Goal: Task Accomplishment & Management: Manage account settings

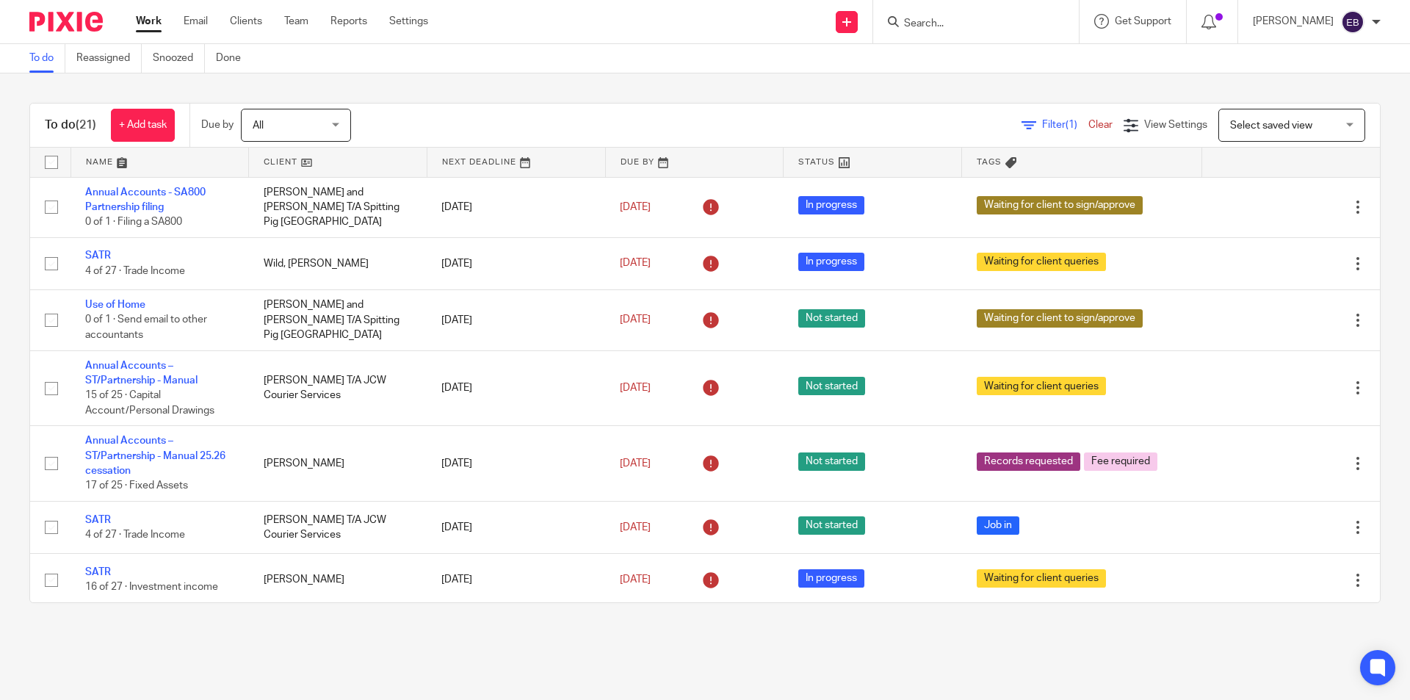
click at [935, 33] on div at bounding box center [976, 21] width 206 height 43
click at [933, 21] on input "Search" at bounding box center [968, 24] width 132 height 13
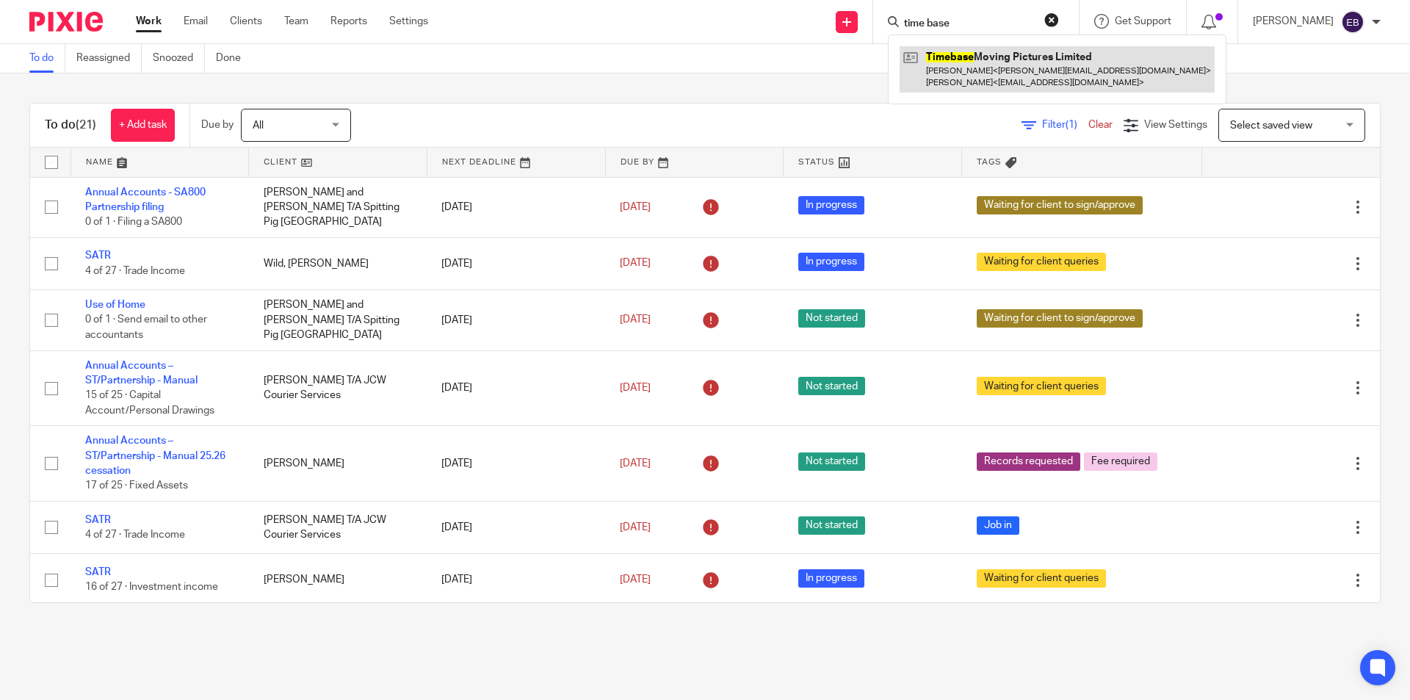
type input "time base"
click at [977, 73] on link at bounding box center [1057, 69] width 315 height 46
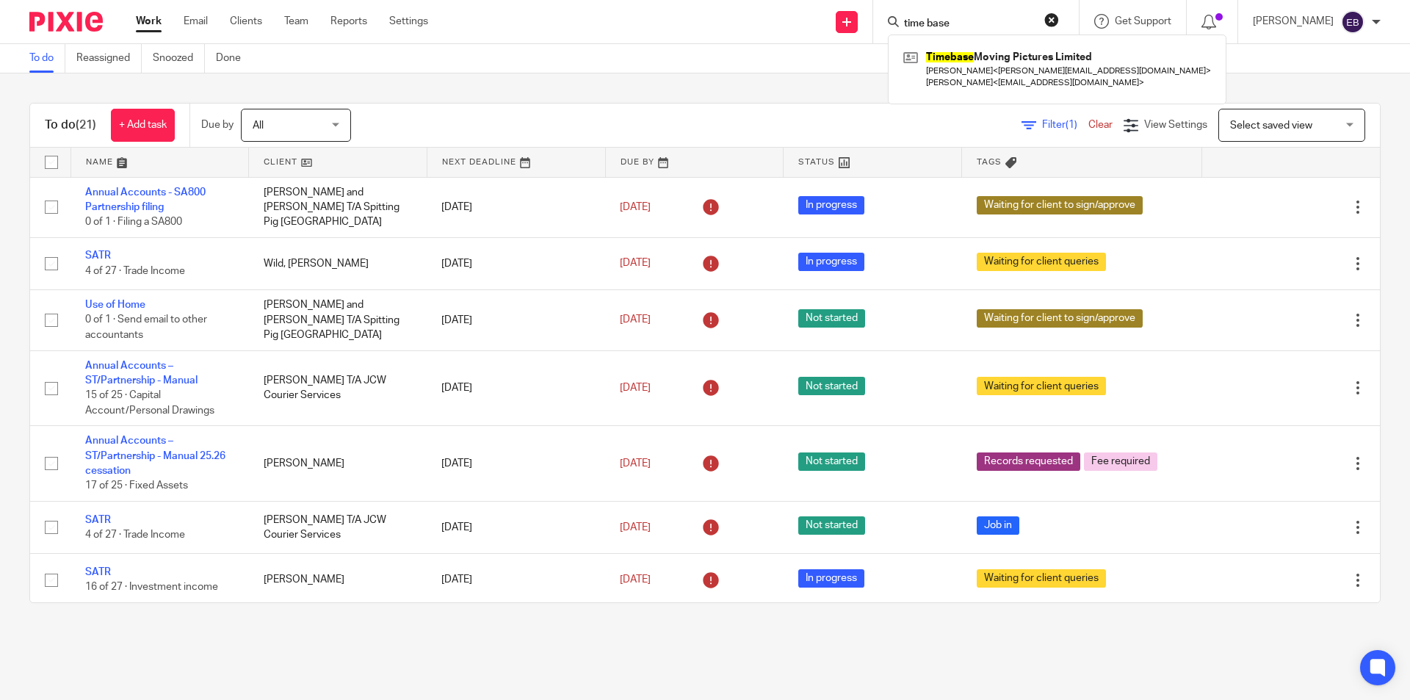
drag, startPoint x: 981, startPoint y: 20, endPoint x: 890, endPoint y: 24, distance: 91.2
click at [890, 24] on div "time base Timebase Moving Pictures Limited Jayne Murphy < jayne@whitenoise.tv >…" at bounding box center [976, 21] width 206 height 43
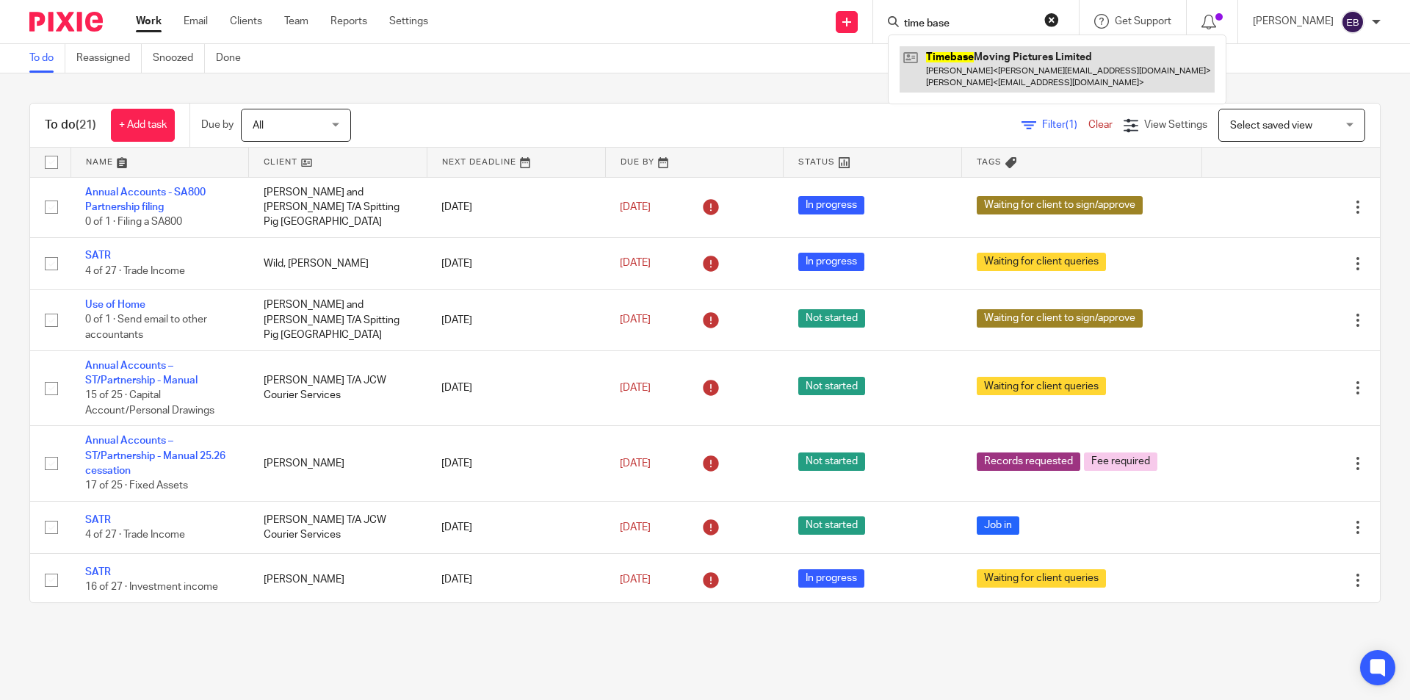
click at [991, 68] on link at bounding box center [1057, 69] width 315 height 46
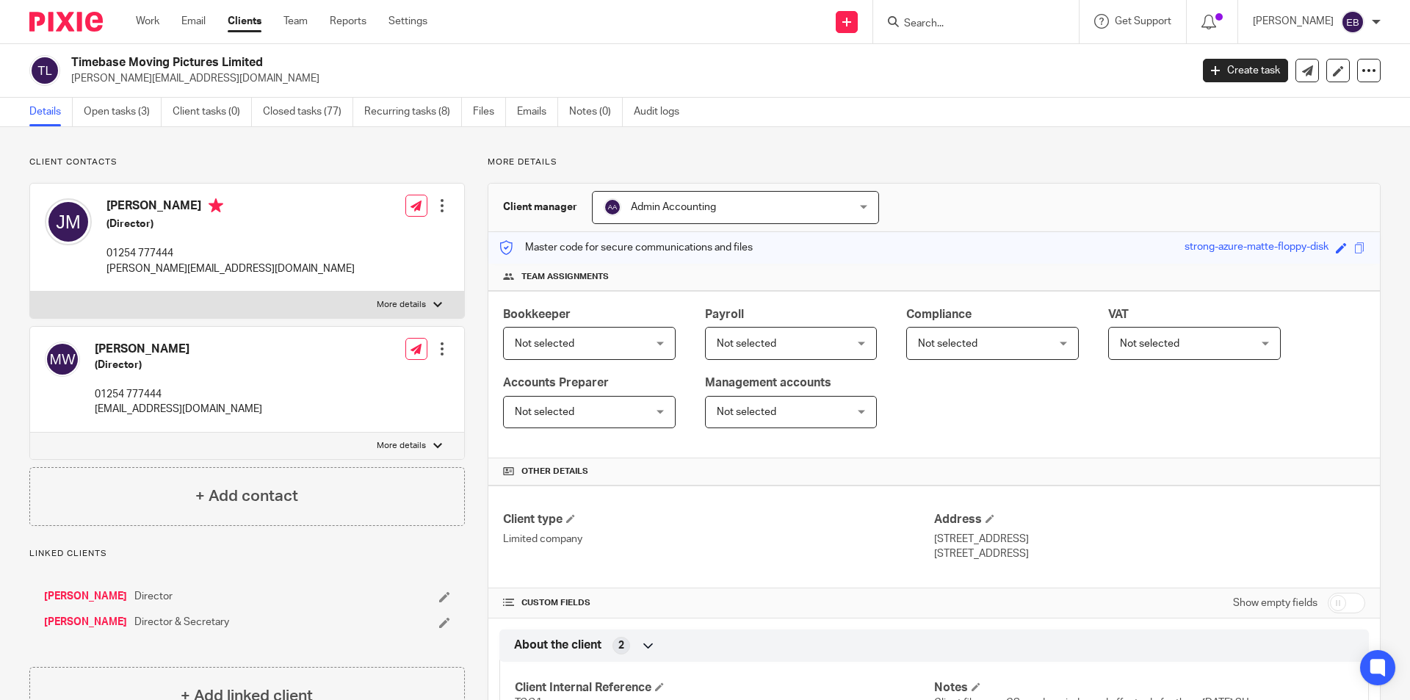
click at [101, 593] on link "Woodruff, Matthew" at bounding box center [85, 596] width 83 height 15
click at [95, 622] on link "Murphy, Jayne" at bounding box center [85, 622] width 83 height 15
click at [132, 115] on link "Open tasks (3)" at bounding box center [123, 112] width 78 height 29
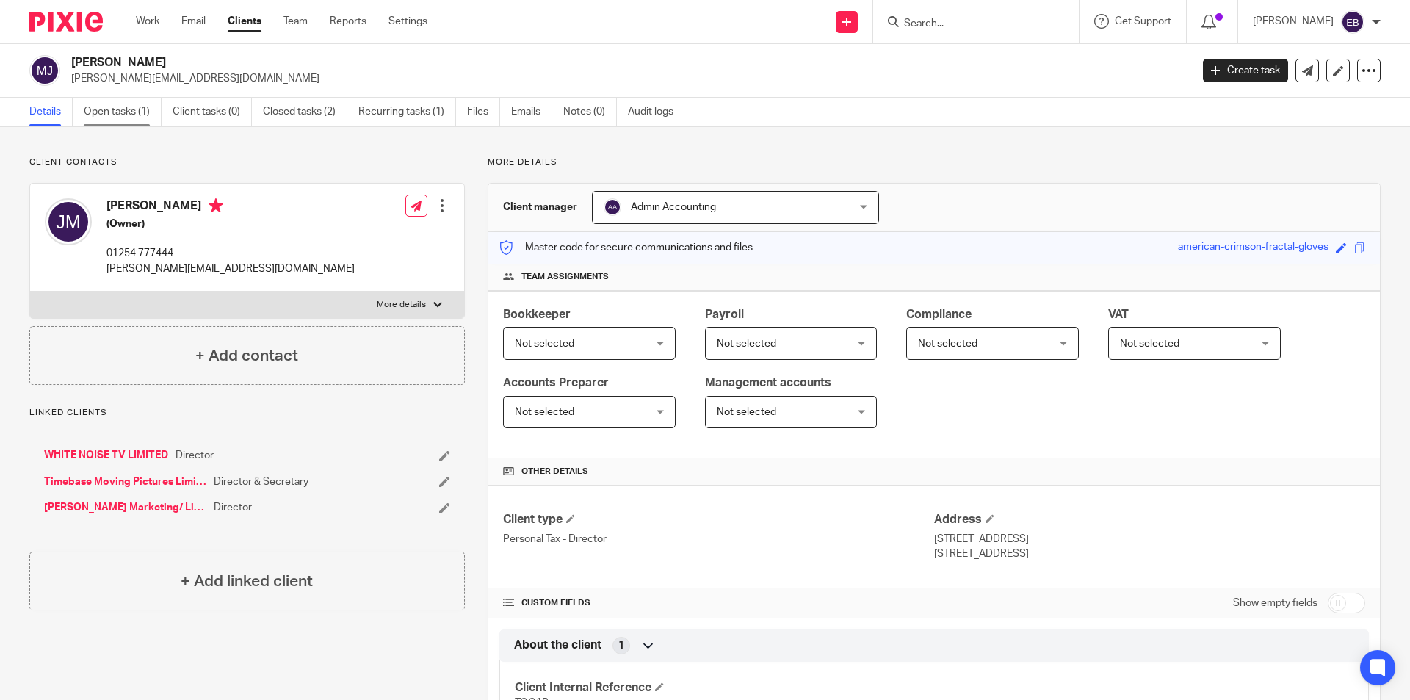
click at [131, 120] on link "Open tasks (1)" at bounding box center [123, 112] width 78 height 29
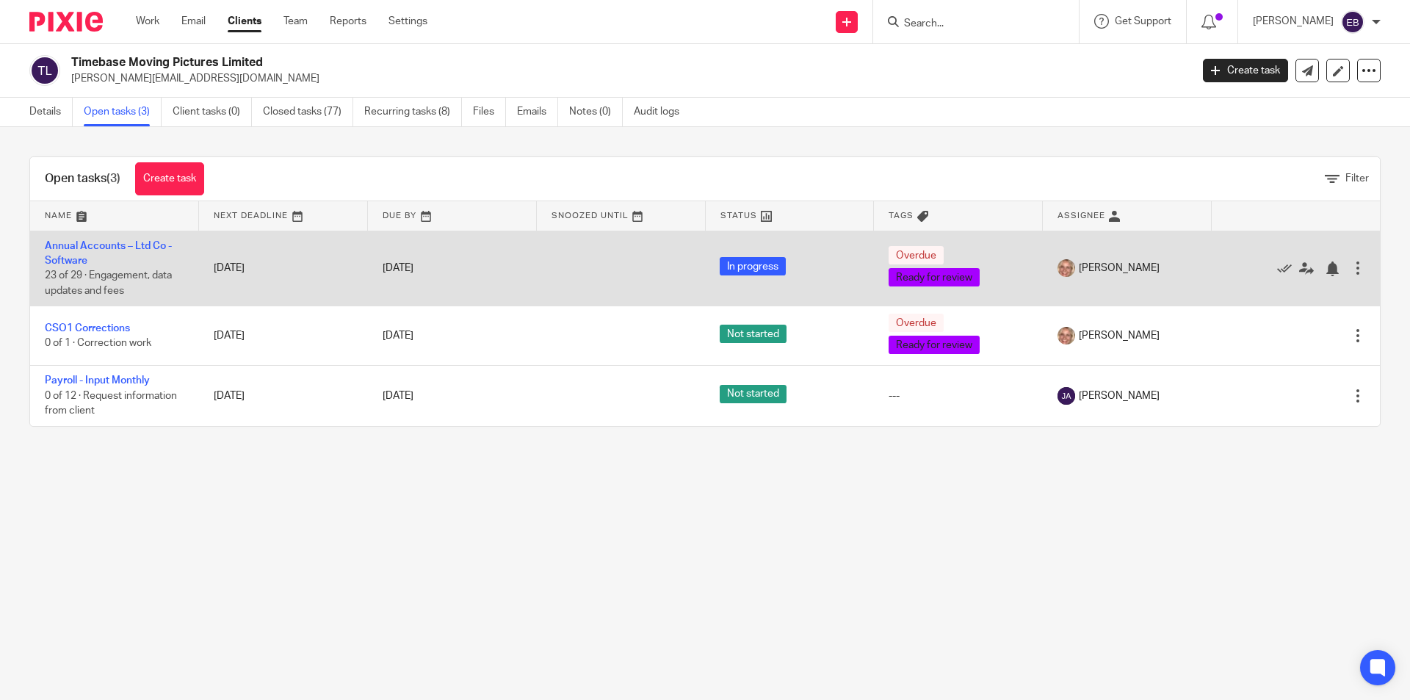
click at [67, 253] on td "Annual Accounts – Ltd Co - Software 23 of 29 · Engagement, data updates and fees" at bounding box center [114, 269] width 169 height 76
click at [109, 246] on link "Annual Accounts – Ltd Co - Software" at bounding box center [108, 253] width 127 height 25
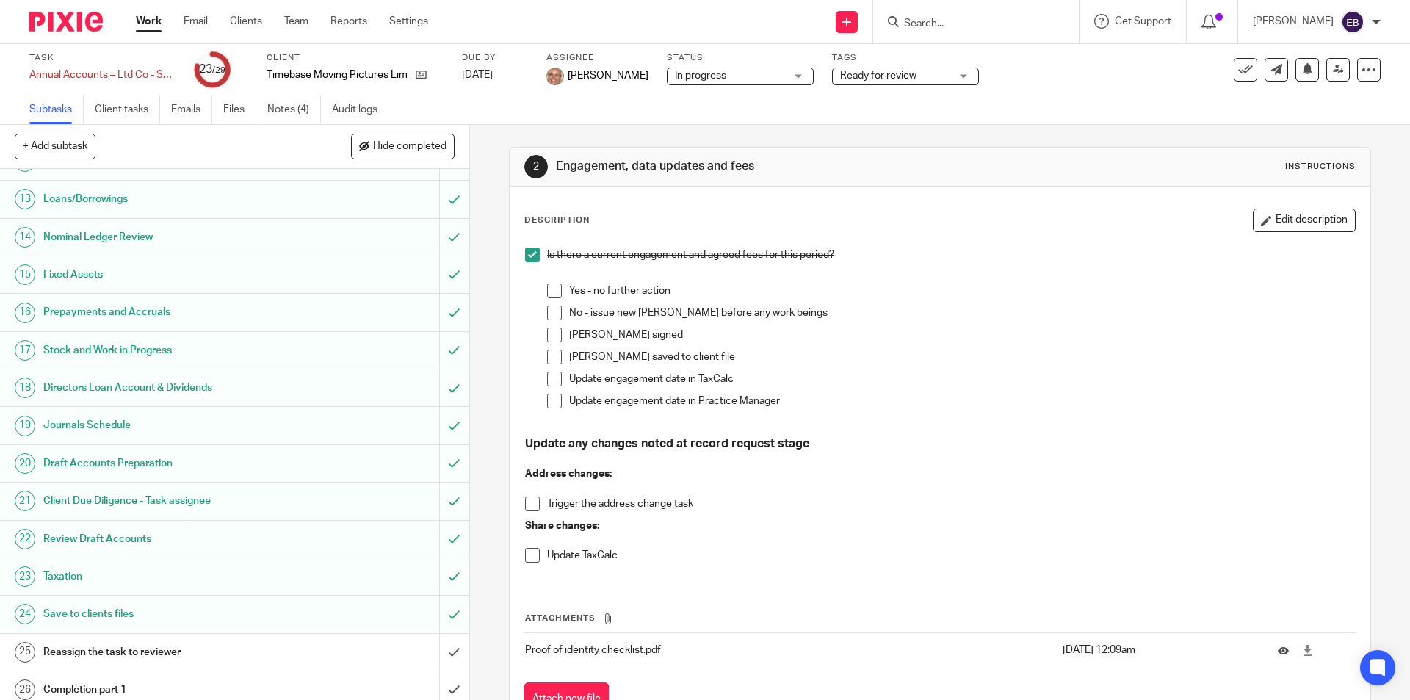
scroll to position [562, 0]
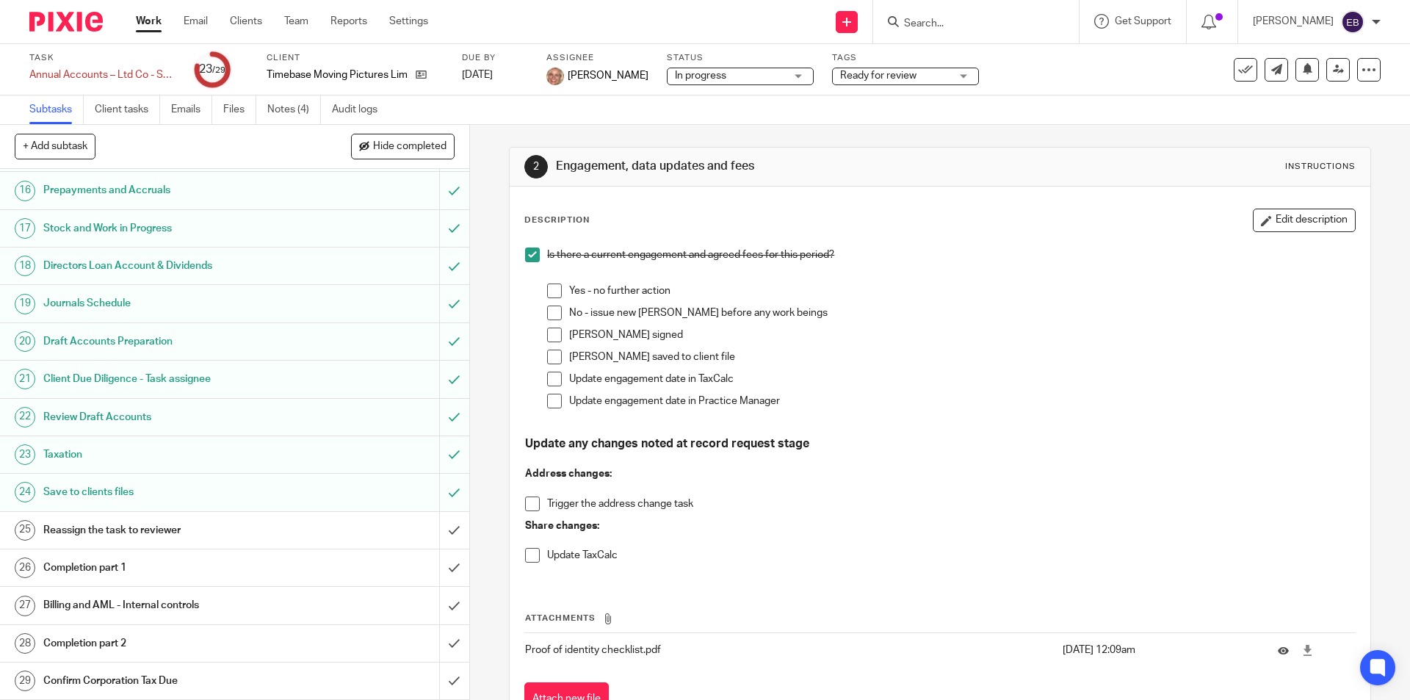
click at [147, 529] on h1 "Reassign the task to reviewer" at bounding box center [170, 530] width 254 height 22
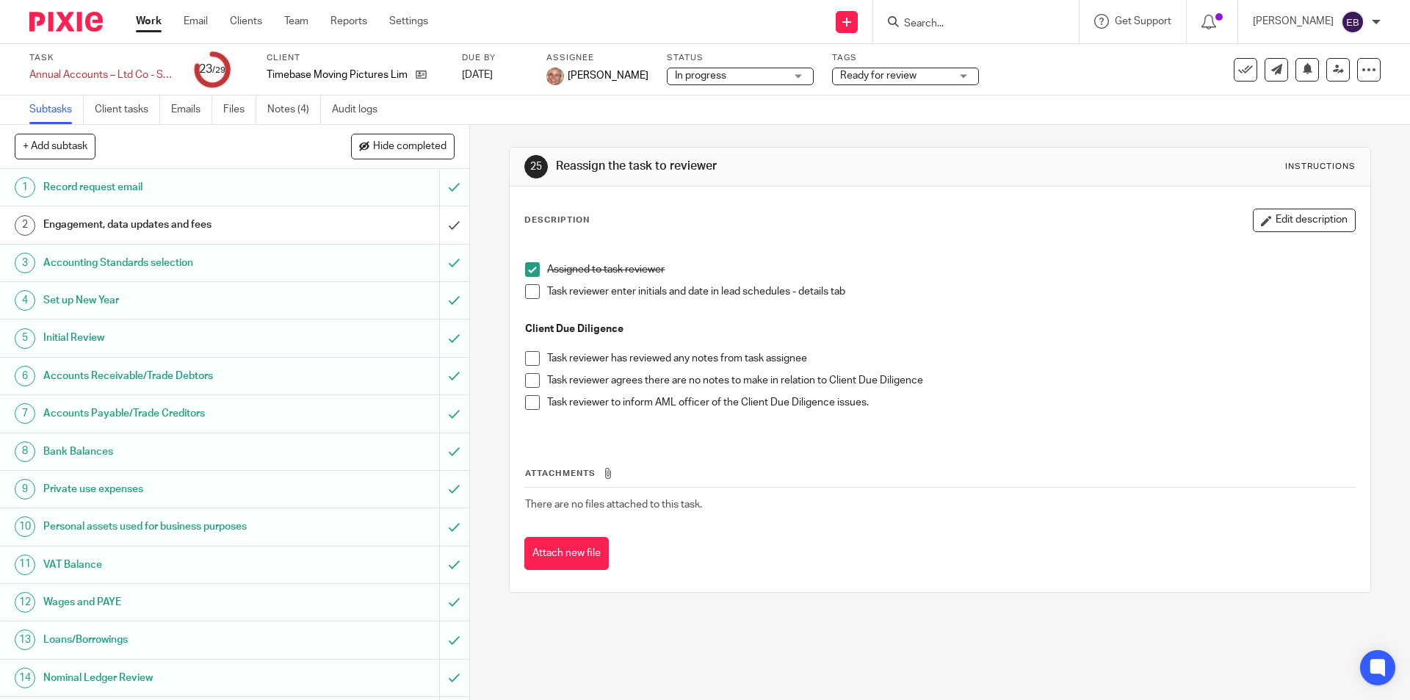
click at [527, 375] on span at bounding box center [532, 380] width 15 height 15
click at [525, 294] on span at bounding box center [532, 291] width 15 height 15
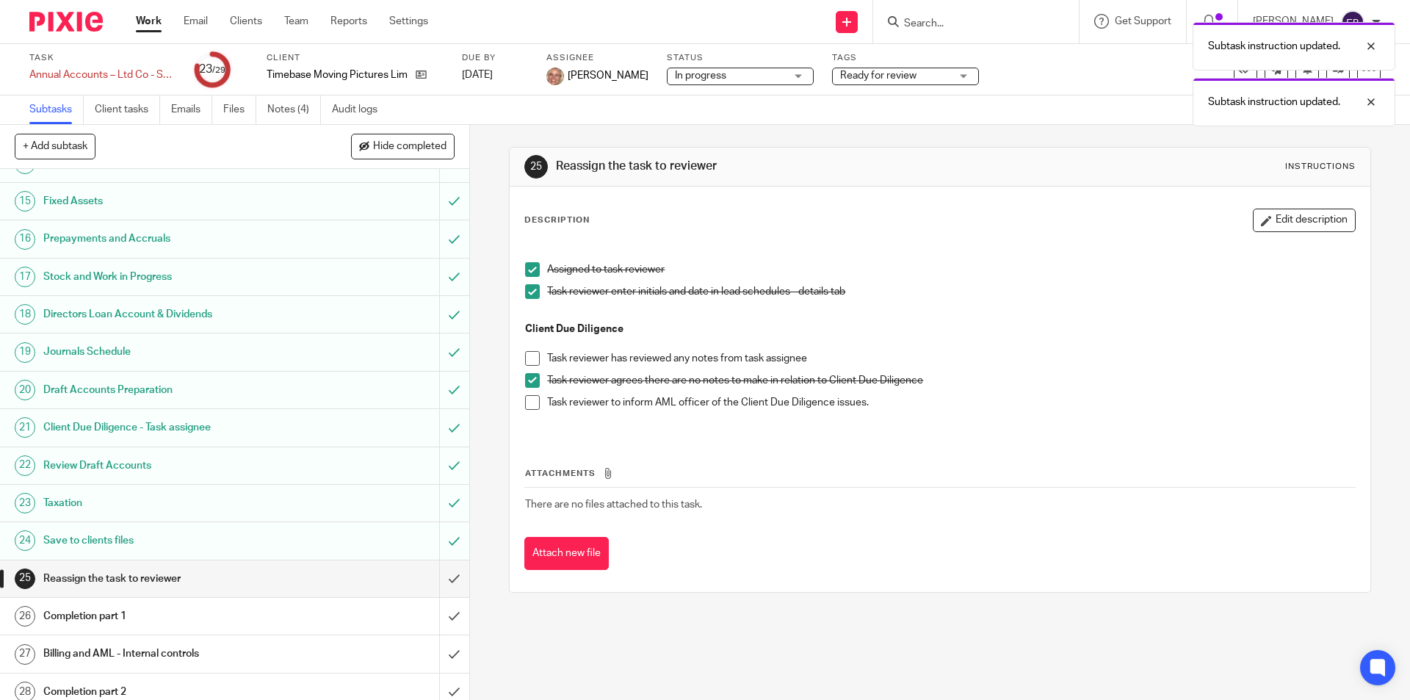
scroll to position [562, 0]
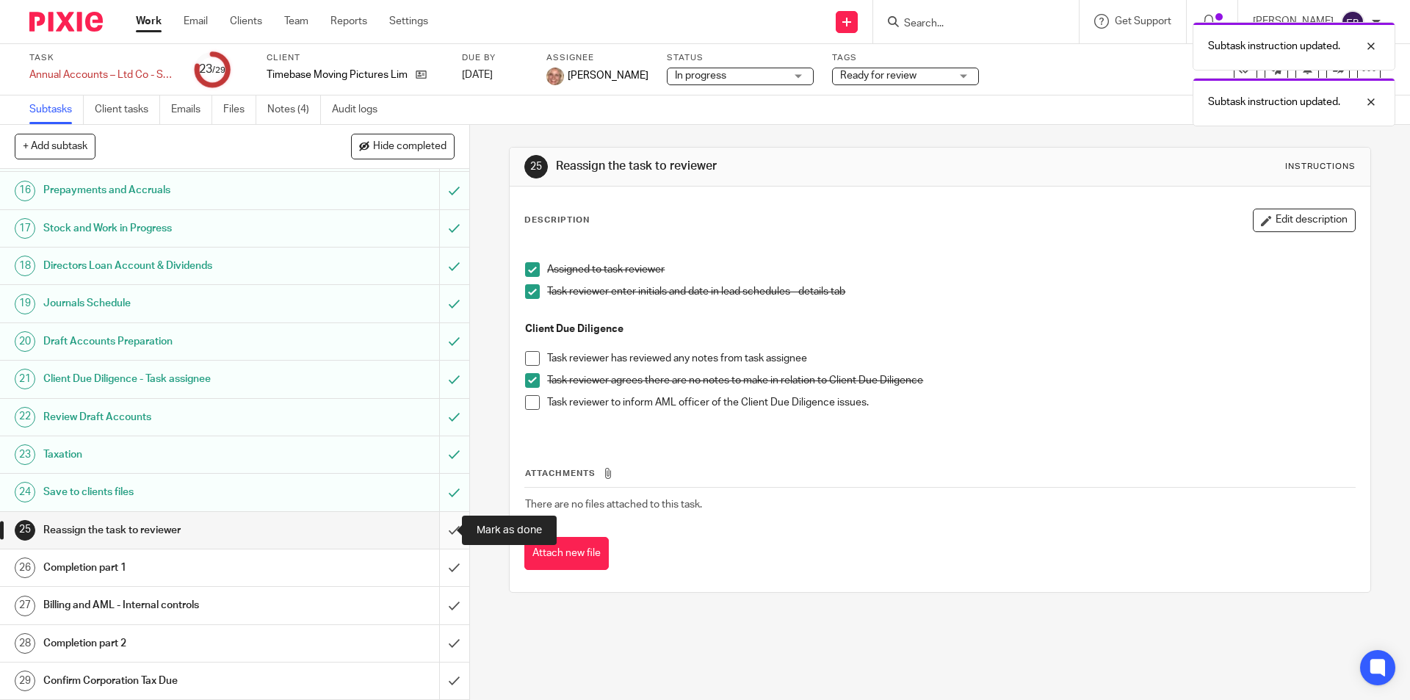
click at [432, 527] on input "submit" at bounding box center [234, 530] width 469 height 37
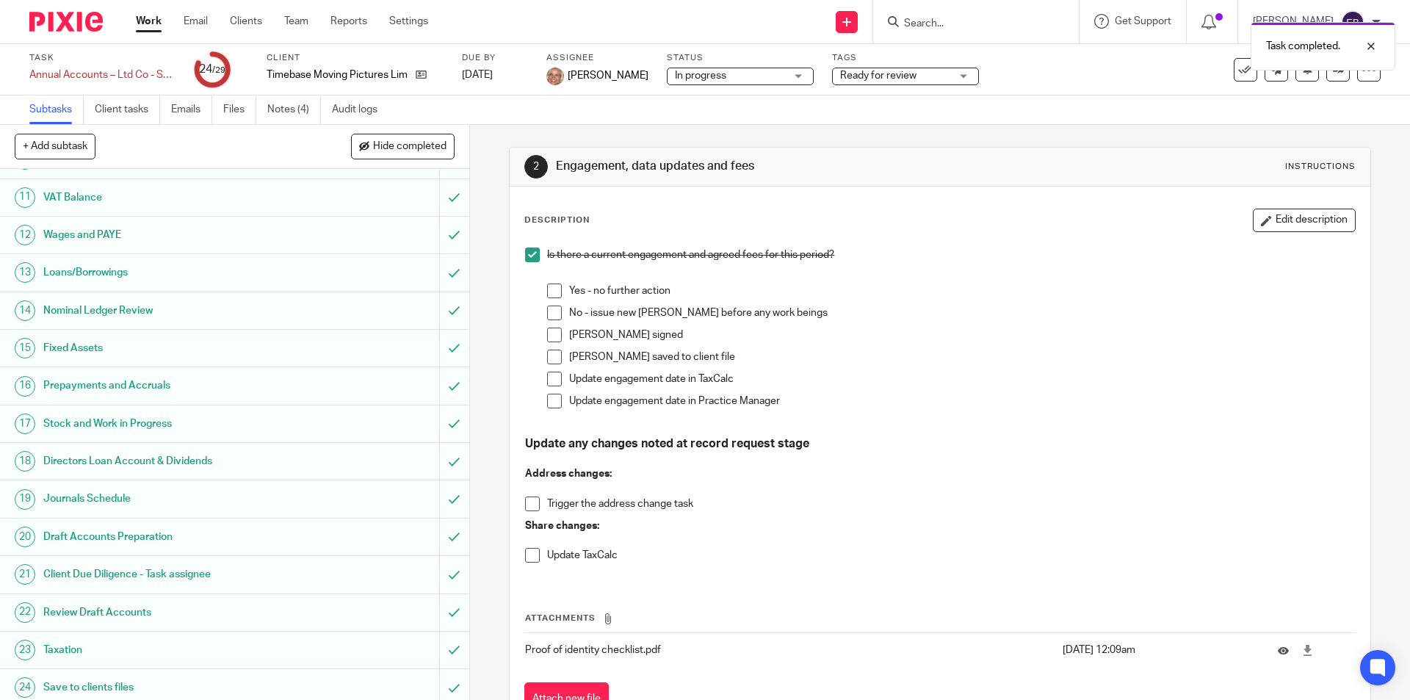
scroll to position [562, 0]
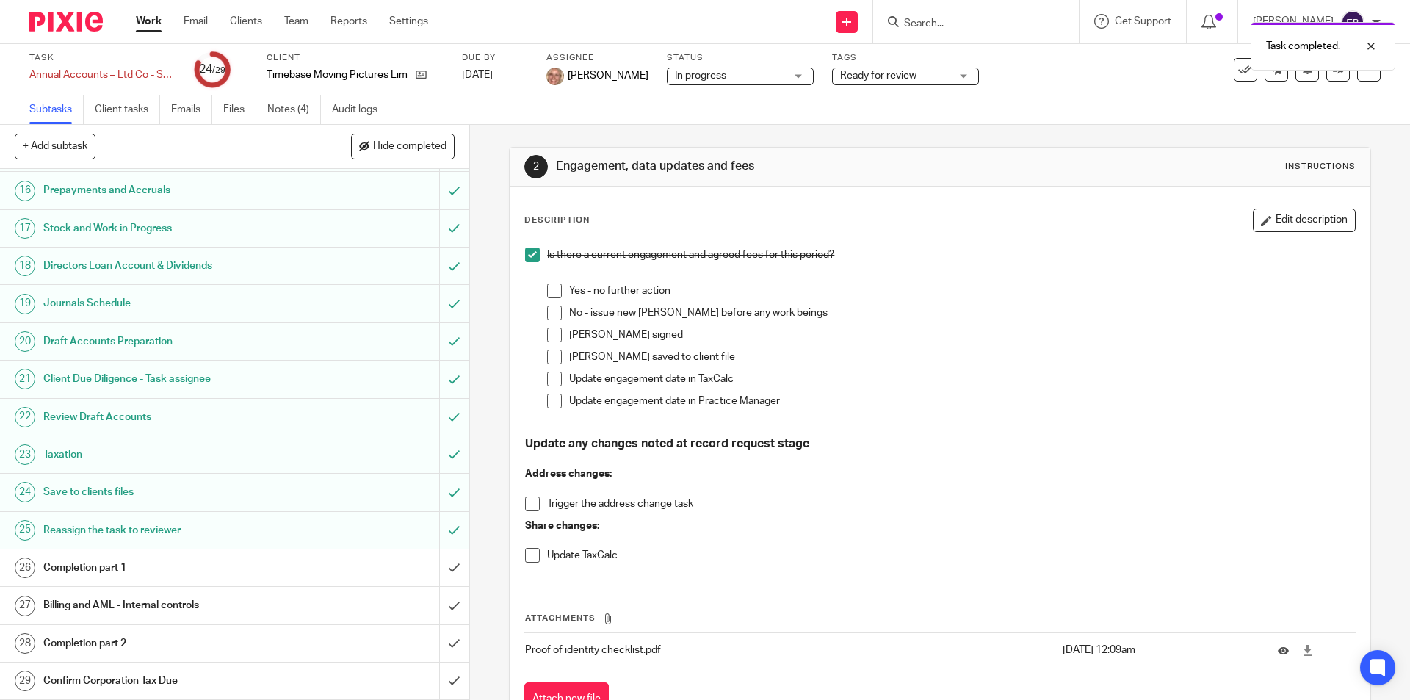
click at [192, 566] on h1 "Completion part 1" at bounding box center [170, 568] width 254 height 22
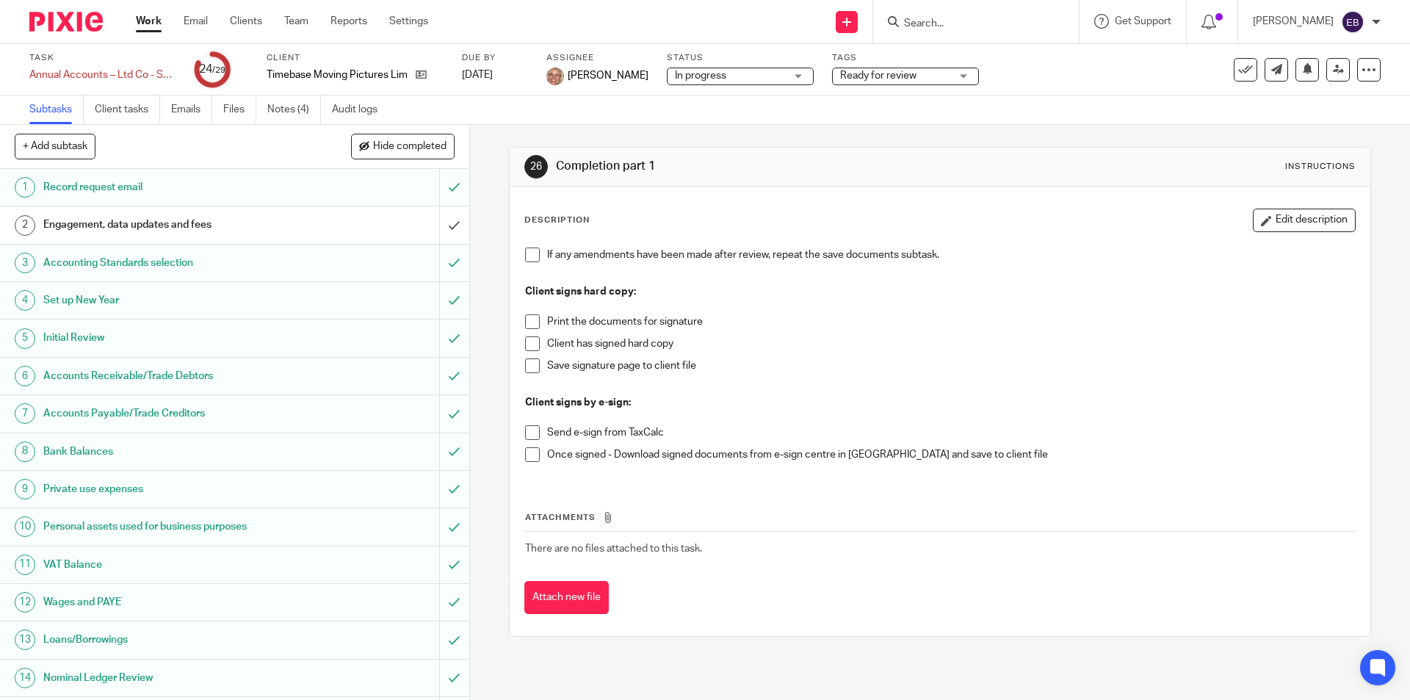
click at [528, 320] on span at bounding box center [532, 321] width 15 height 15
click at [529, 339] on span at bounding box center [532, 343] width 15 height 15
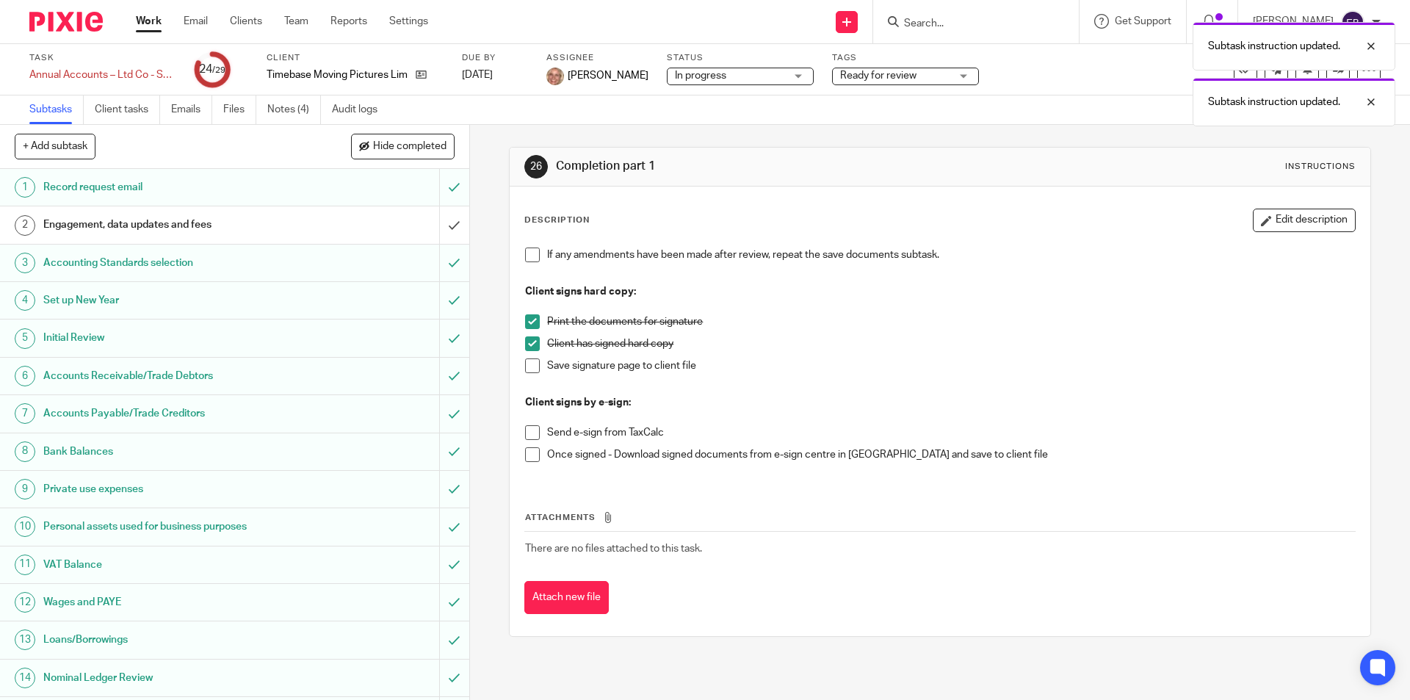
click at [531, 366] on span at bounding box center [532, 365] width 15 height 15
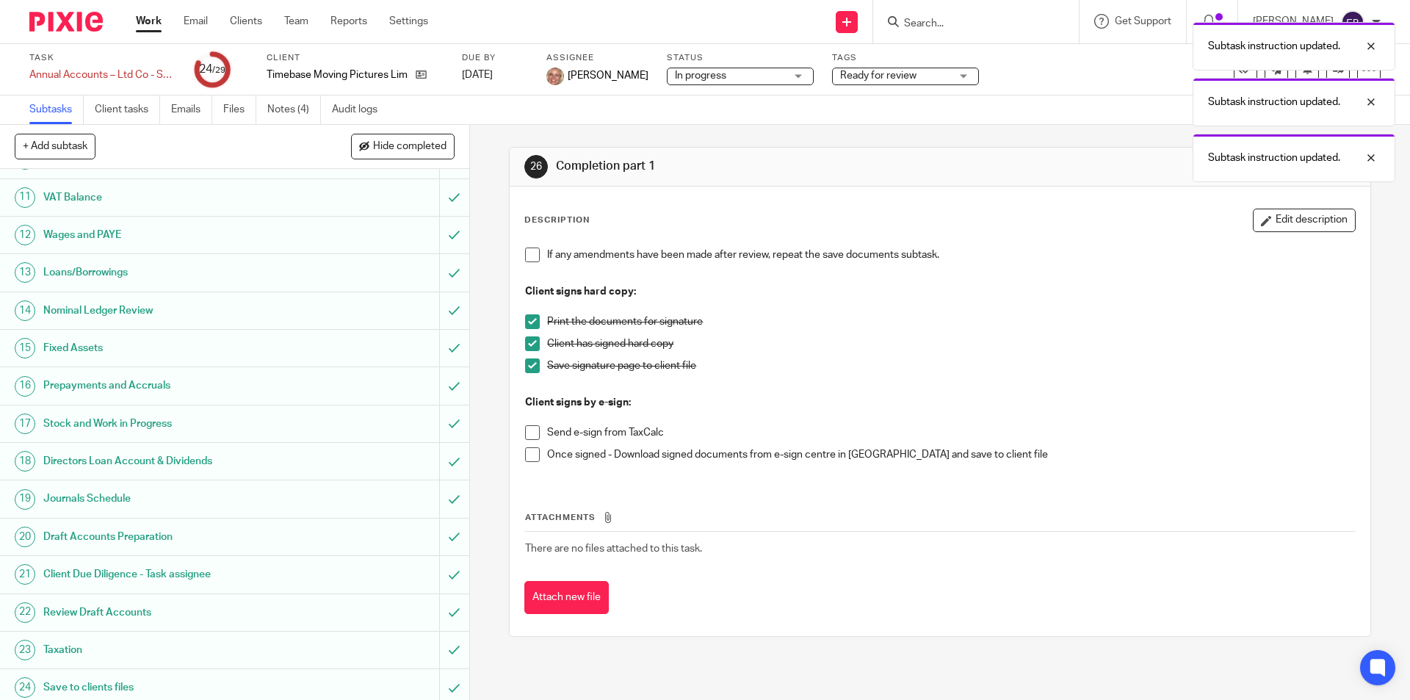
scroll to position [562, 0]
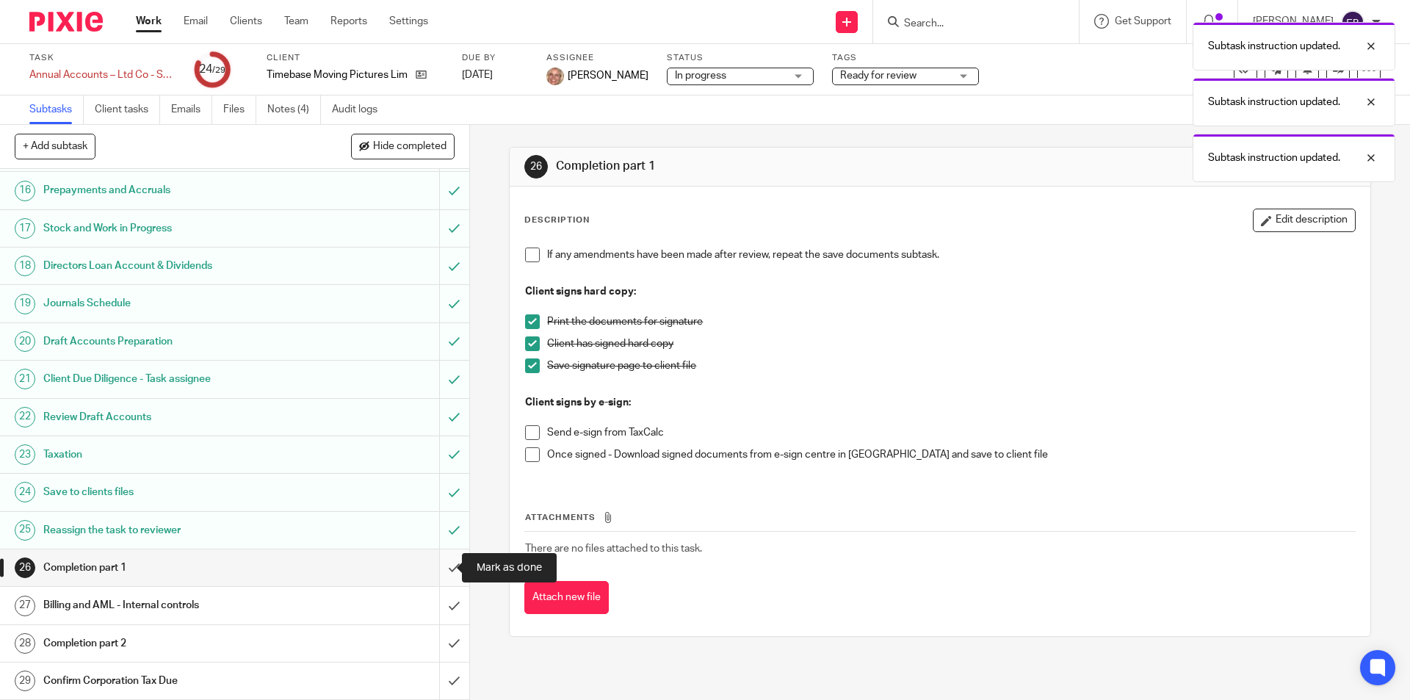
click at [442, 563] on input "submit" at bounding box center [234, 567] width 469 height 37
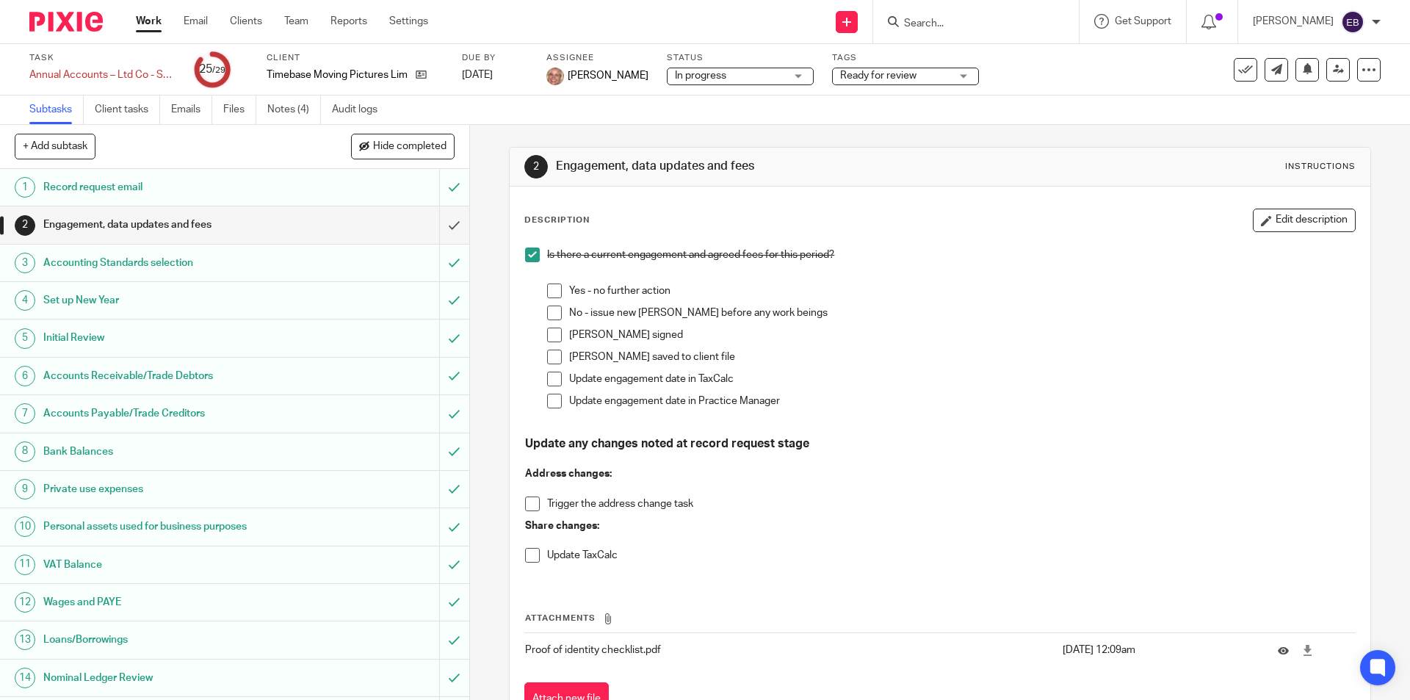
click at [889, 80] on span "Ready for review" at bounding box center [895, 75] width 110 height 15
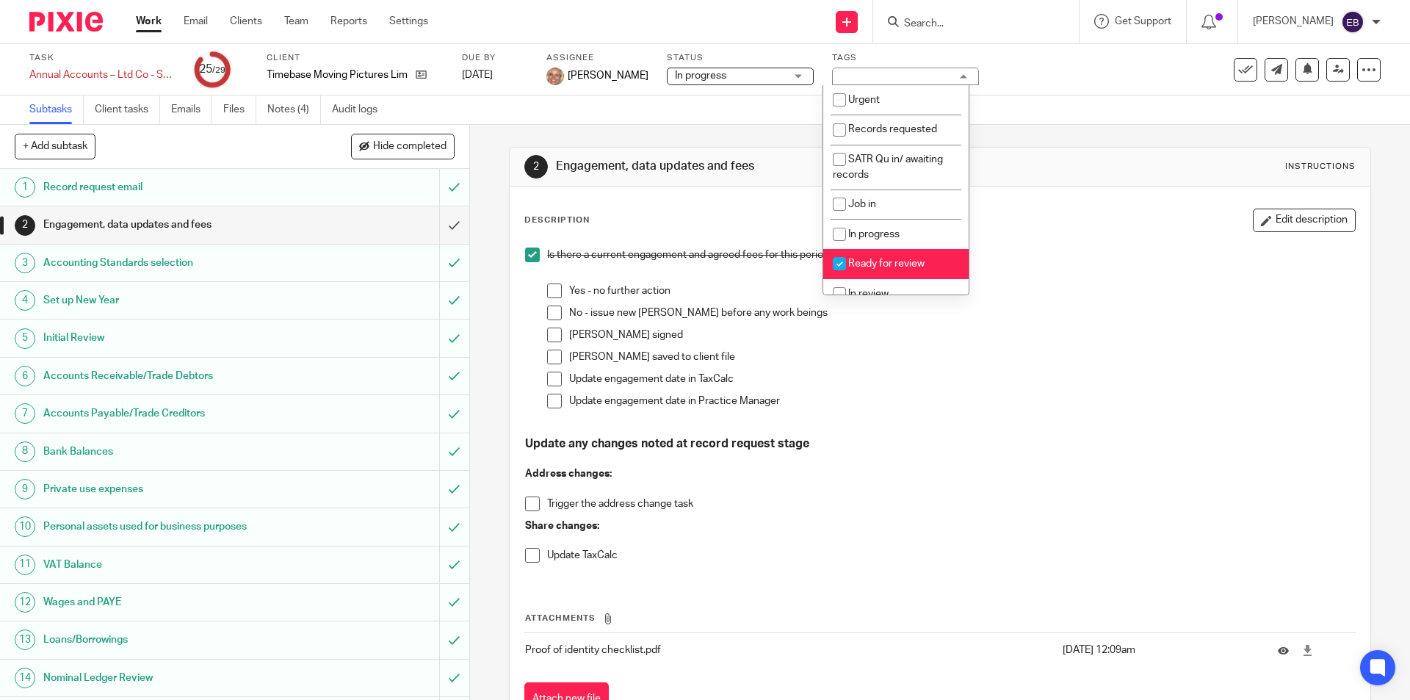
click at [875, 256] on li "Ready for review" at bounding box center [895, 264] width 145 height 30
checkbox input "false"
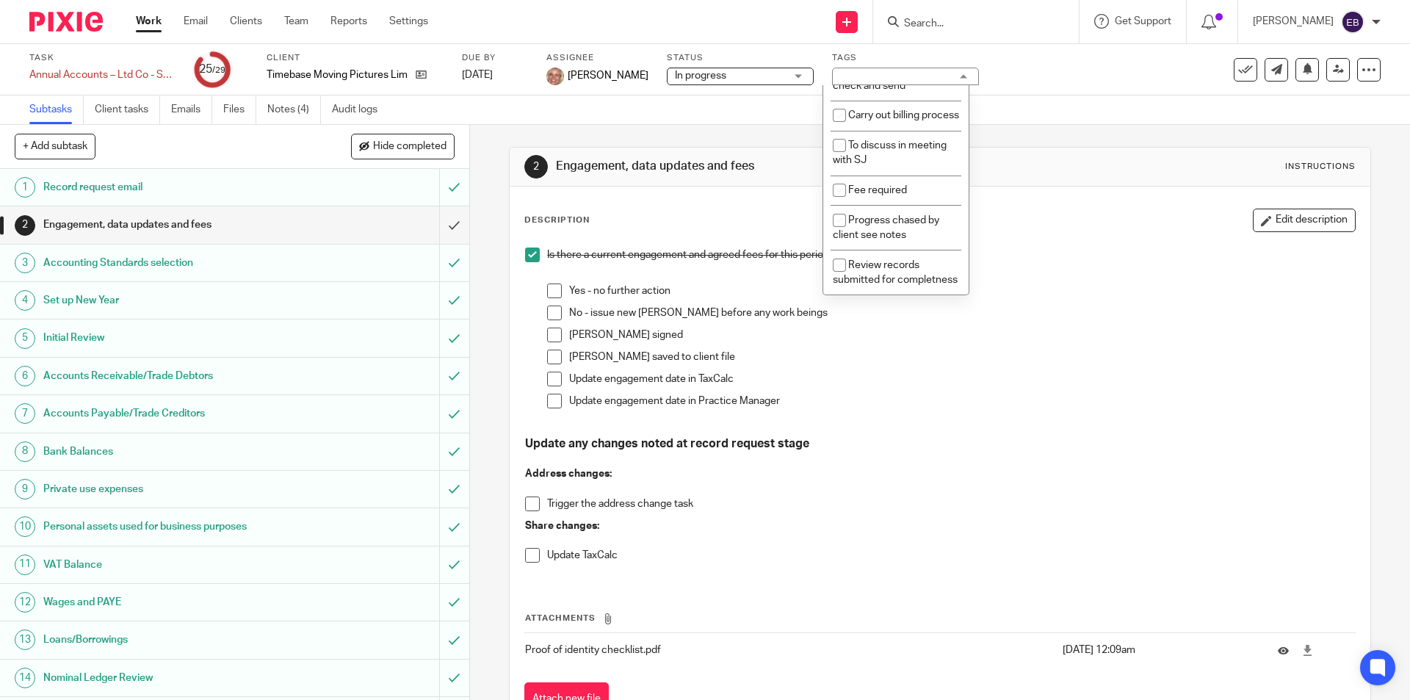
scroll to position [626, 0]
click at [891, 131] on li "Carry out billing process" at bounding box center [895, 116] width 145 height 30
checkbox input "true"
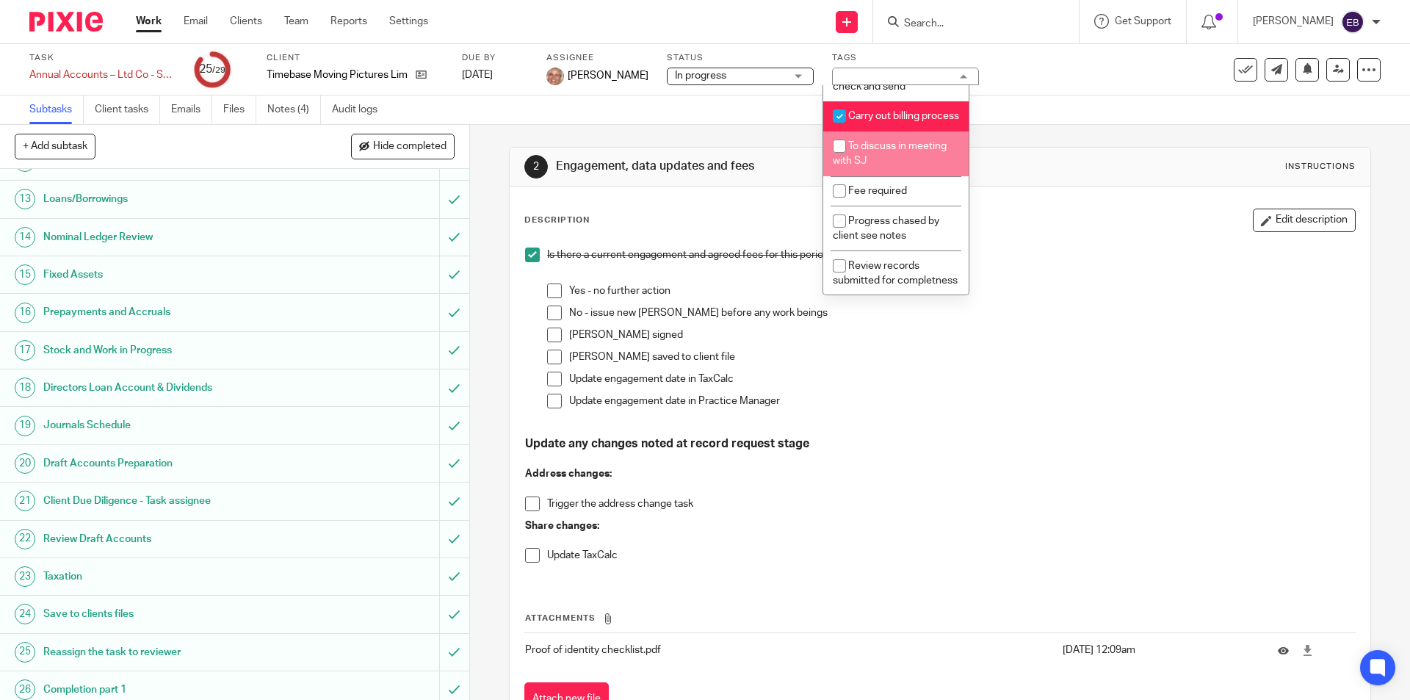
scroll to position [562, 0]
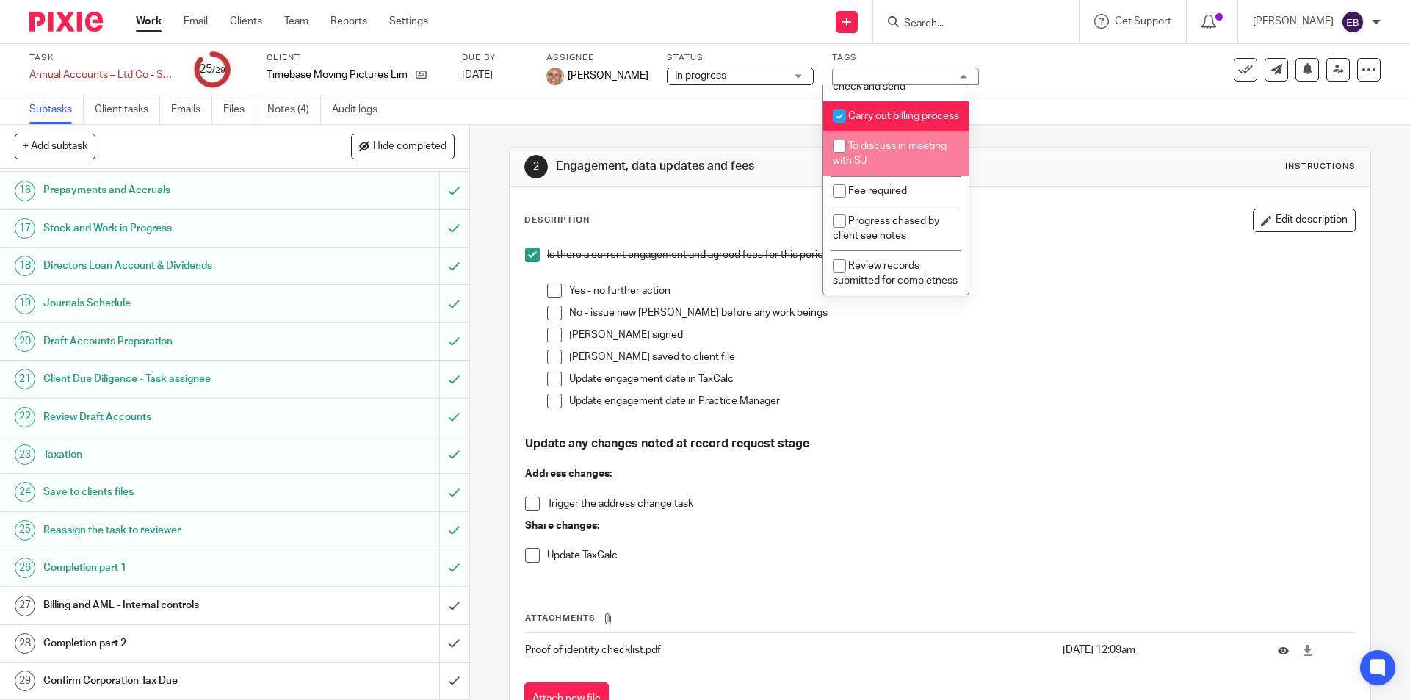
click at [144, 637] on h1 "Completion part 2" at bounding box center [170, 643] width 254 height 22
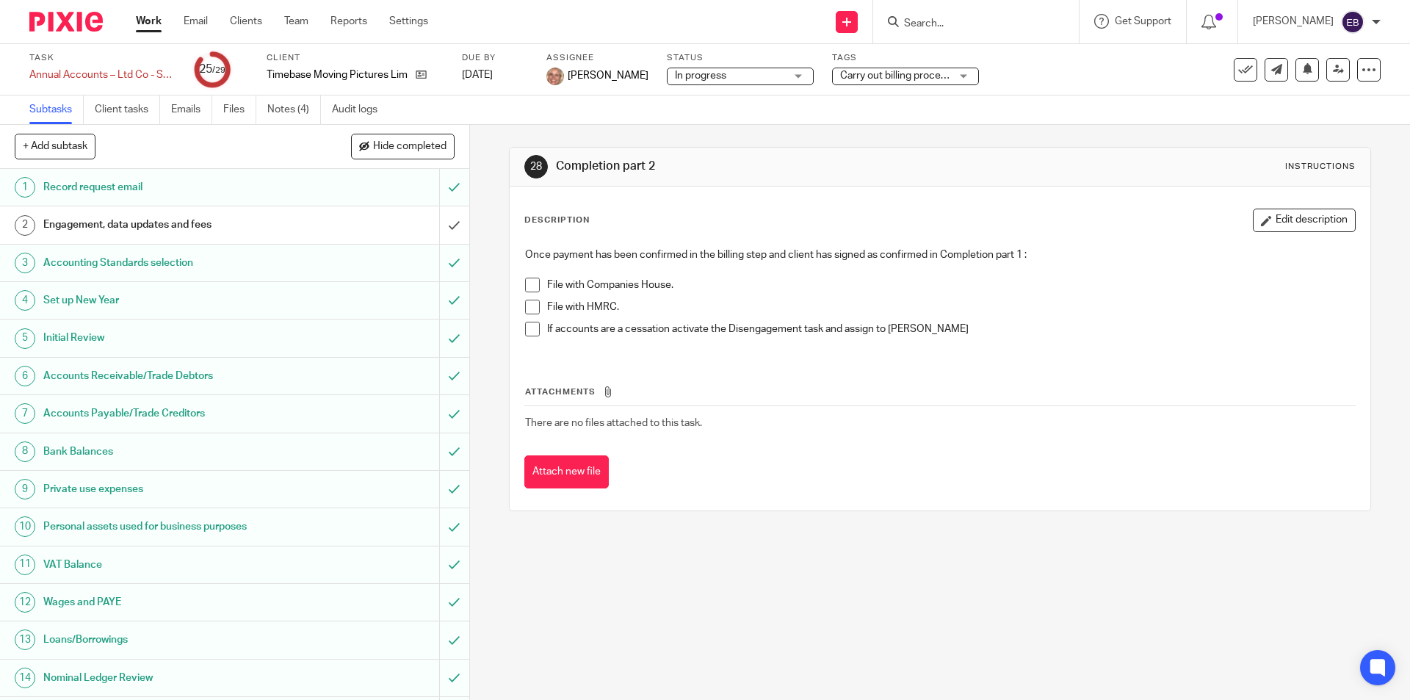
click at [911, 76] on span "Carry out billing process" at bounding box center [895, 75] width 111 height 10
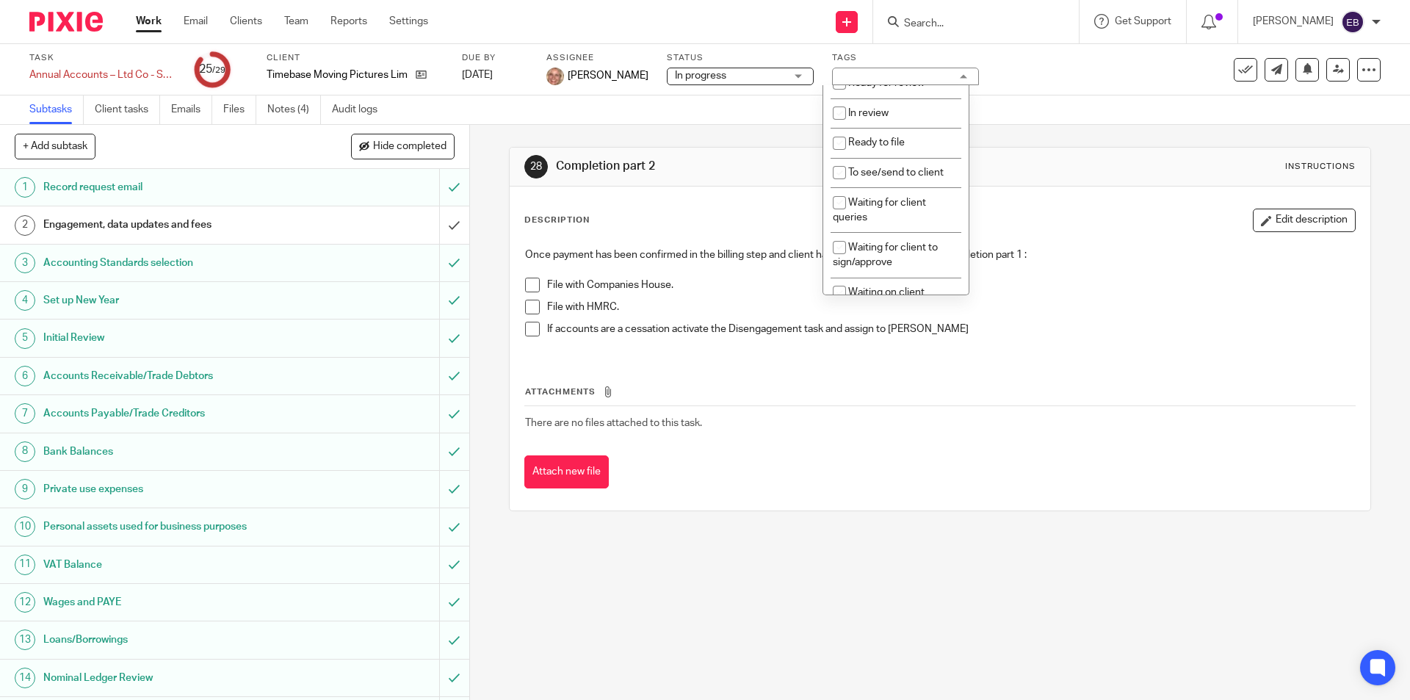
scroll to position [184, 0]
click at [938, 146] on li "Ready to file" at bounding box center [895, 140] width 145 height 30
checkbox input "true"
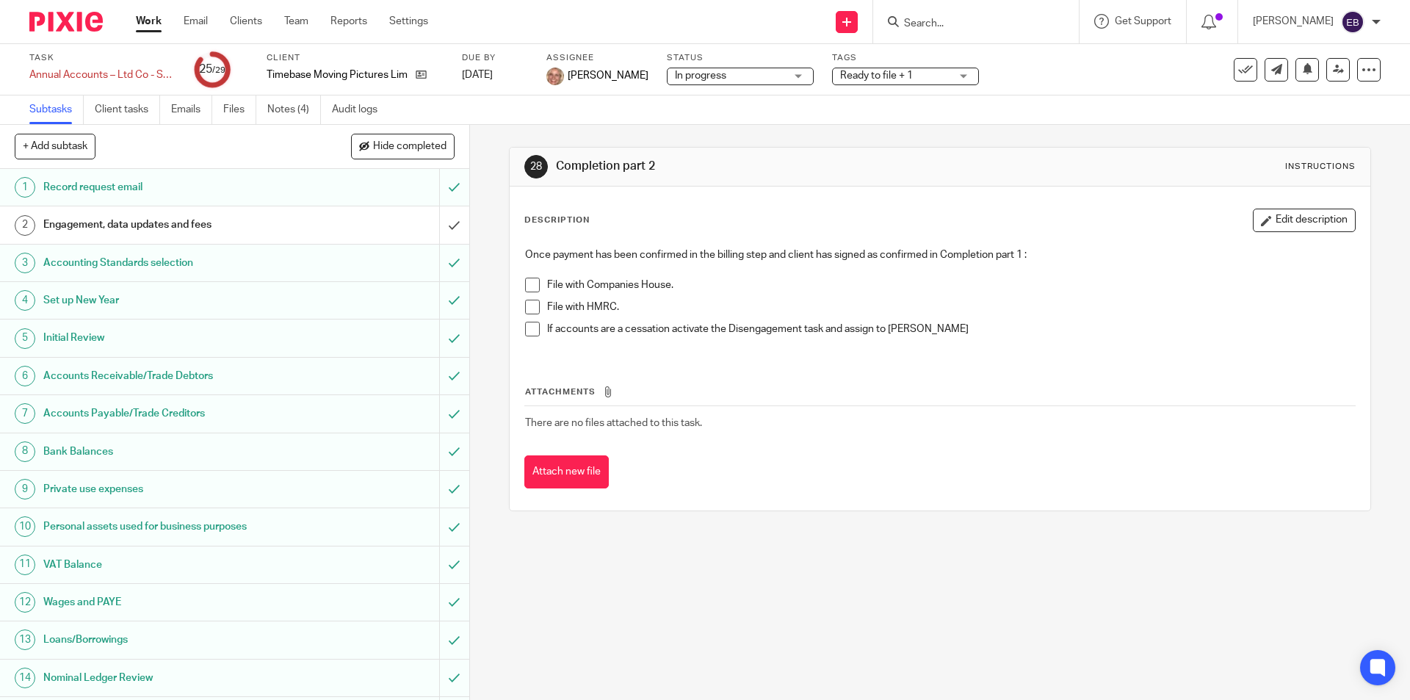
click at [1044, 111] on div "Subtasks Client tasks Emails Files Notes (4) Audit logs" at bounding box center [705, 109] width 1410 height 29
click at [1333, 74] on icon at bounding box center [1338, 69] width 11 height 11
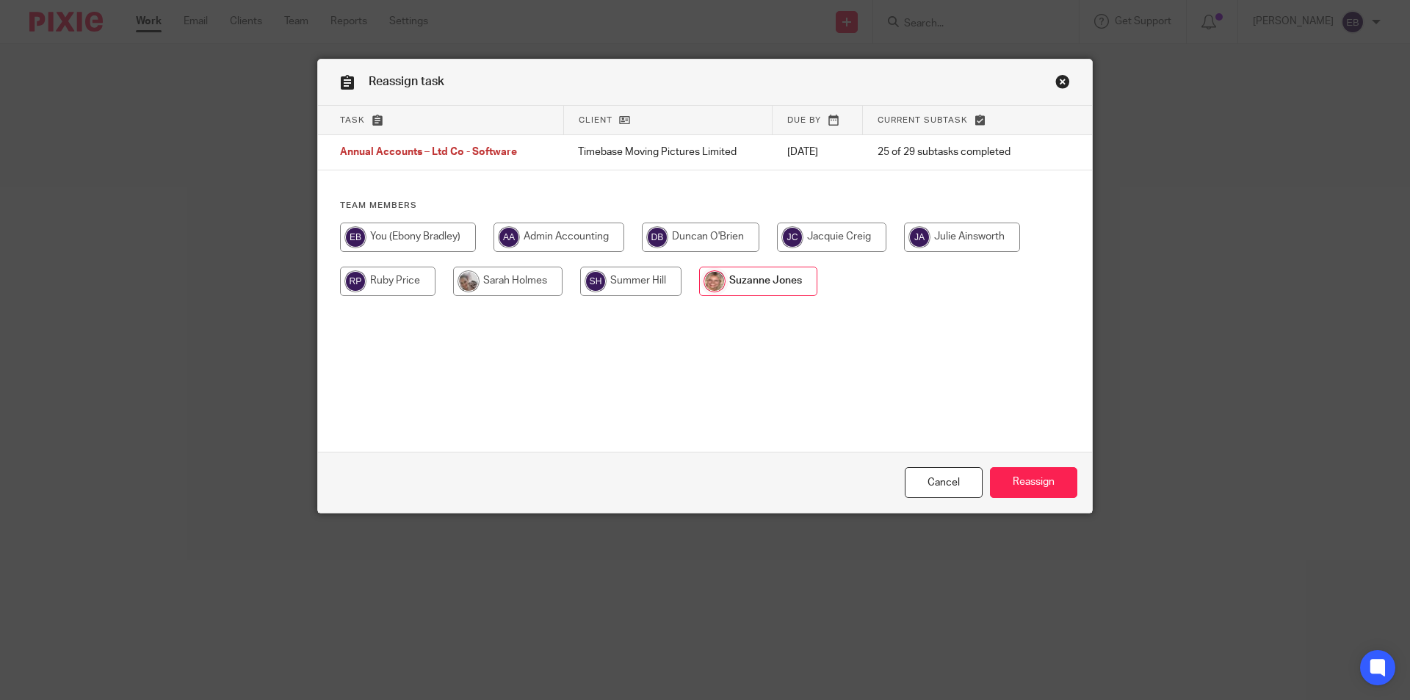
click at [515, 273] on input "radio" at bounding box center [507, 281] width 109 height 29
radio input "true"
click at [1032, 490] on input "Reassign" at bounding box center [1033, 483] width 87 height 32
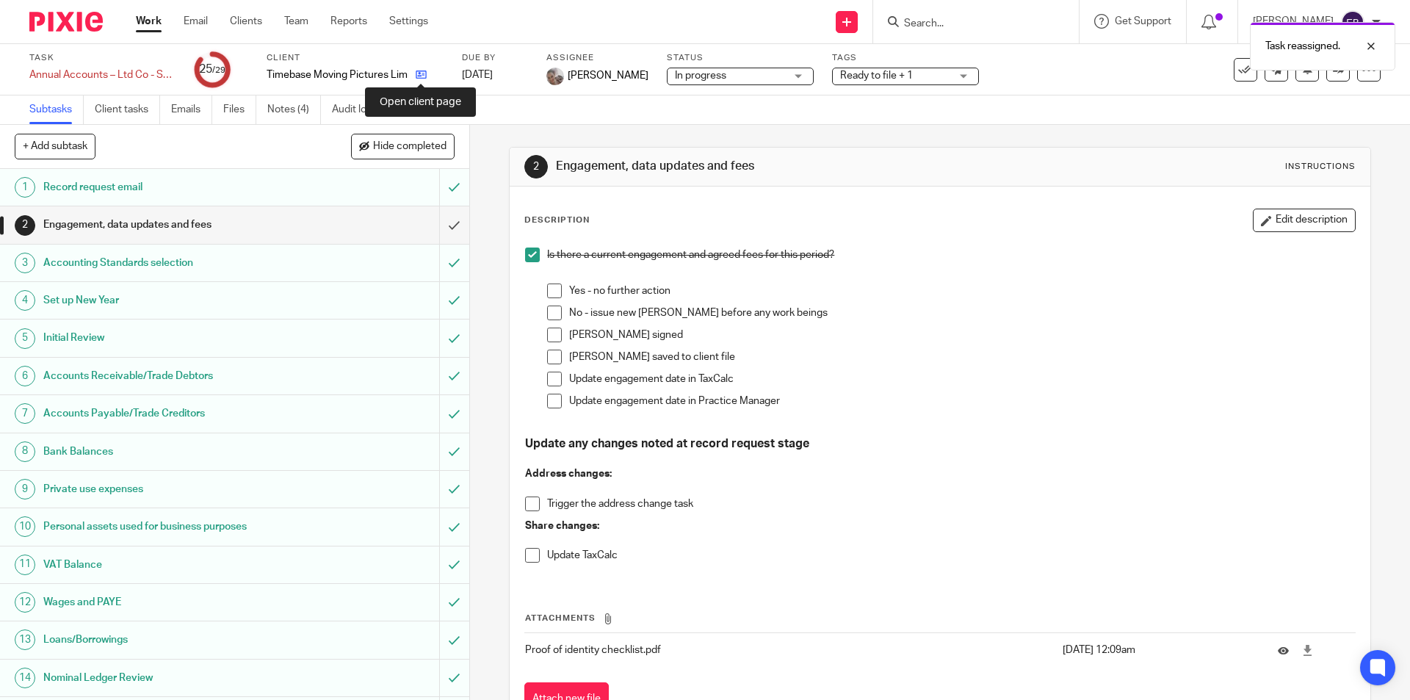
click at [418, 73] on icon at bounding box center [421, 74] width 11 height 11
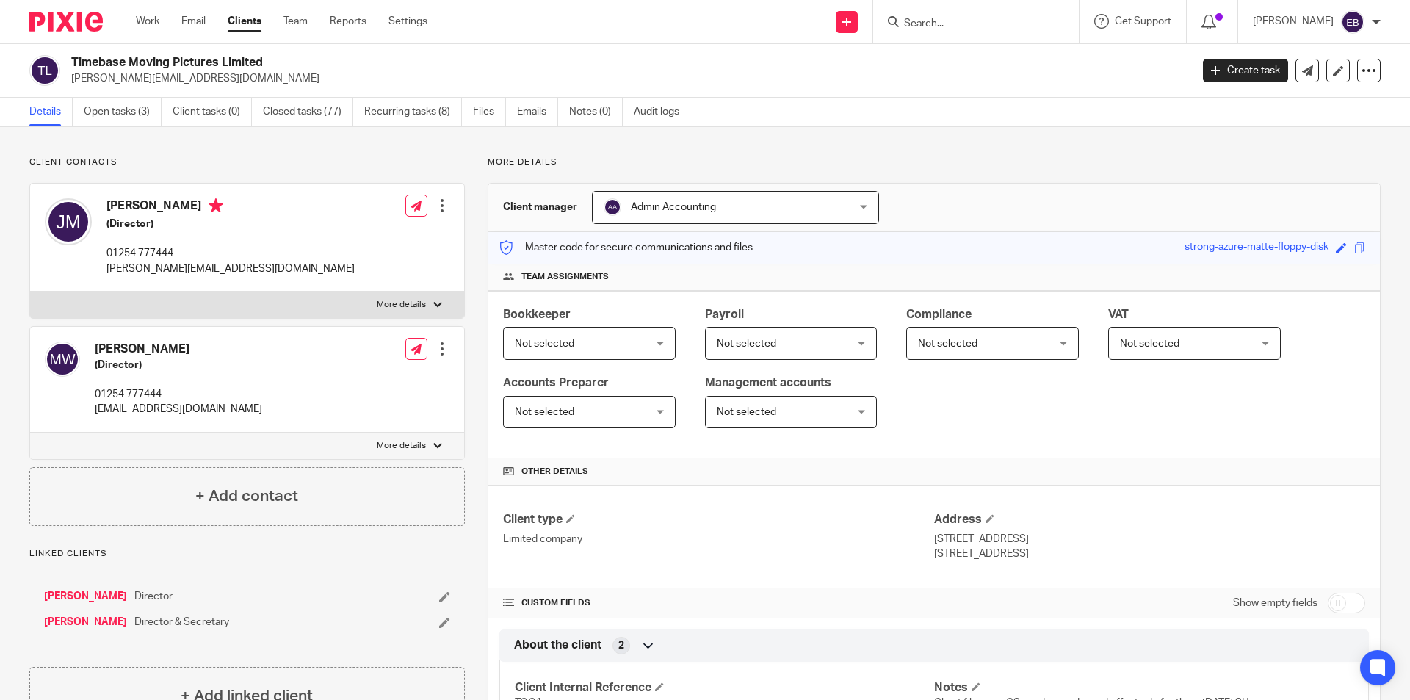
click at [105, 594] on link "Woodruff, Matthew" at bounding box center [85, 596] width 83 height 15
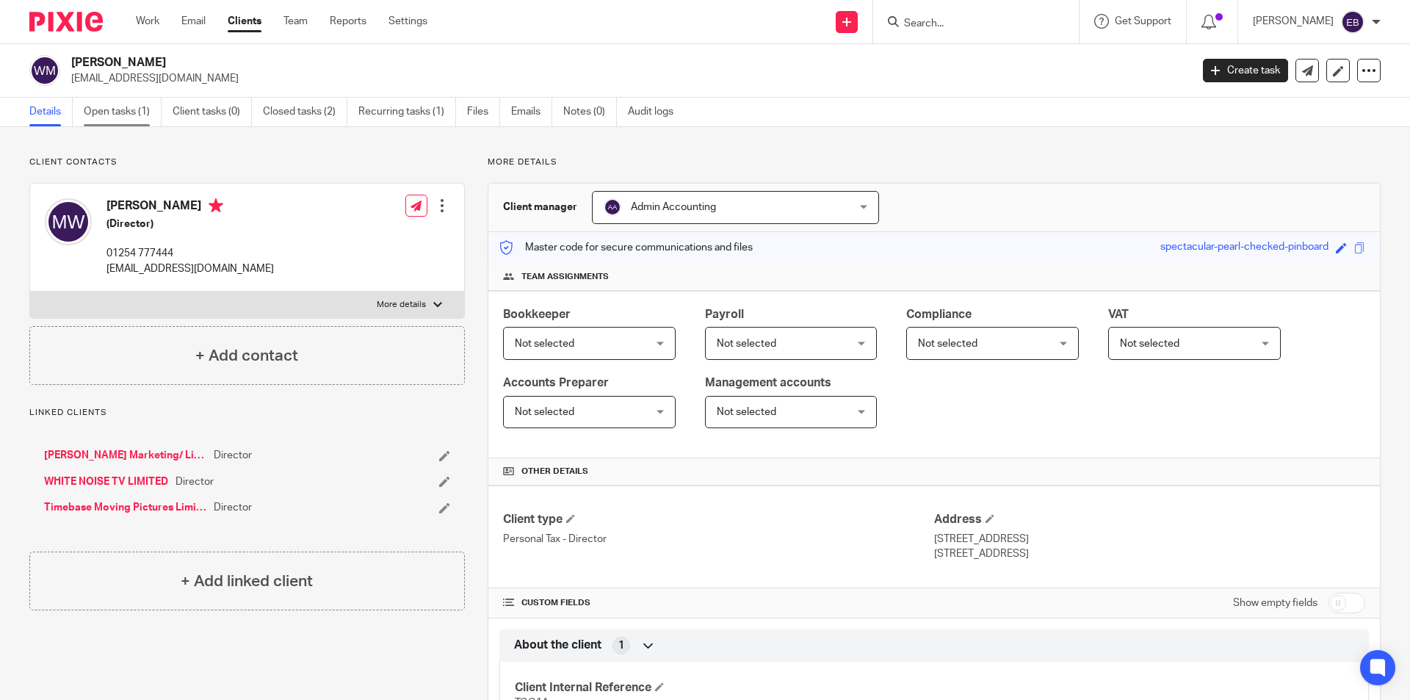
click at [126, 114] on link "Open tasks (1)" at bounding box center [123, 112] width 78 height 29
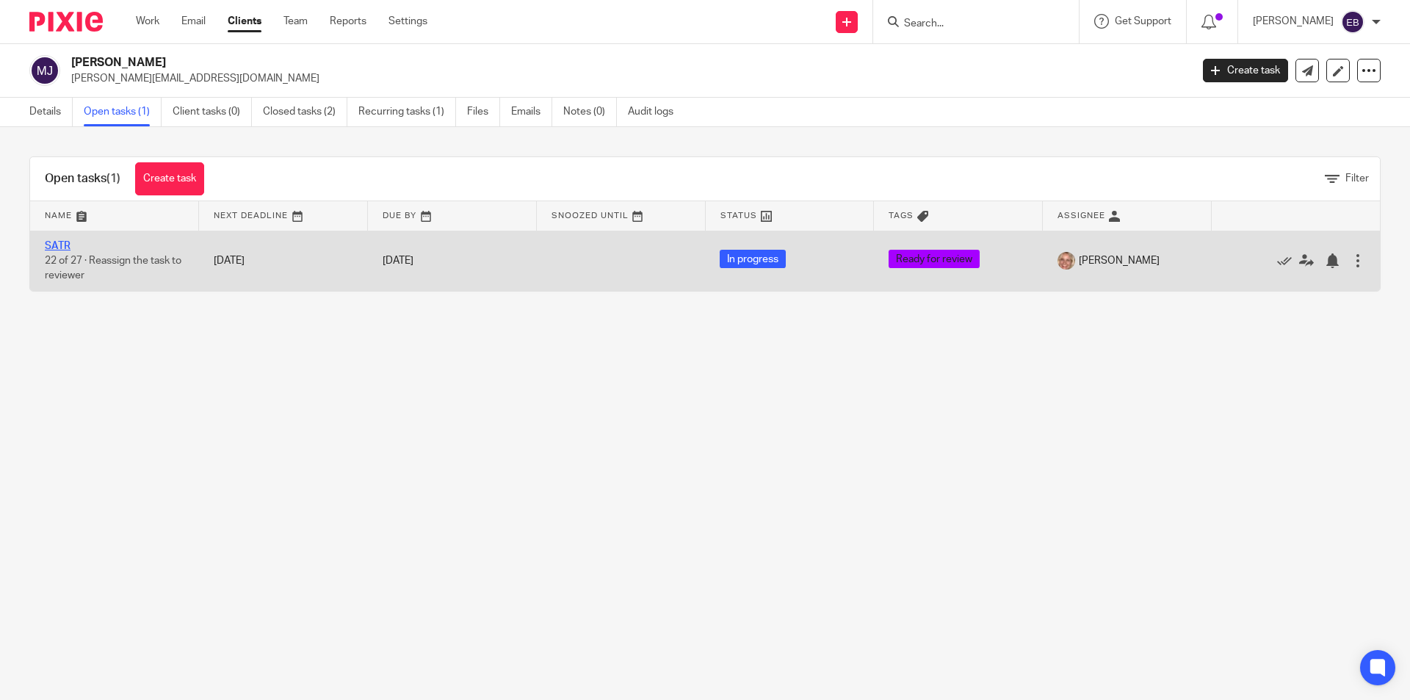
click at [65, 243] on link "SATR" at bounding box center [58, 246] width 26 height 10
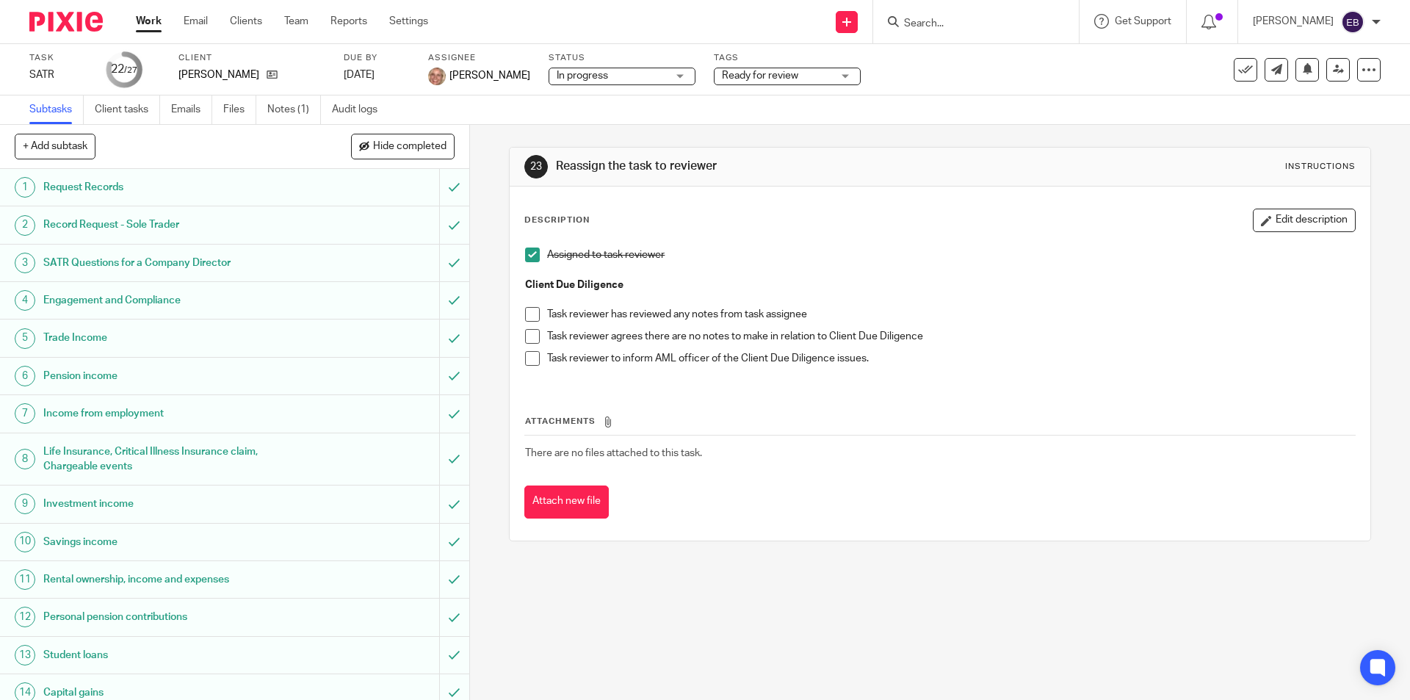
scroll to position [294, 0]
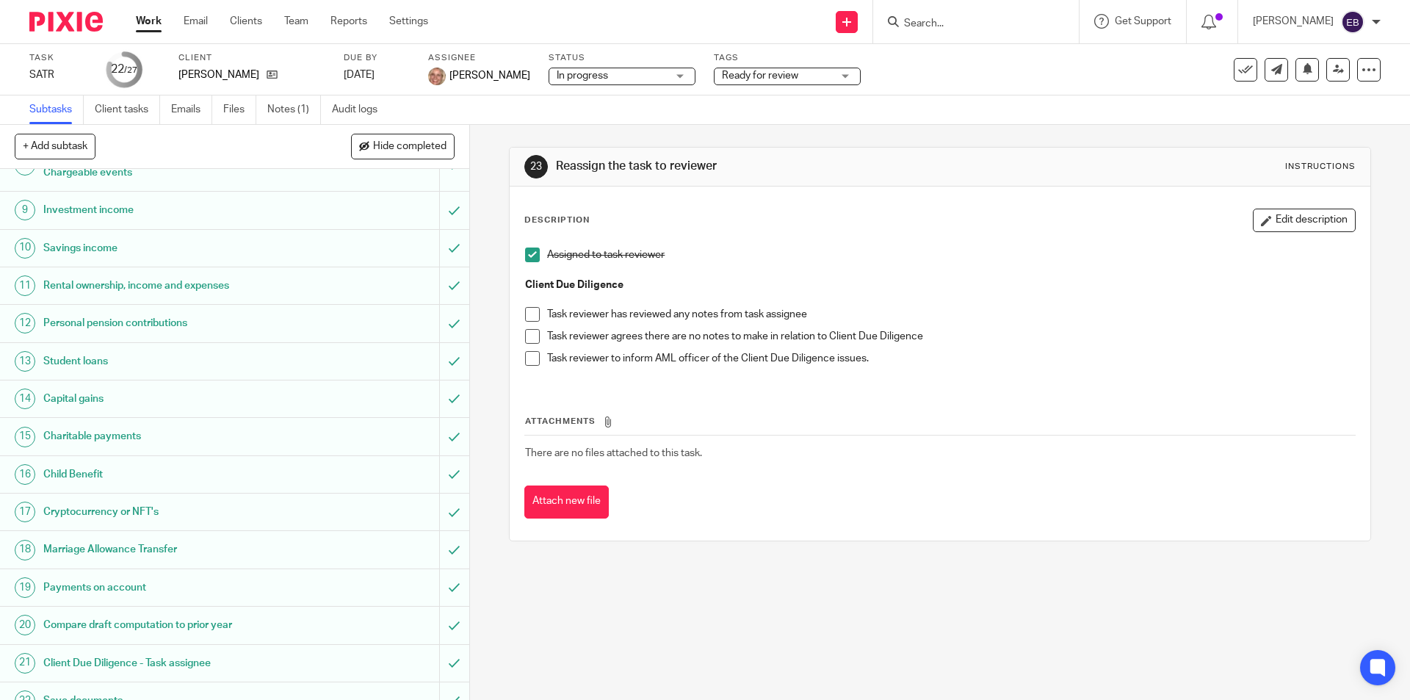
click at [519, 333] on div "Assigned to task reviewer Client Due Diligence Task reviewer has reviewed any n…" at bounding box center [940, 312] width 844 height 144
click at [527, 333] on span at bounding box center [532, 336] width 15 height 15
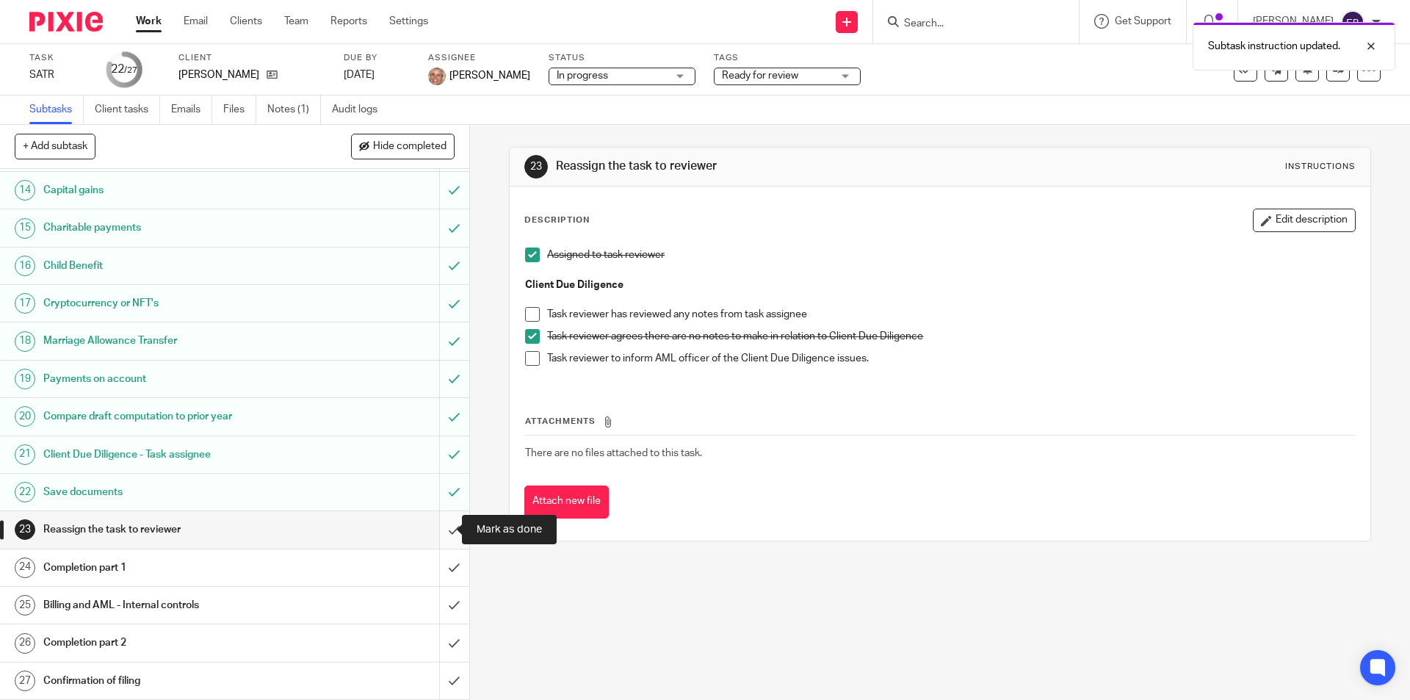
click at [435, 521] on input "submit" at bounding box center [234, 529] width 469 height 37
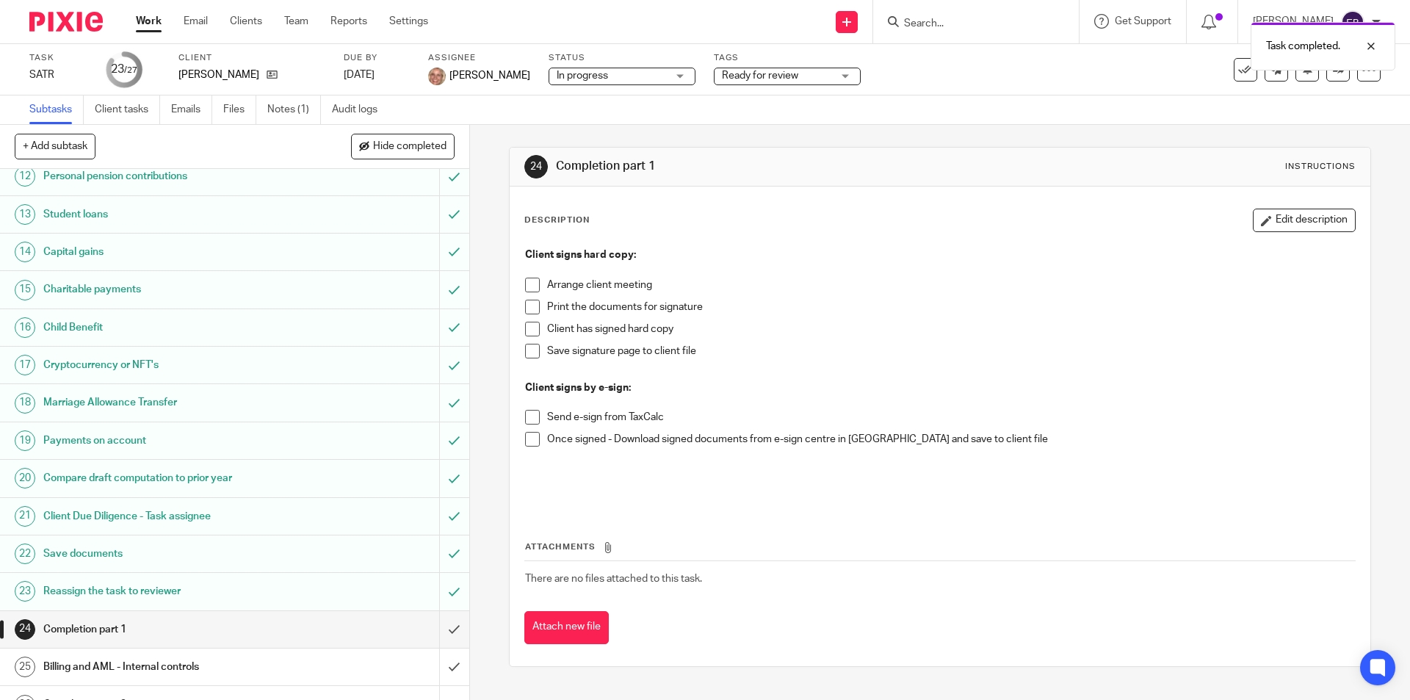
scroll to position [502, 0]
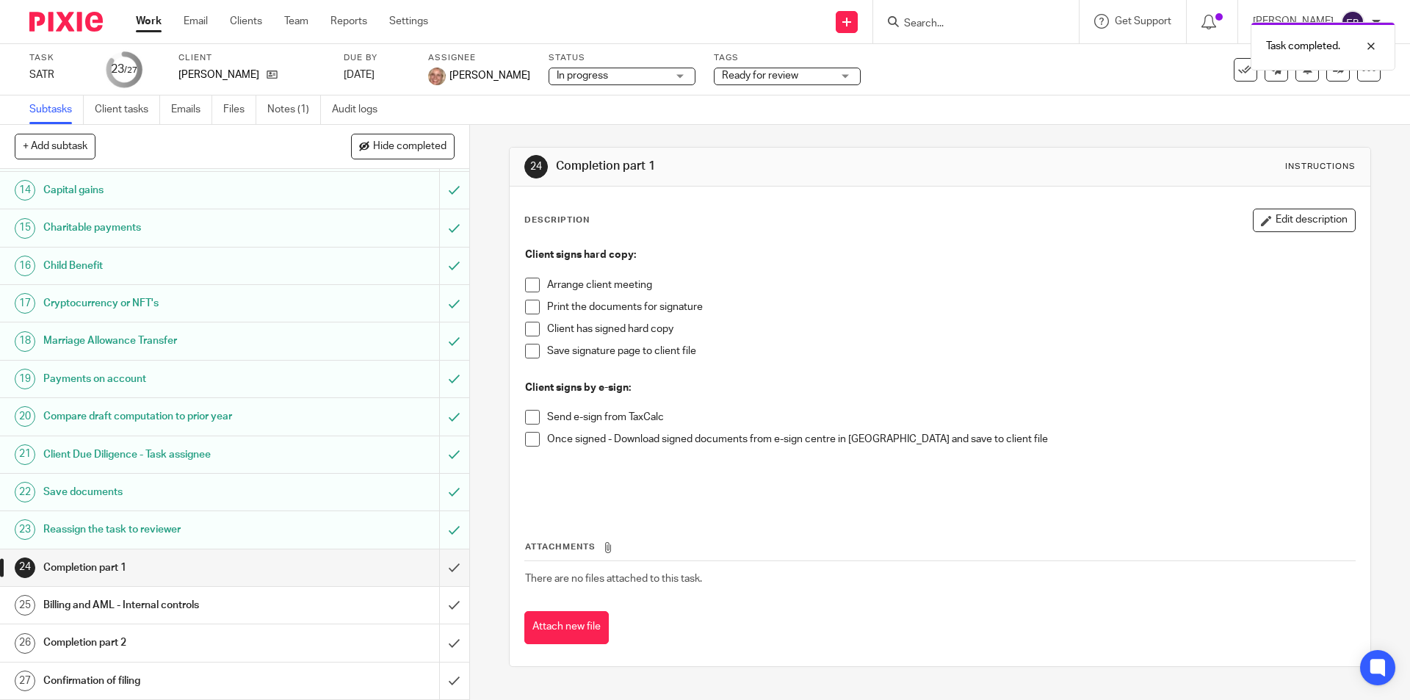
click at [525, 285] on span at bounding box center [532, 285] width 15 height 15
click at [525, 303] on span at bounding box center [532, 307] width 15 height 15
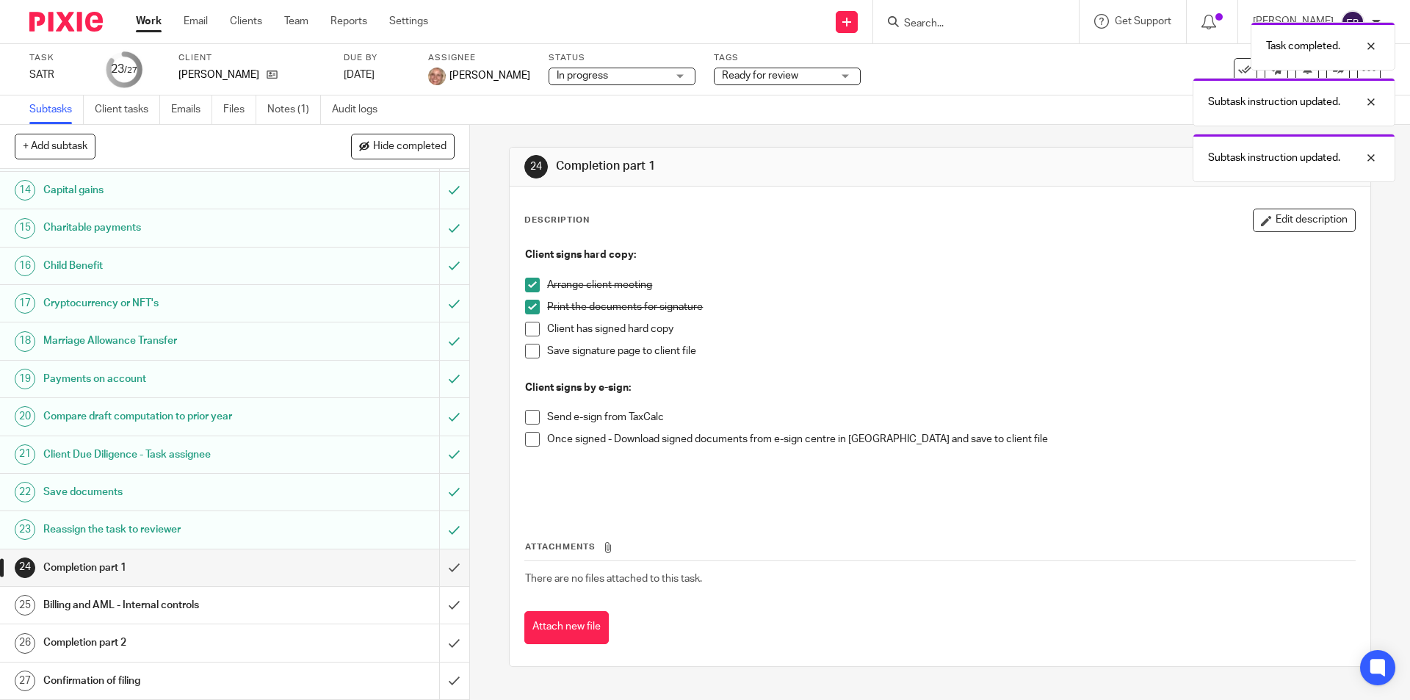
click at [527, 325] on span at bounding box center [532, 329] width 15 height 15
drag, startPoint x: 529, startPoint y: 349, endPoint x: 513, endPoint y: 397, distance: 50.4
click at [530, 349] on span at bounding box center [532, 351] width 15 height 15
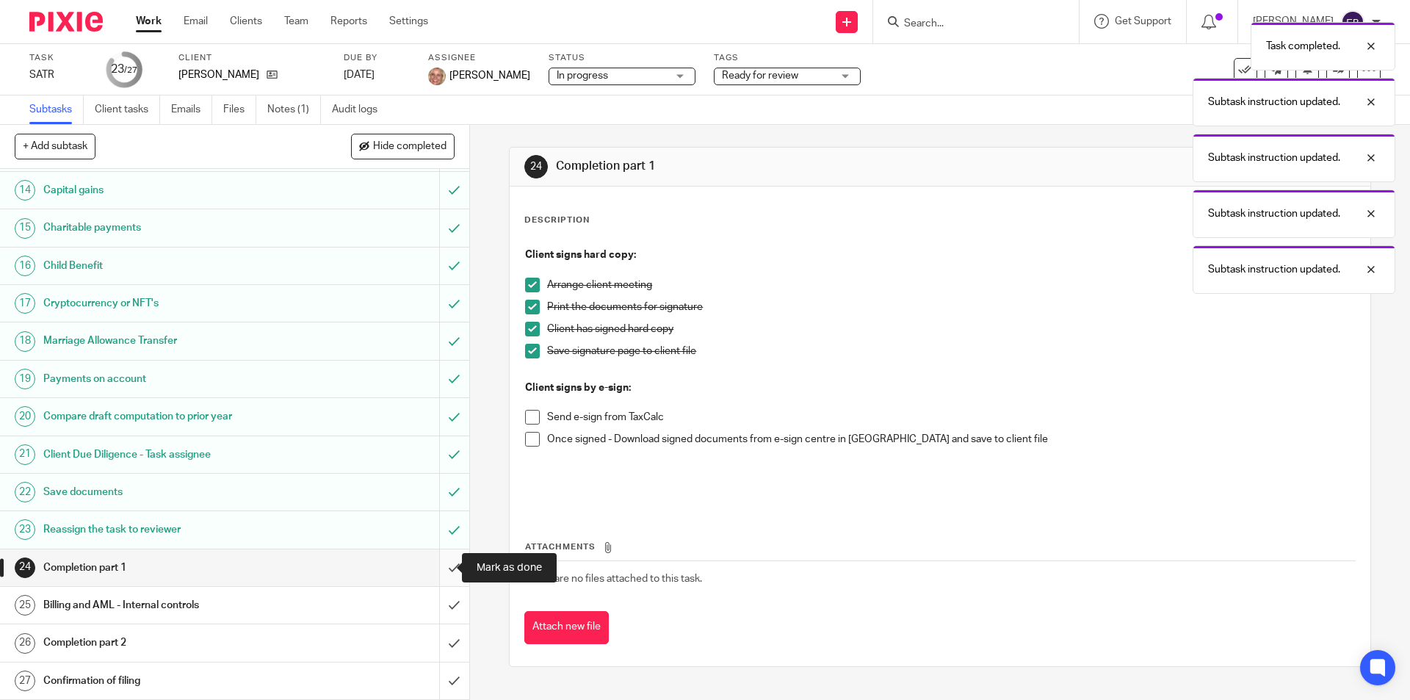
click at [433, 568] on input "submit" at bounding box center [234, 567] width 469 height 37
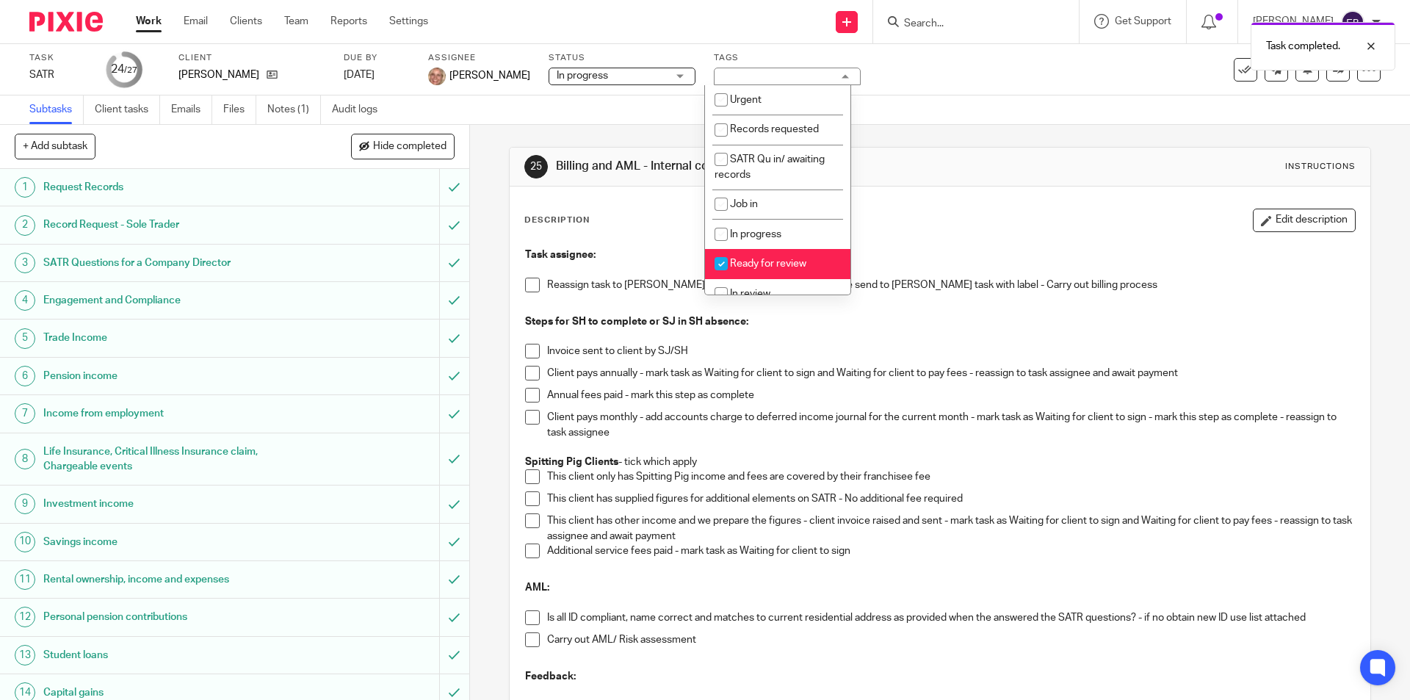
click at [737, 263] on span "Ready for review" at bounding box center [768, 263] width 76 height 10
checkbox input "false"
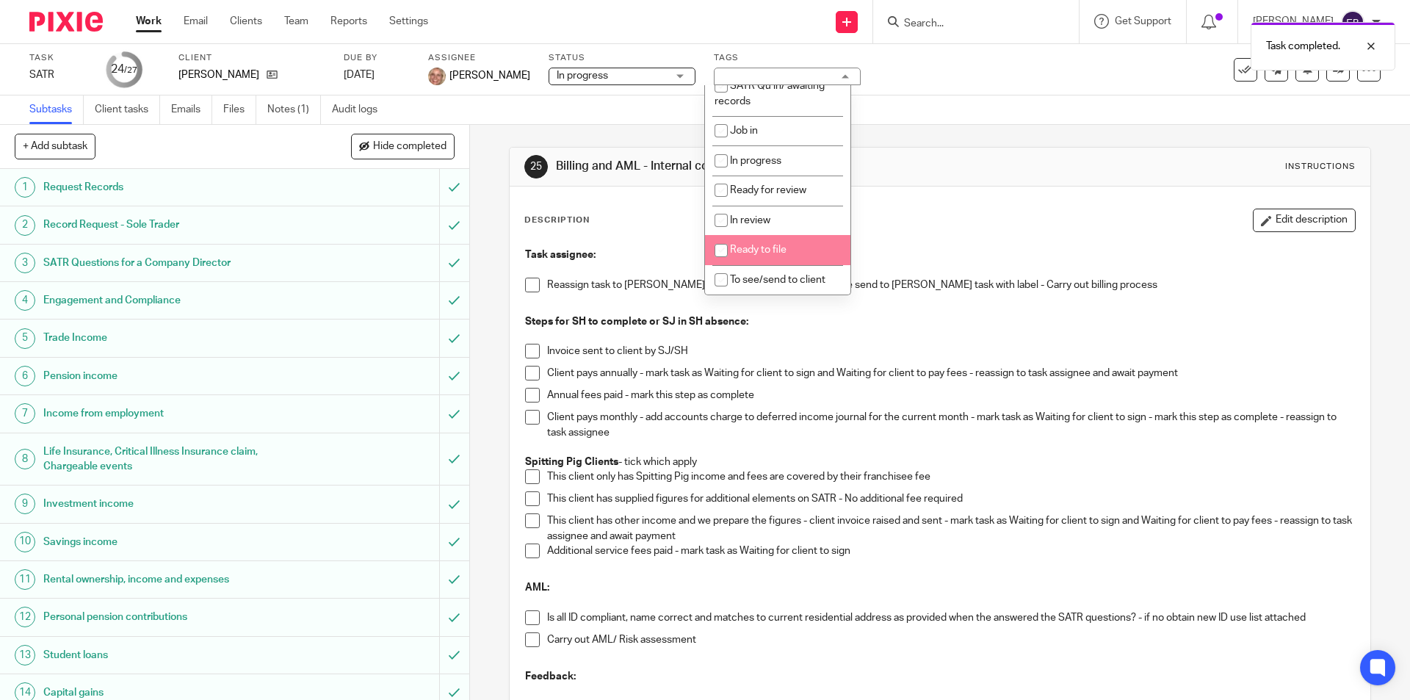
click at [744, 254] on span "Ready to file" at bounding box center [758, 250] width 57 height 10
checkbox input "true"
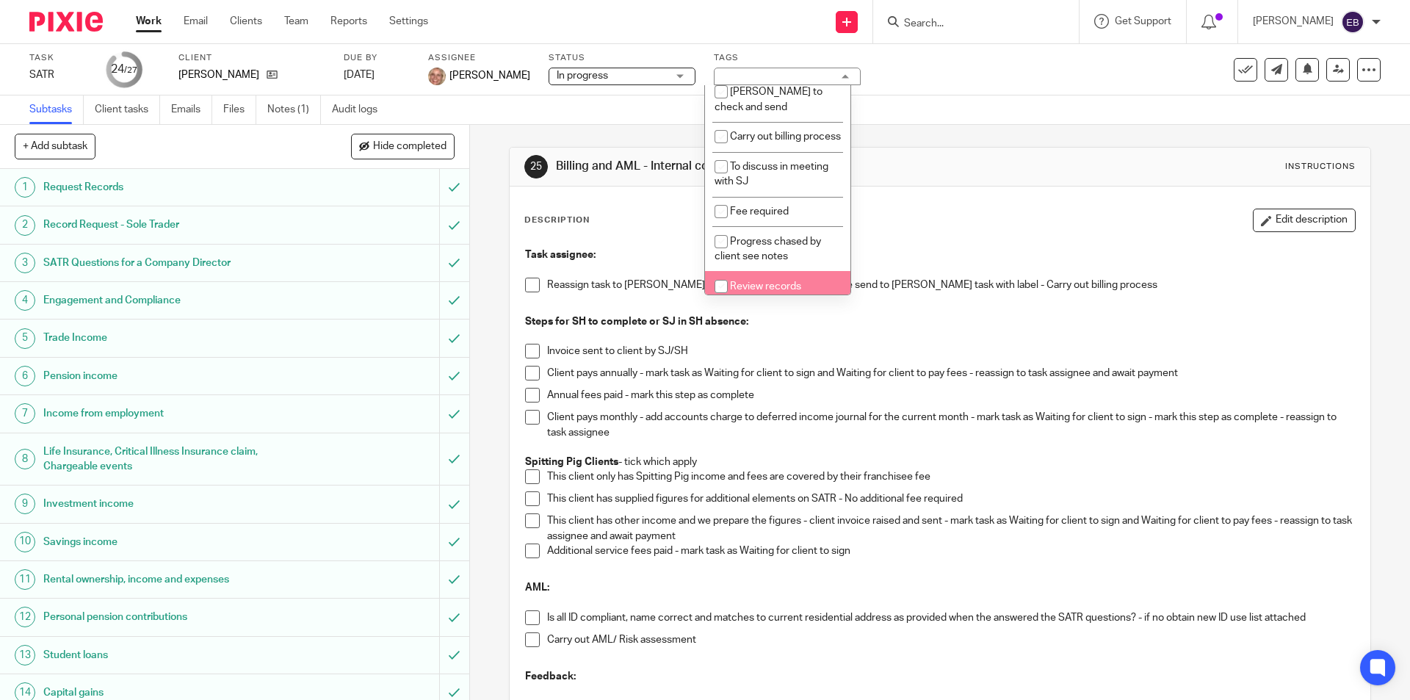
scroll to position [598, 0]
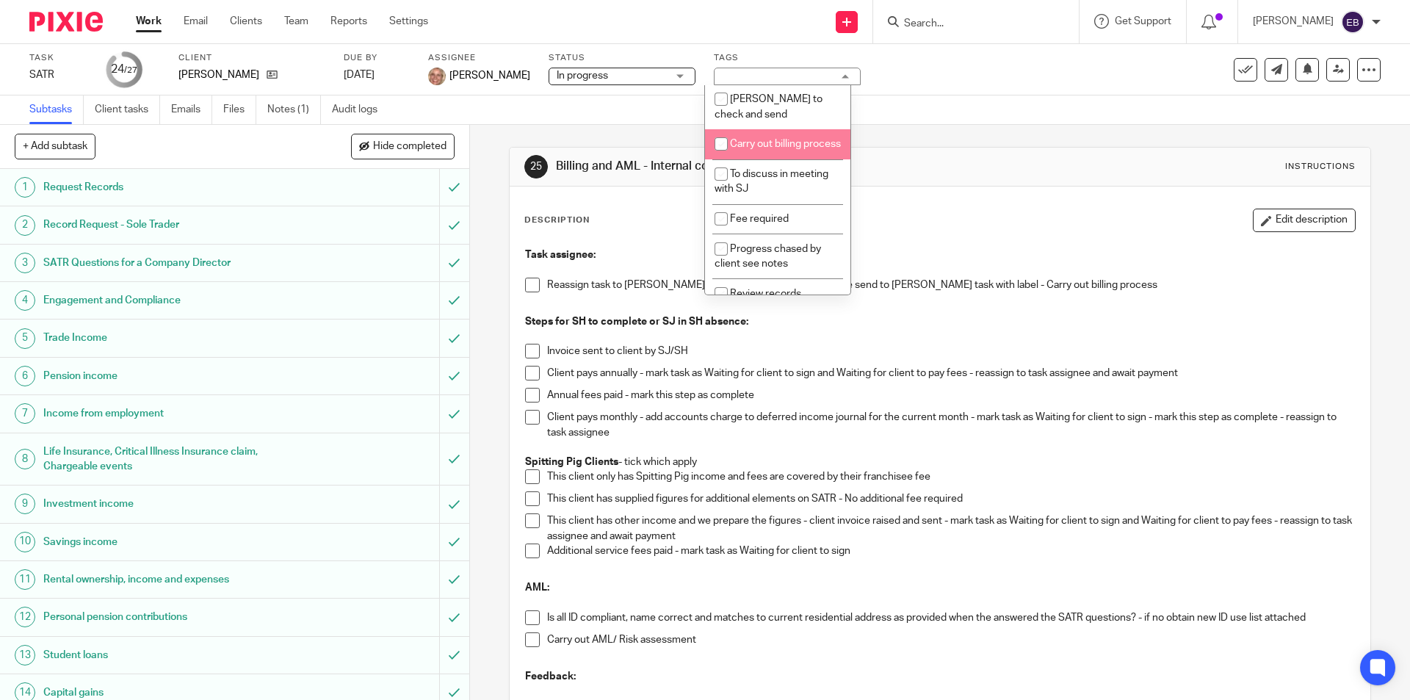
click at [795, 149] on span "Carry out billing process" at bounding box center [785, 144] width 111 height 10
checkbox input "true"
click at [1013, 98] on div "Subtasks Client tasks Emails Files Notes (1) Audit logs" at bounding box center [705, 109] width 1410 height 29
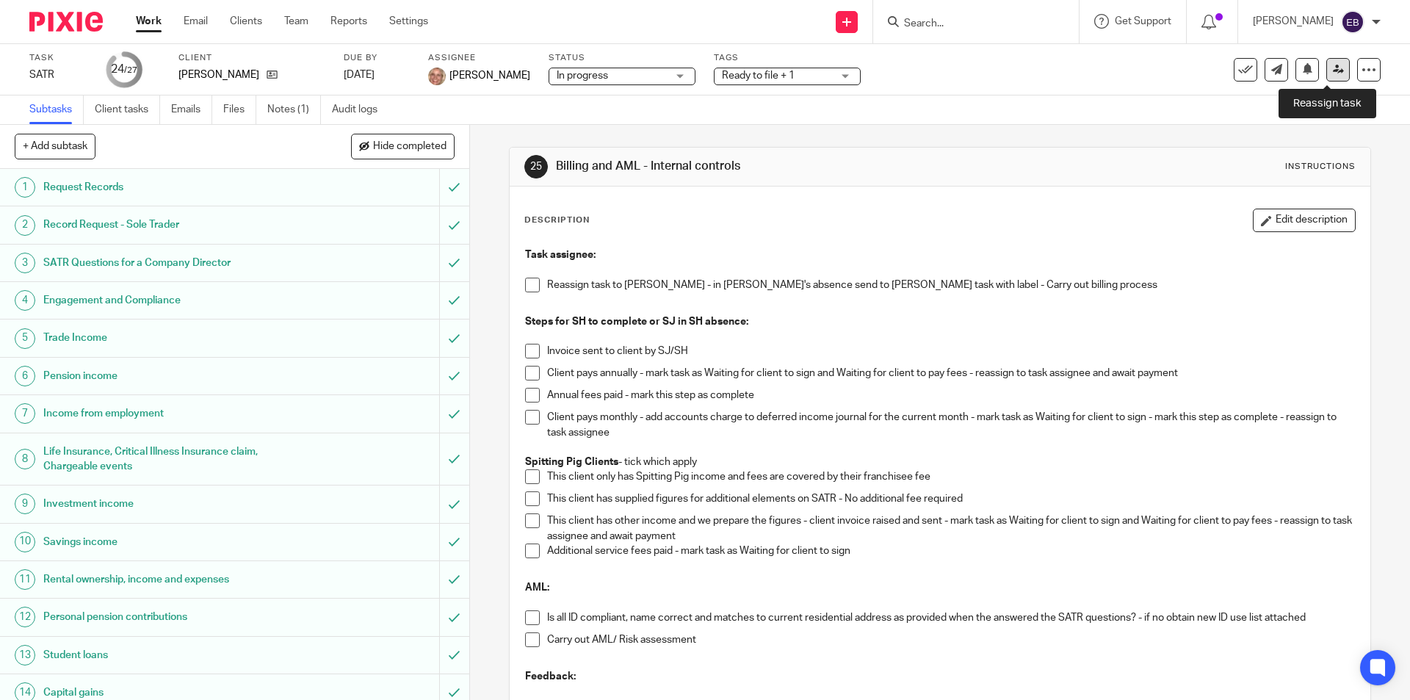
click at [1334, 71] on link at bounding box center [1337, 69] width 23 height 23
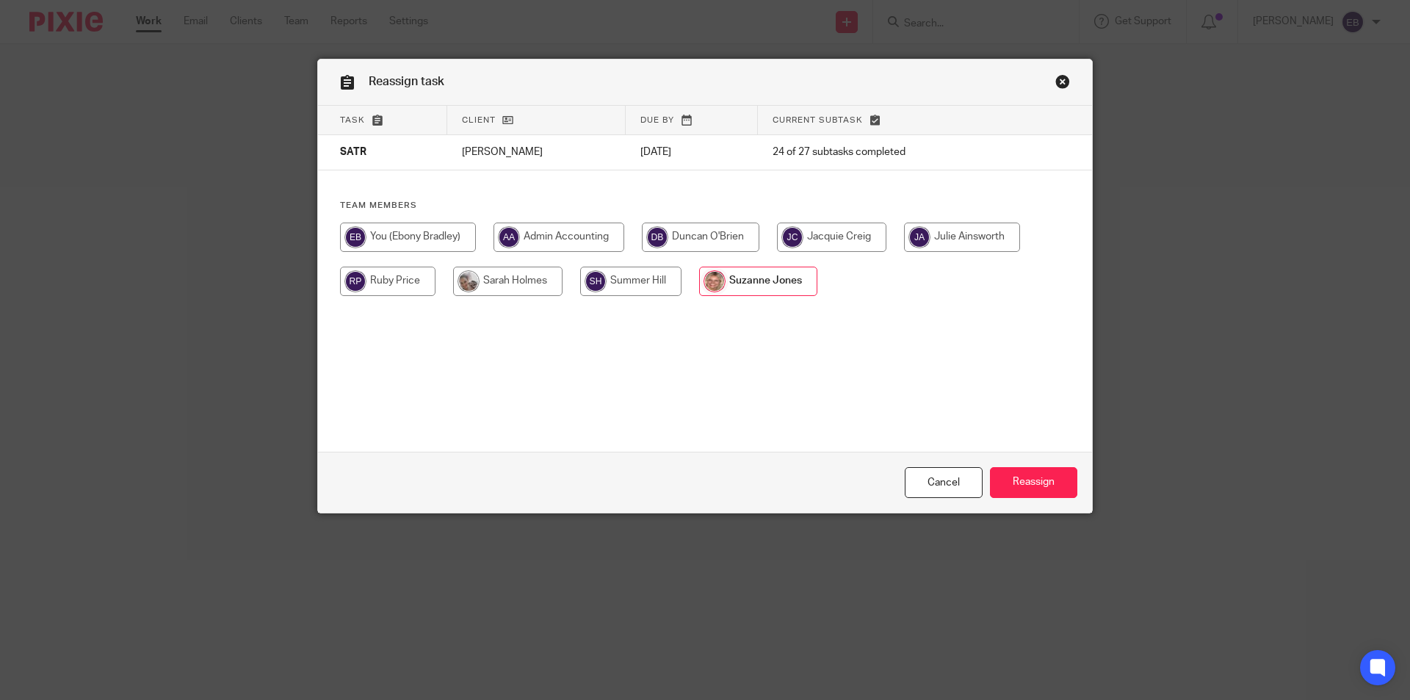
click at [435, 239] on input "radio" at bounding box center [408, 236] width 136 height 29
radio input "true"
click at [1067, 480] on input "Reassign" at bounding box center [1033, 483] width 87 height 32
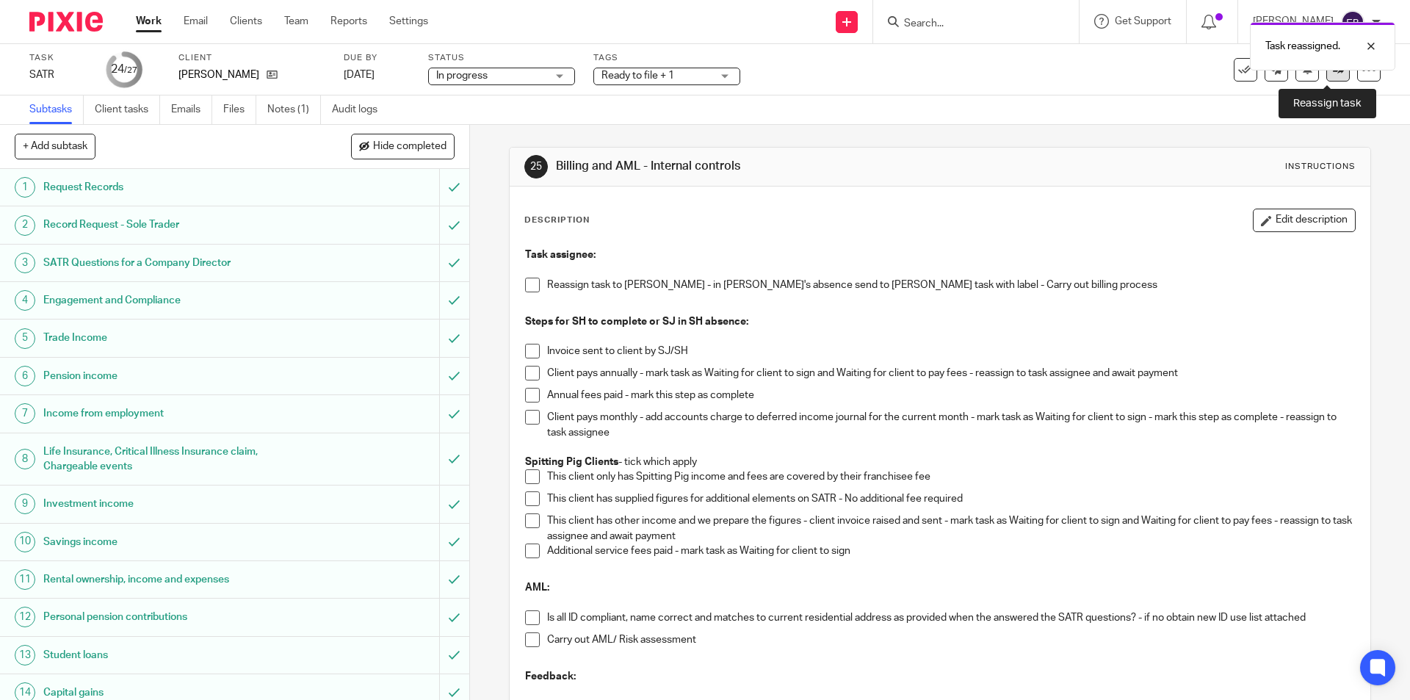
click at [1326, 76] on link at bounding box center [1337, 69] width 23 height 23
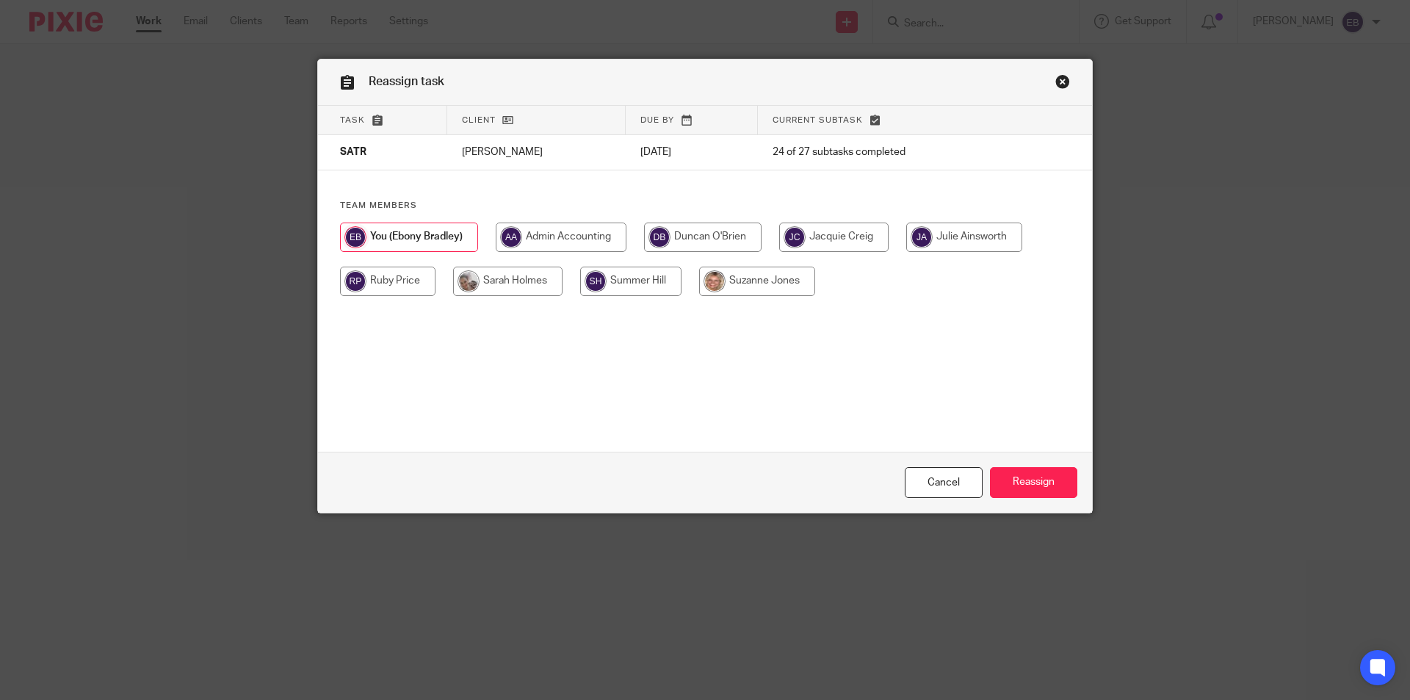
click at [500, 283] on input "radio" at bounding box center [507, 281] width 109 height 29
radio input "true"
click at [1051, 476] on input "Reassign" at bounding box center [1033, 483] width 87 height 32
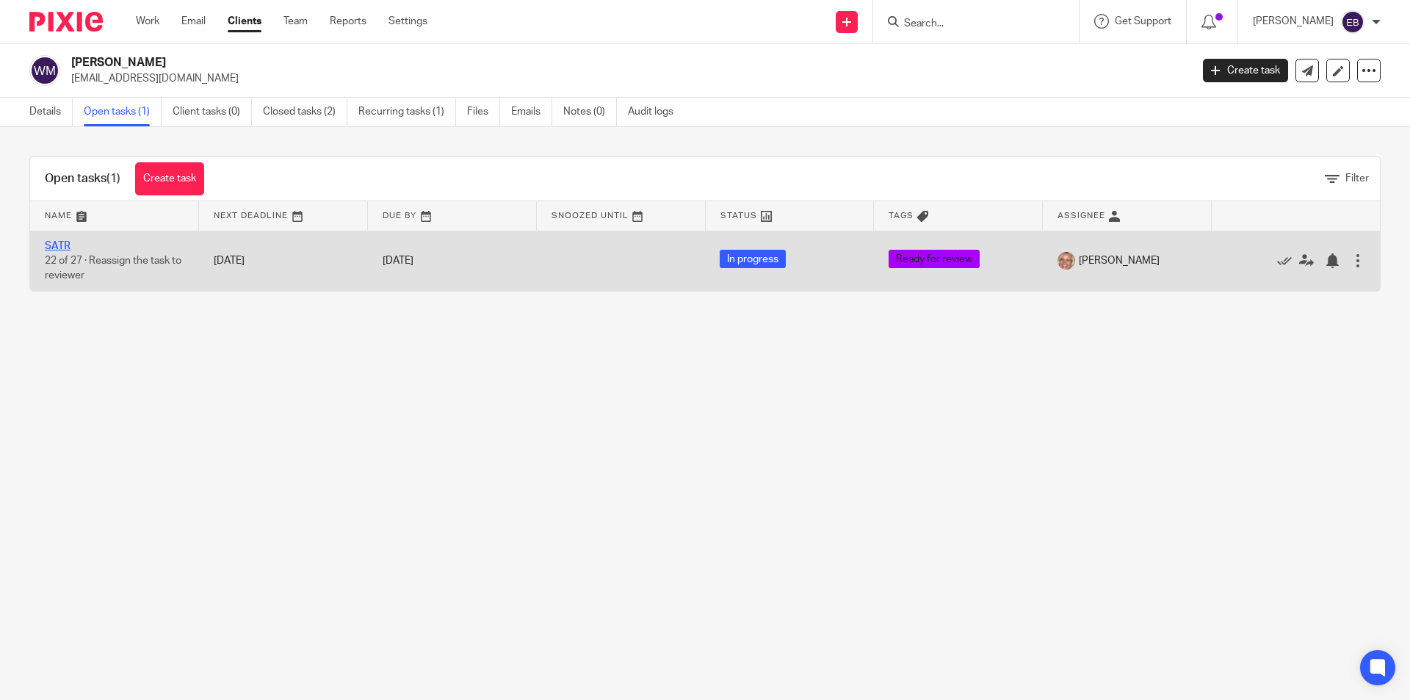
click at [62, 243] on link "SATR" at bounding box center [58, 246] width 26 height 10
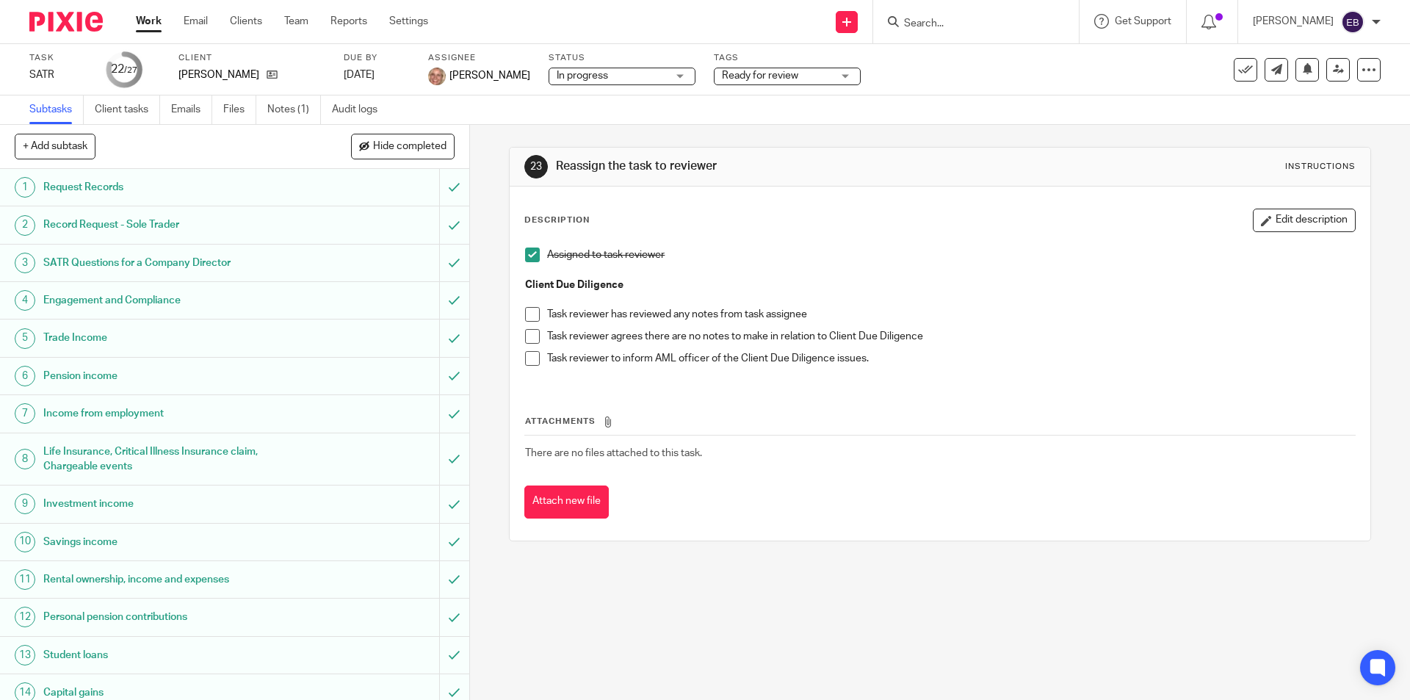
click at [530, 337] on span at bounding box center [532, 336] width 15 height 15
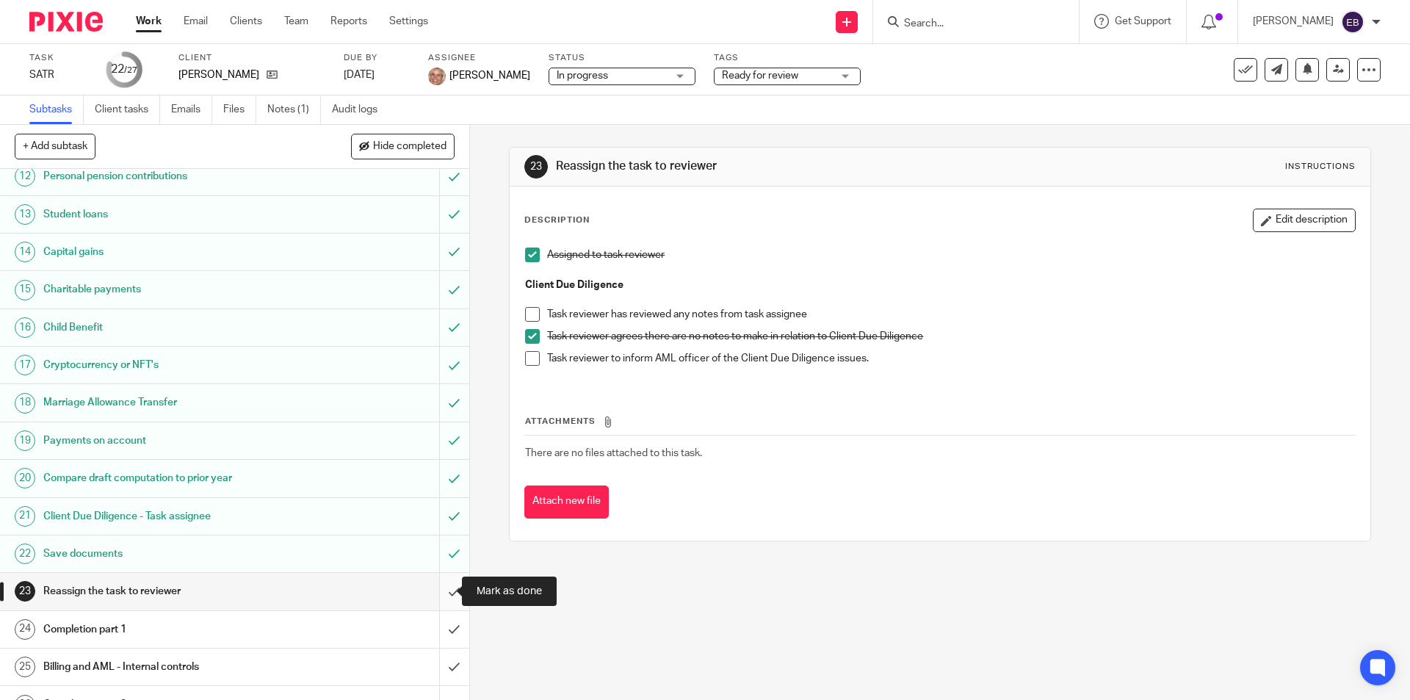
click at [439, 591] on input "submit" at bounding box center [234, 591] width 469 height 37
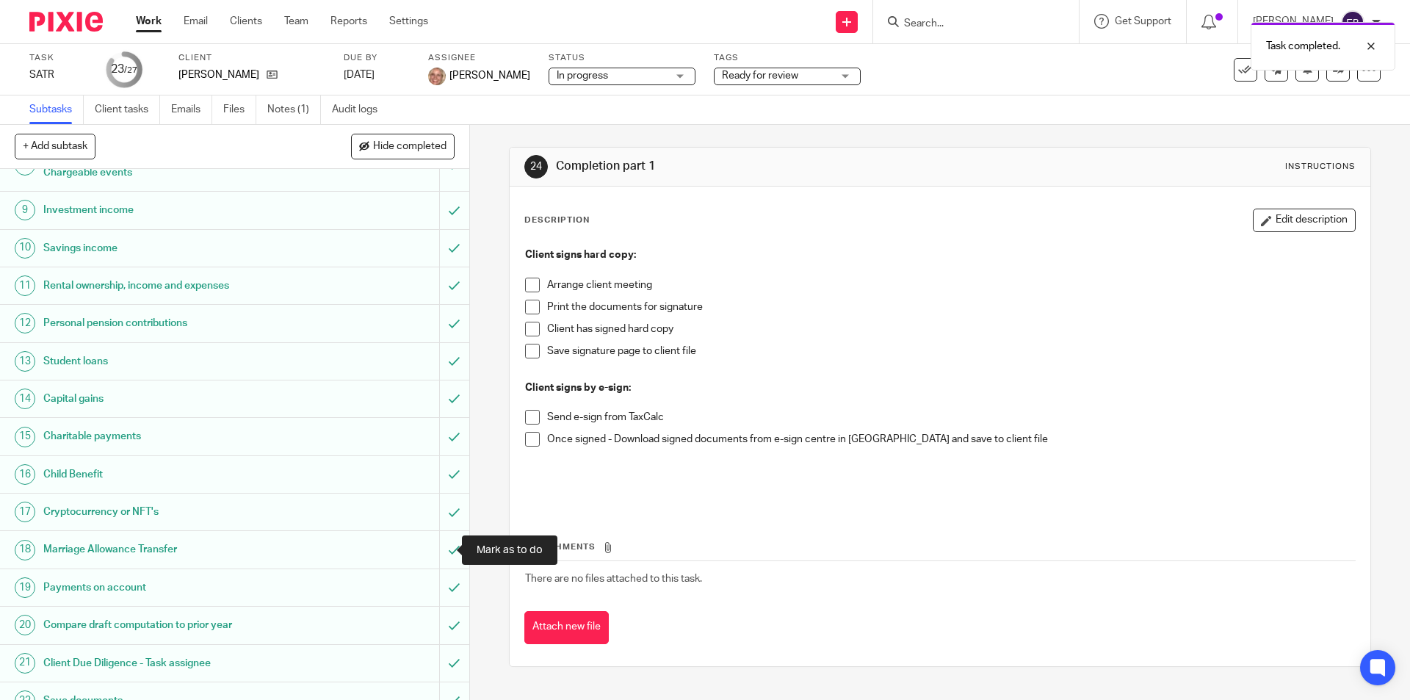
scroll to position [502, 0]
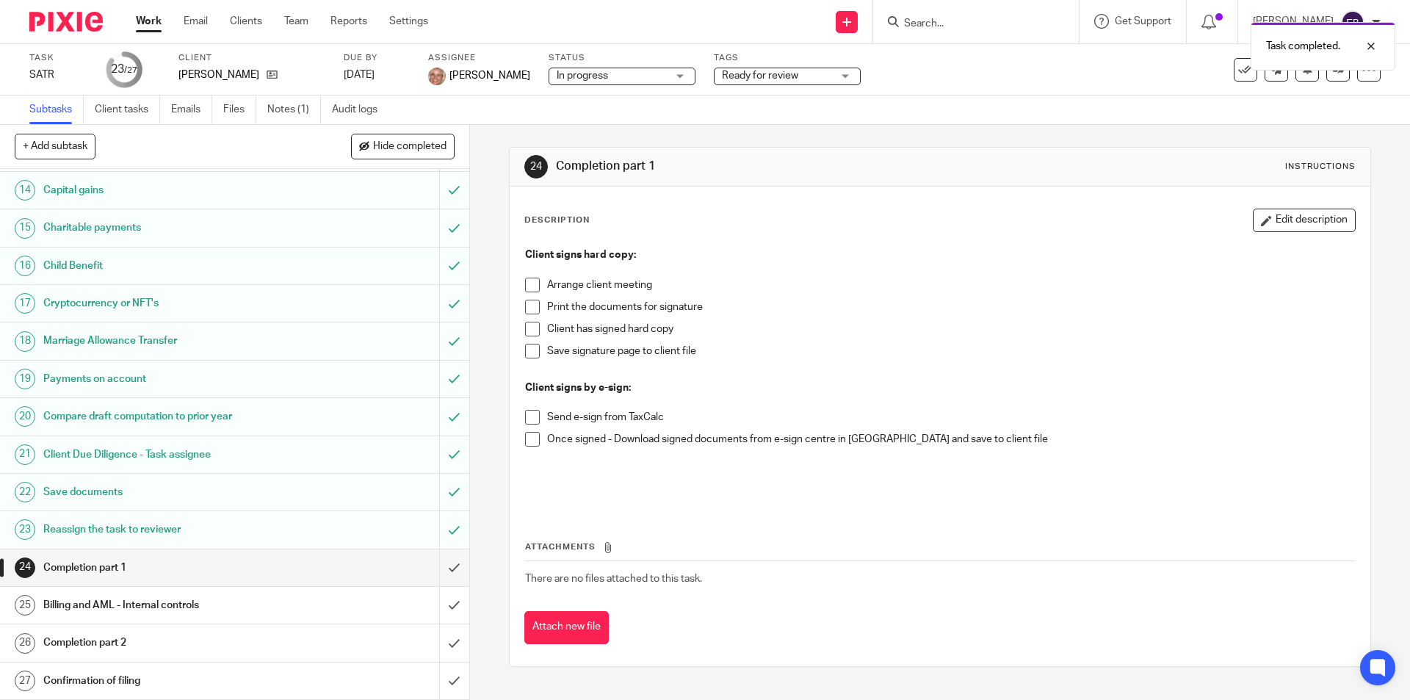
click at [534, 285] on span at bounding box center [532, 285] width 15 height 15
click at [532, 304] on span at bounding box center [532, 307] width 15 height 15
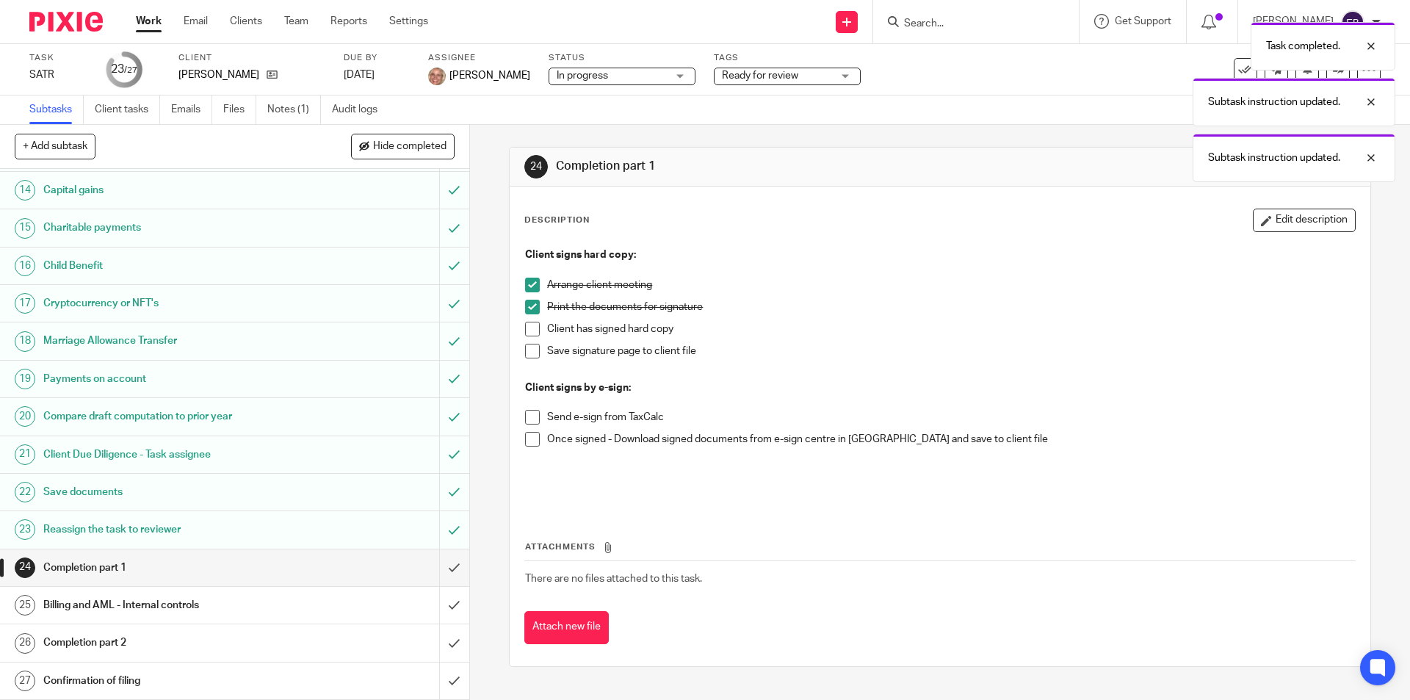
click at [763, 75] on div "Task completed. Subtask instruction updated. Subtask instruction updated." at bounding box center [1050, 98] width 690 height 167
click at [831, 74] on div "Task completed. Subtask instruction updated. Subtask instruction updated." at bounding box center [1050, 98] width 690 height 167
click at [845, 76] on div "Task completed. Subtask instruction updated. Subtask instruction updated." at bounding box center [1050, 98] width 690 height 167
click at [926, 79] on div "Task completed. Subtask instruction updated. Subtask instruction updated." at bounding box center [1050, 98] width 690 height 167
click at [803, 79] on div "Task completed. Subtask instruction updated. Subtask instruction updated." at bounding box center [1050, 98] width 690 height 167
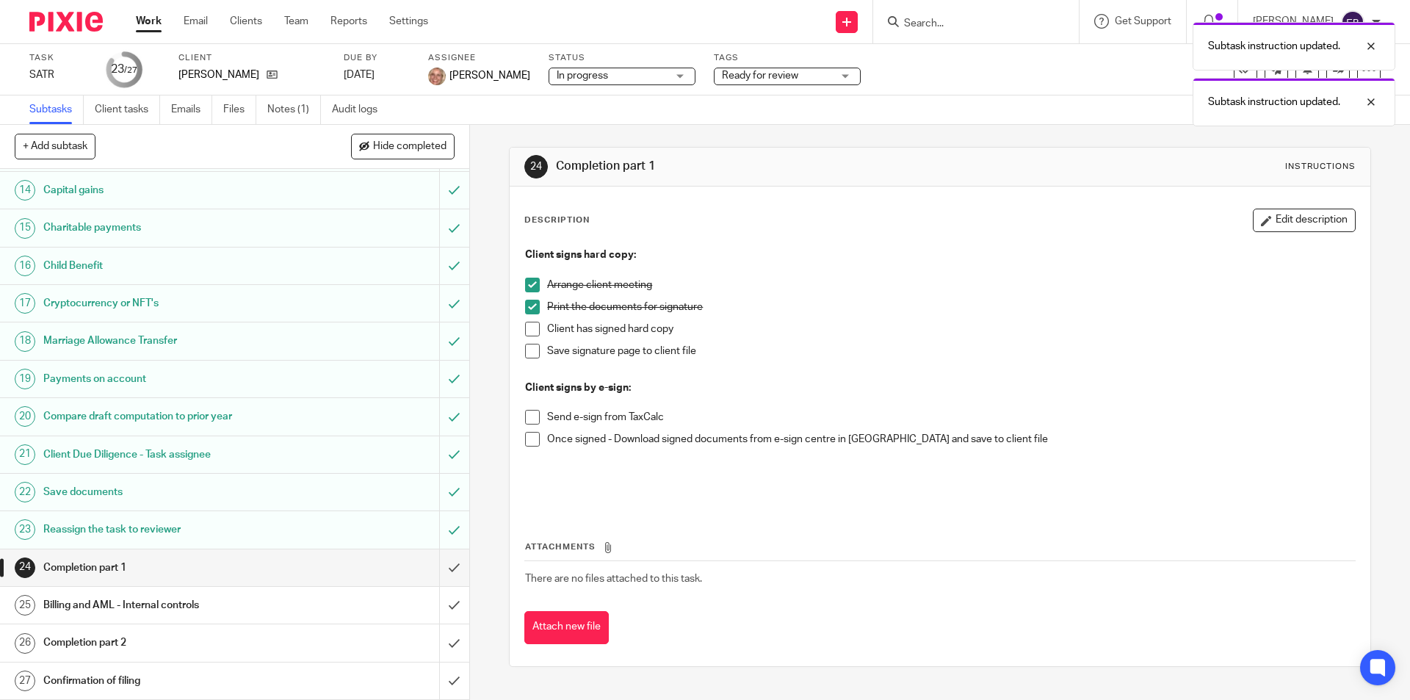
click at [776, 77] on div "Subtask instruction updated. Subtask instruction updated." at bounding box center [1050, 71] width 690 height 112
click at [1375, 45] on div at bounding box center [1360, 46] width 40 height 18
click at [1369, 95] on body "Work Email Clients Team Reports Settings Work Email Clients Team Reports Settin…" at bounding box center [705, 350] width 1410 height 700
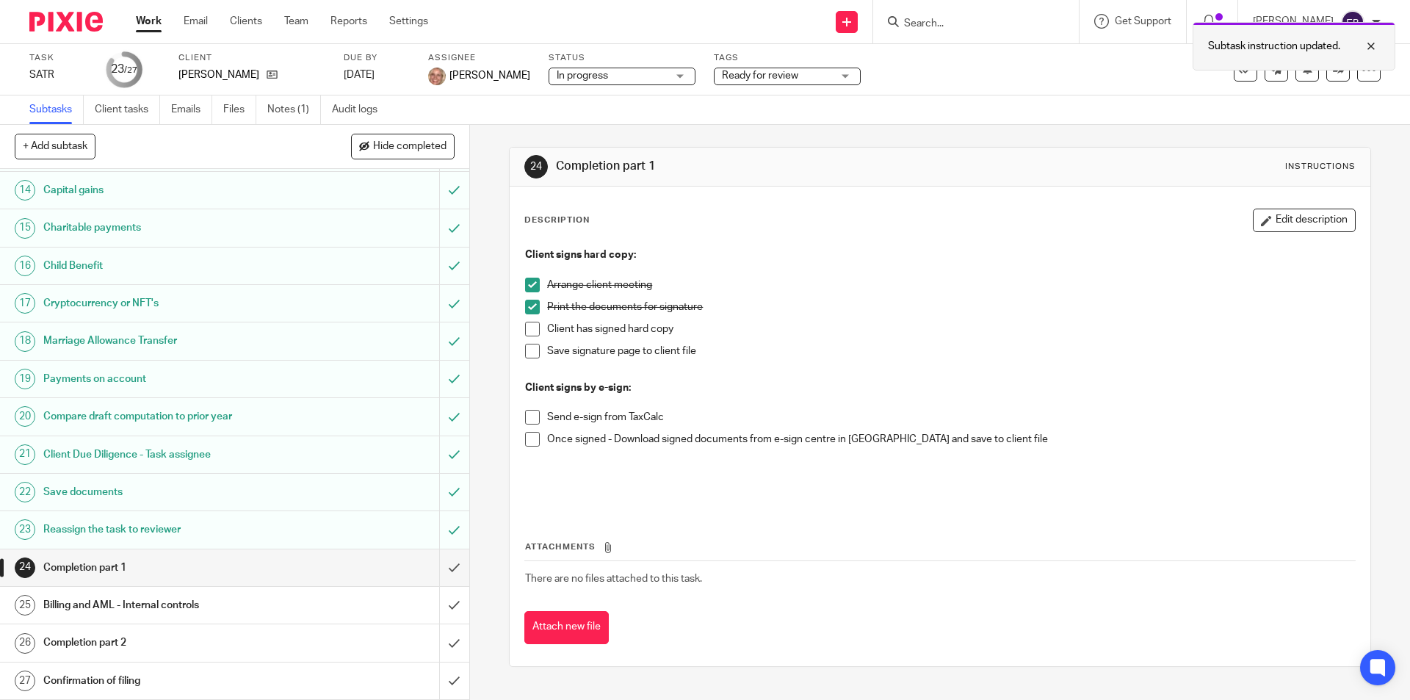
click at [1369, 45] on div at bounding box center [1360, 46] width 40 height 18
click at [819, 74] on span "Ready for review" at bounding box center [777, 75] width 110 height 15
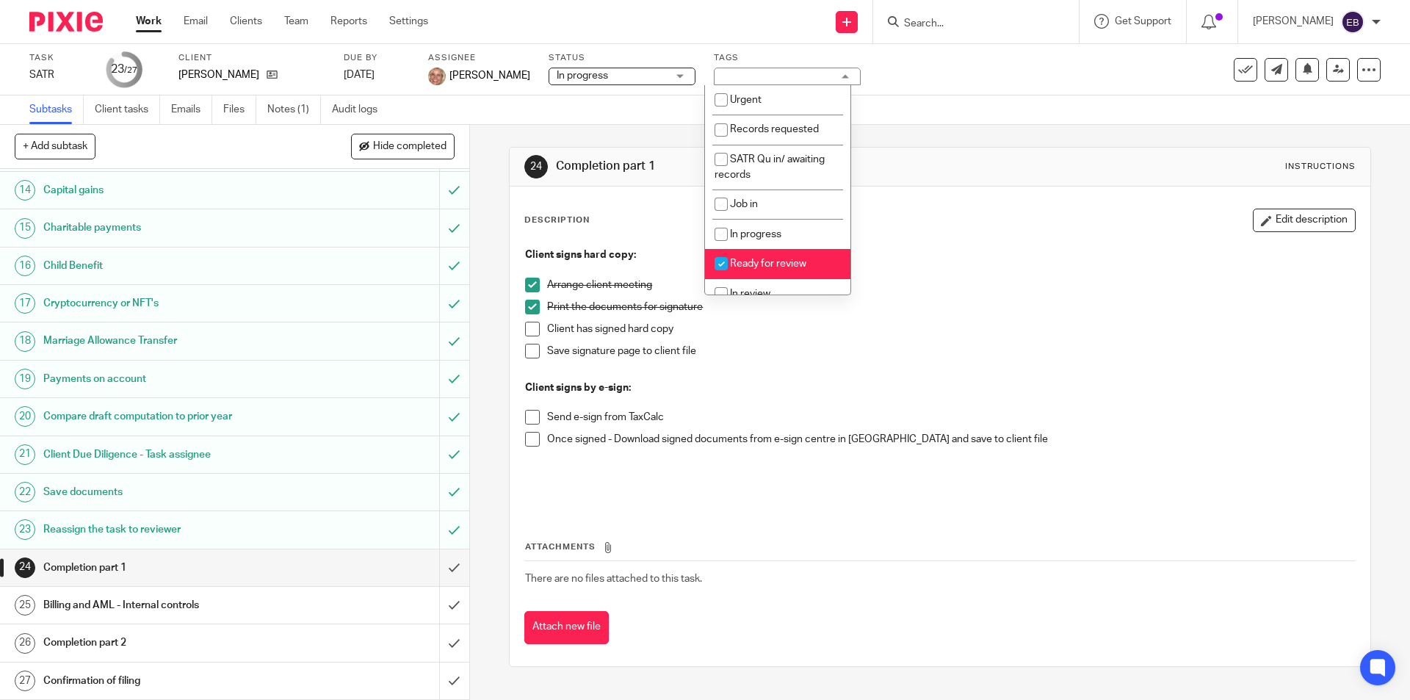
click at [780, 263] on span "Ready for review" at bounding box center [768, 263] width 76 height 10
checkbox input "false"
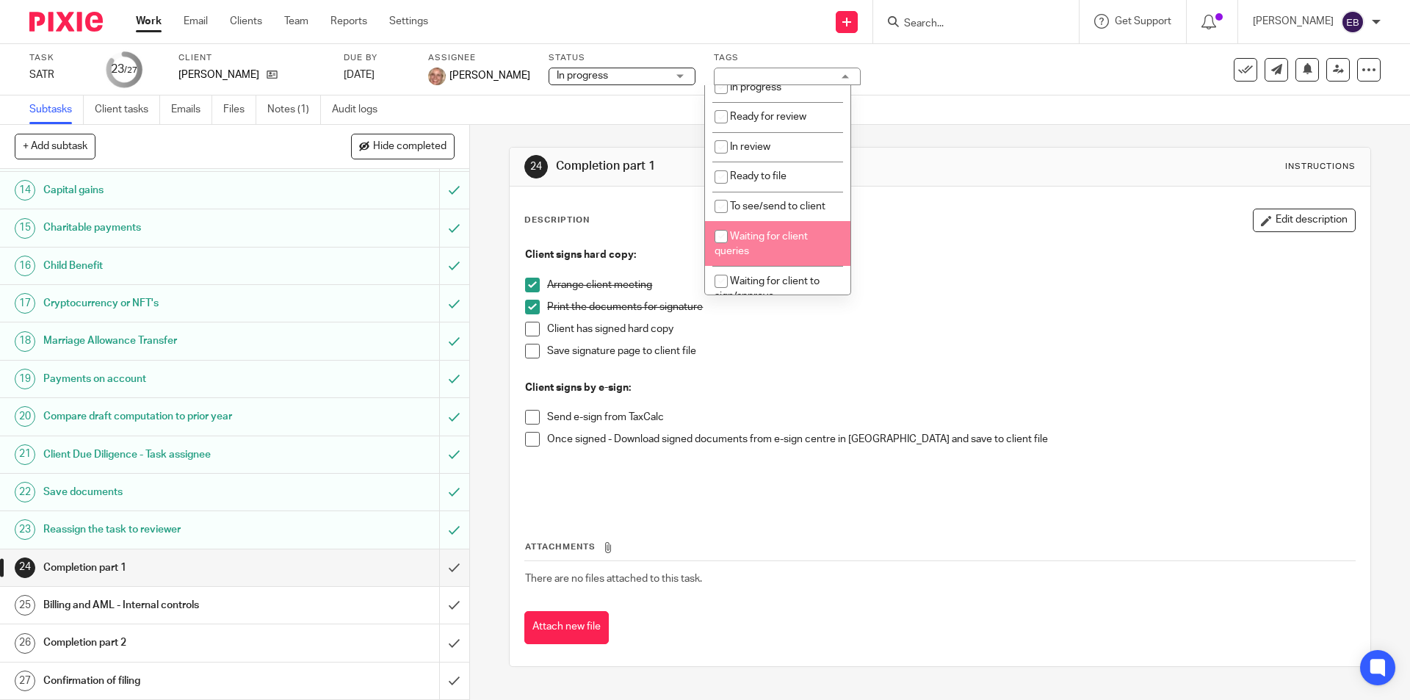
scroll to position [220, 0]
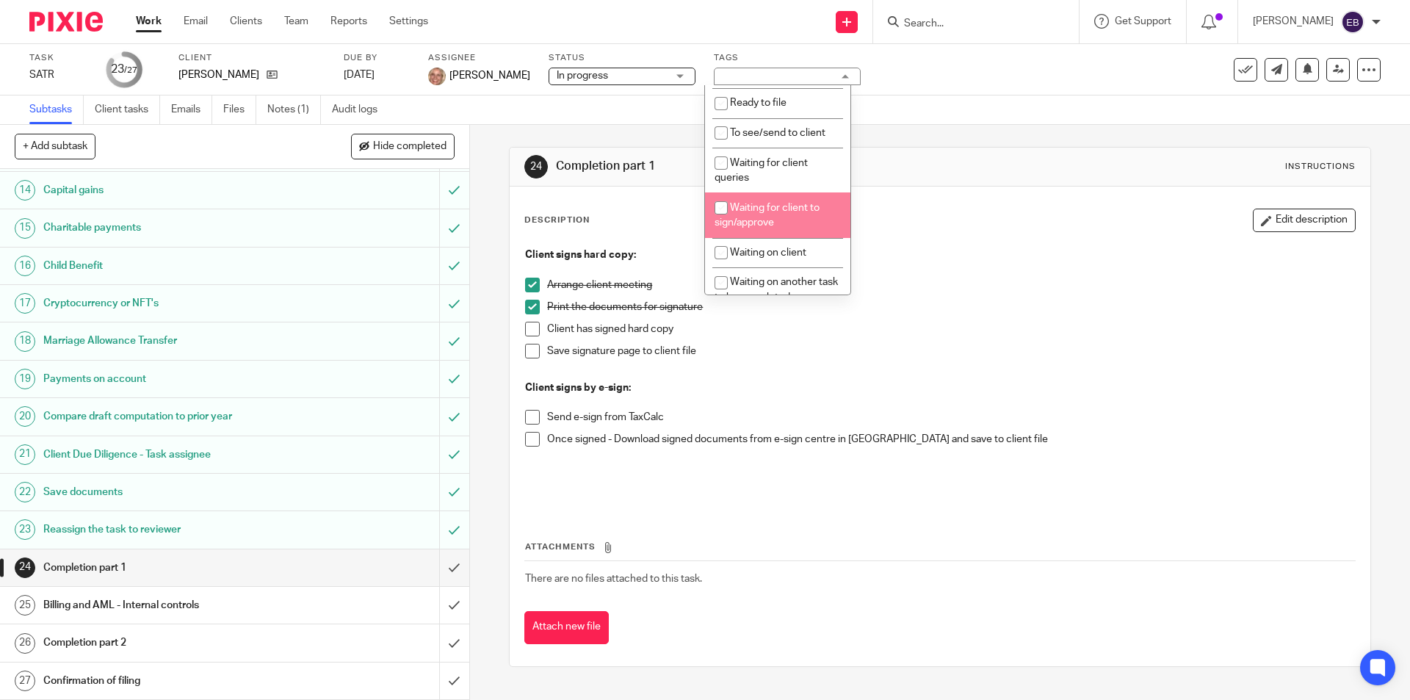
click at [785, 219] on li "Waiting for client to sign/approve" at bounding box center [777, 214] width 145 height 45
checkbox input "true"
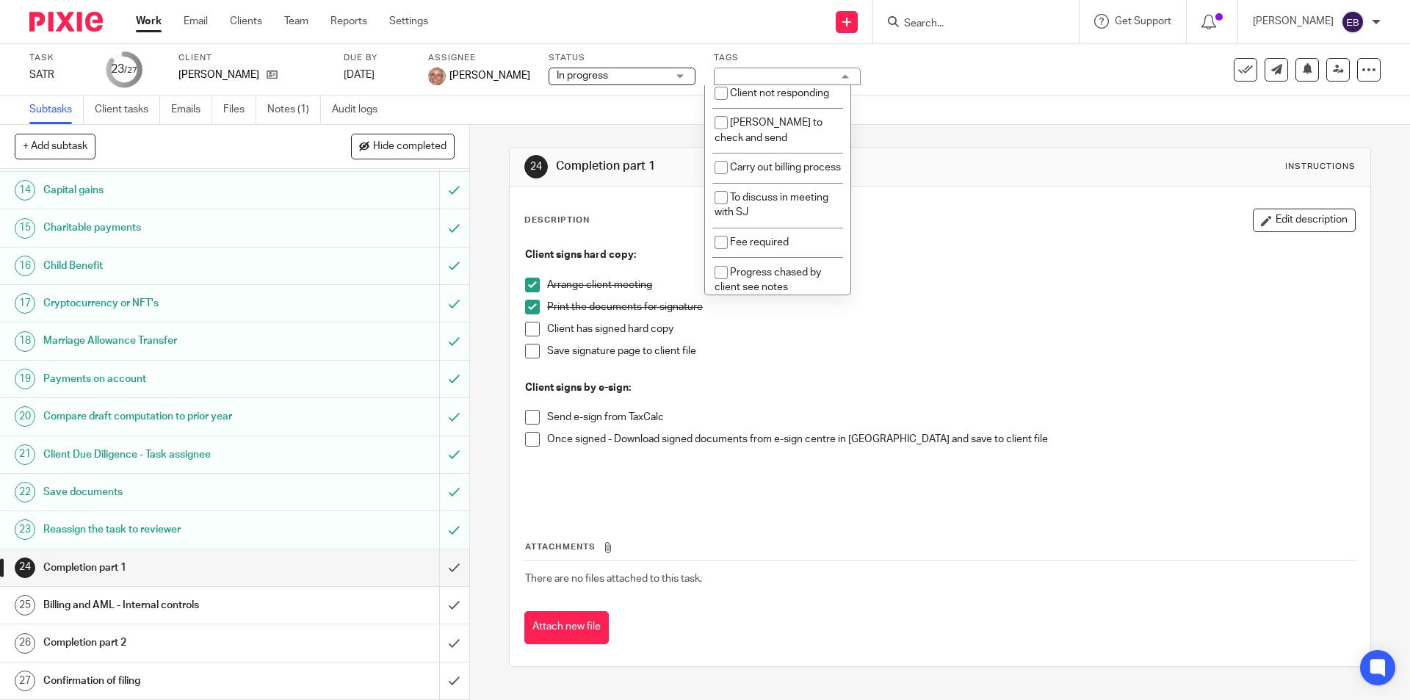
scroll to position [609, 0]
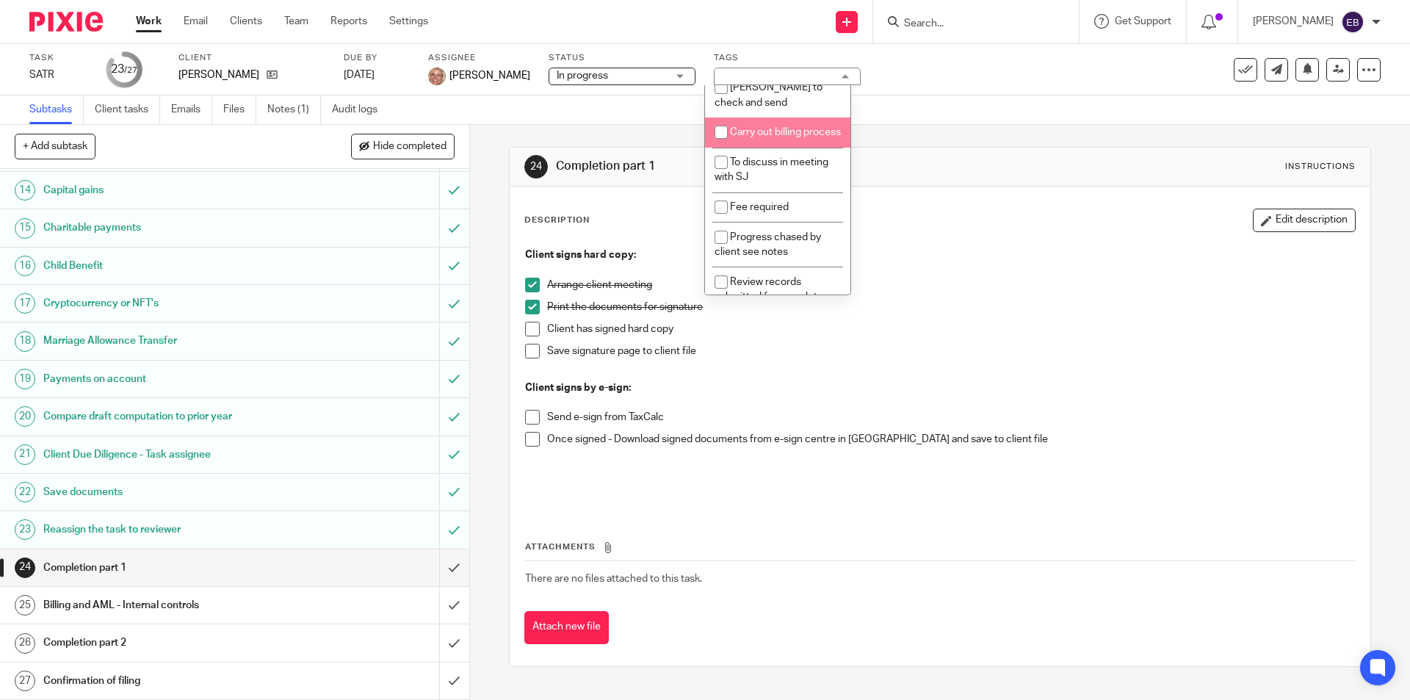
click at [800, 148] on li "Carry out billing process" at bounding box center [777, 132] width 145 height 30
checkbox input "true"
click at [1027, 94] on div "Task SATR Save SATR 23 /27 Client Woodruff, Matthew Due by 9 Sep 2025 Assignee …" at bounding box center [705, 69] width 1410 height 51
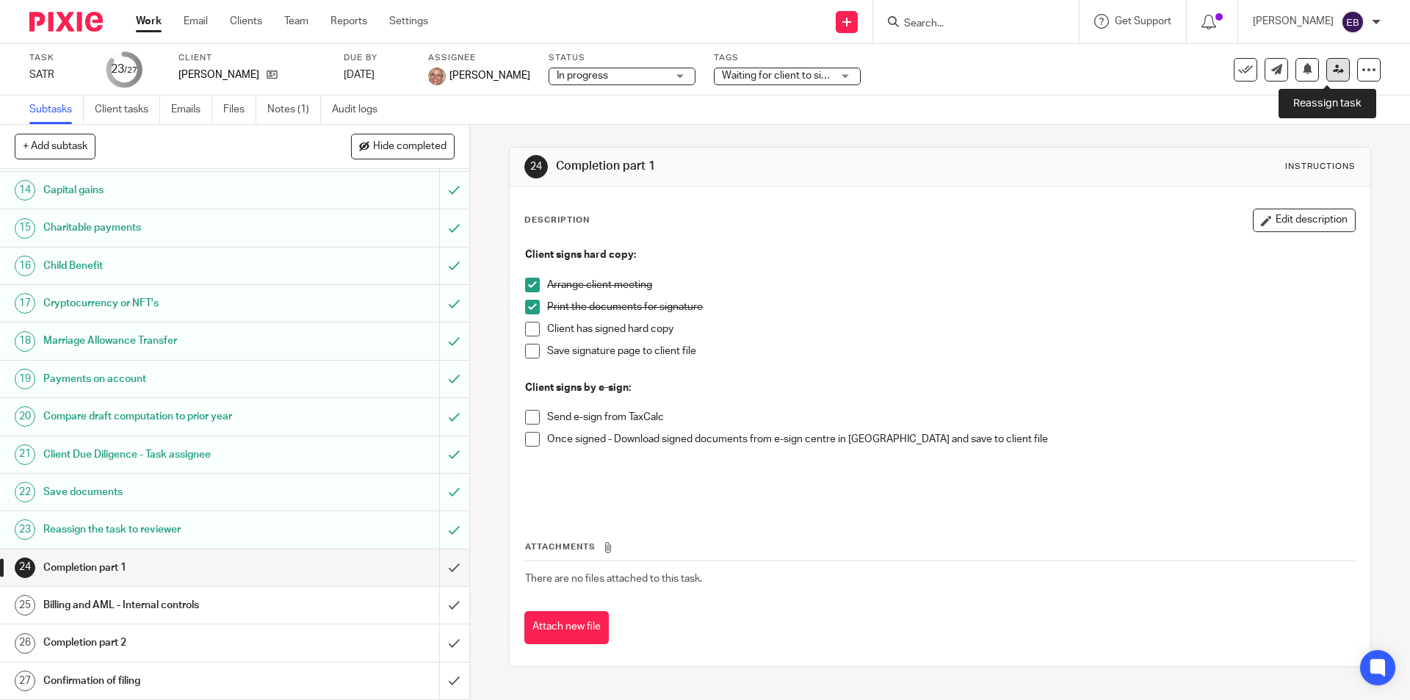
click at [1326, 75] on link at bounding box center [1337, 69] width 23 height 23
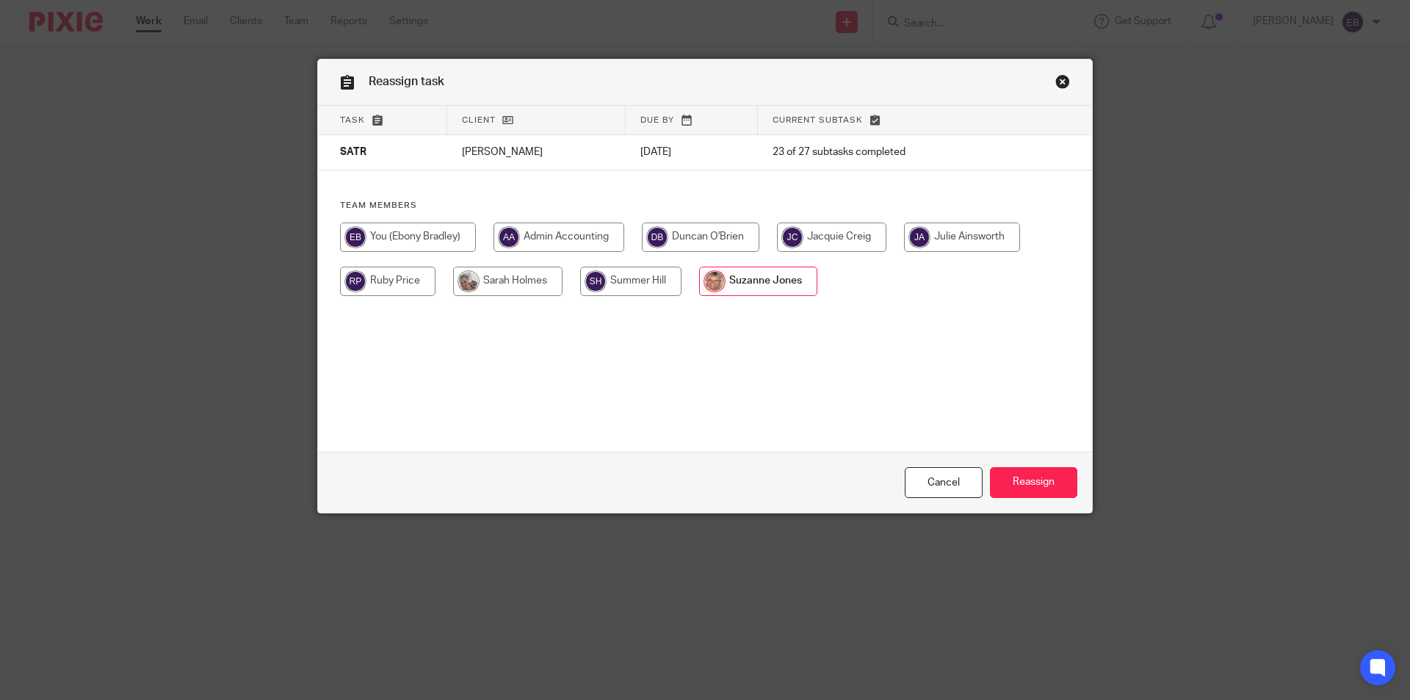
click at [507, 286] on input "radio" at bounding box center [507, 281] width 109 height 29
radio input "true"
click at [1024, 482] on input "Reassign" at bounding box center [1033, 483] width 87 height 32
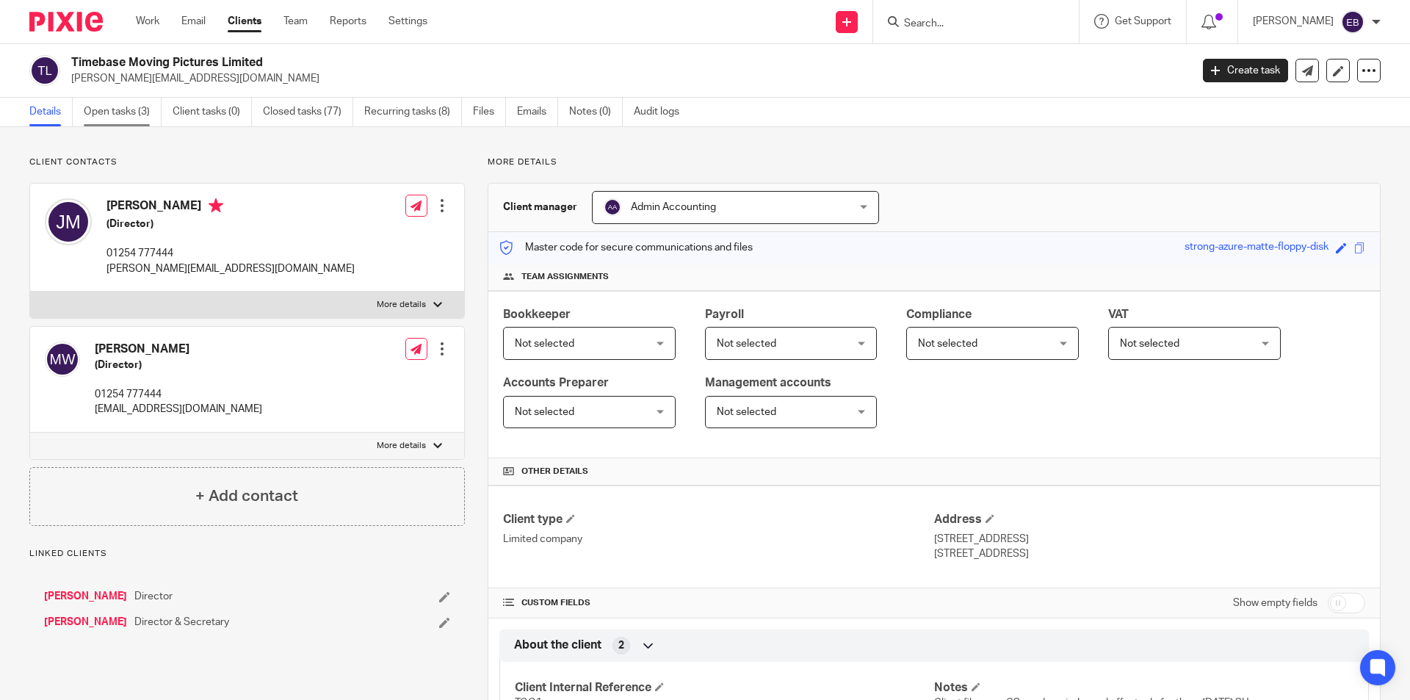
click at [112, 109] on link "Open tasks (3)" at bounding box center [123, 112] width 78 height 29
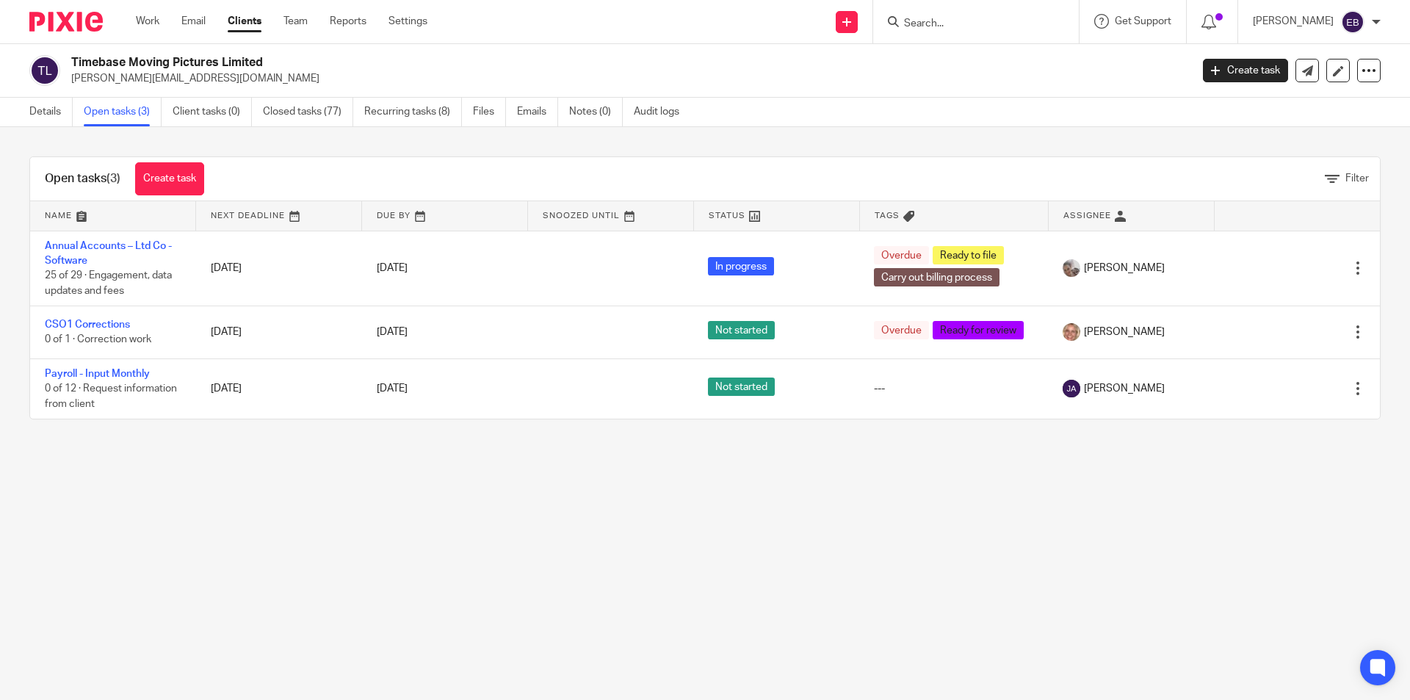
click at [969, 15] on form at bounding box center [980, 21] width 156 height 18
click at [965, 31] on form at bounding box center [980, 21] width 156 height 18
click at [963, 25] on input "Search" at bounding box center [968, 24] width 132 height 13
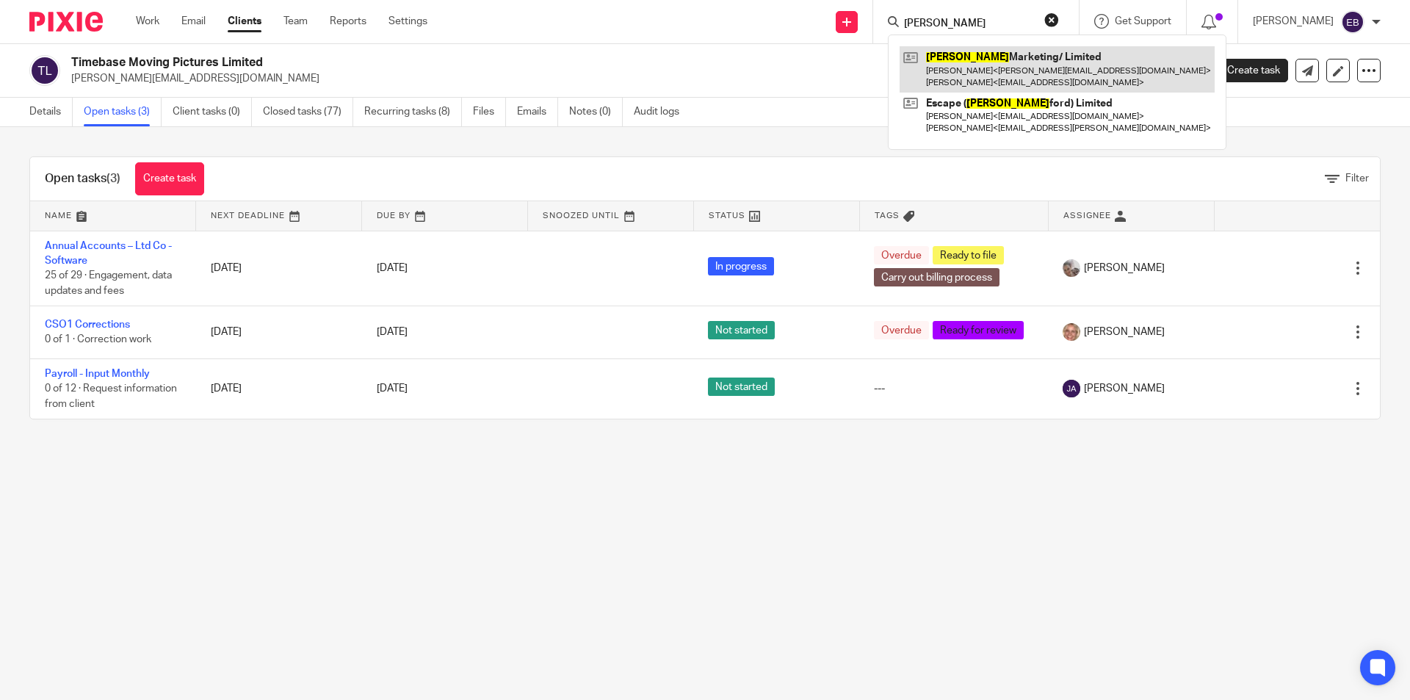
type input "barrow"
click at [1008, 83] on link at bounding box center [1057, 69] width 315 height 46
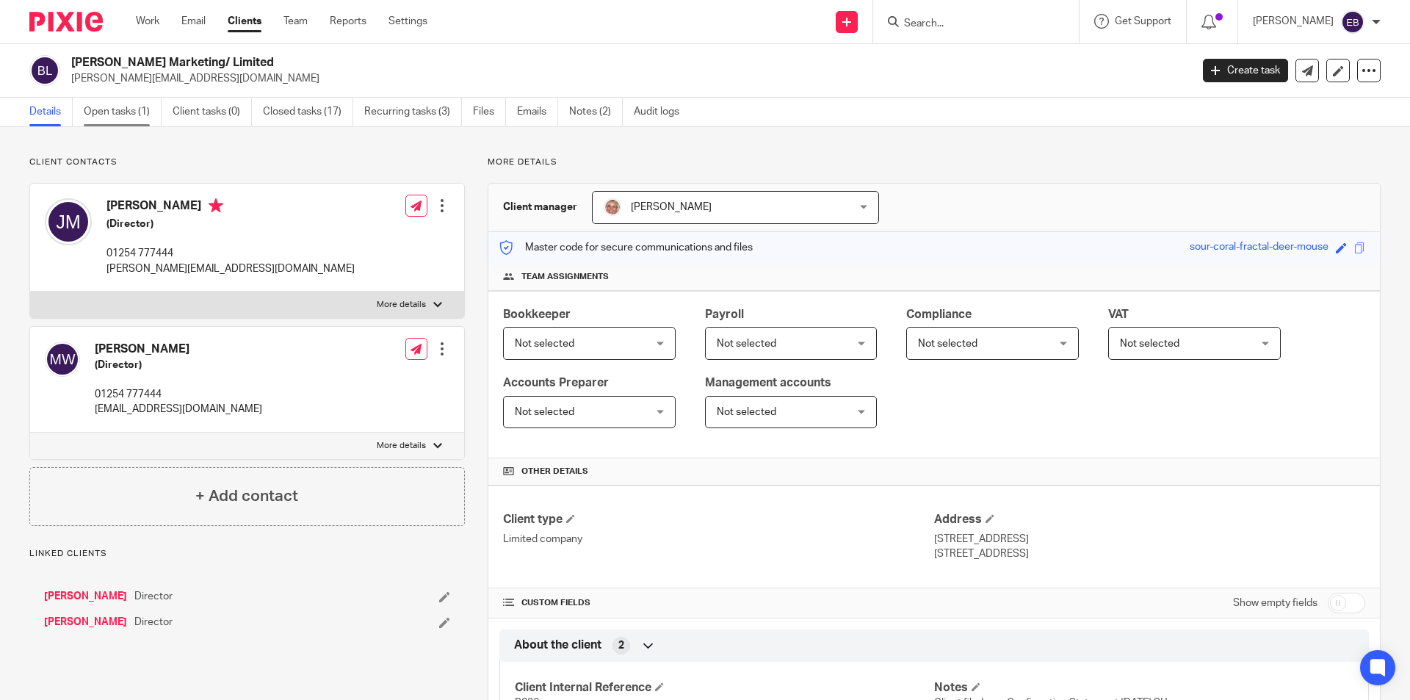
click at [114, 109] on link "Open tasks (1)" at bounding box center [123, 112] width 78 height 29
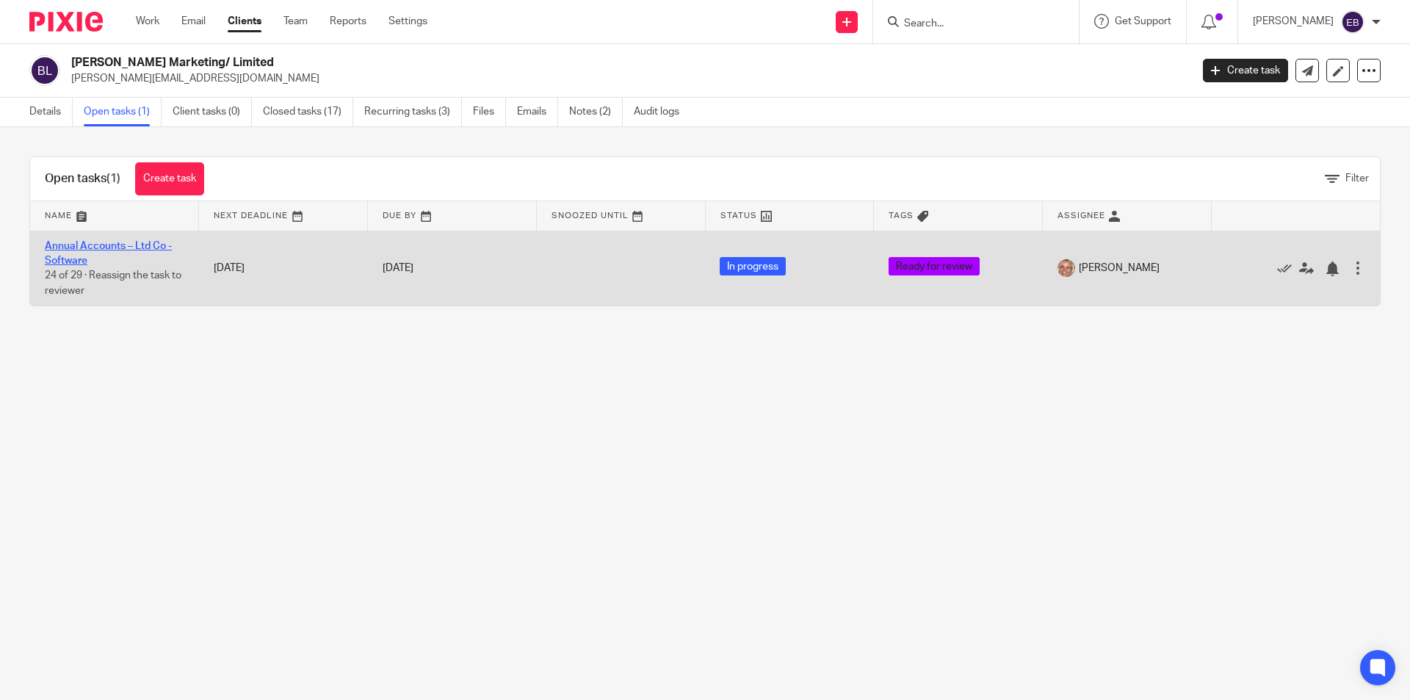
click at [126, 245] on link "Annual Accounts – Ltd Co - Software" at bounding box center [108, 253] width 127 height 25
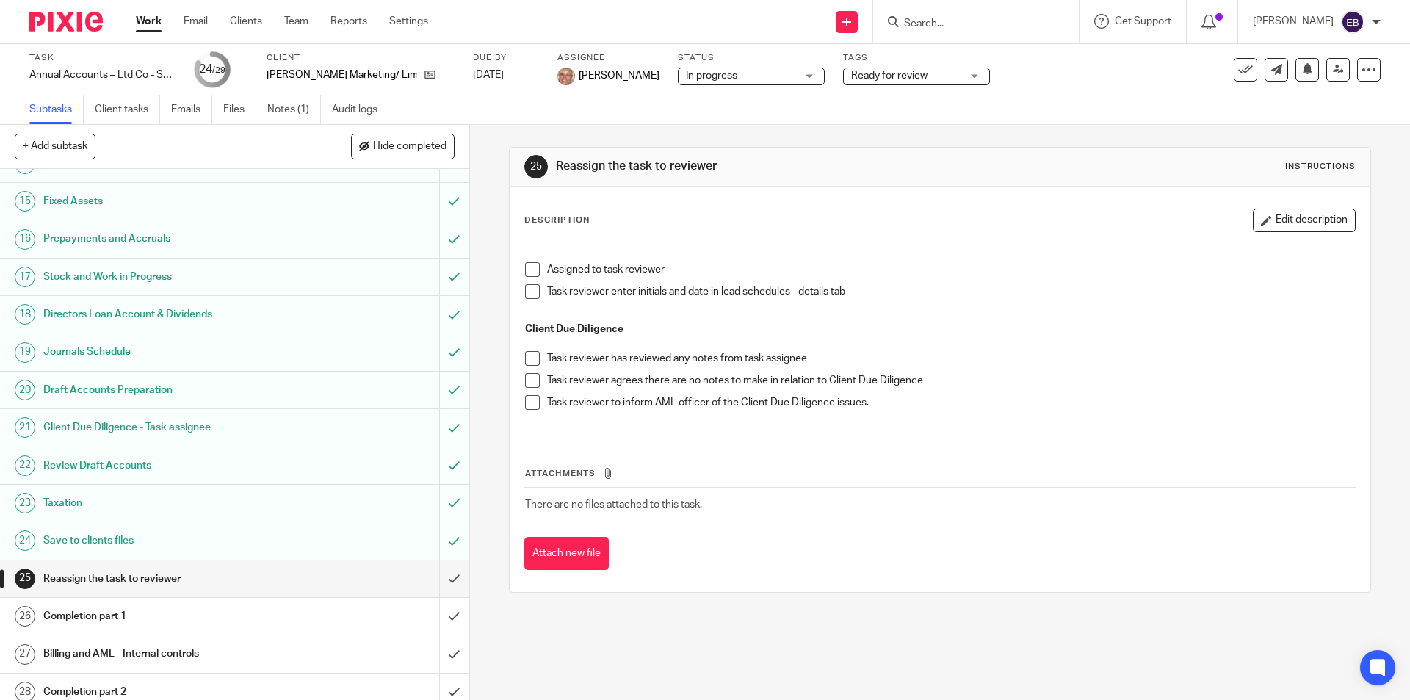
scroll to position [562, 0]
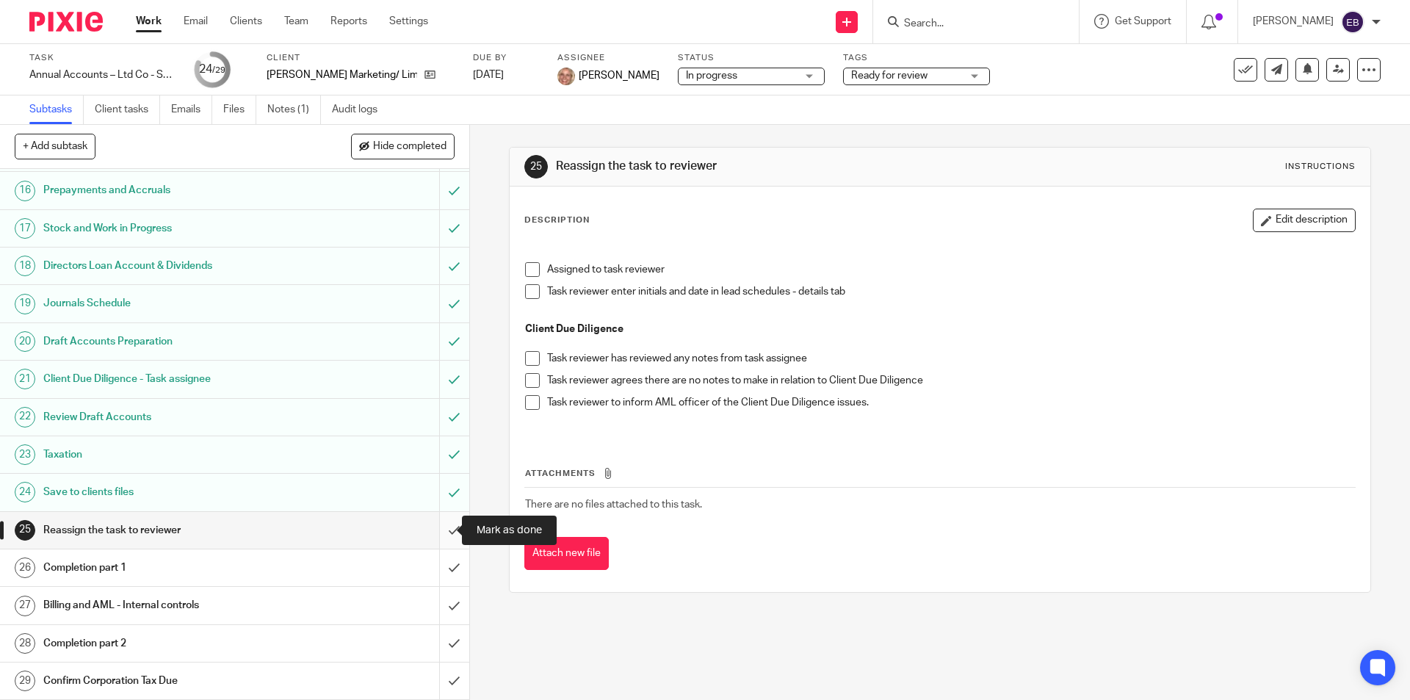
click at [435, 527] on input "submit" at bounding box center [234, 530] width 469 height 37
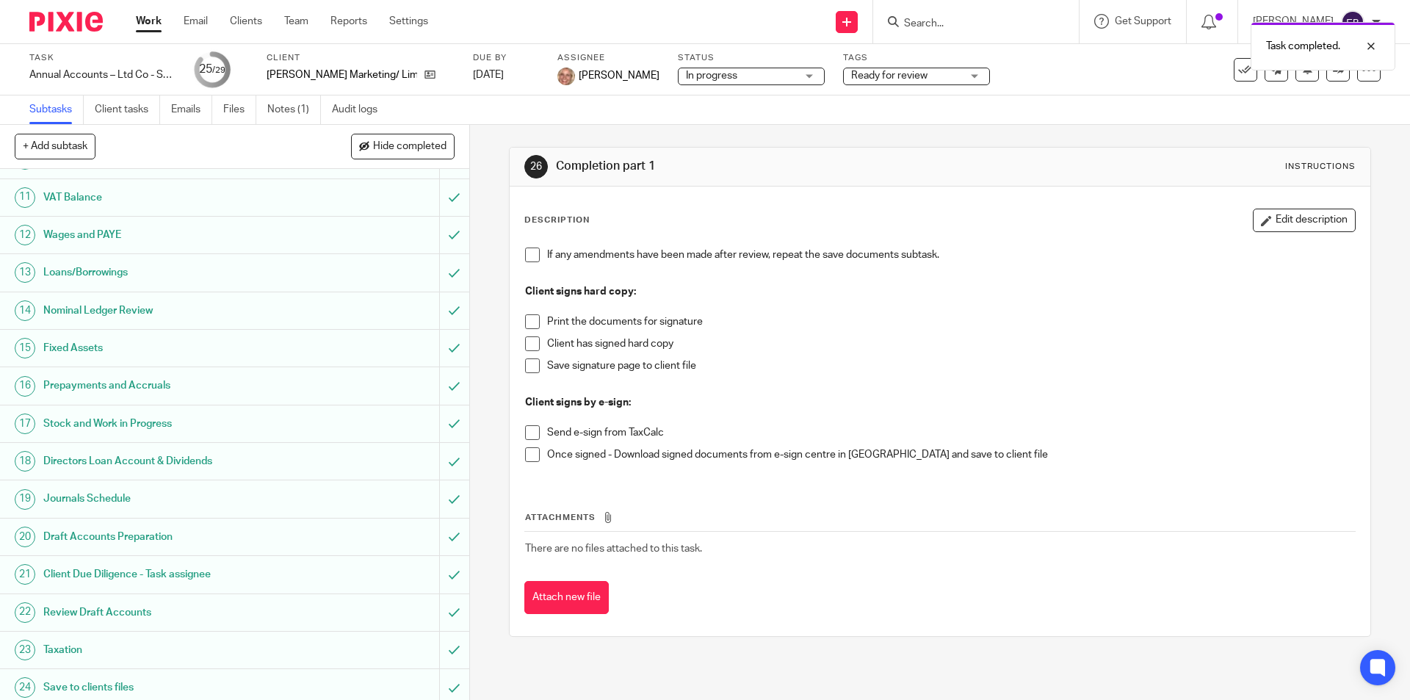
scroll to position [562, 0]
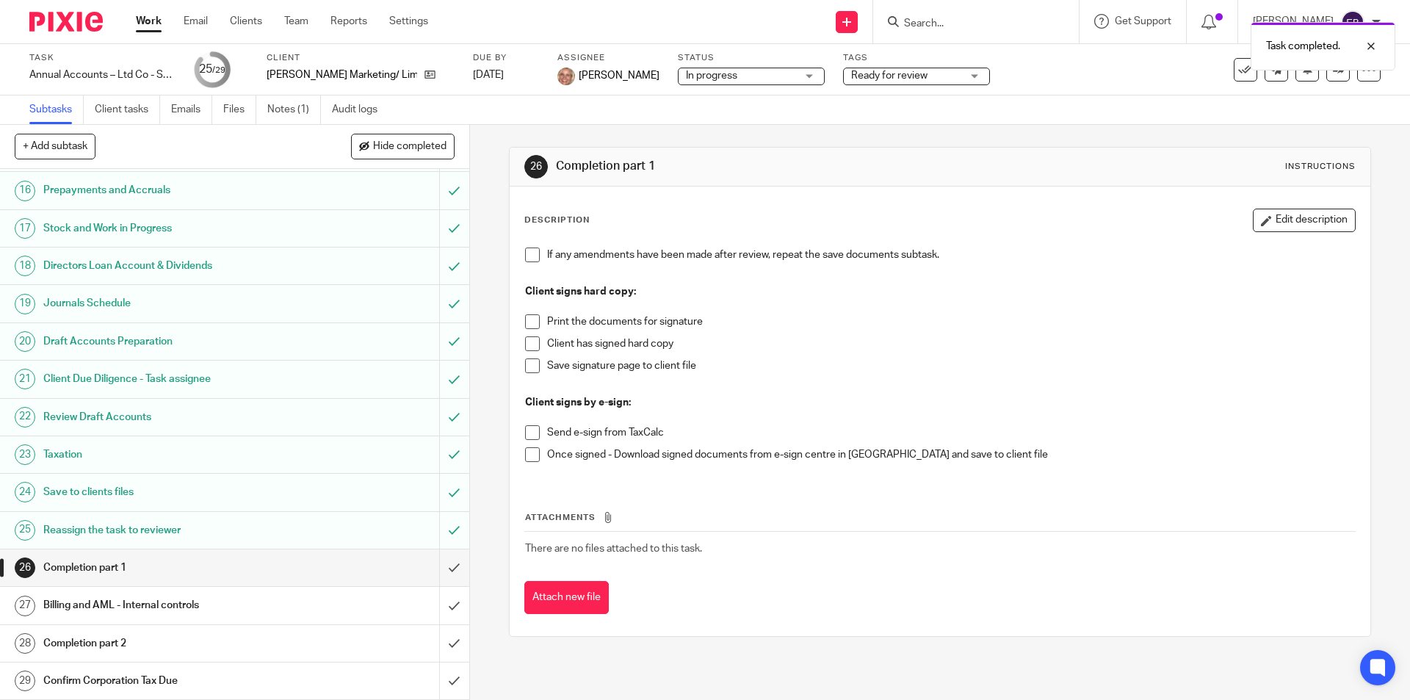
click at [529, 318] on span at bounding box center [532, 321] width 15 height 15
click at [527, 338] on span at bounding box center [532, 343] width 15 height 15
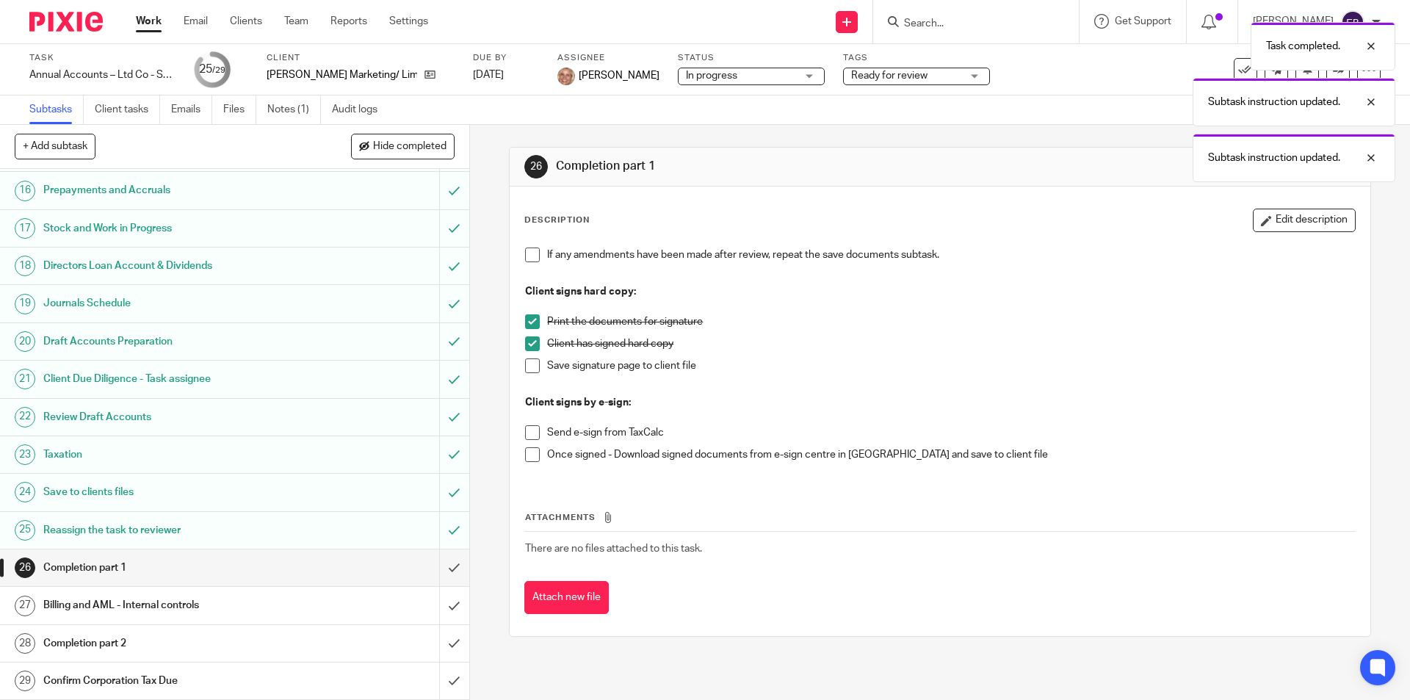
click at [528, 363] on span at bounding box center [532, 365] width 15 height 15
click at [435, 566] on input "submit" at bounding box center [234, 567] width 469 height 37
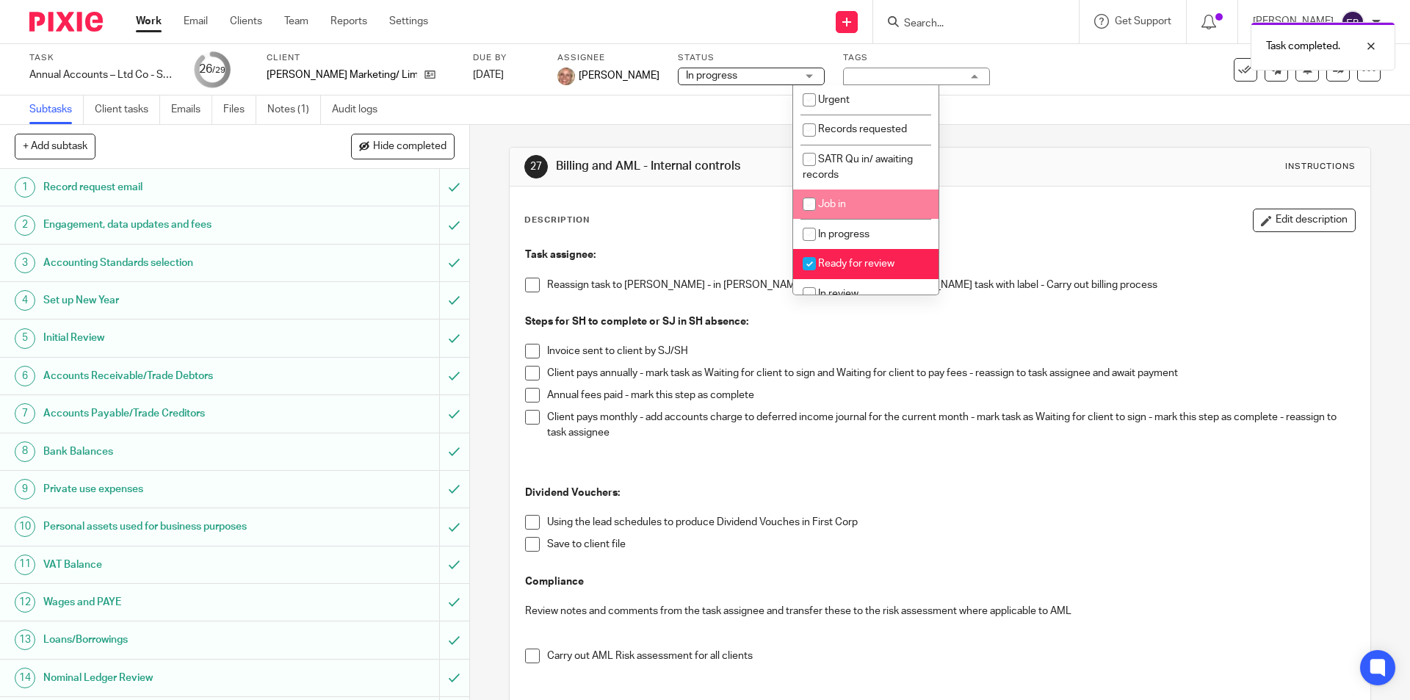
scroll to position [73, 0]
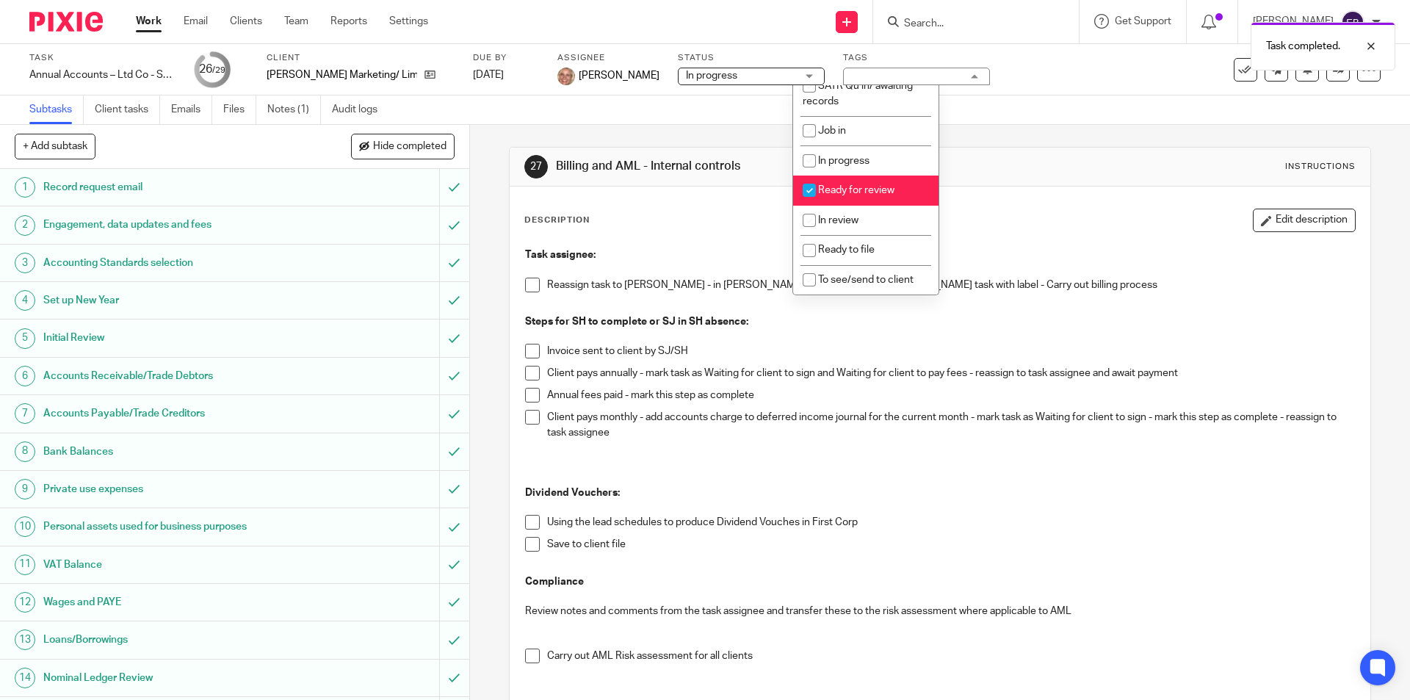
click at [853, 182] on li "Ready for review" at bounding box center [865, 191] width 145 height 30
checkbox input "false"
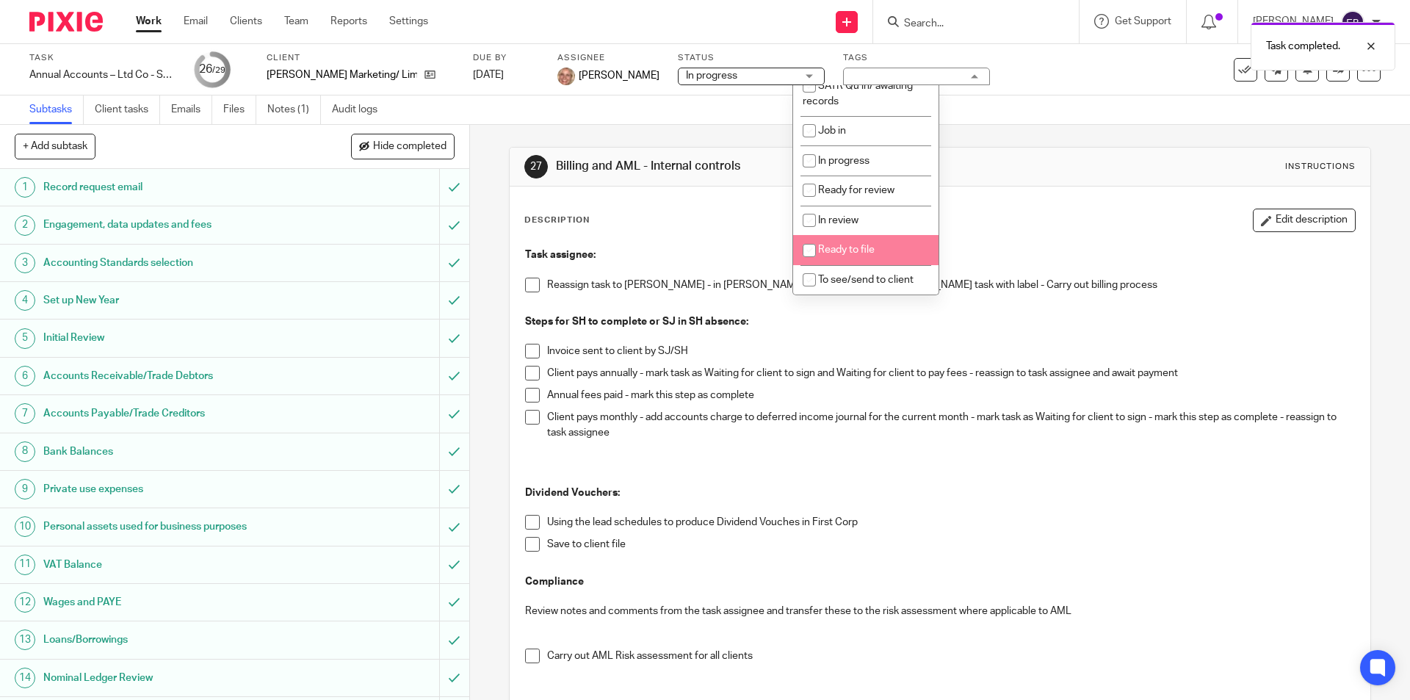
click at [862, 246] on span "Ready to file" at bounding box center [846, 250] width 57 height 10
checkbox input "true"
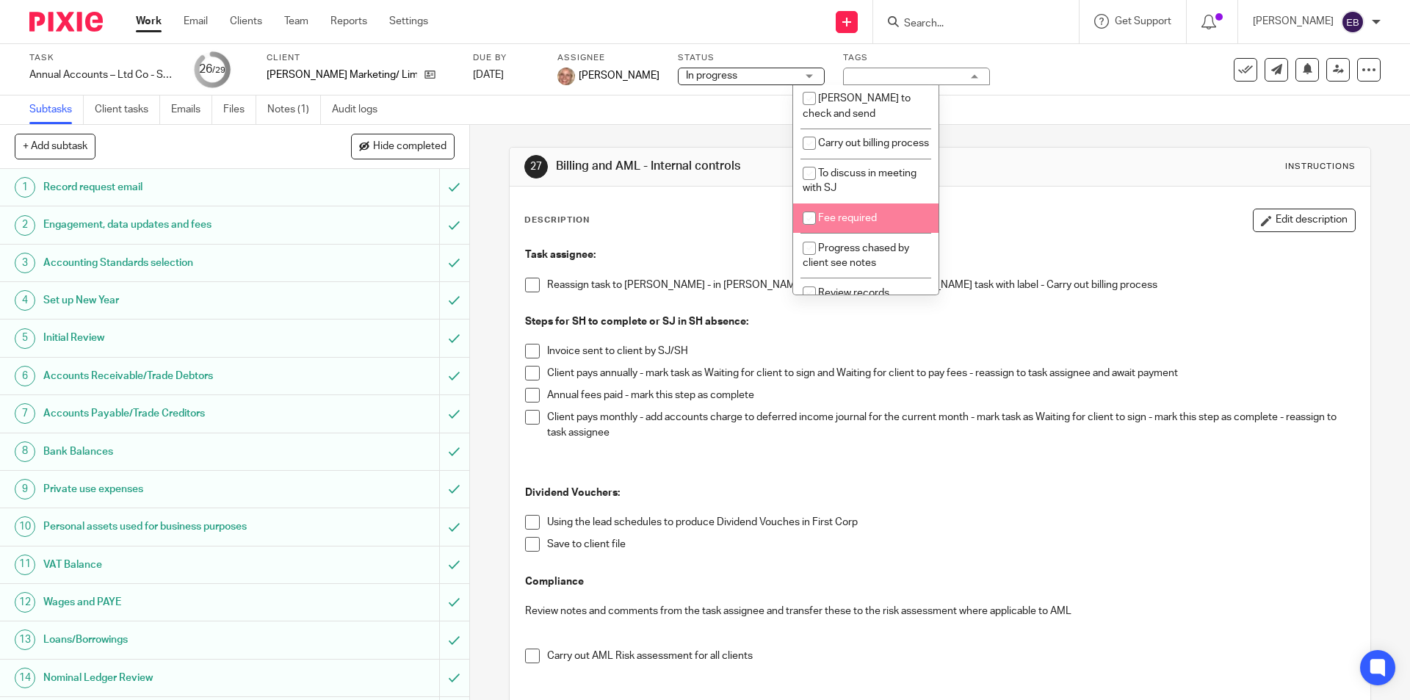
scroll to position [525, 0]
click at [879, 222] on span "Carry out billing process" at bounding box center [873, 216] width 111 height 10
checkbox input "true"
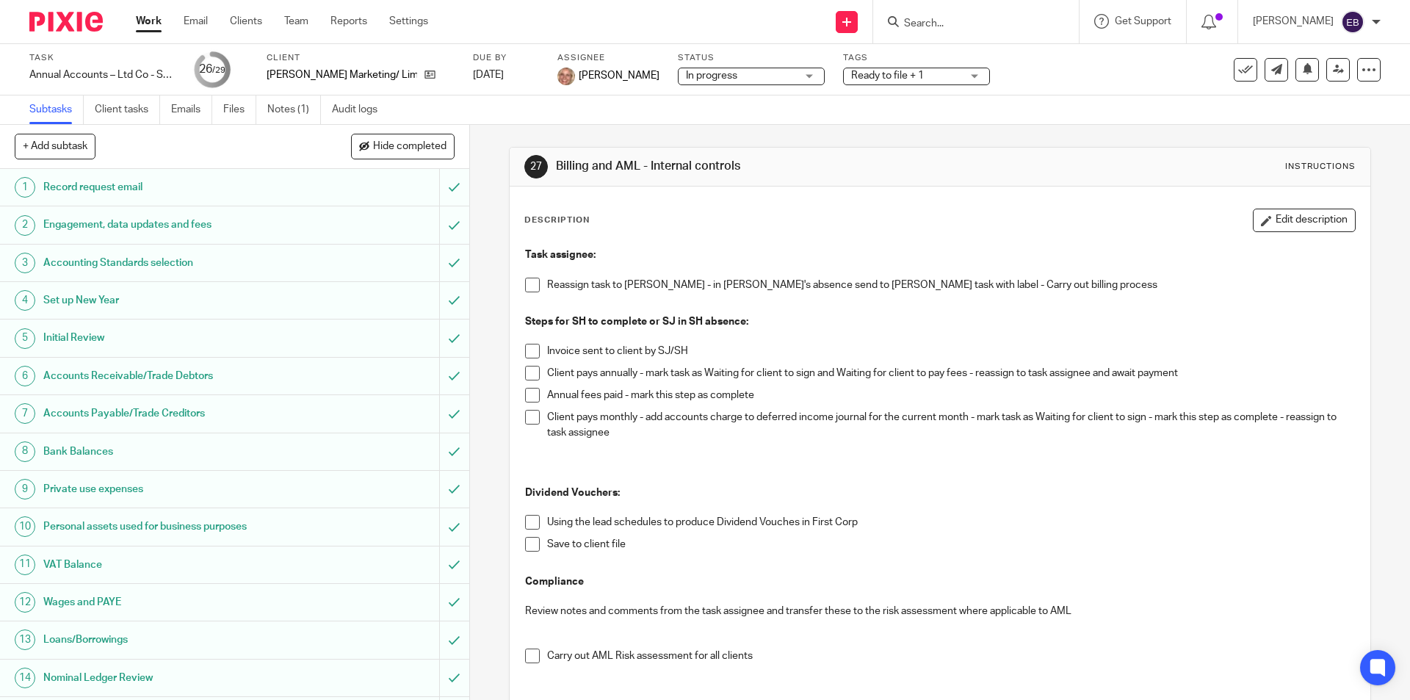
click at [1093, 84] on div "Task Annual Accounts – Ltd Co - Software Save Annual Accounts – Ltd Co - Softwa…" at bounding box center [592, 69] width 1126 height 35
click at [1333, 74] on icon at bounding box center [1338, 69] width 11 height 11
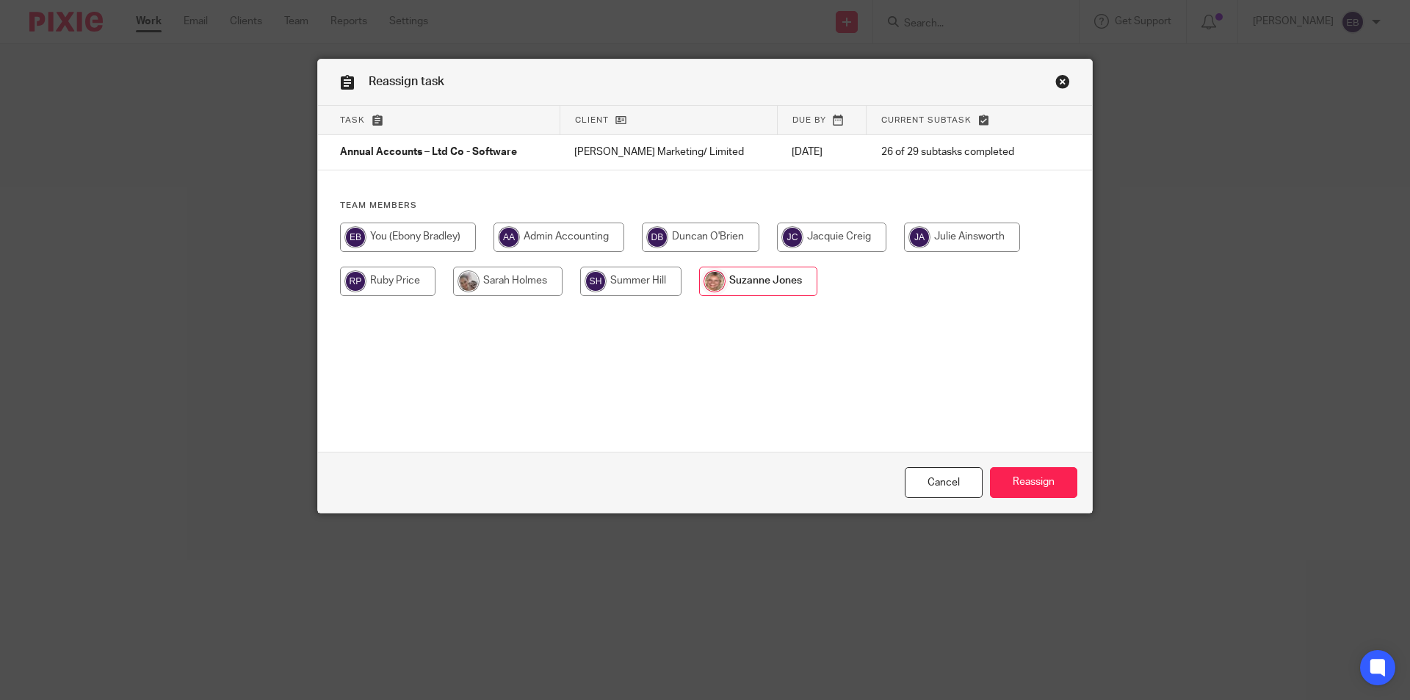
click at [508, 283] on input "radio" at bounding box center [507, 281] width 109 height 29
radio input "true"
click at [1007, 477] on input "Reassign" at bounding box center [1033, 483] width 87 height 32
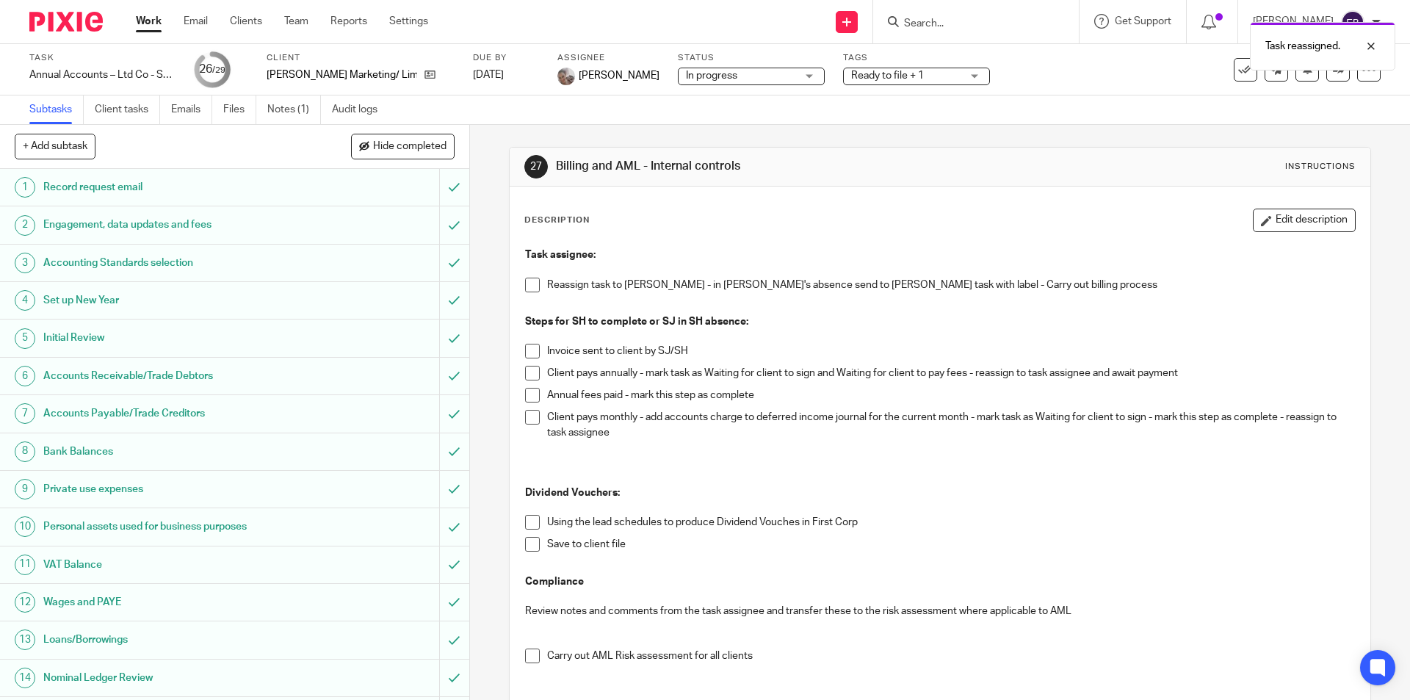
click at [156, 23] on link "Work" at bounding box center [149, 21] width 26 height 15
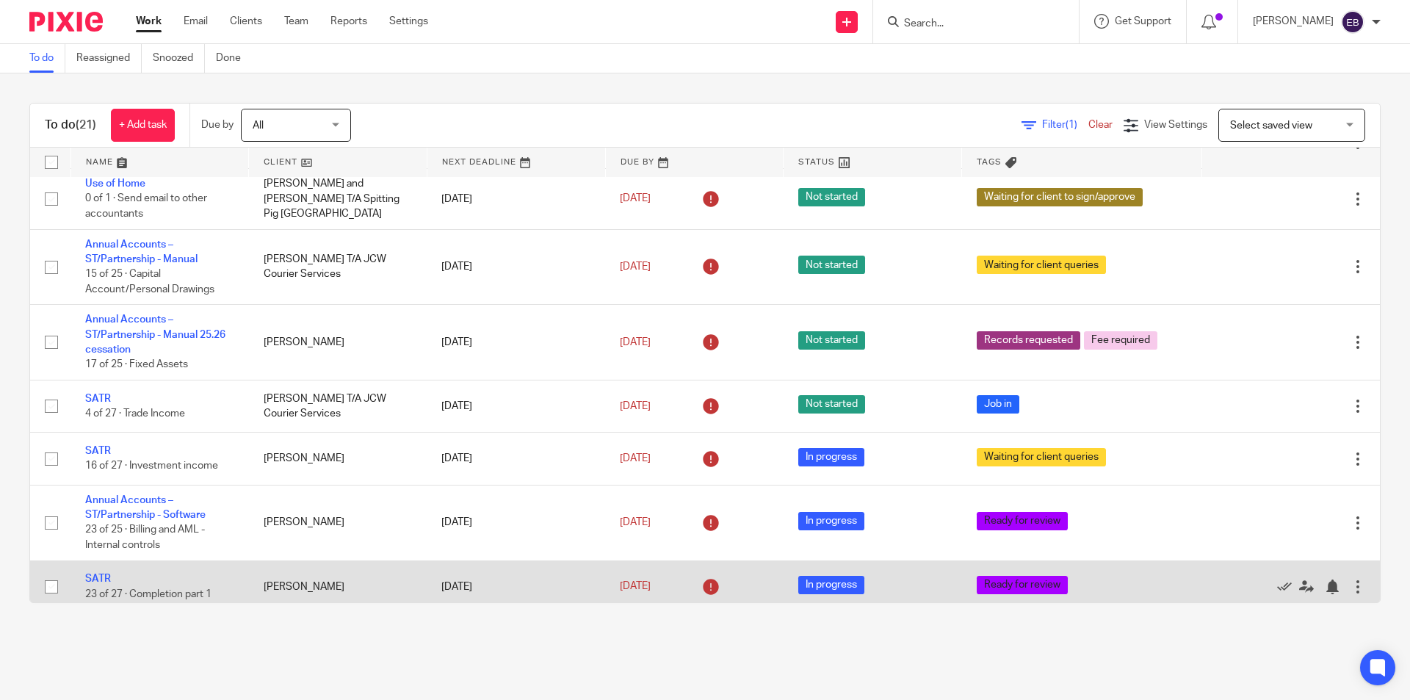
scroll to position [48, 0]
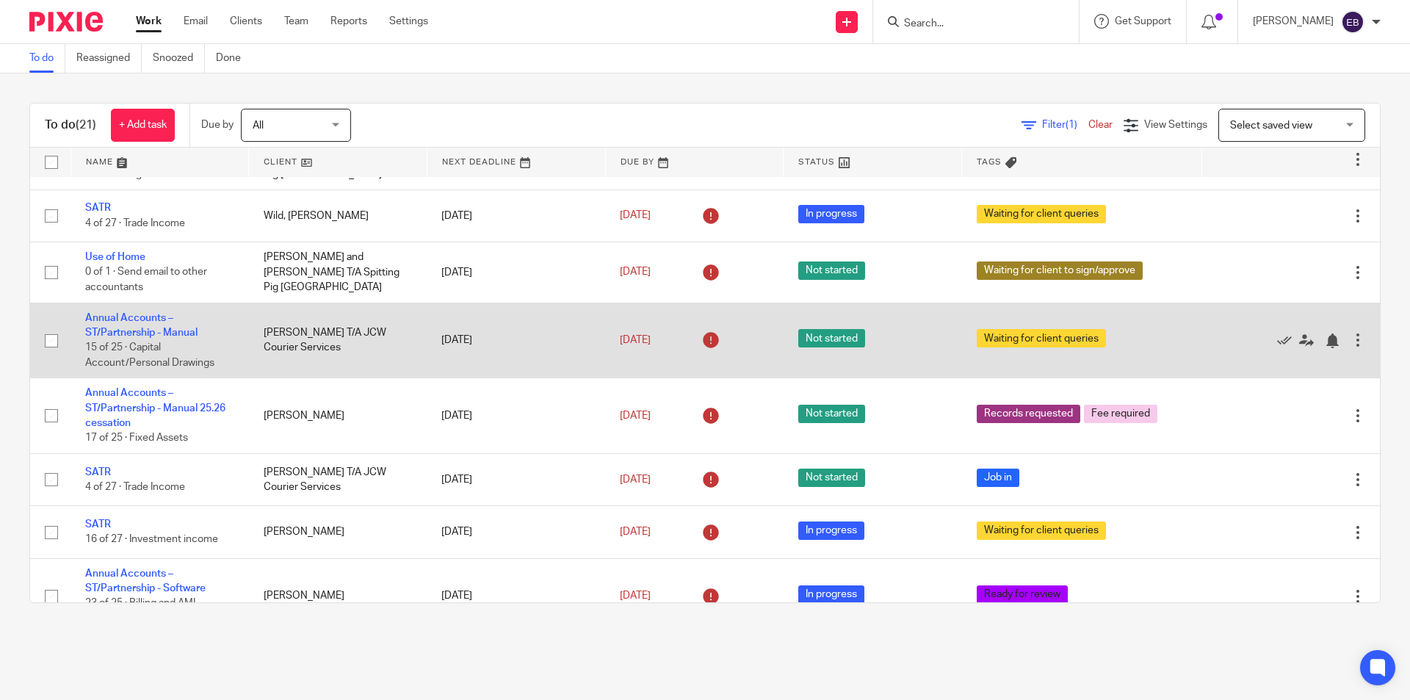
click at [129, 318] on link "Annual Accounts – ST/Partnership - Manual" at bounding box center [141, 325] width 112 height 25
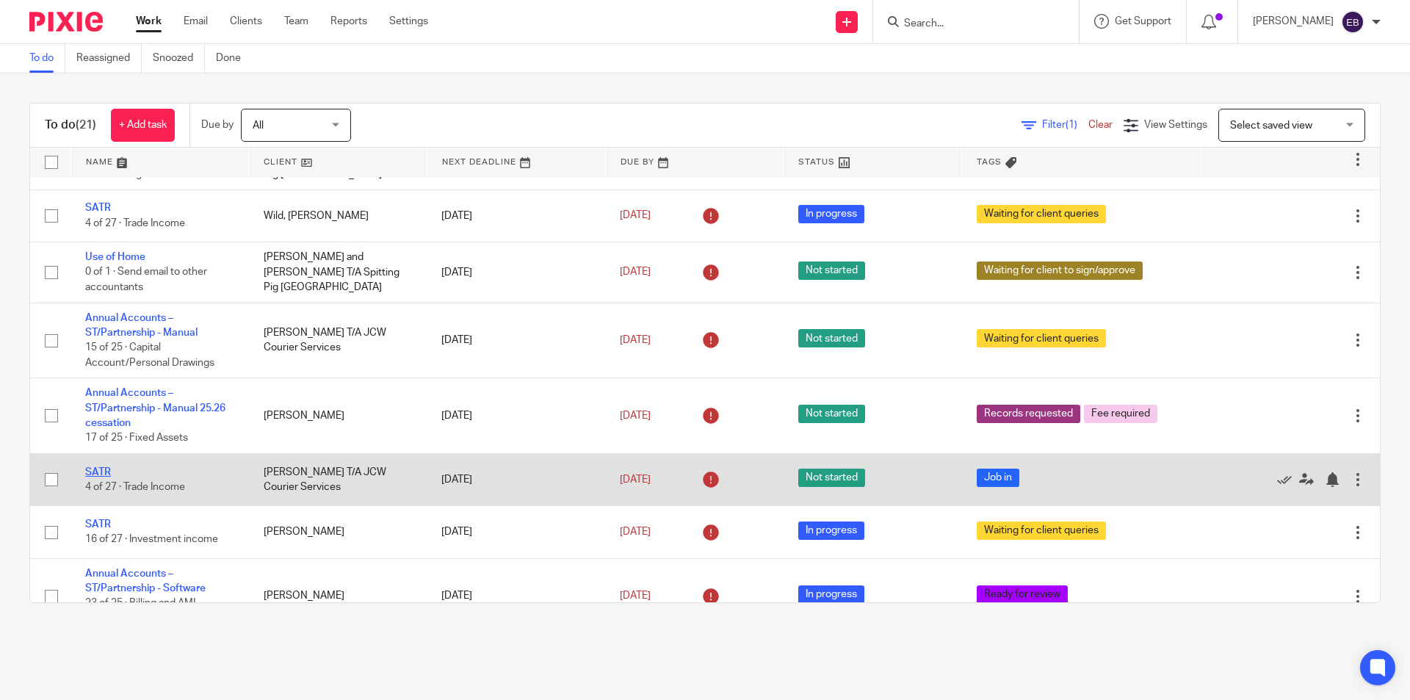
click at [98, 468] on link "SATR" at bounding box center [98, 472] width 26 height 10
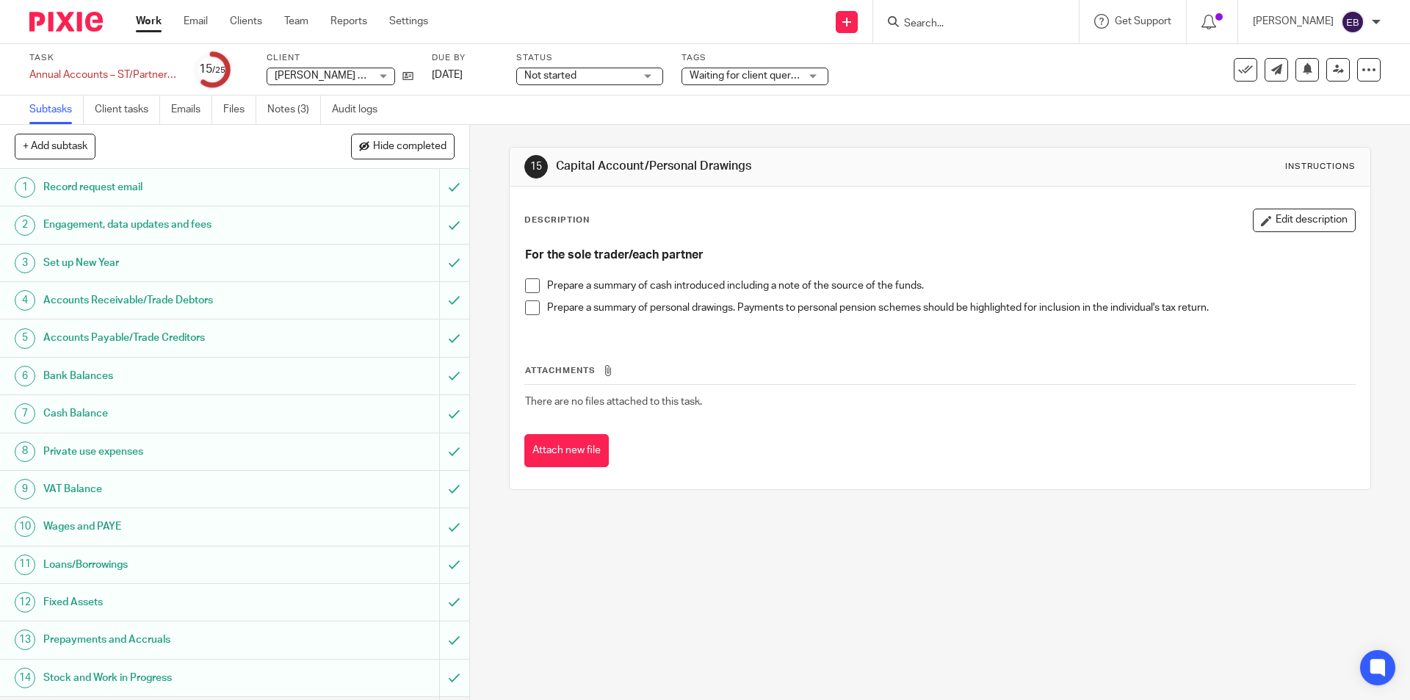
scroll to position [412, 0]
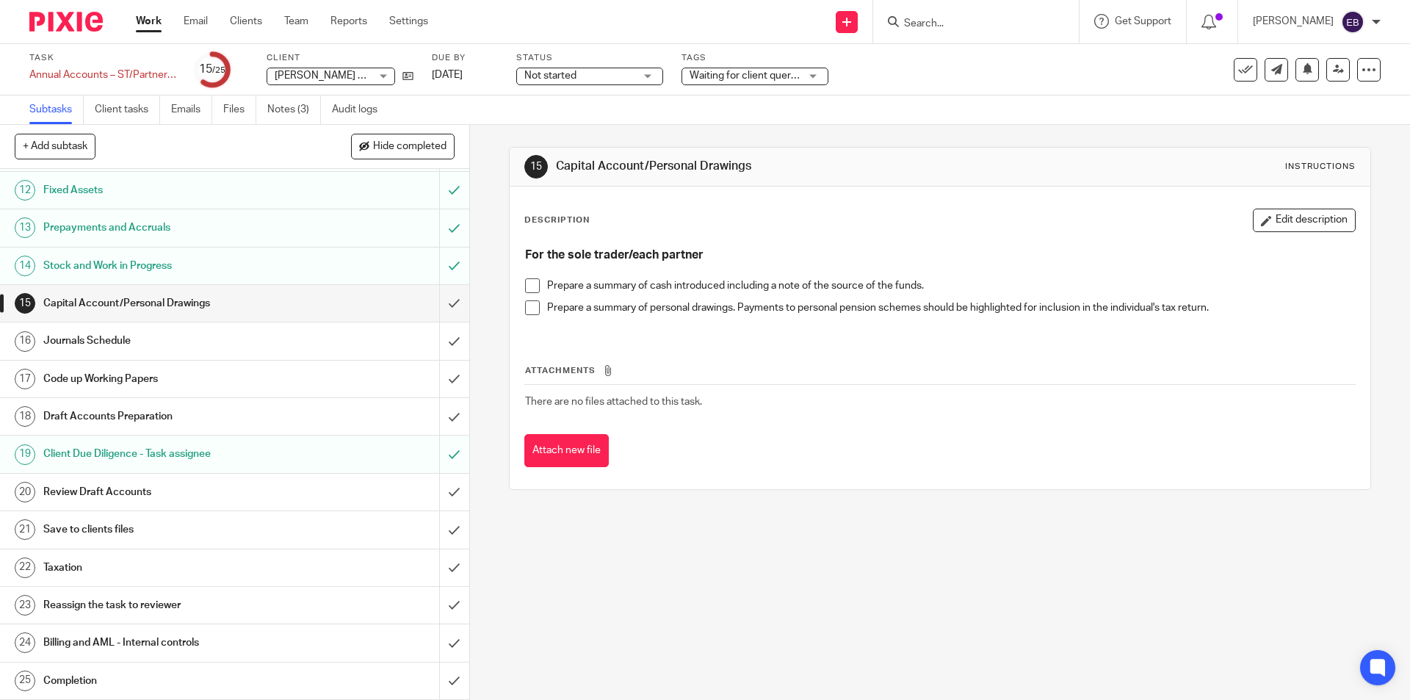
click at [936, 24] on input "Search" at bounding box center [968, 24] width 132 height 13
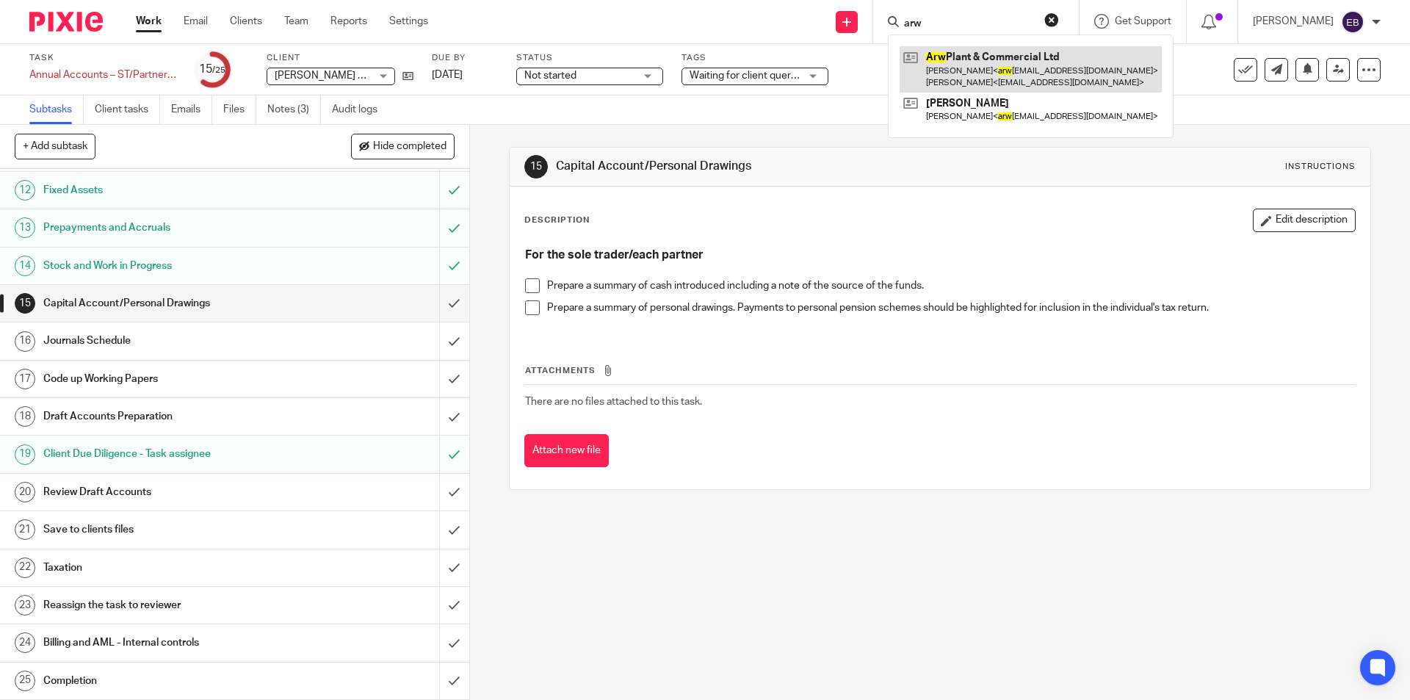
type input "arw"
click at [953, 73] on link at bounding box center [1031, 69] width 262 height 46
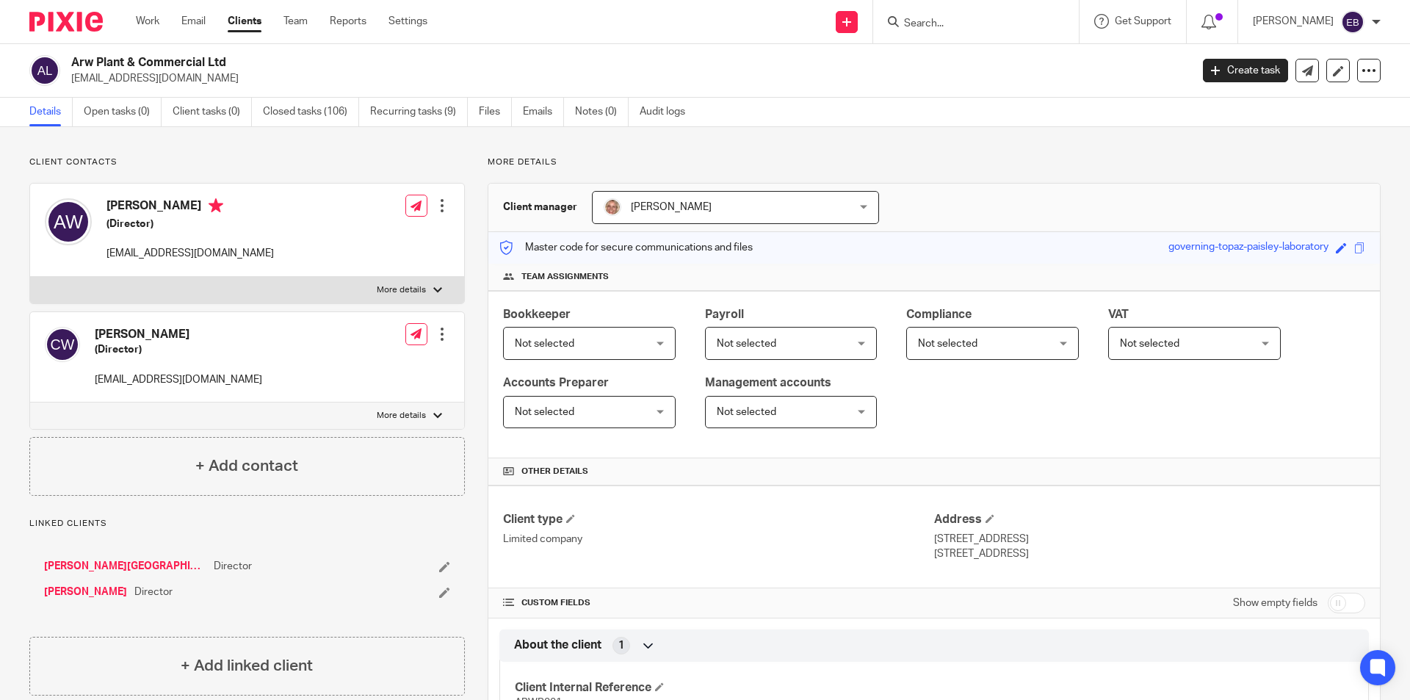
click at [422, 283] on label "More details" at bounding box center [247, 290] width 434 height 26
click at [30, 277] on input "More details" at bounding box center [29, 276] width 1 height 1
checkbox input "true"
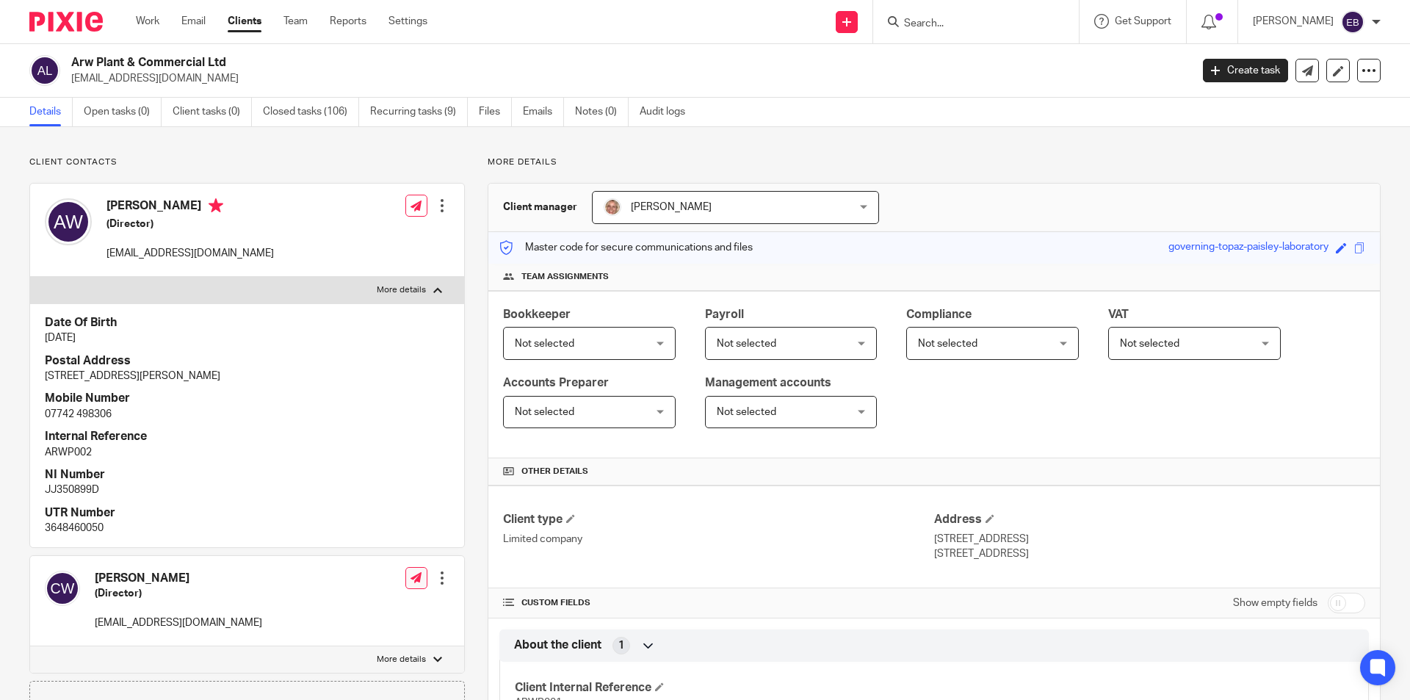
scroll to position [147, 0]
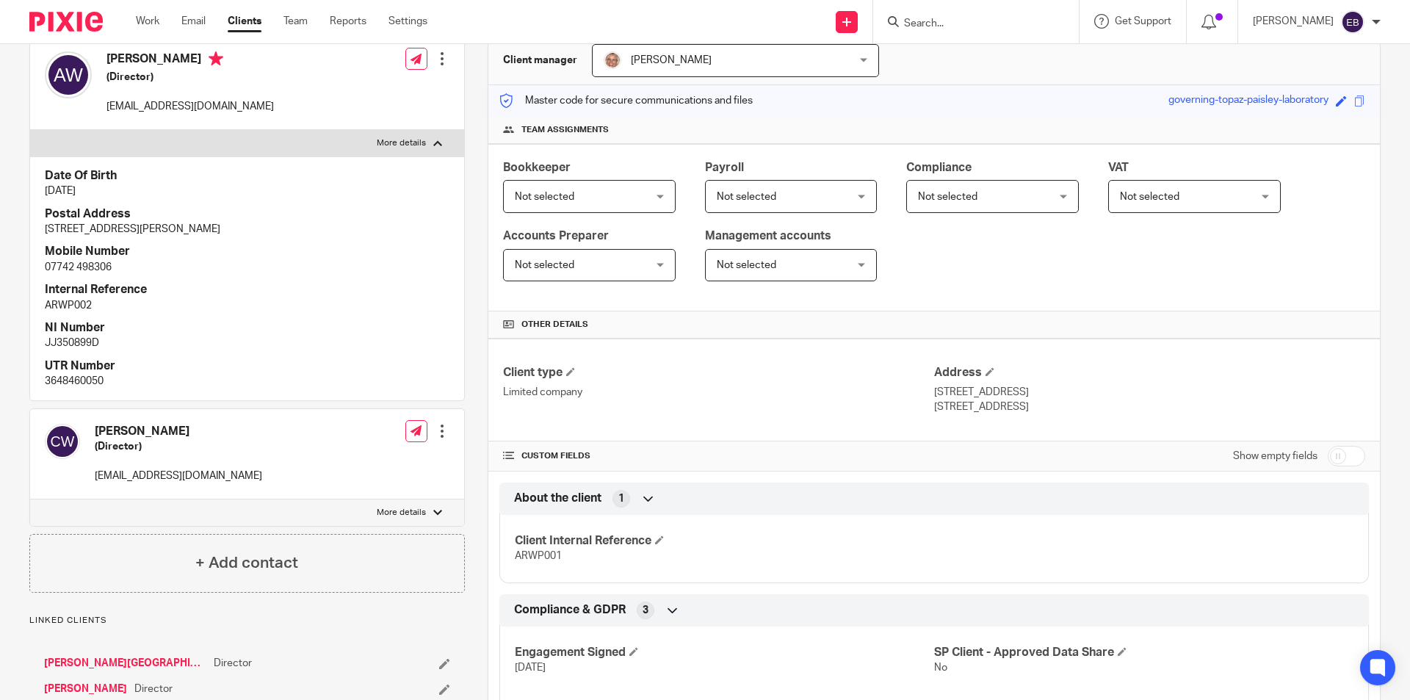
click at [406, 514] on p "More details" at bounding box center [401, 513] width 49 height 12
click at [30, 499] on input "More details" at bounding box center [29, 499] width 1 height 1
checkbox input "true"
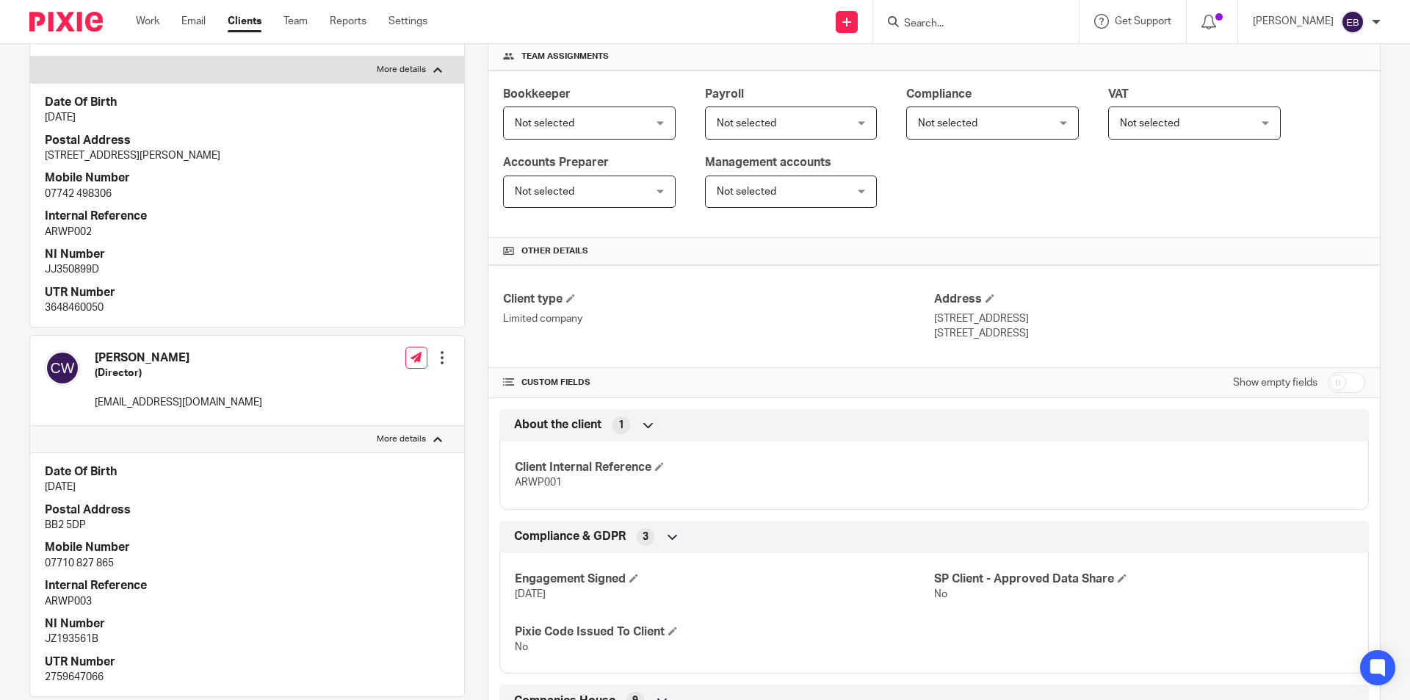
scroll to position [294, 0]
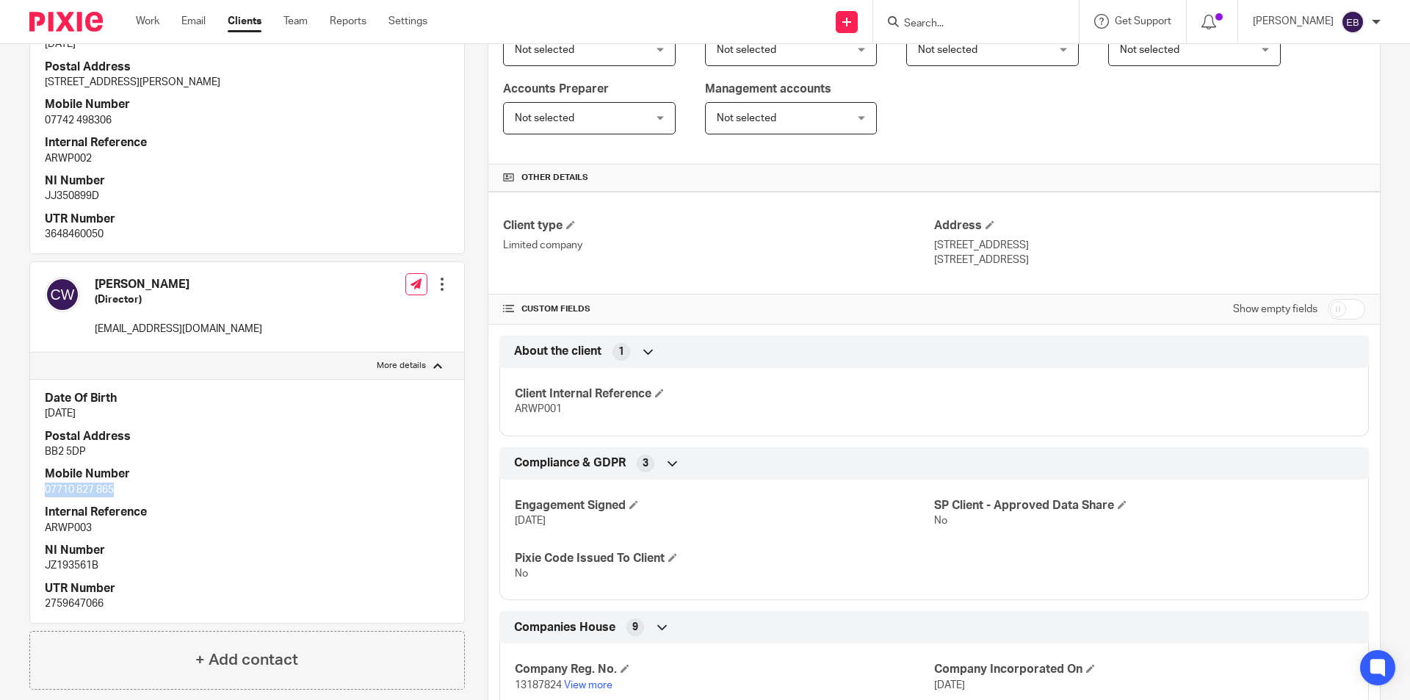
drag, startPoint x: 43, startPoint y: 491, endPoint x: 126, endPoint y: 491, distance: 82.2
click at [126, 491] on div "Date Of Birth 29 May 1994 Postal Address BB2 5DP Mobile Number 07710 827 865 In…" at bounding box center [247, 501] width 434 height 244
click at [123, 493] on p "07710 827 865" at bounding box center [247, 489] width 405 height 15
drag, startPoint x: 115, startPoint y: 491, endPoint x: 45, endPoint y: 491, distance: 70.5
click at [45, 491] on p "07710 827 865" at bounding box center [247, 489] width 405 height 15
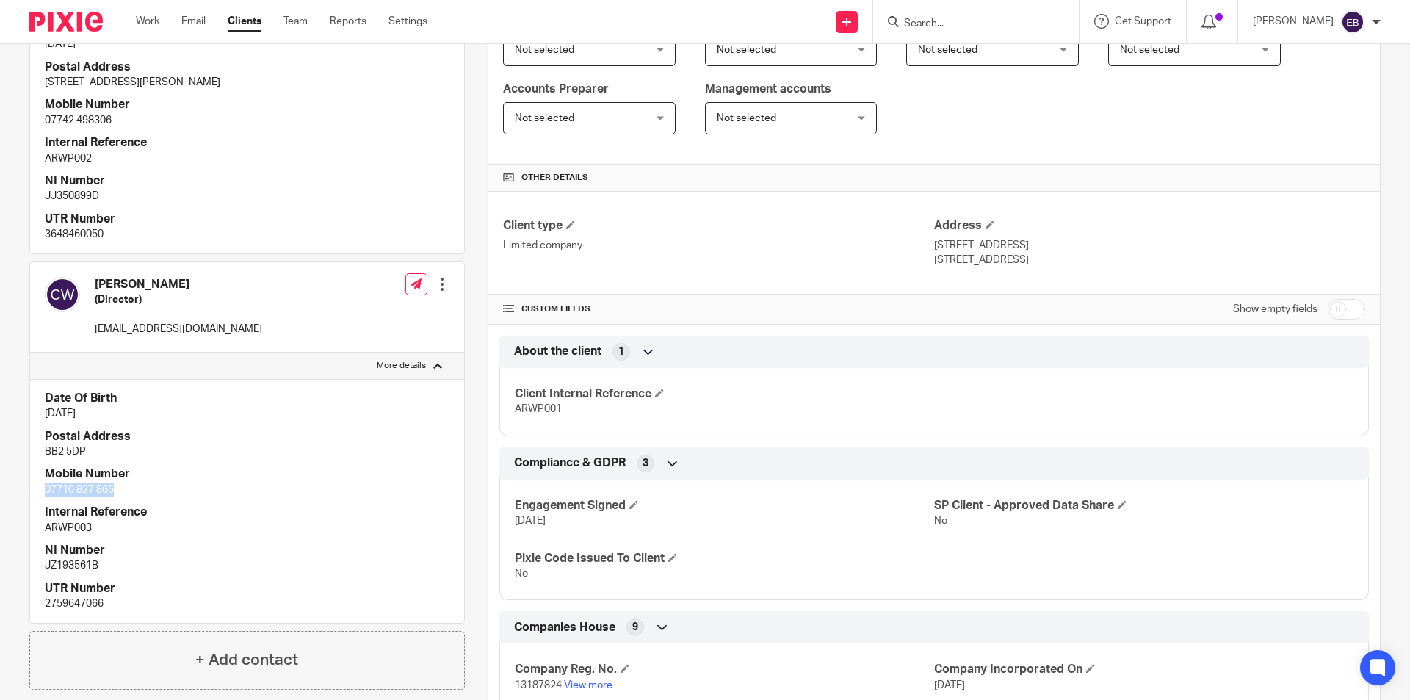
click at [161, 492] on p "07710 827 865" at bounding box center [247, 489] width 405 height 15
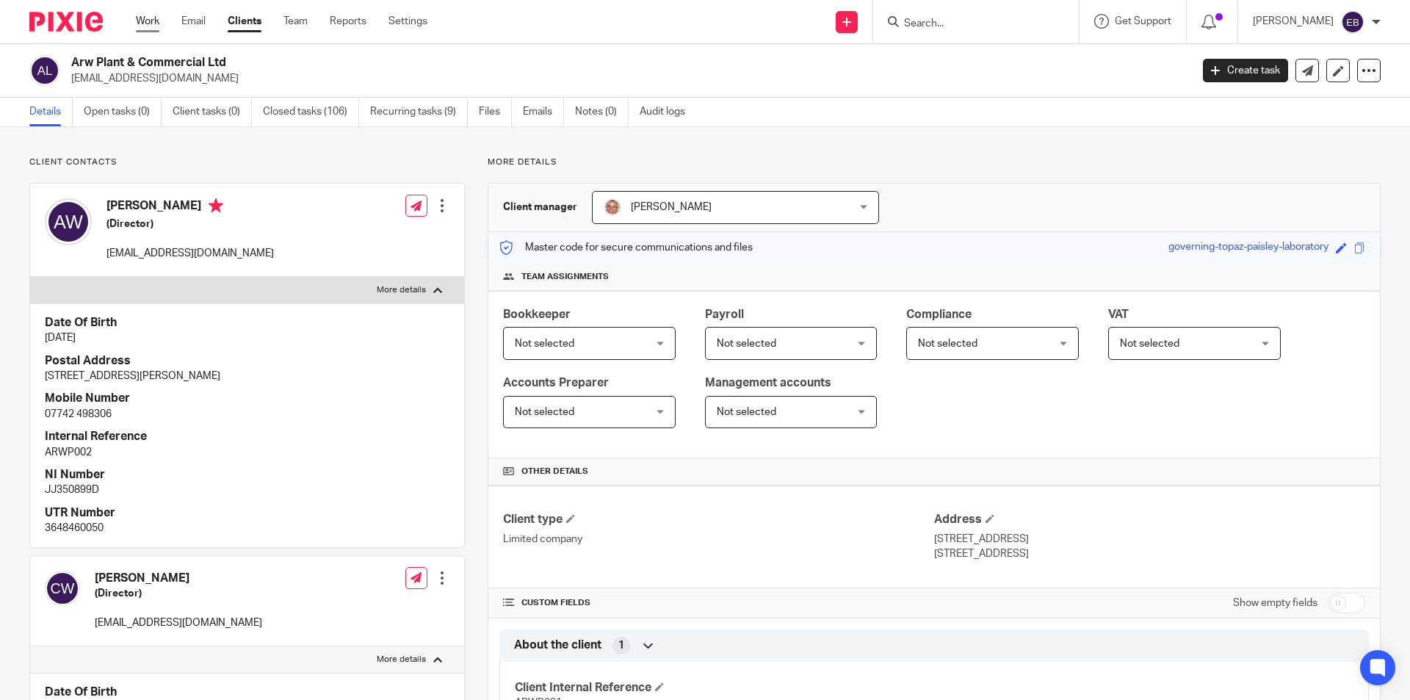
click at [151, 21] on link "Work" at bounding box center [147, 21] width 23 height 15
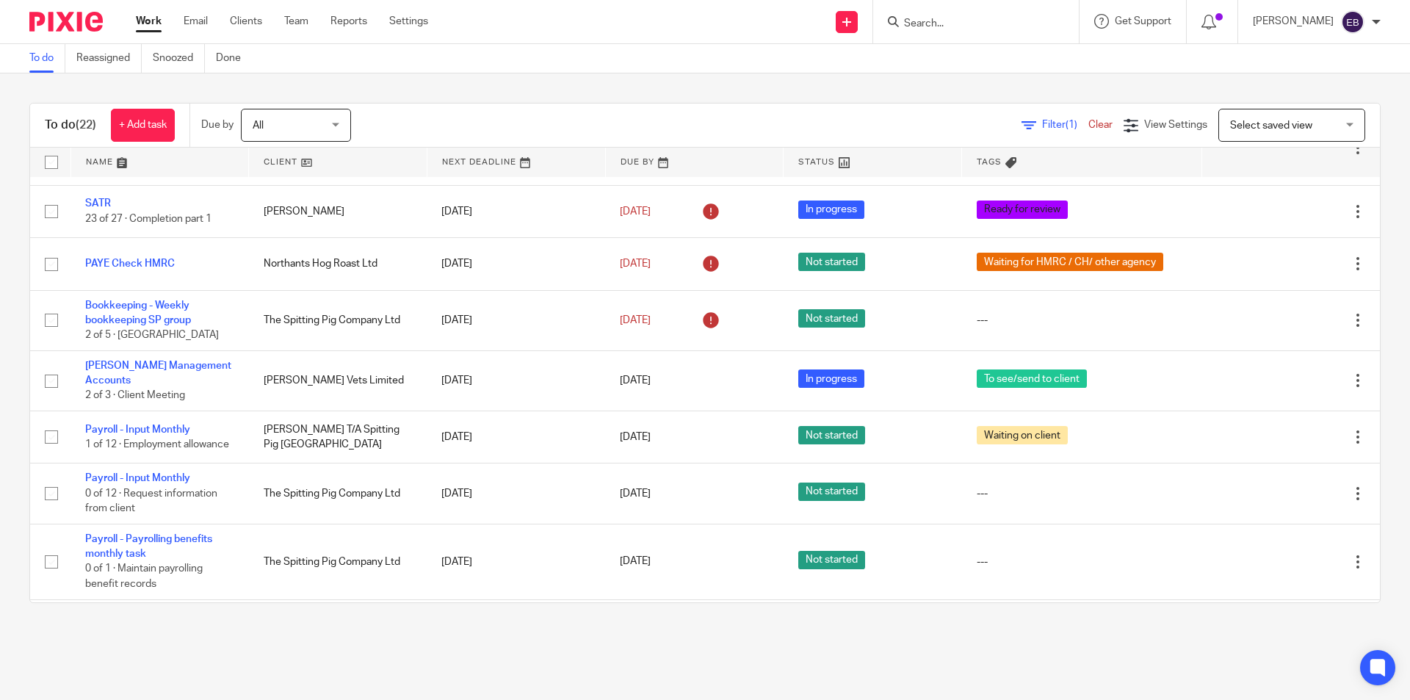
scroll to position [550, 0]
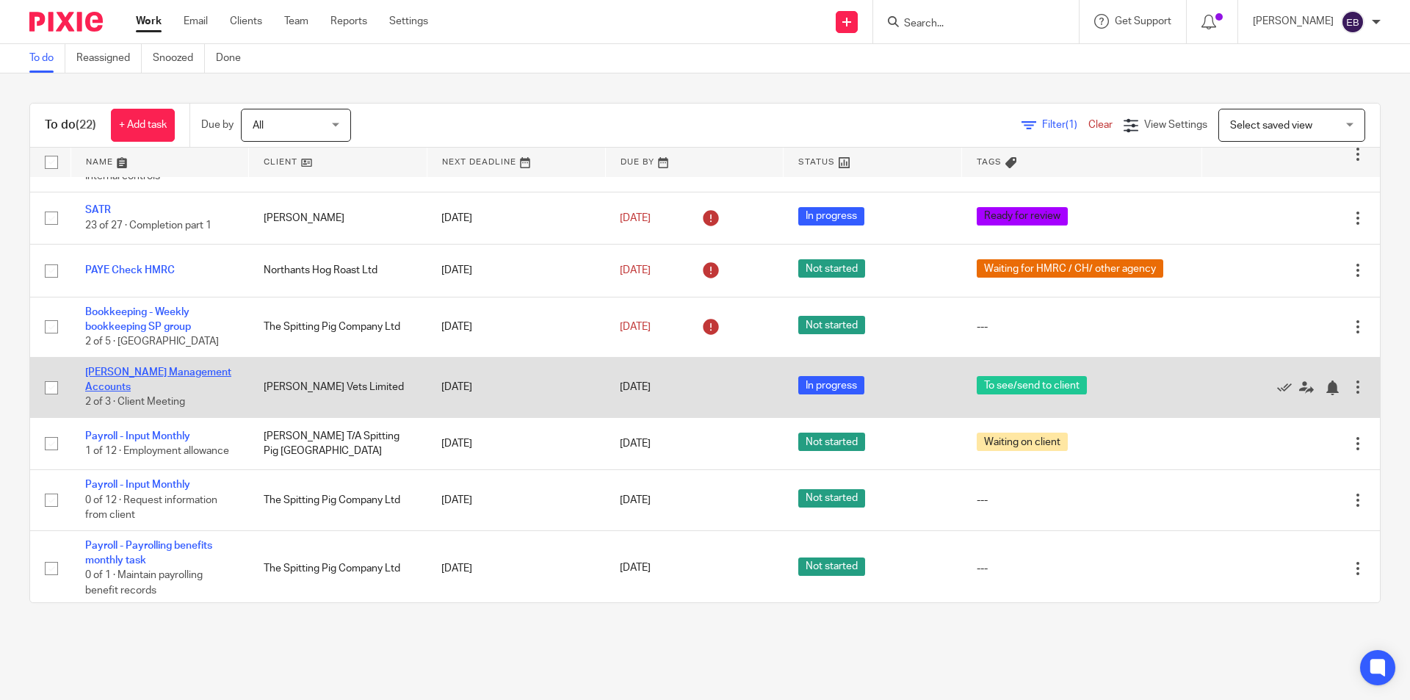
click at [109, 371] on link "[PERSON_NAME] Management Accounts" at bounding box center [158, 379] width 146 height 25
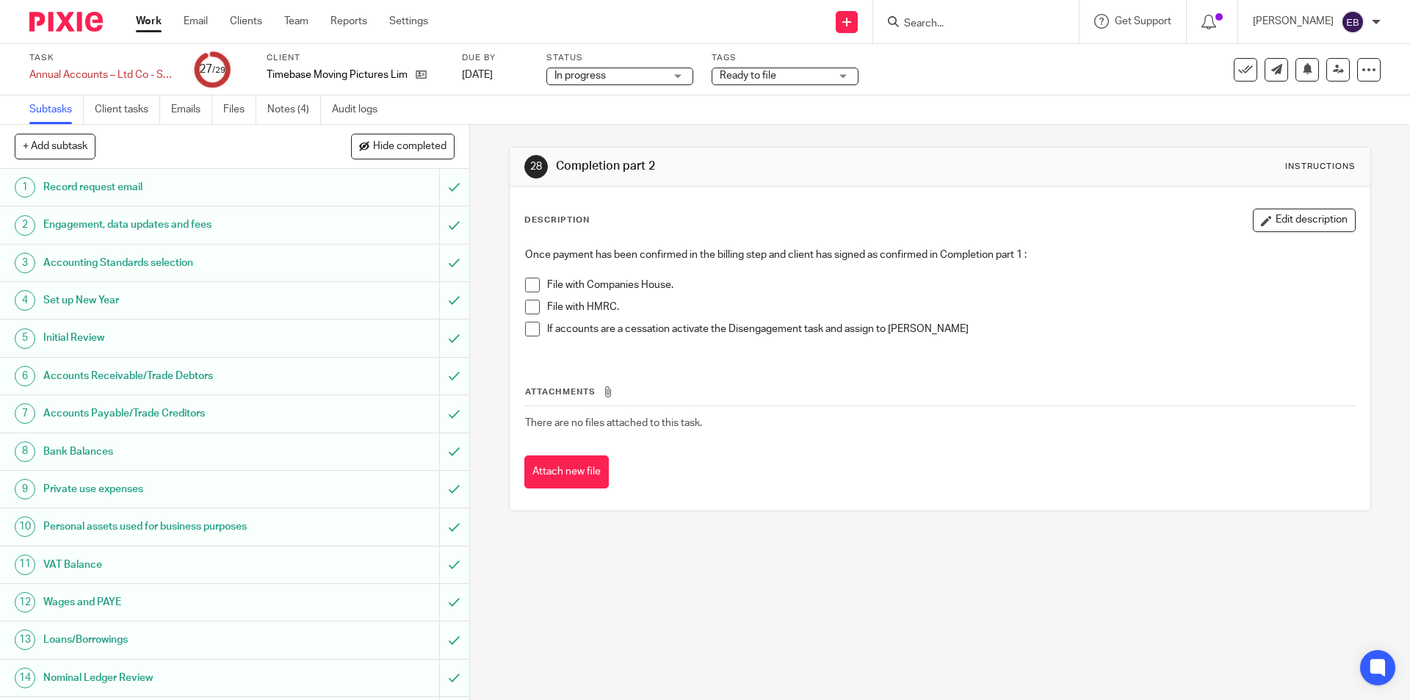
click at [532, 301] on span at bounding box center [532, 307] width 15 height 15
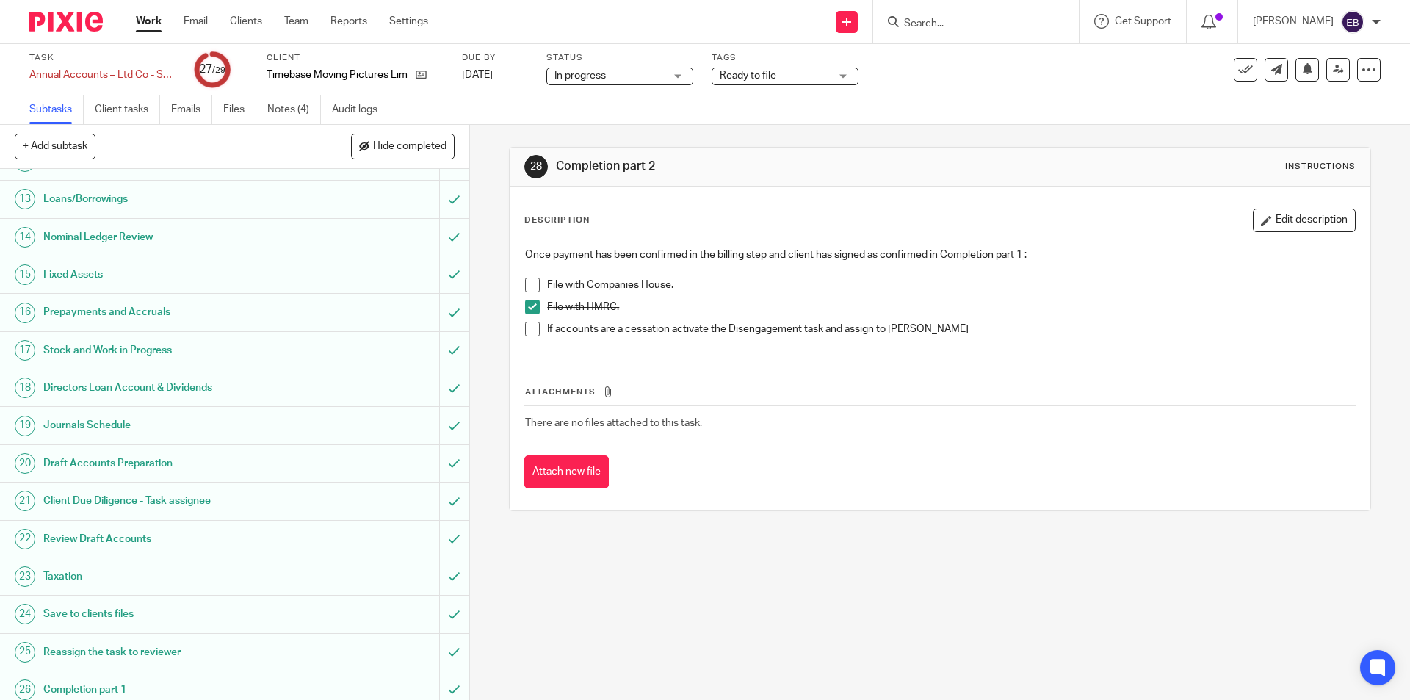
scroll to position [562, 0]
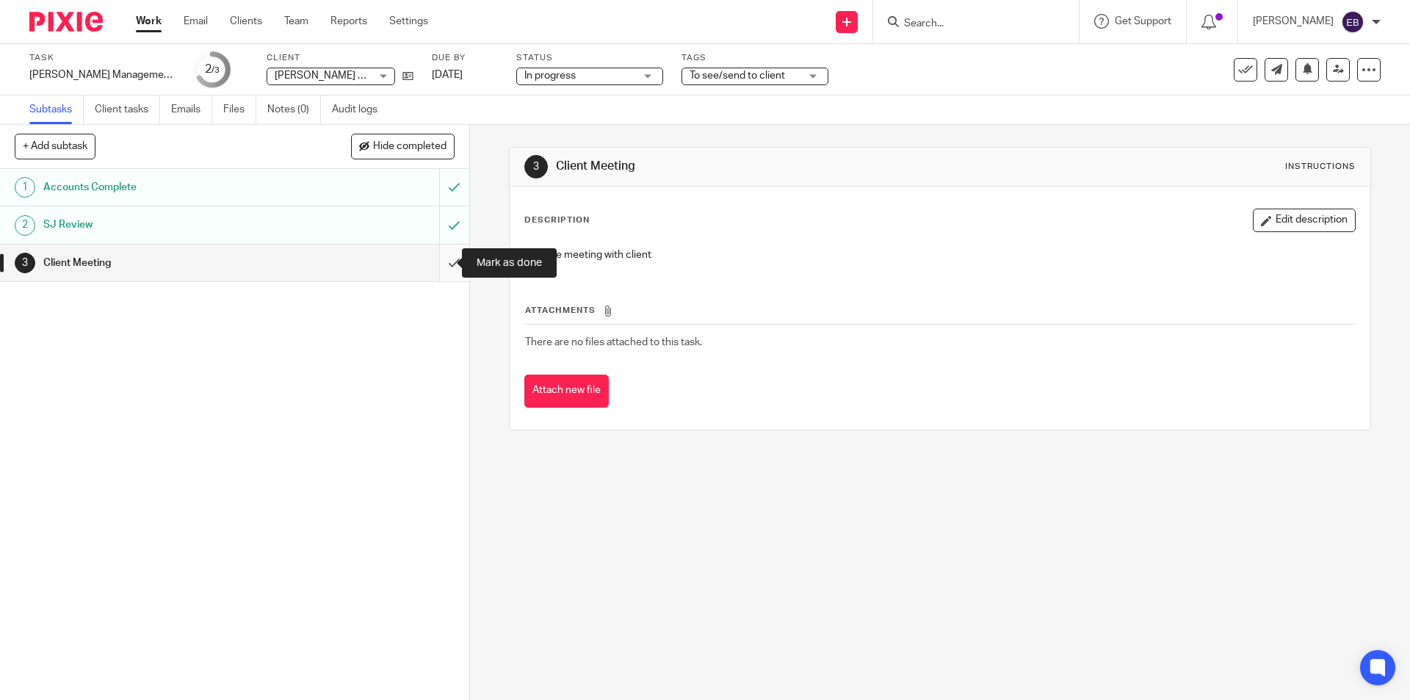
click at [435, 261] on input "submit" at bounding box center [234, 263] width 469 height 37
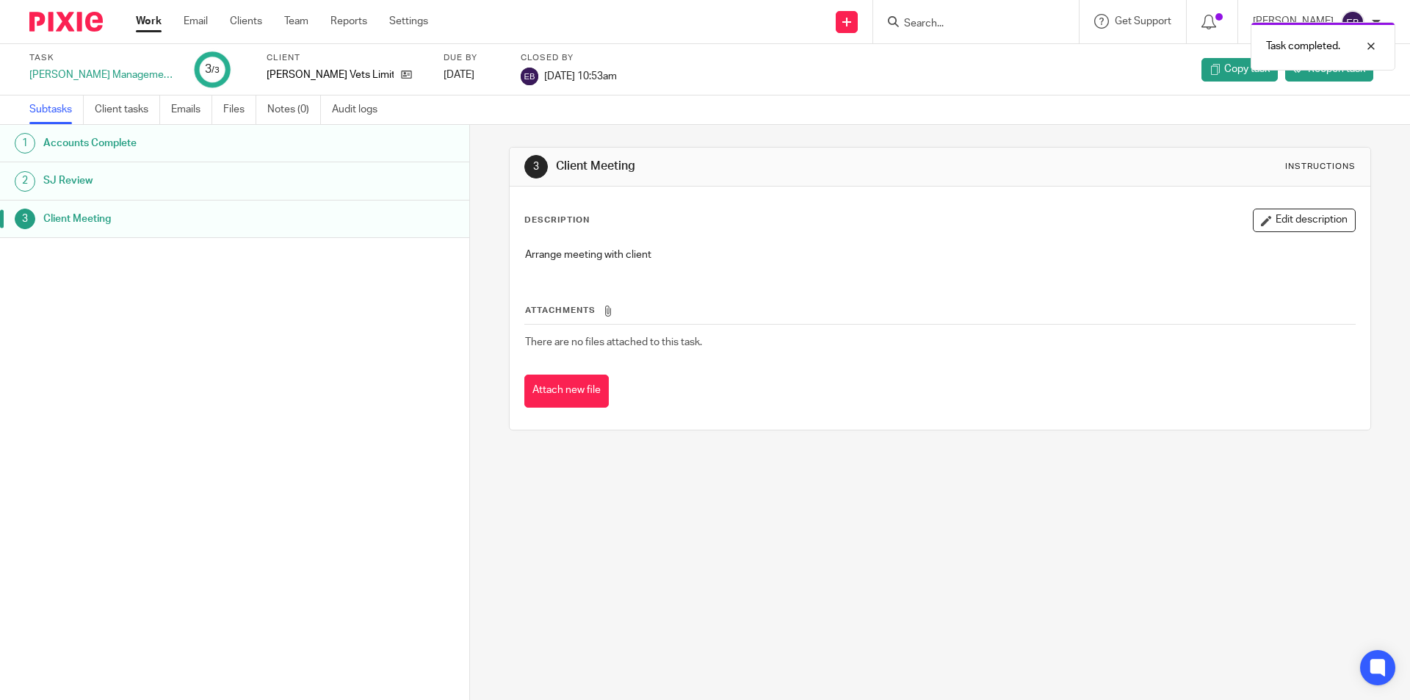
click at [149, 19] on link "Work" at bounding box center [149, 21] width 26 height 15
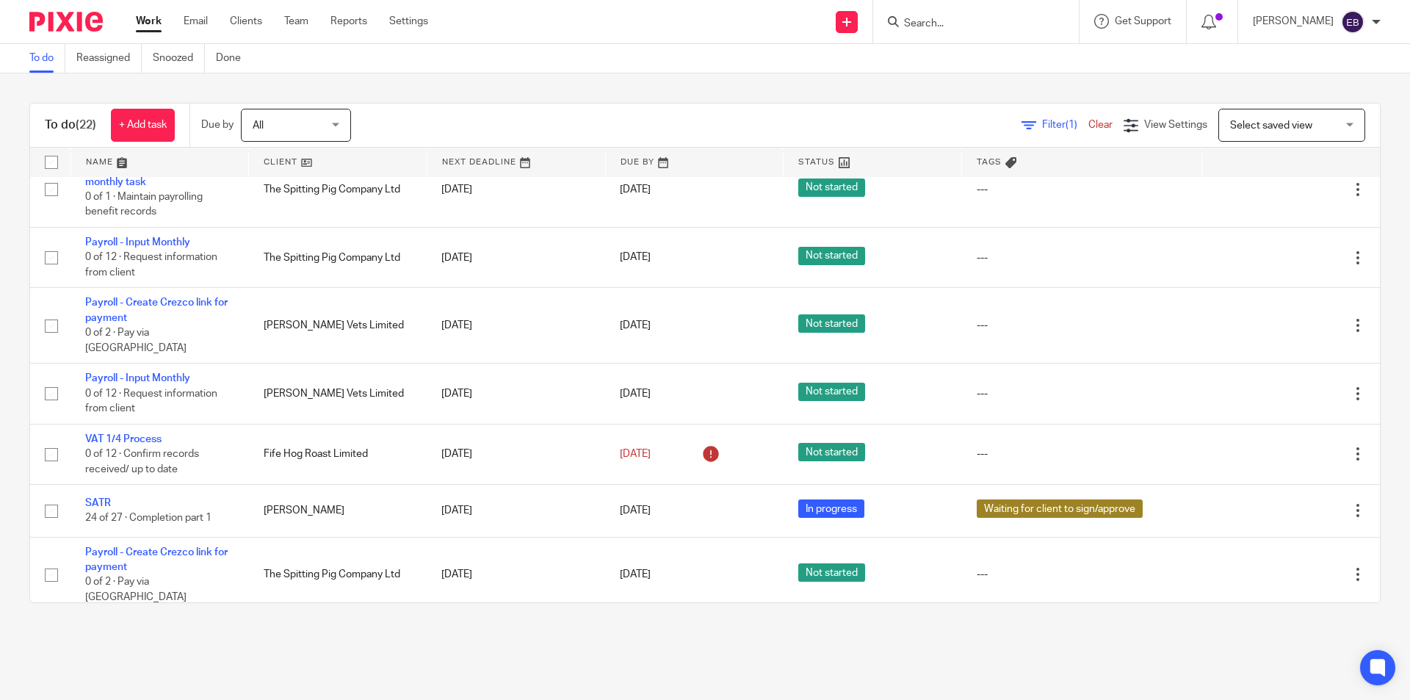
scroll to position [908, 0]
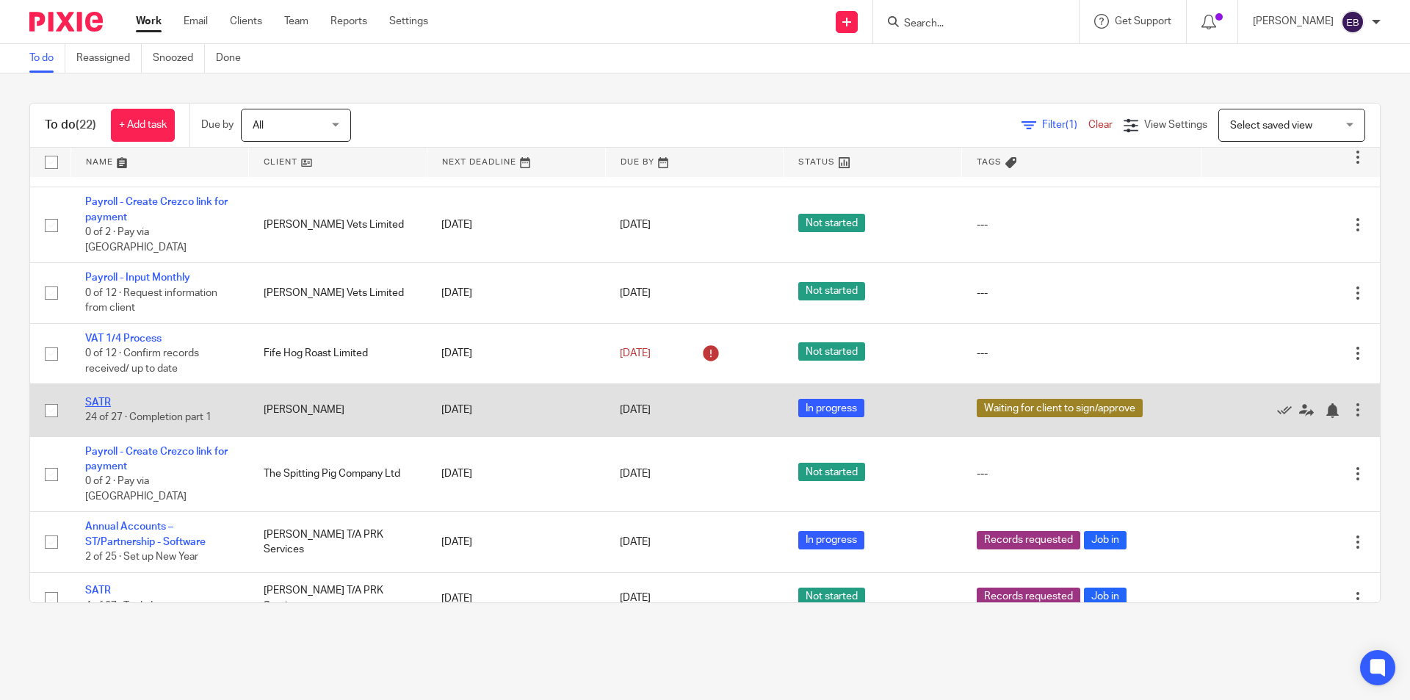
drag, startPoint x: 97, startPoint y: 389, endPoint x: 90, endPoint y: 394, distance: 9.0
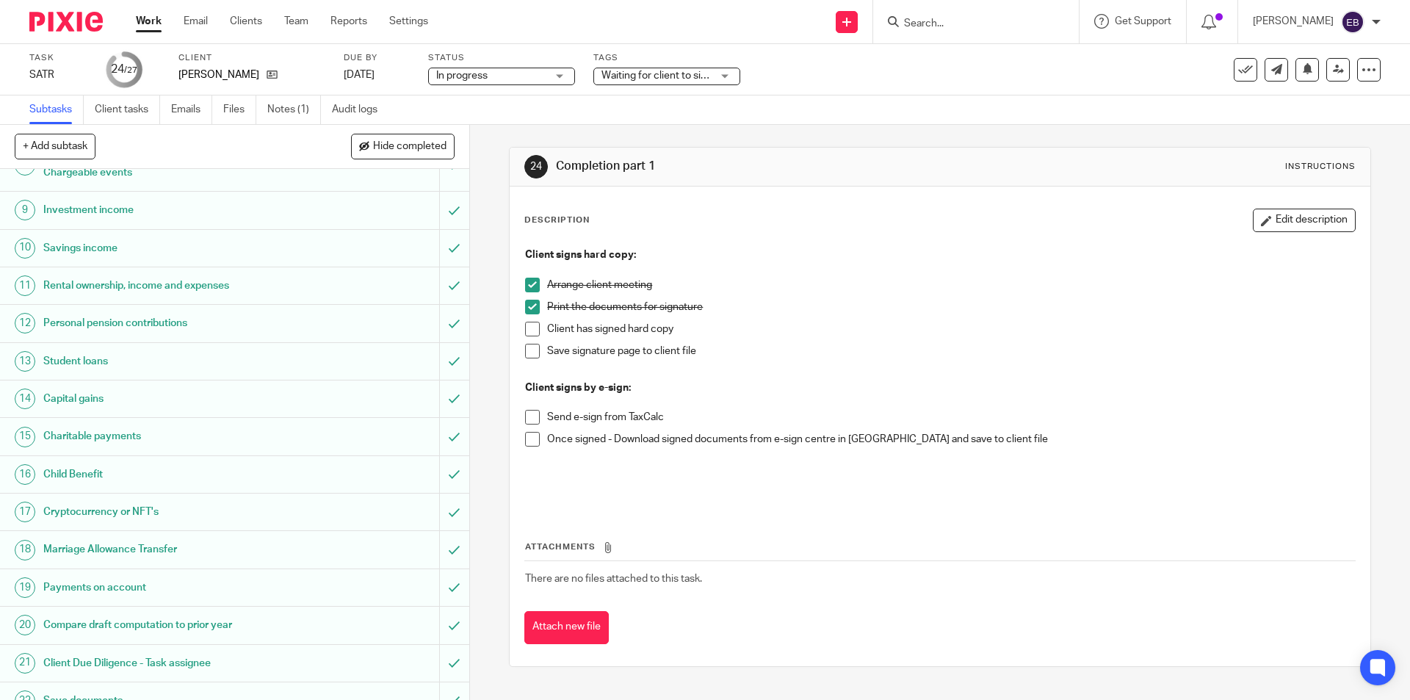
scroll to position [367, 0]
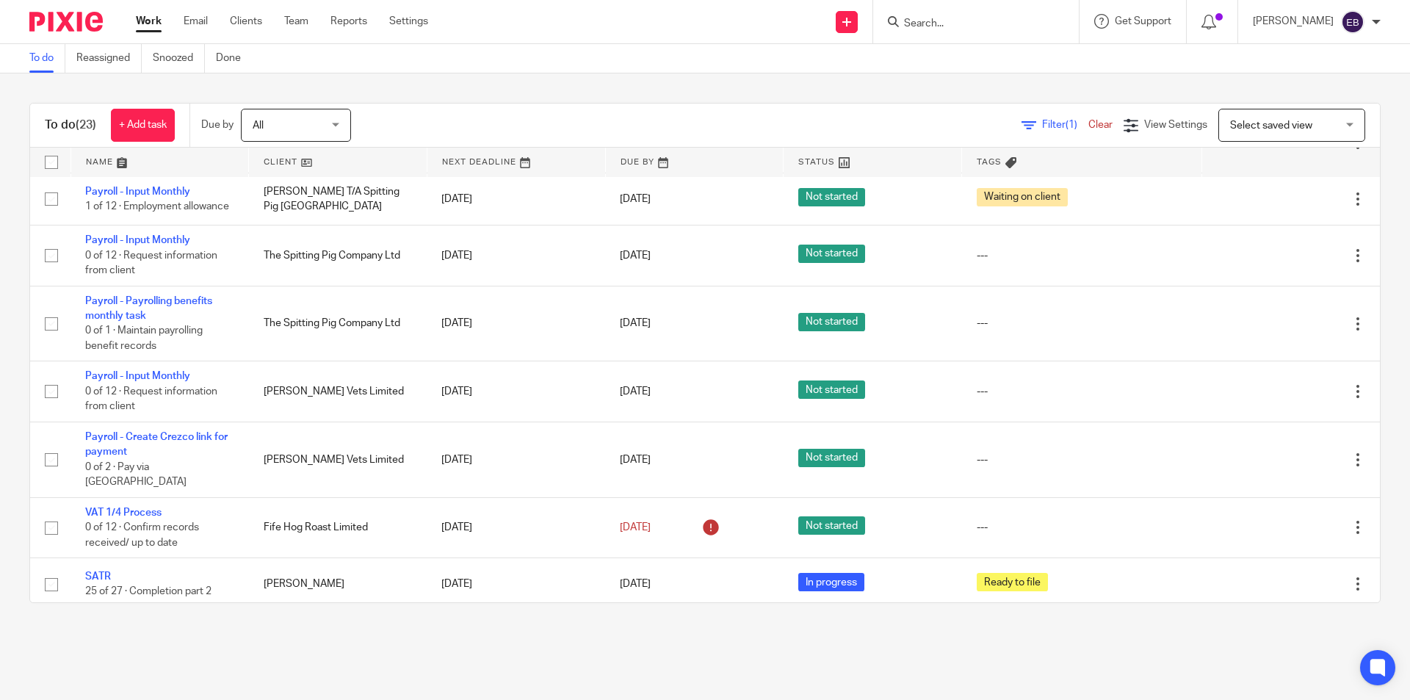
scroll to position [960, 0]
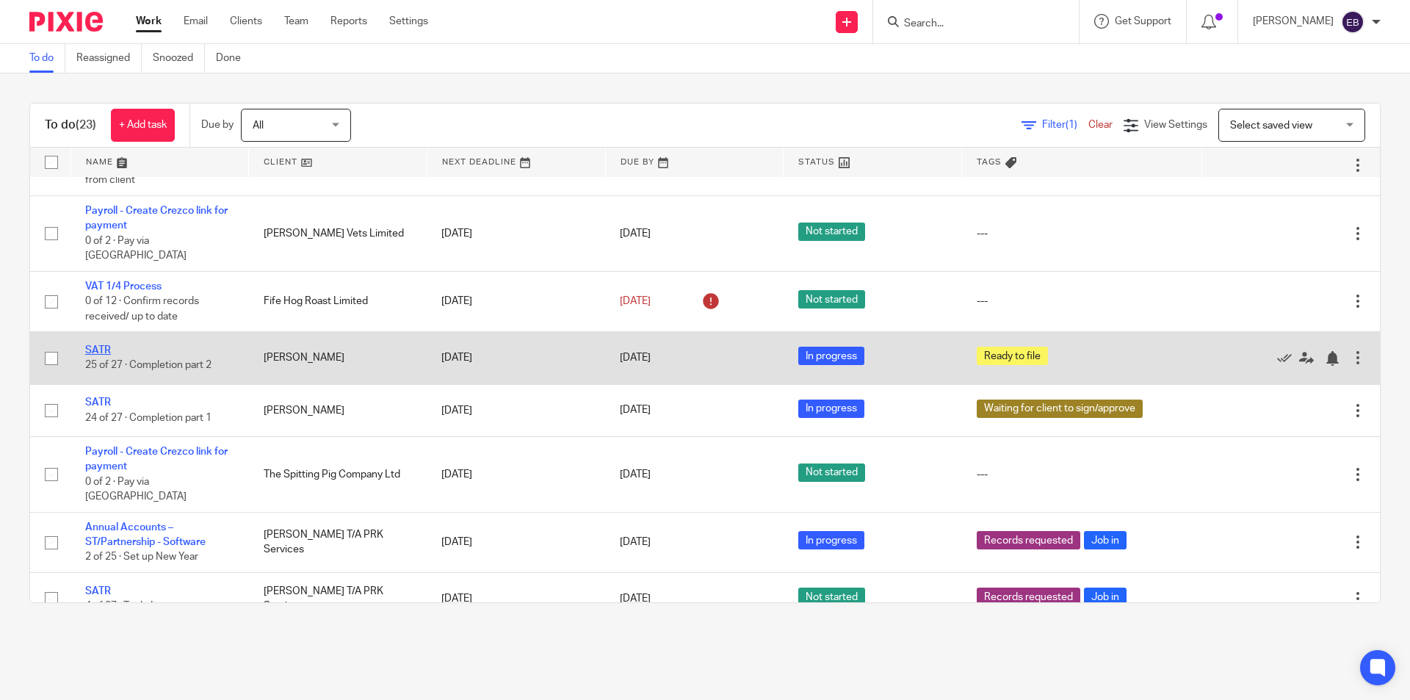
click at [102, 345] on link "SATR" at bounding box center [98, 350] width 26 height 10
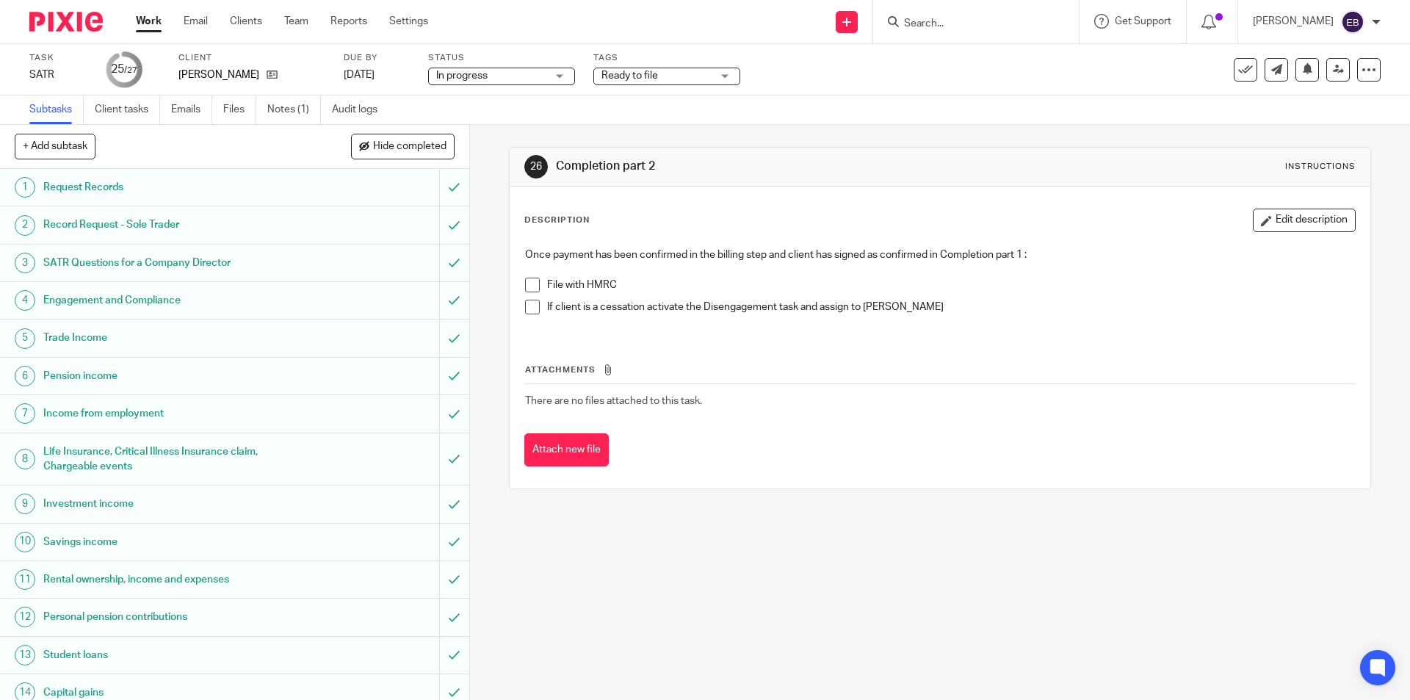
click at [531, 287] on span at bounding box center [532, 285] width 15 height 15
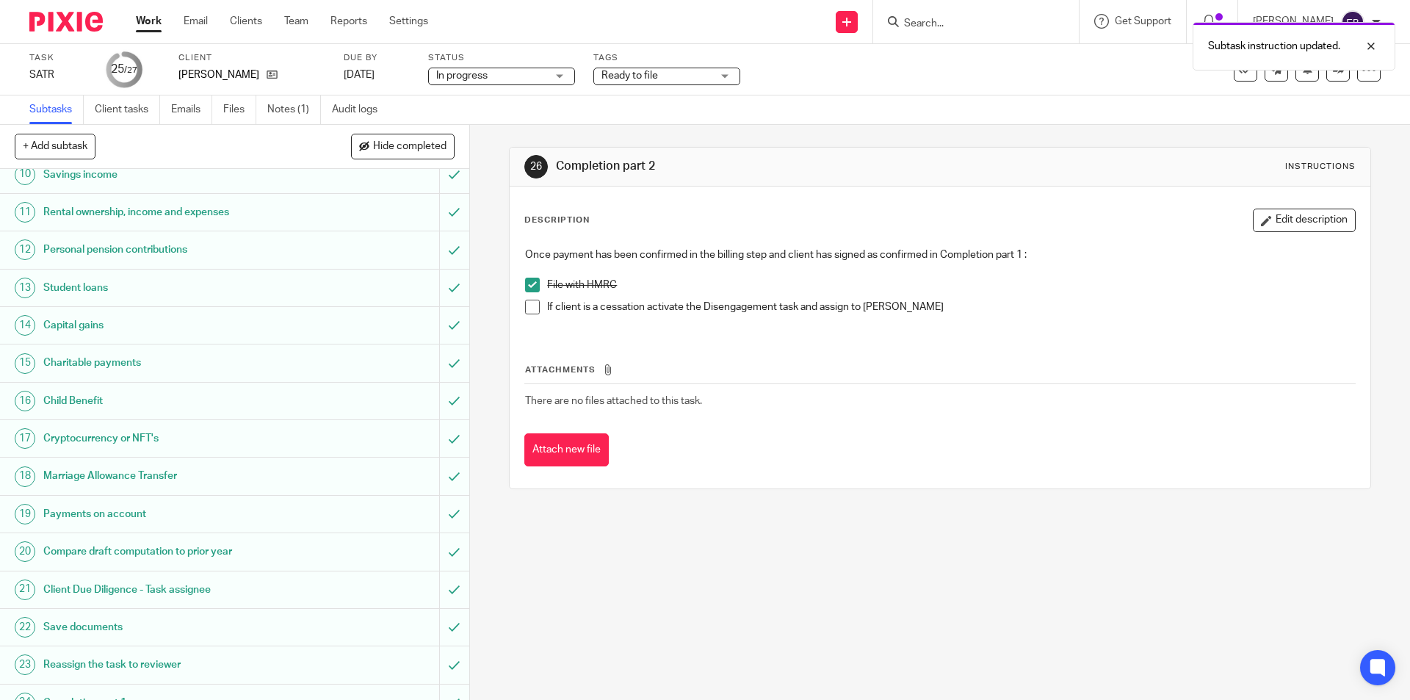
scroll to position [502, 0]
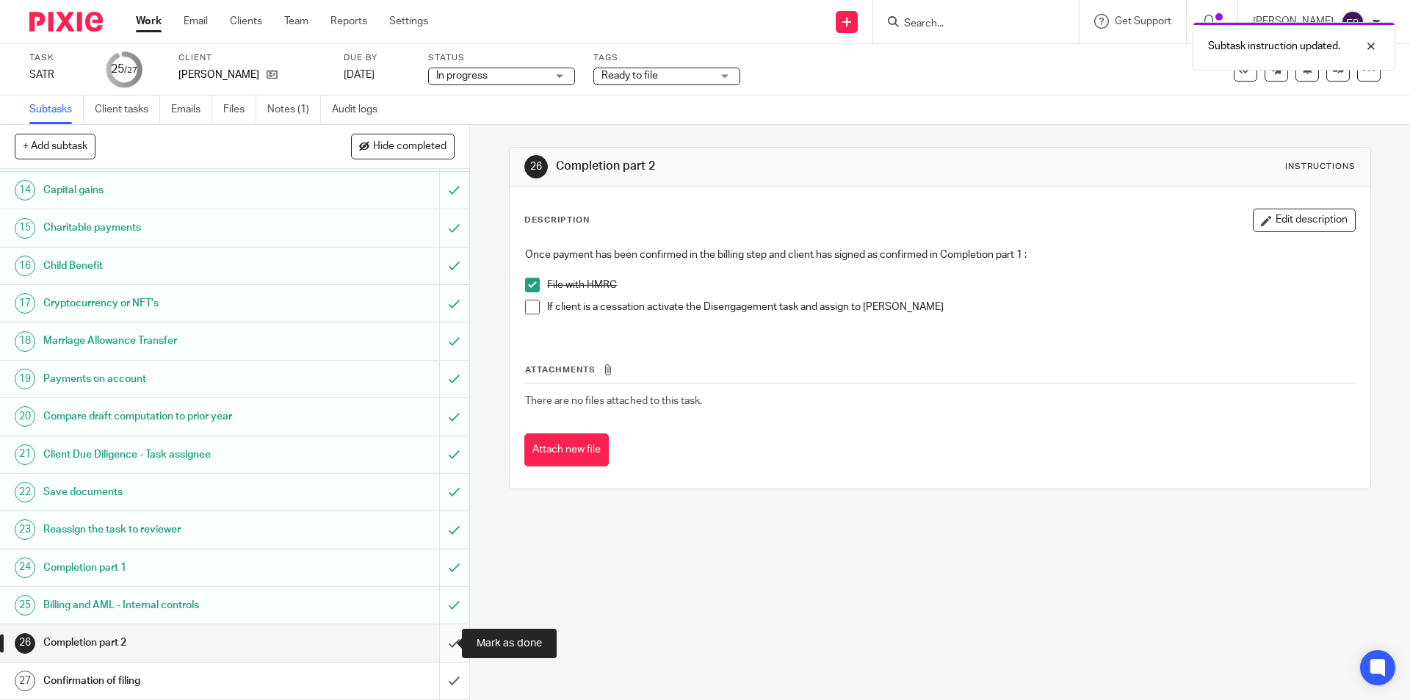
click at [437, 643] on input "submit" at bounding box center [234, 642] width 469 height 37
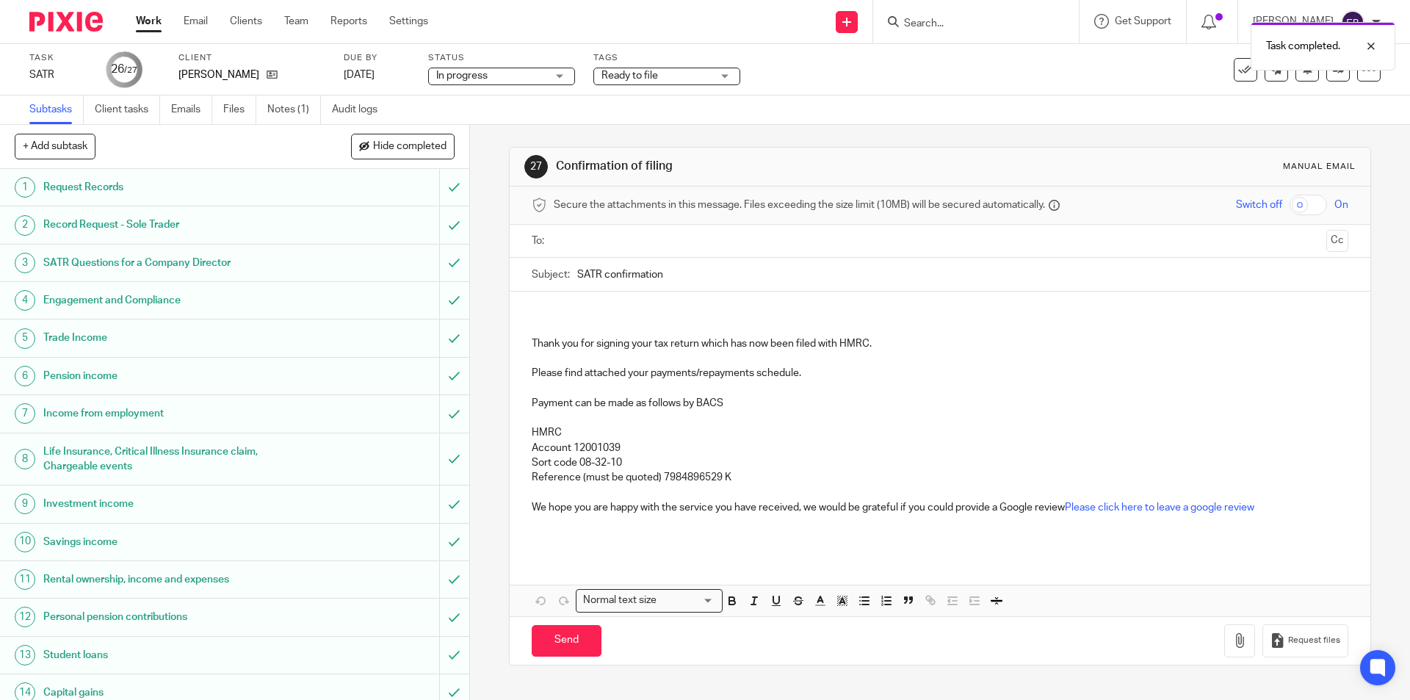
click at [623, 245] on input "text" at bounding box center [939, 241] width 761 height 17
click at [560, 314] on p at bounding box center [940, 316] width 816 height 15
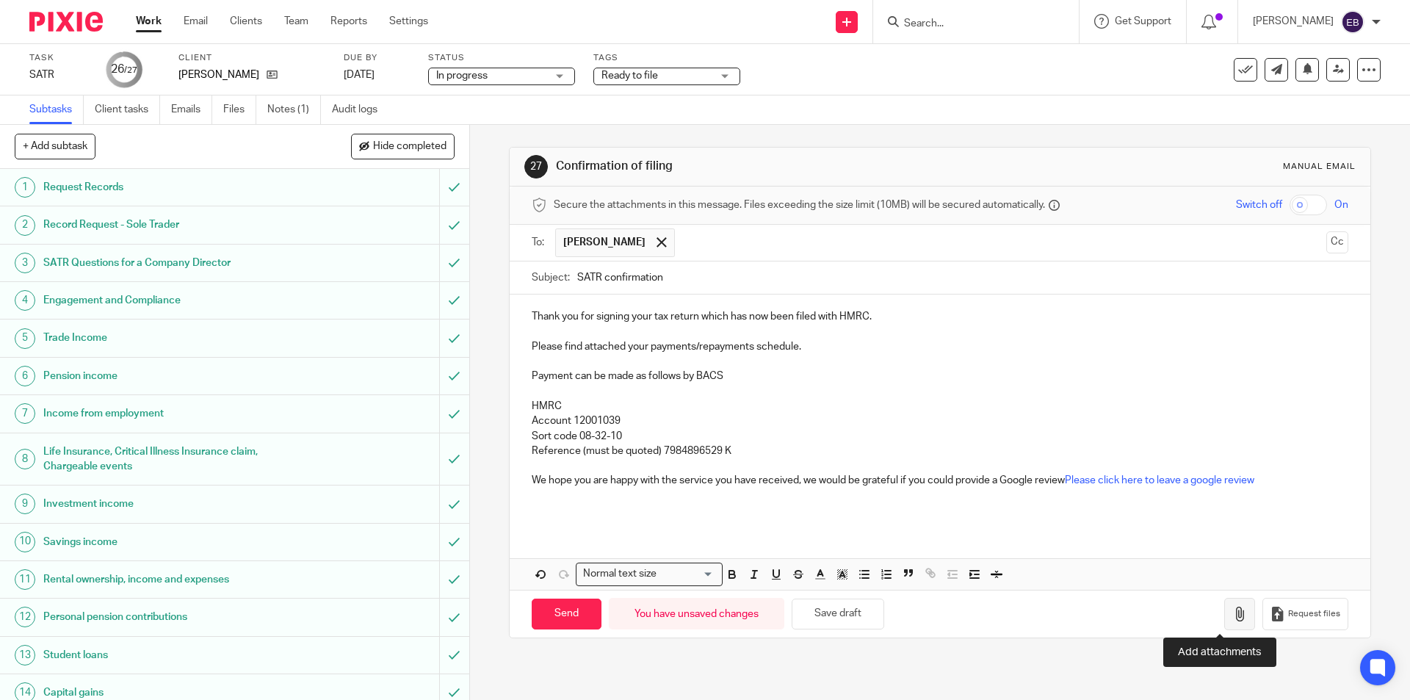
click at [1232, 613] on icon "button" at bounding box center [1239, 614] width 15 height 15
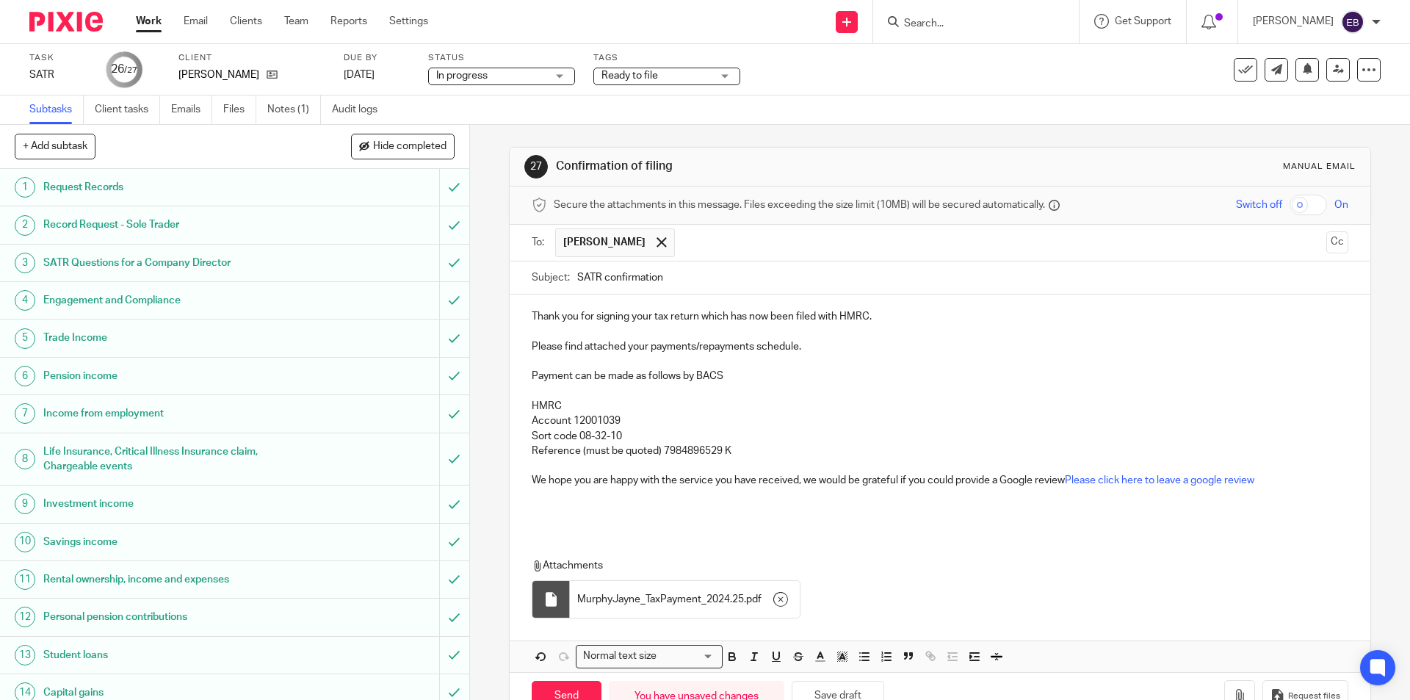
scroll to position [43, 0]
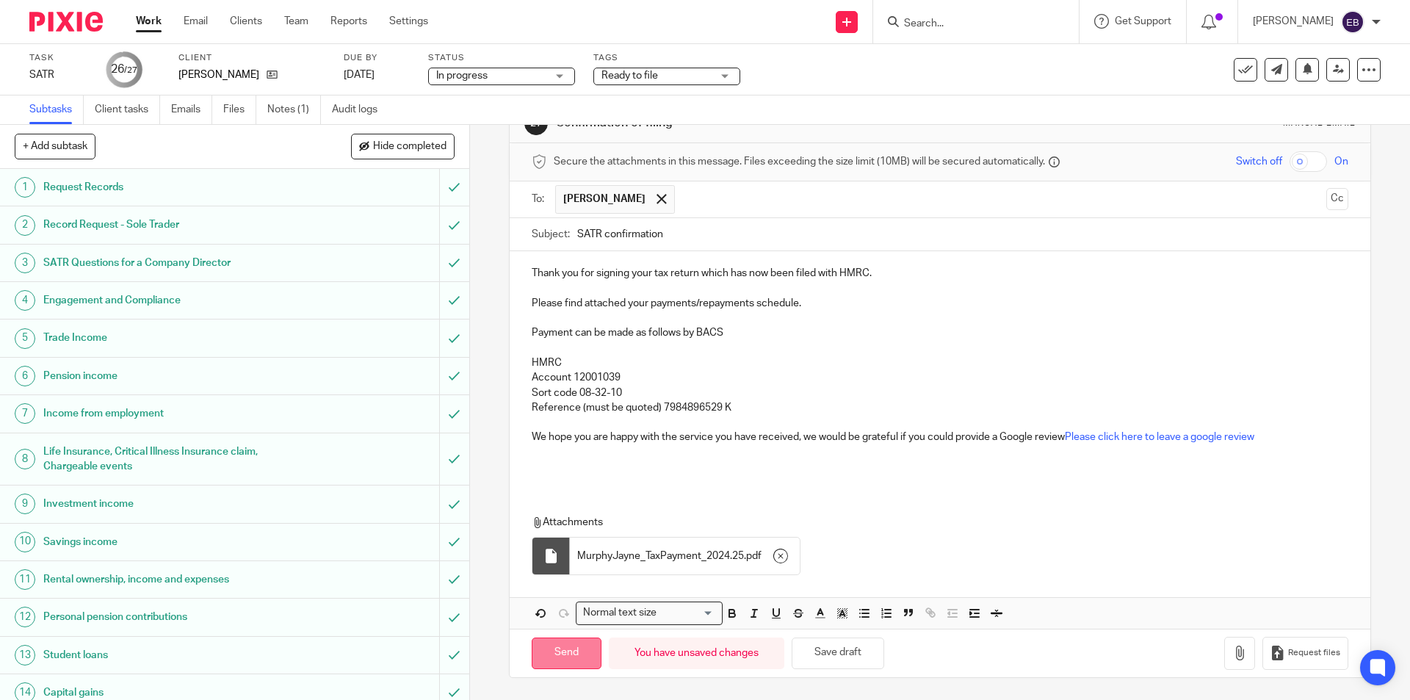
click at [565, 649] on input "Send" at bounding box center [567, 653] width 70 height 32
type input "Sent"
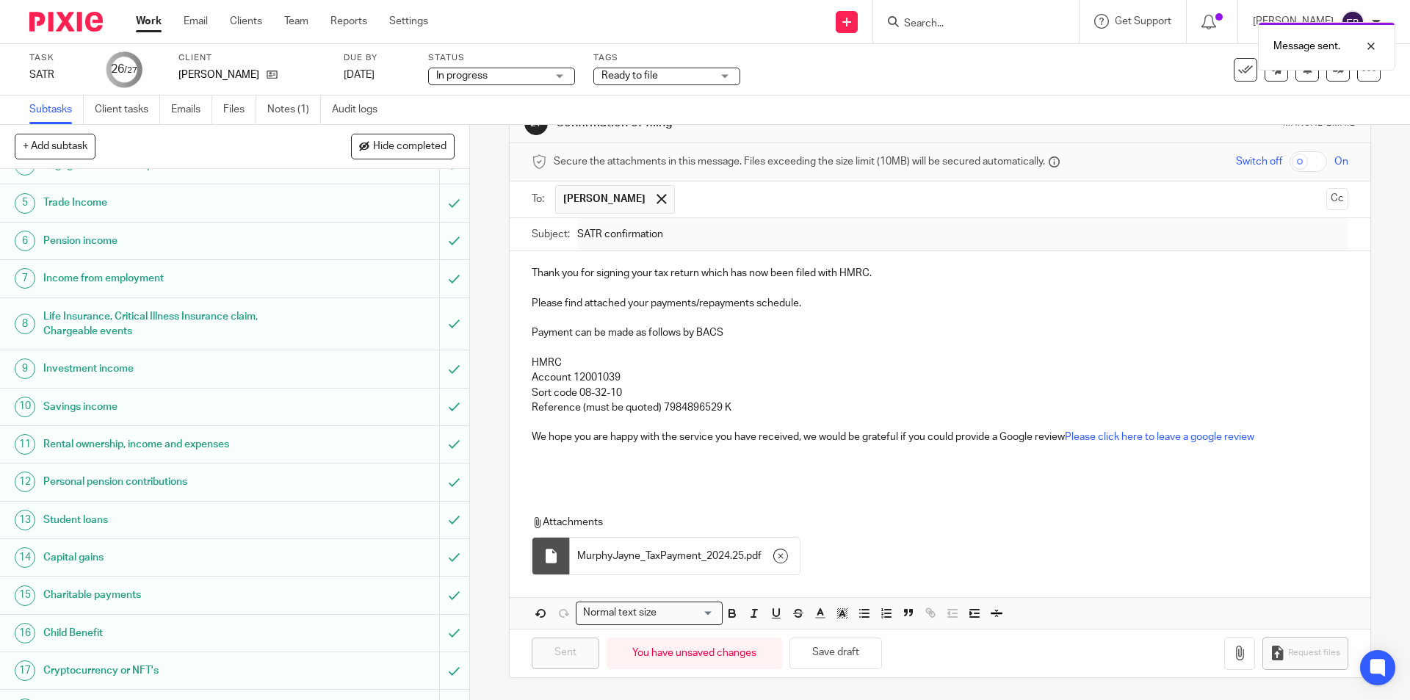
scroll to position [0, 0]
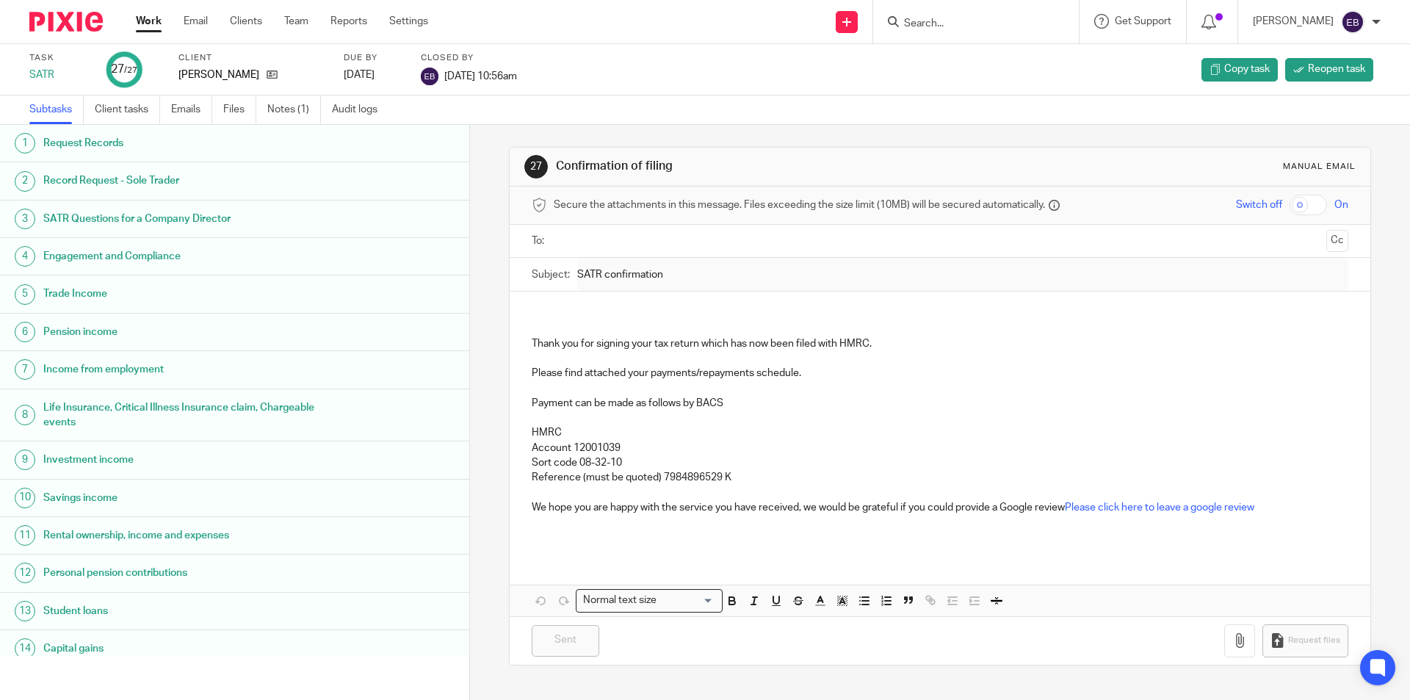
click at [137, 26] on link "Work" at bounding box center [149, 21] width 26 height 15
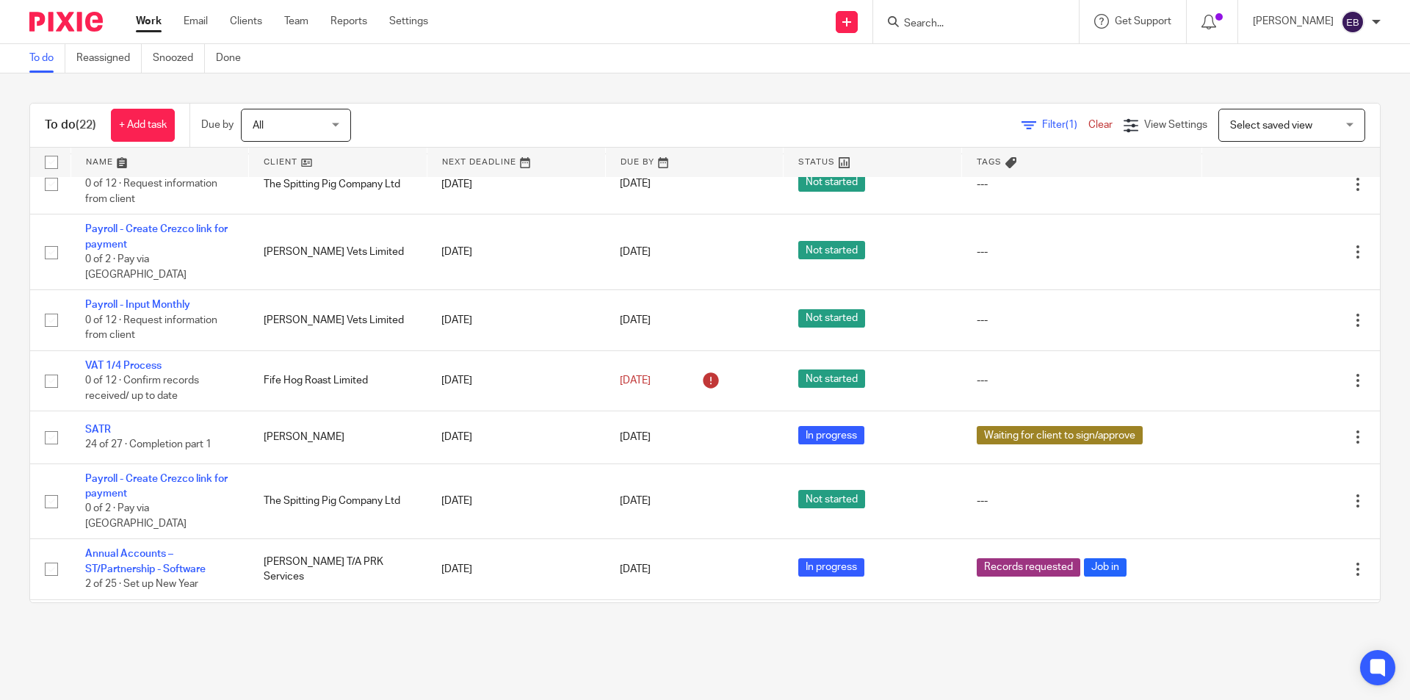
scroll to position [908, 0]
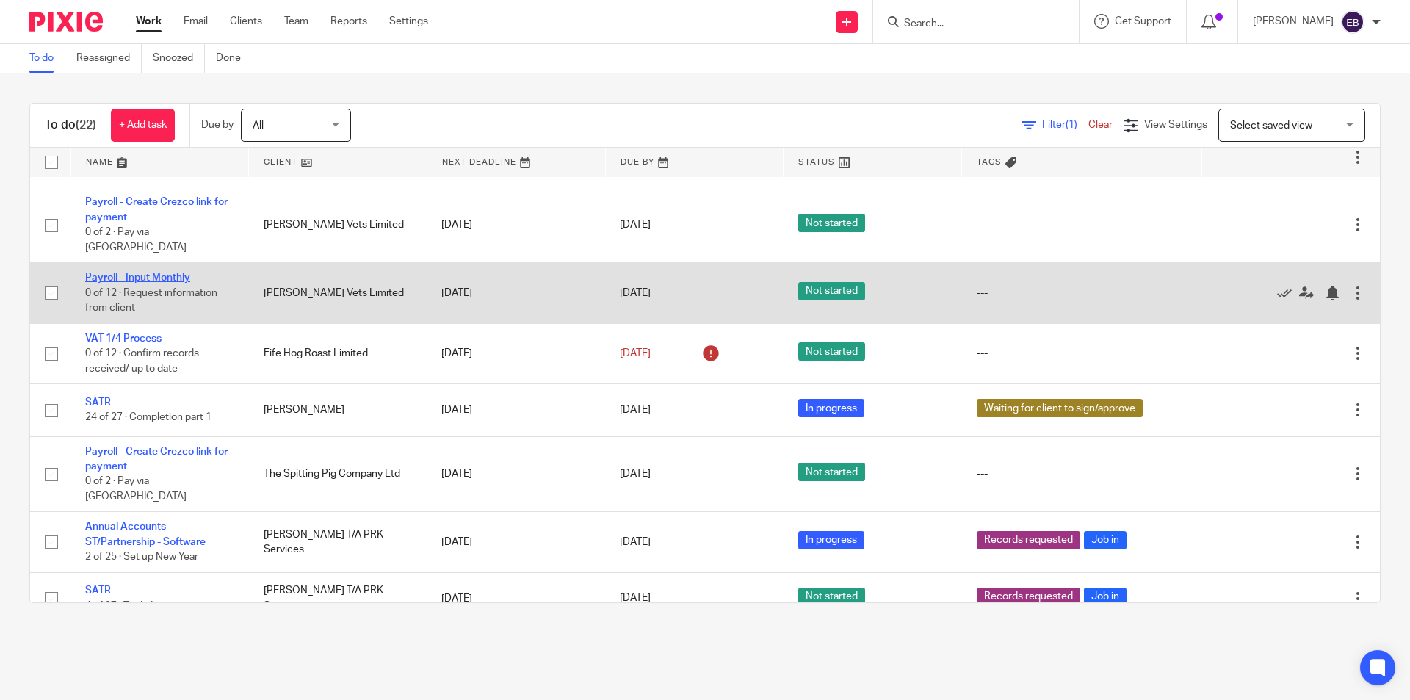
click at [151, 272] on link "Payroll - Input Monthly" at bounding box center [137, 277] width 105 height 10
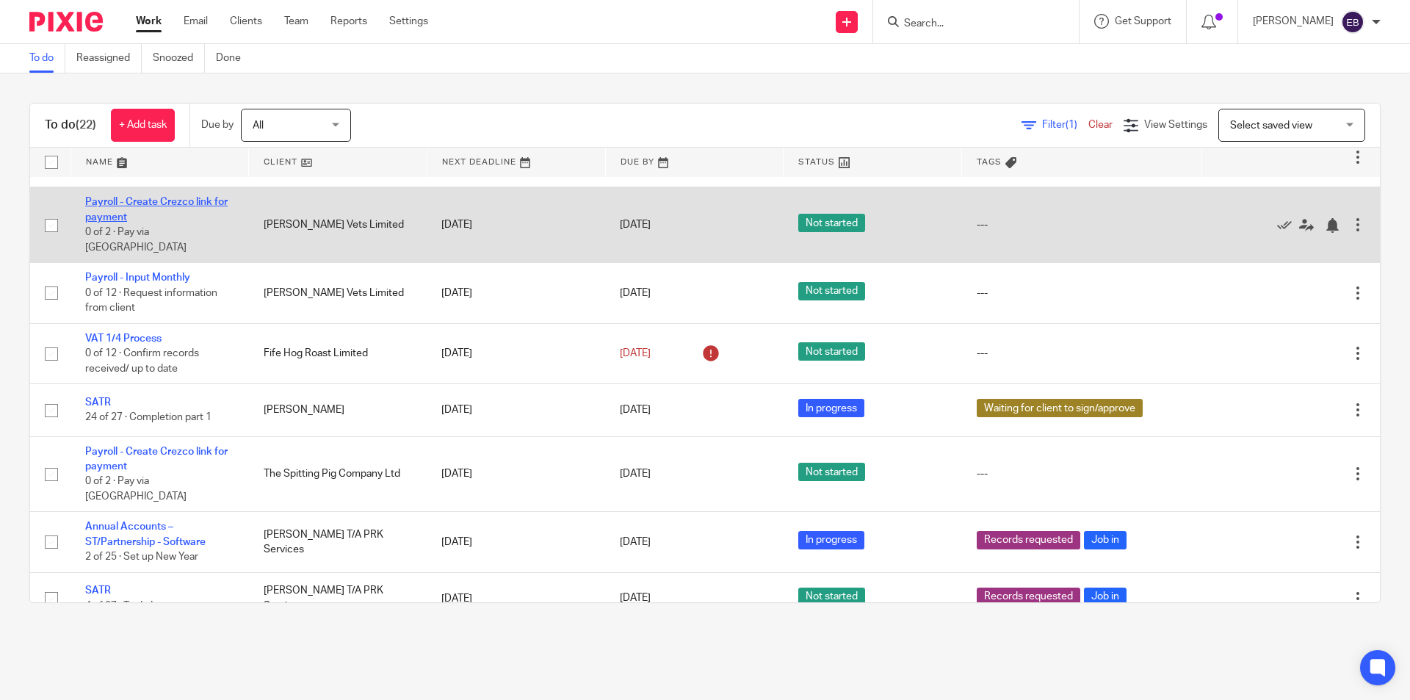
click at [176, 208] on link "Payroll - Create Crezco link for payment" at bounding box center [156, 209] width 142 height 25
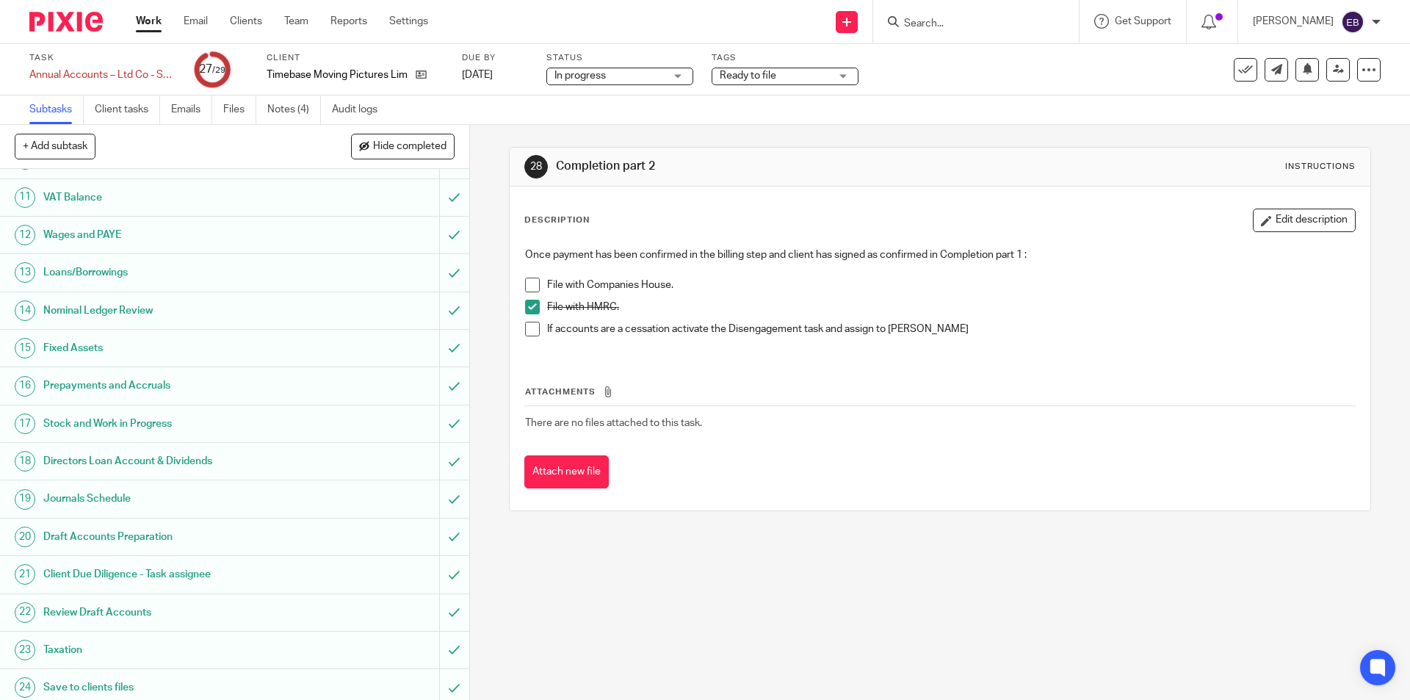
scroll to position [562, 0]
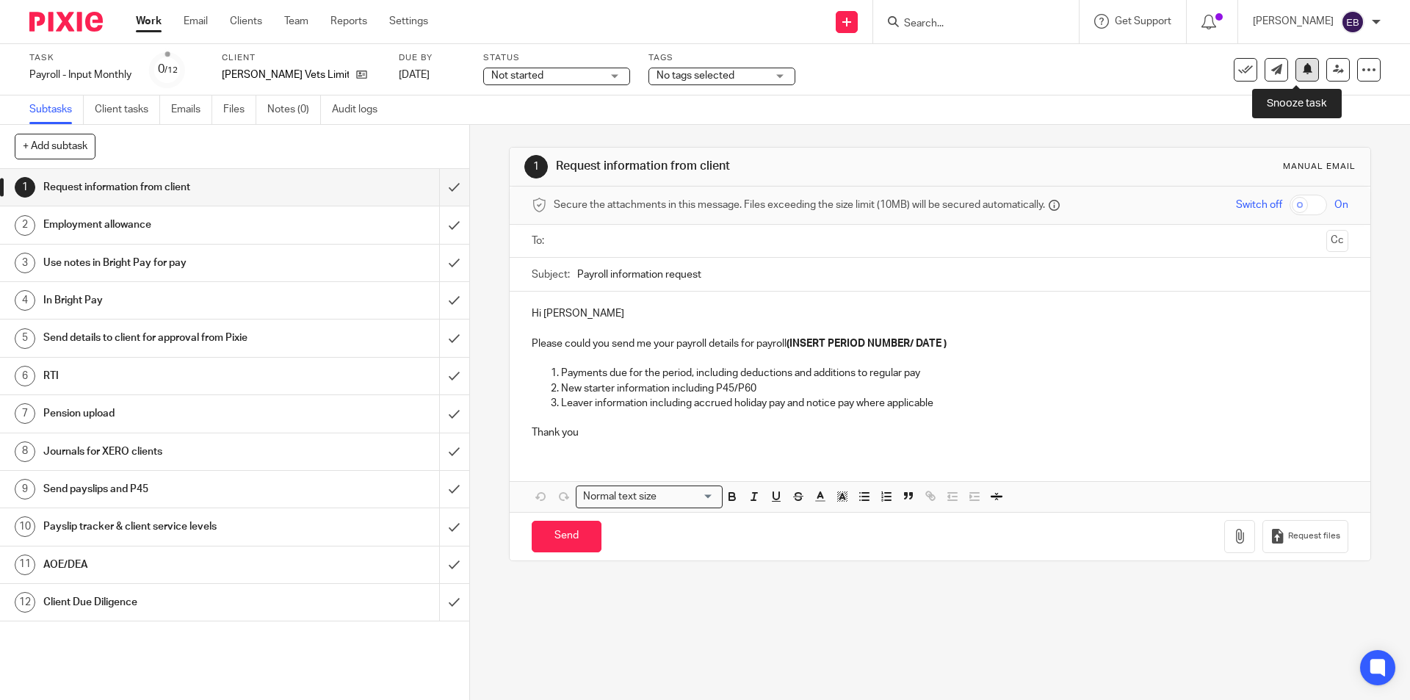
click at [1295, 68] on button at bounding box center [1306, 69] width 23 height 23
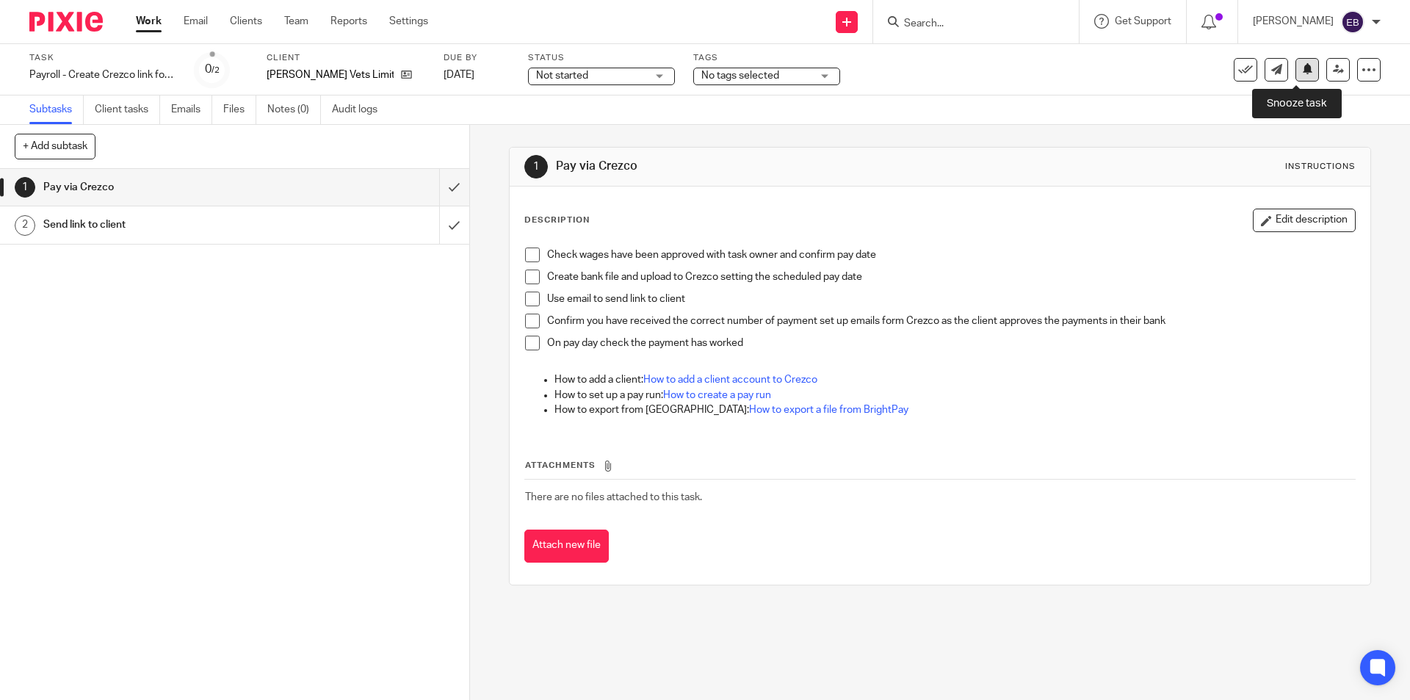
click at [1302, 70] on icon at bounding box center [1307, 68] width 11 height 11
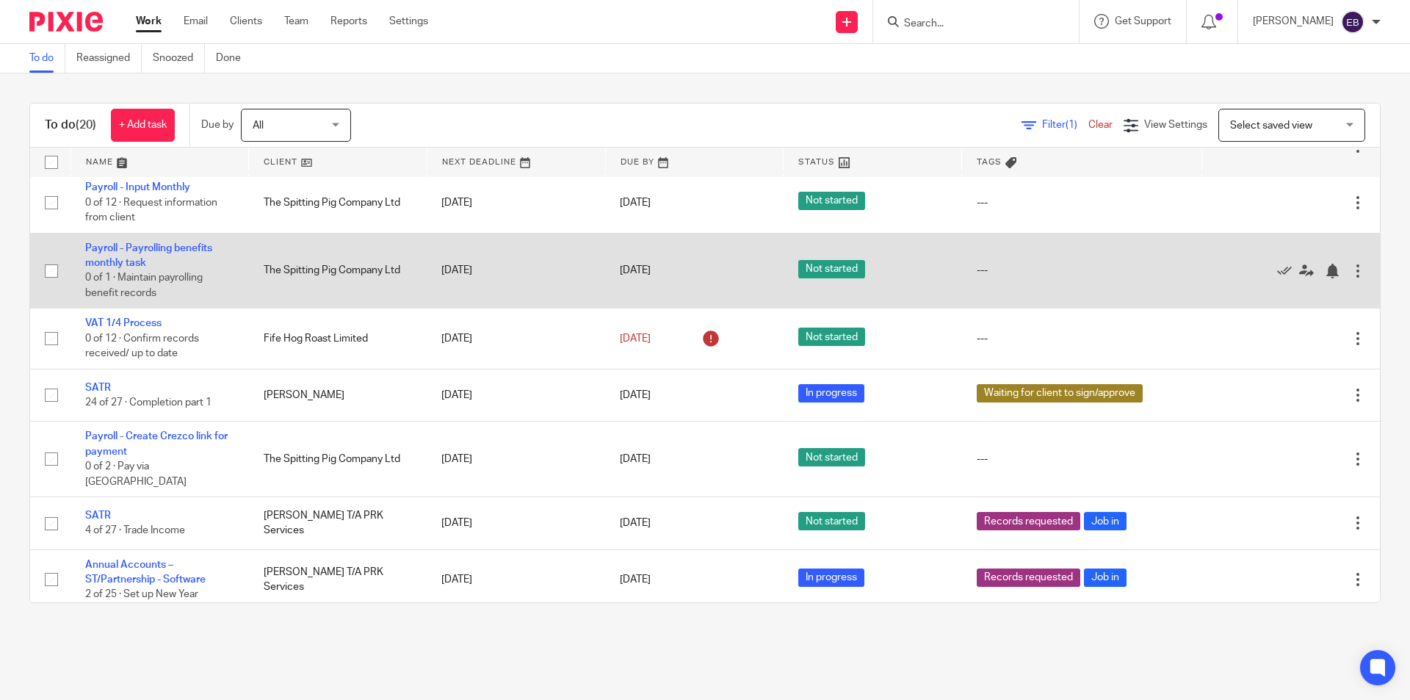
scroll to position [714, 0]
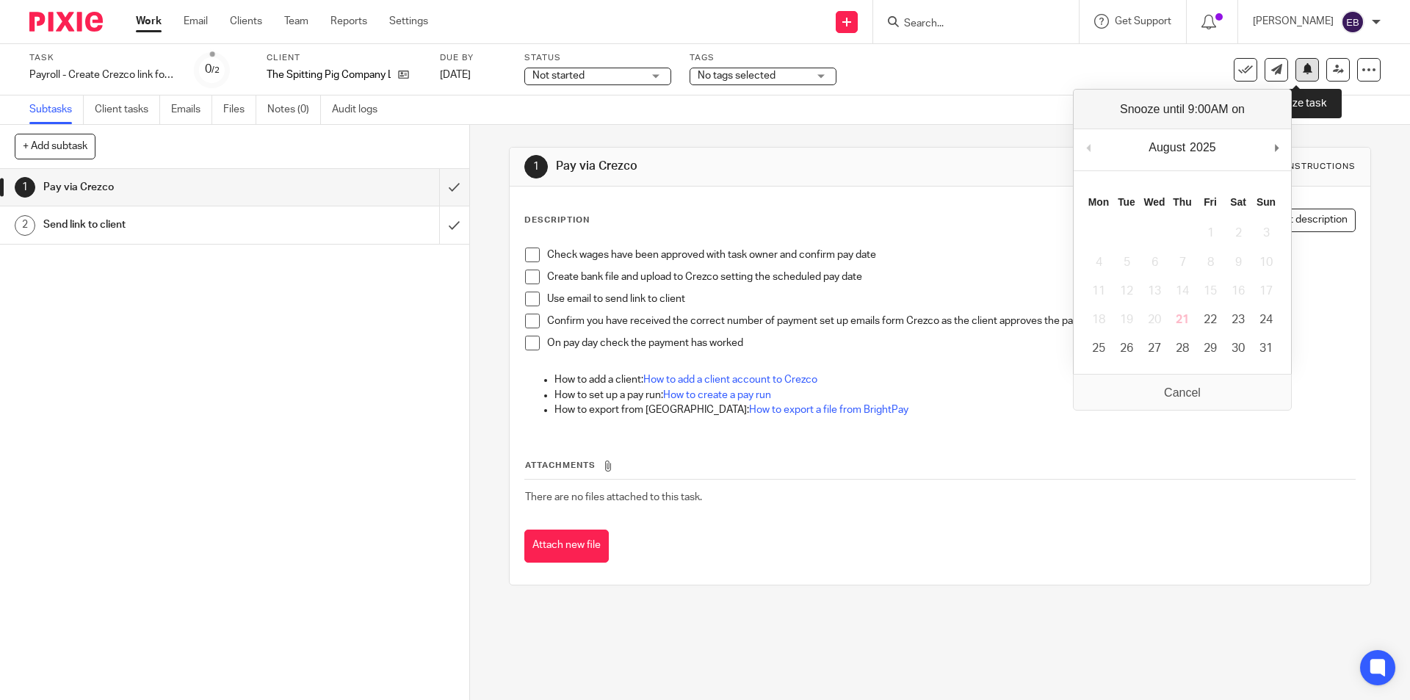
drag, startPoint x: 1295, startPoint y: 71, endPoint x: 1288, endPoint y: 74, distance: 7.9
click at [1302, 70] on icon at bounding box center [1307, 68] width 11 height 11
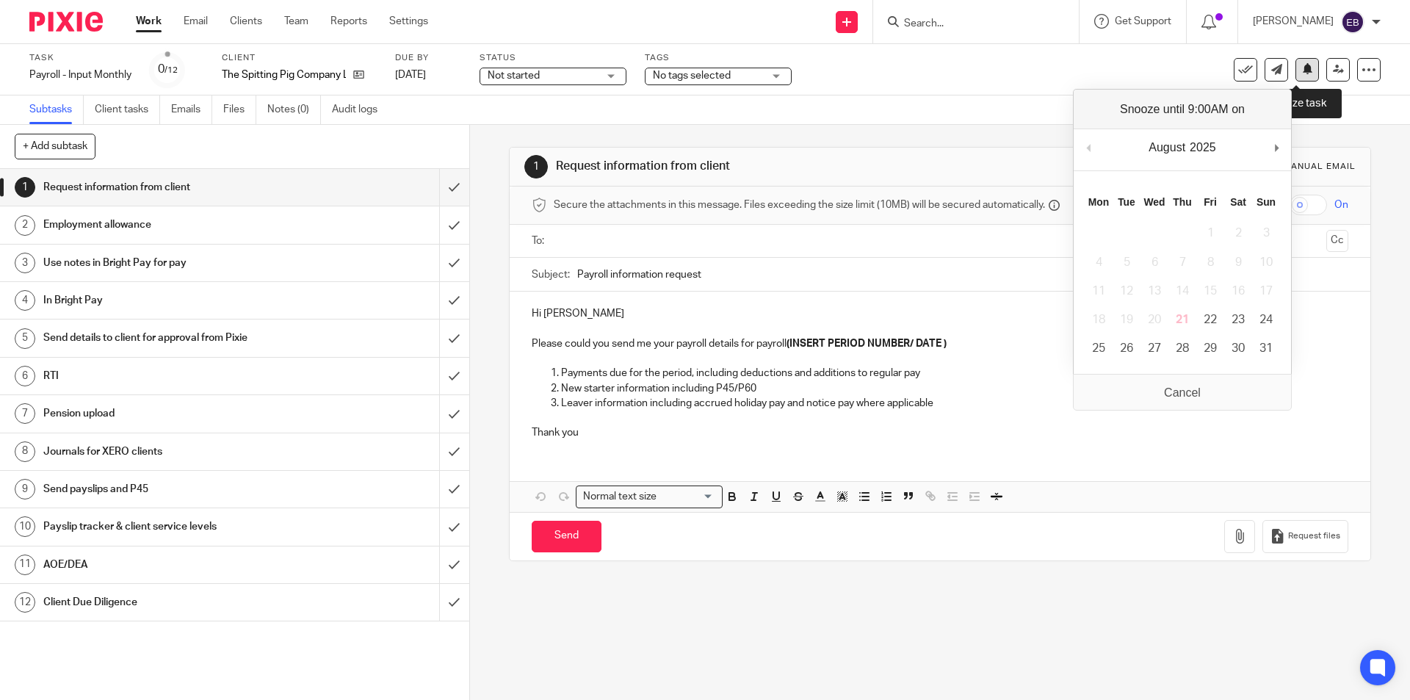
click at [1302, 71] on icon at bounding box center [1307, 68] width 11 height 11
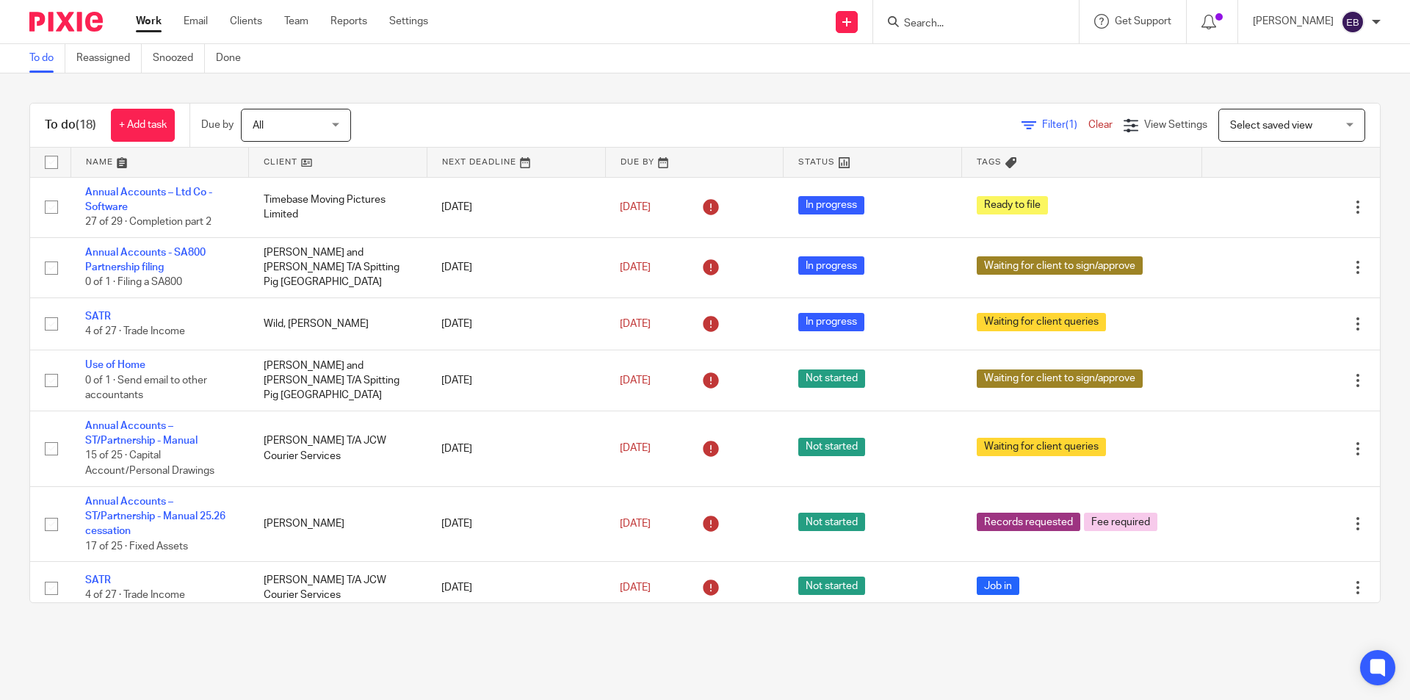
click at [931, 26] on input "Search" at bounding box center [968, 24] width 132 height 13
type input "northanyt"
click at [972, 73] on link at bounding box center [1024, 69] width 248 height 46
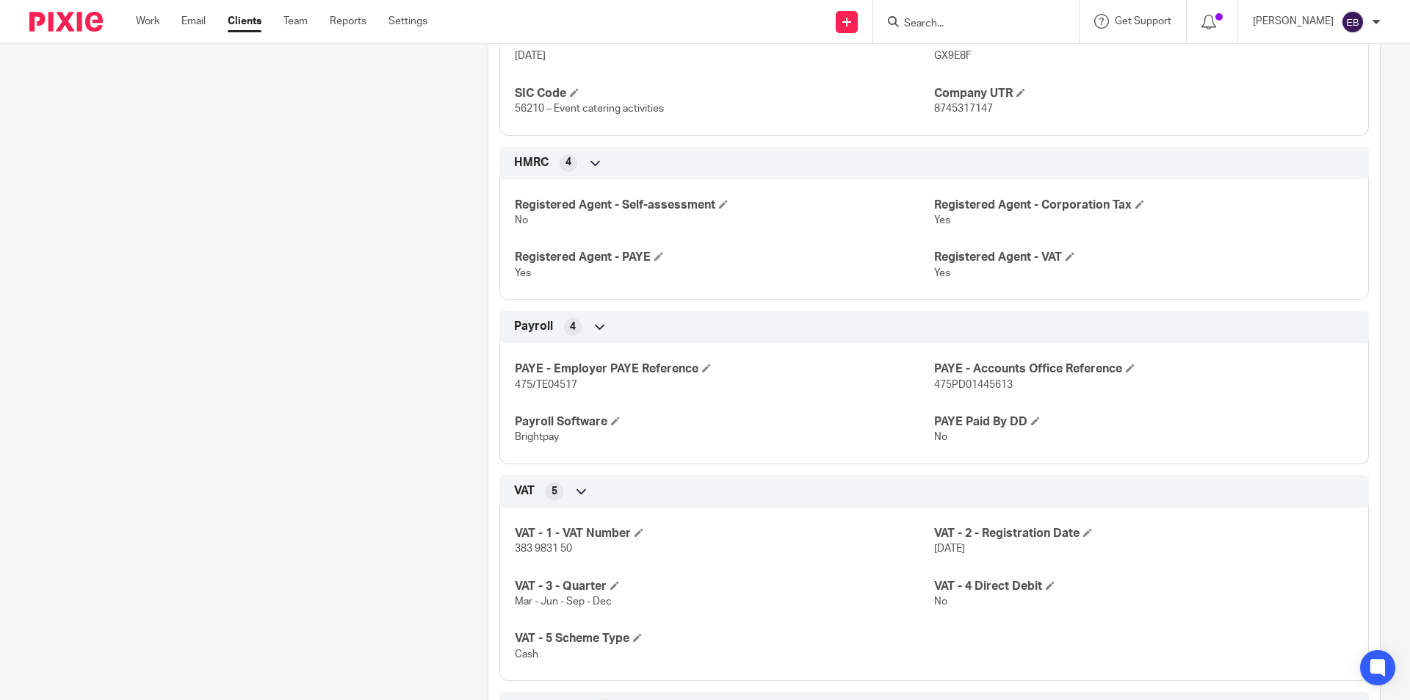
scroll to position [734, 0]
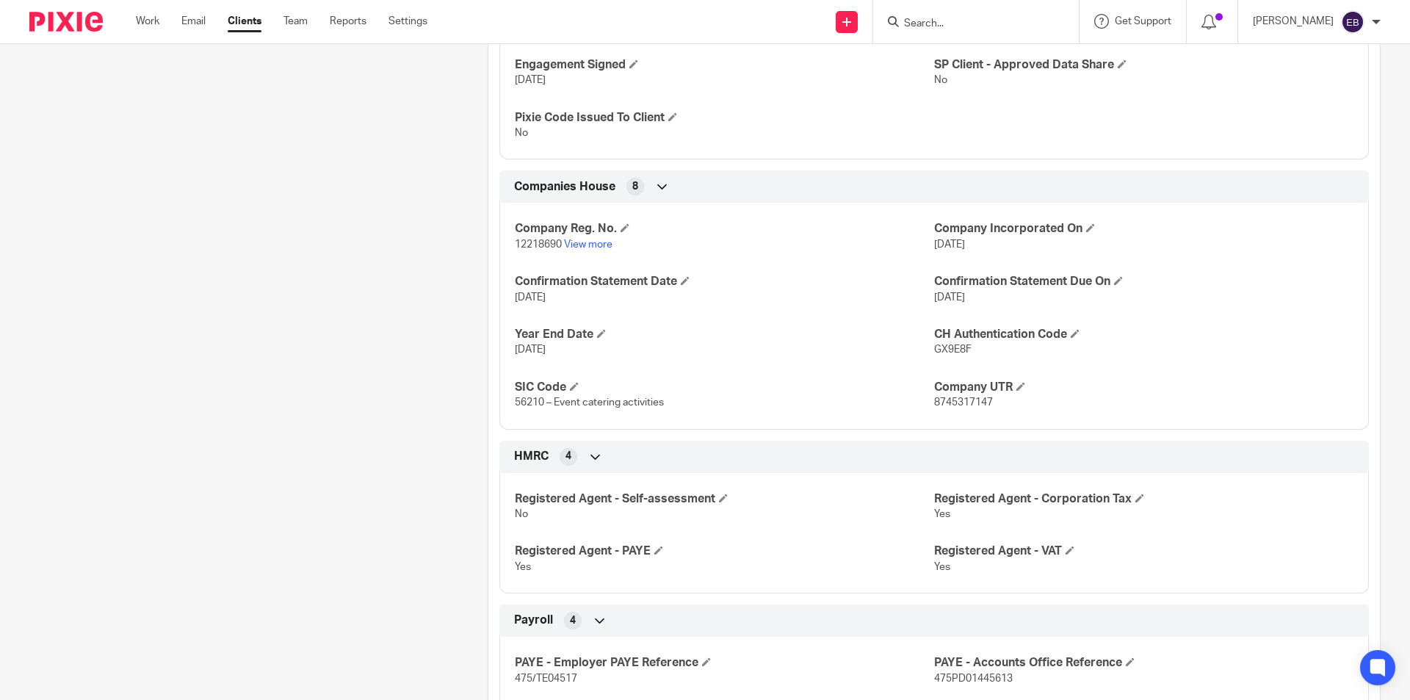
click at [982, 26] on input "Search" at bounding box center [968, 24] width 132 height 13
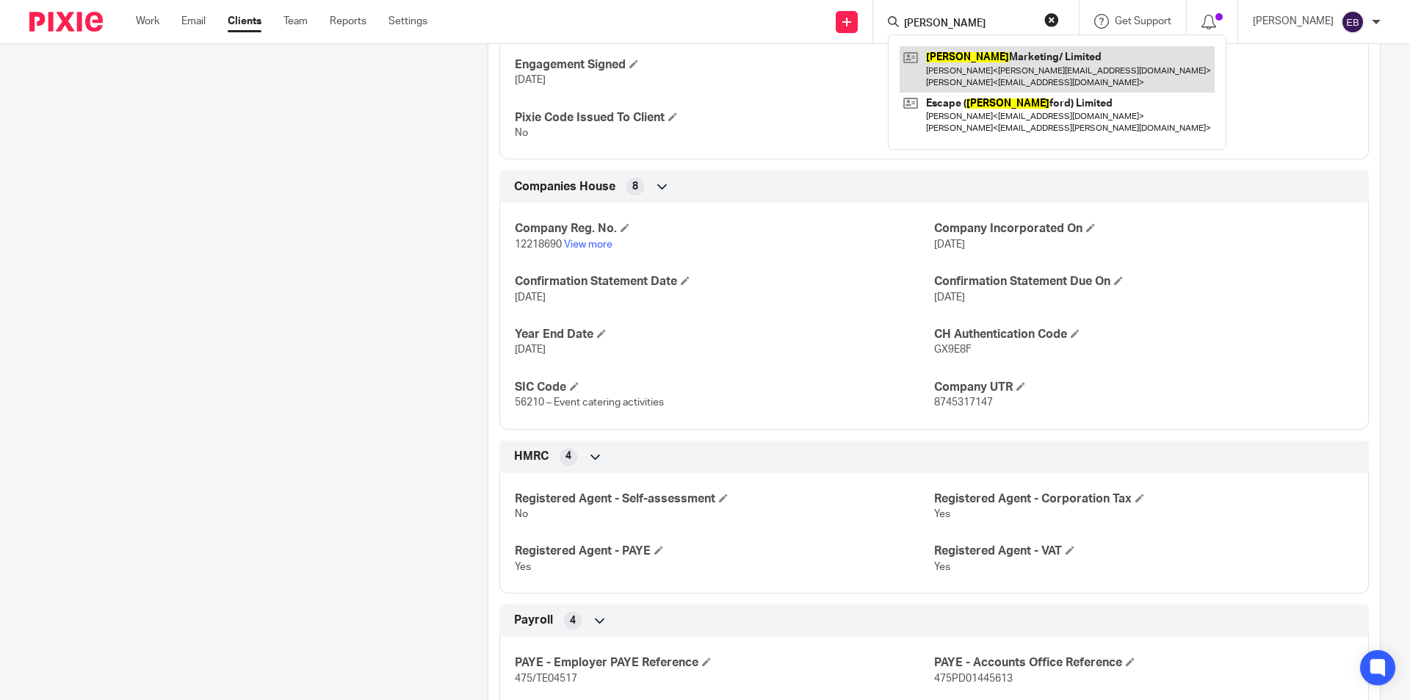
type input "[PERSON_NAME]"
click at [969, 52] on link at bounding box center [1057, 69] width 315 height 46
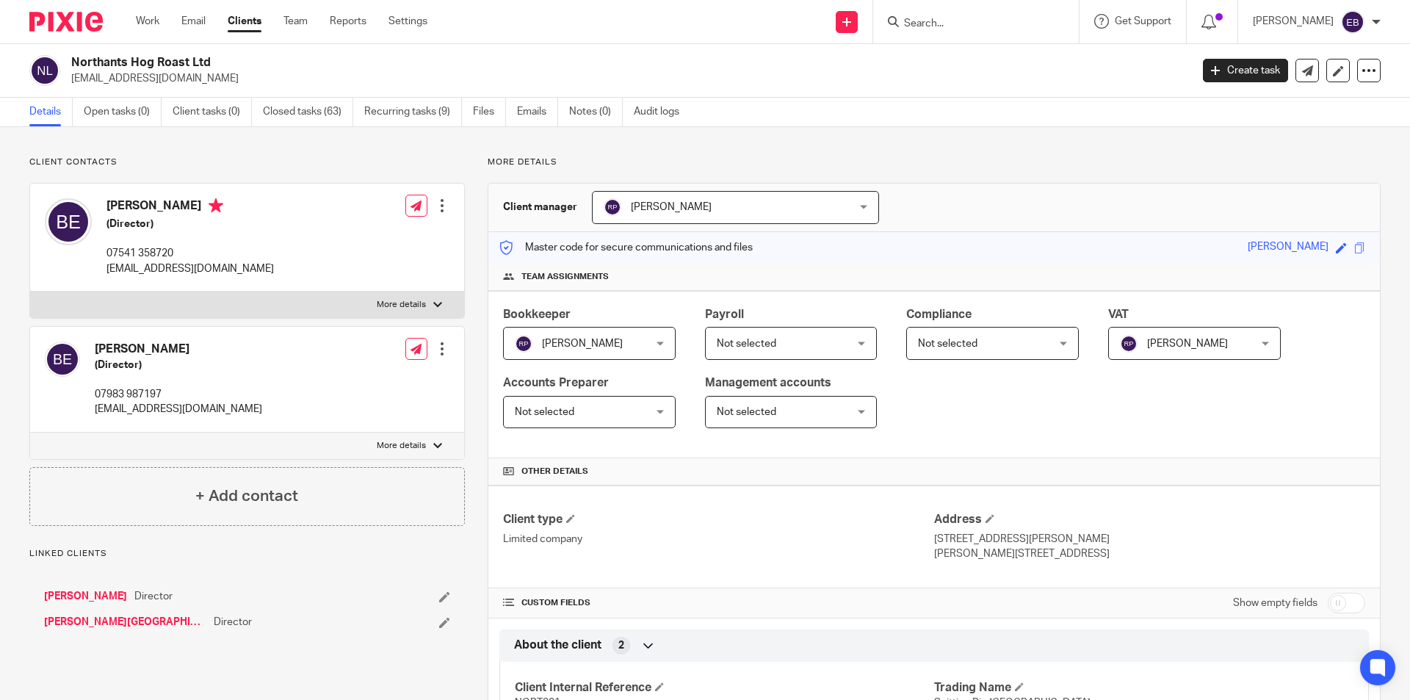
click at [936, 18] on input "Search" at bounding box center [968, 24] width 132 height 13
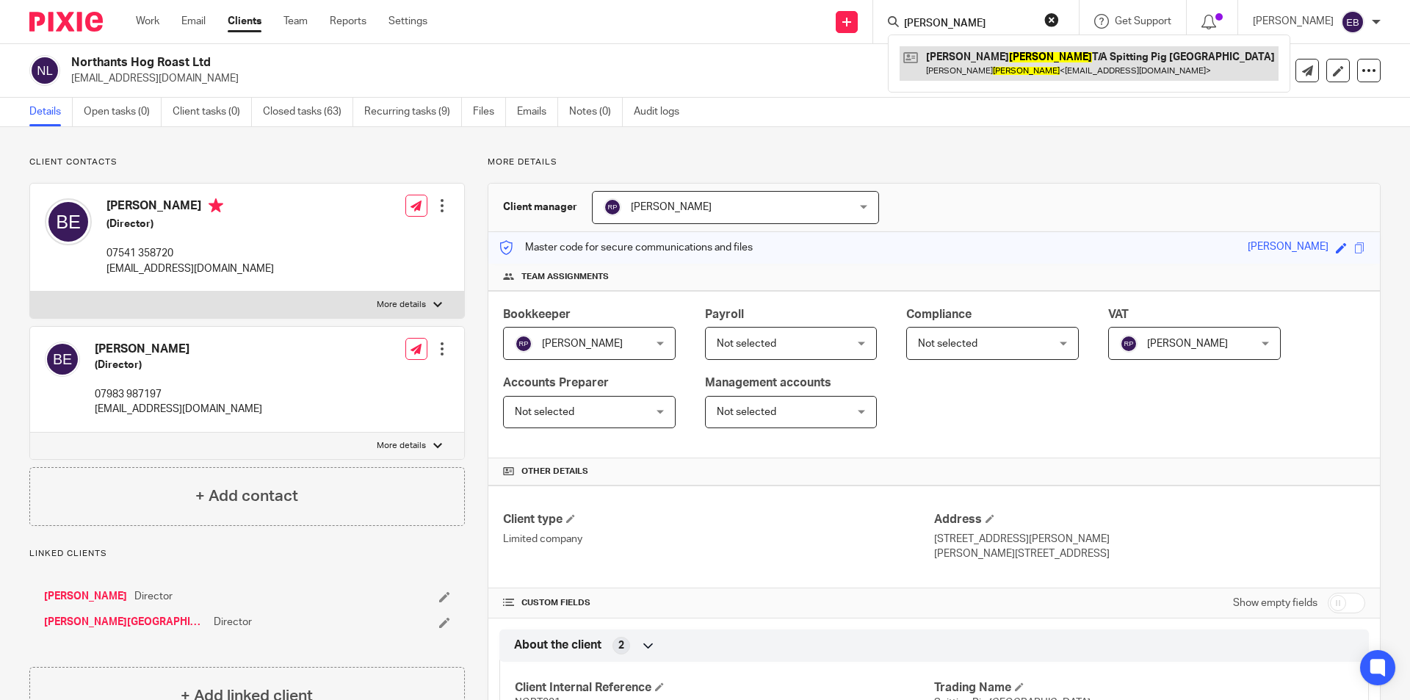
type input "teager"
click at [963, 59] on link at bounding box center [1089, 63] width 379 height 34
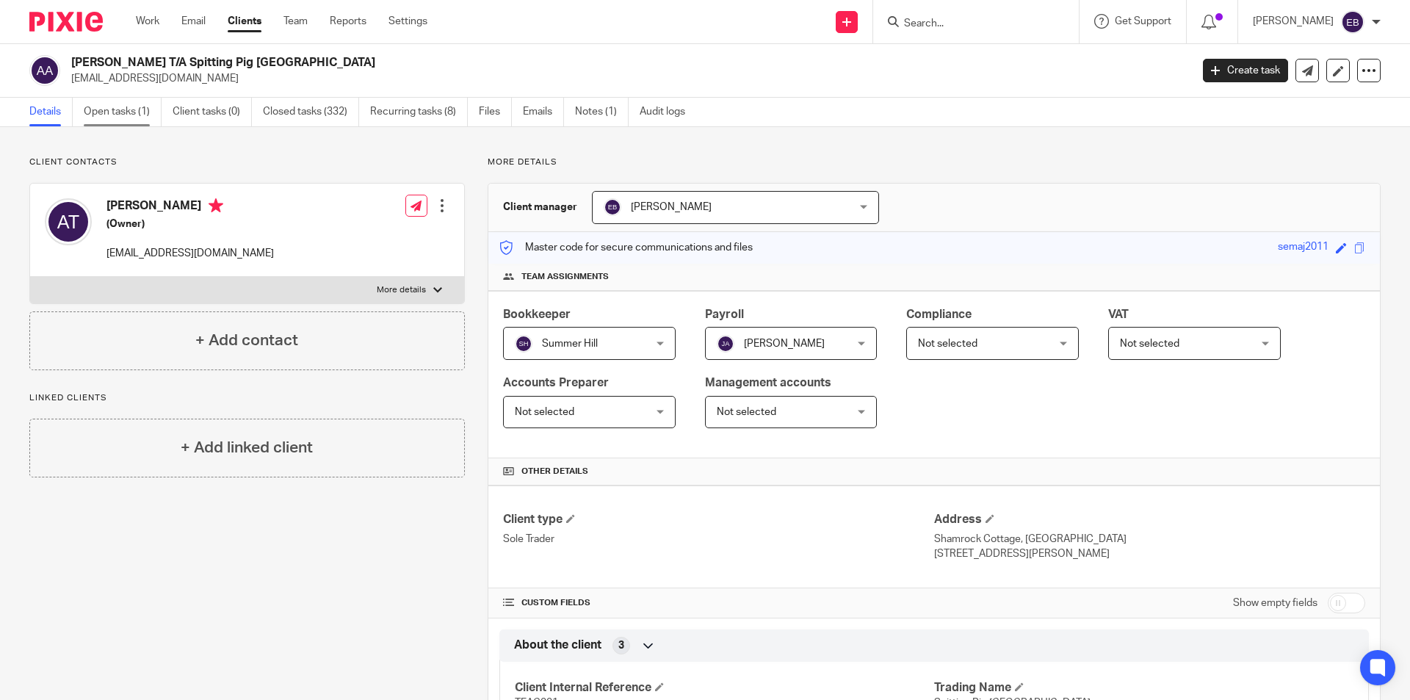
click at [105, 115] on link "Open tasks (1)" at bounding box center [123, 112] width 78 height 29
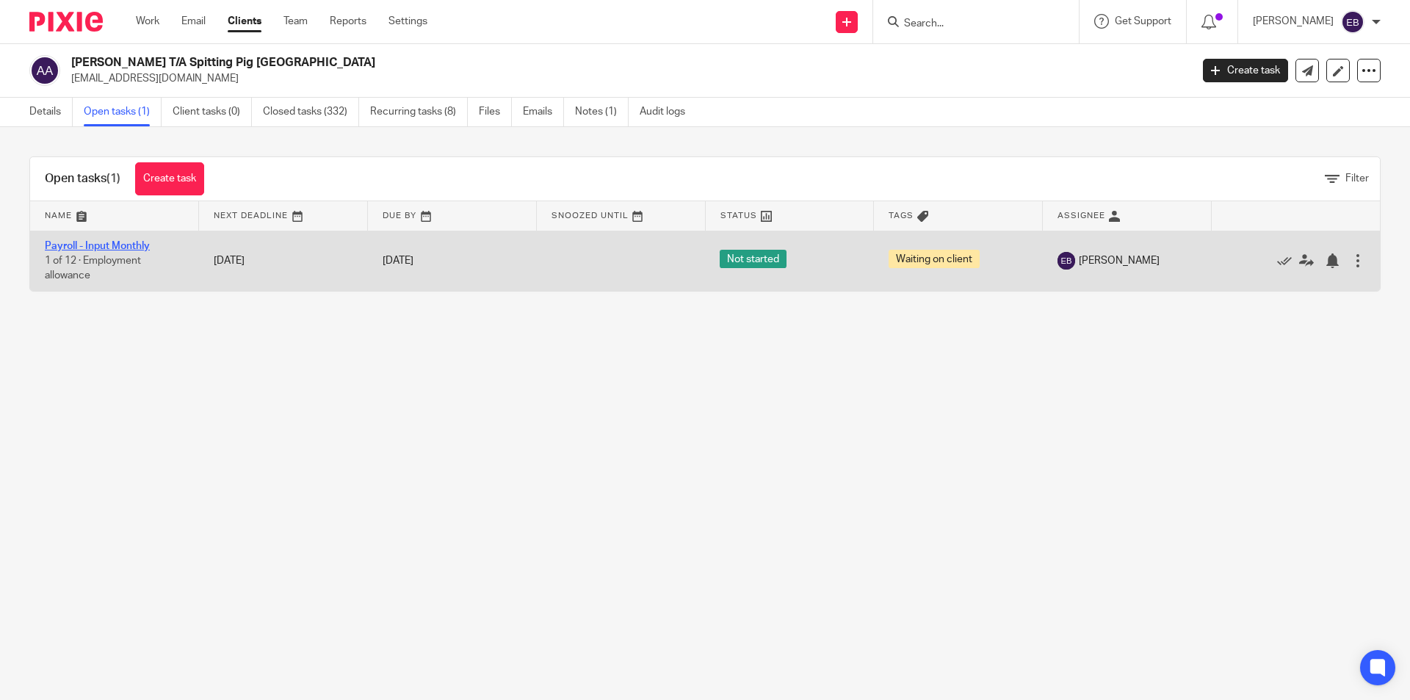
click at [126, 246] on link "Payroll - Input Monthly" at bounding box center [97, 246] width 105 height 10
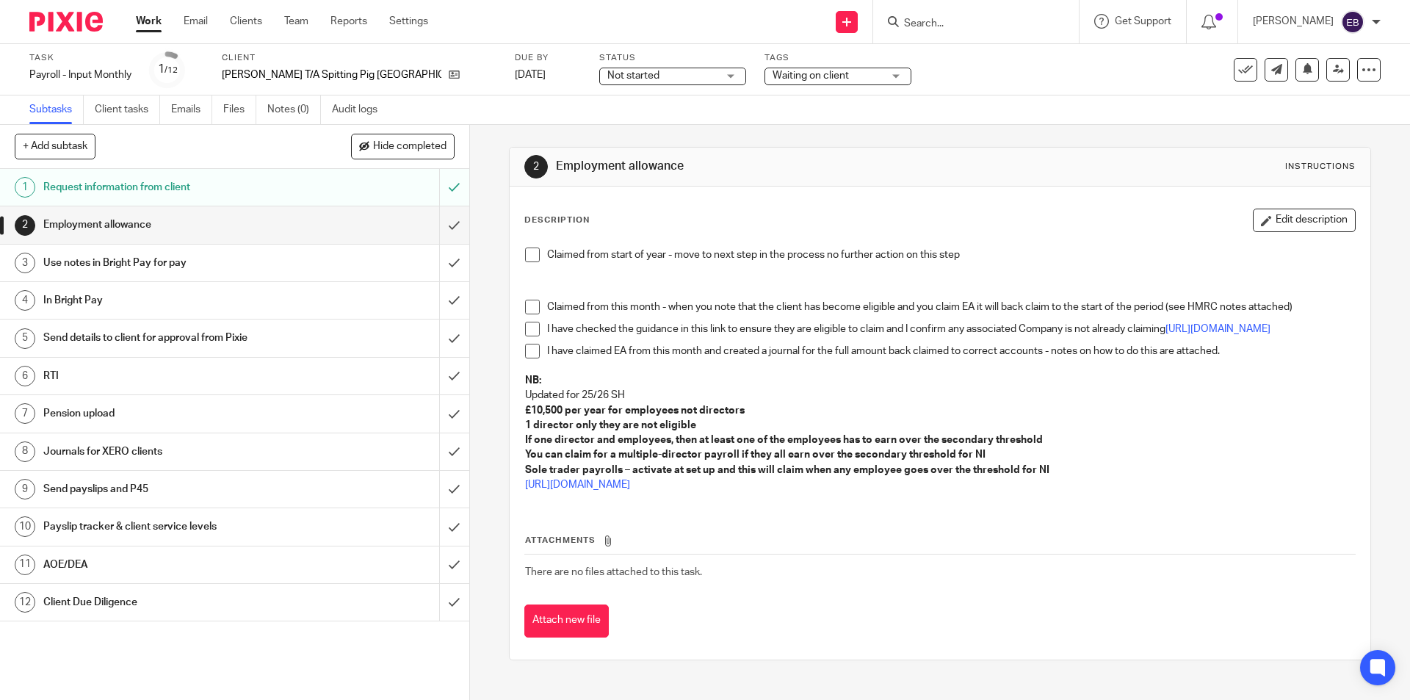
click at [525, 255] on span at bounding box center [532, 254] width 15 height 15
click at [421, 228] on link "2 Employment allowance" at bounding box center [219, 224] width 439 height 37
click at [430, 222] on input "submit" at bounding box center [234, 224] width 469 height 37
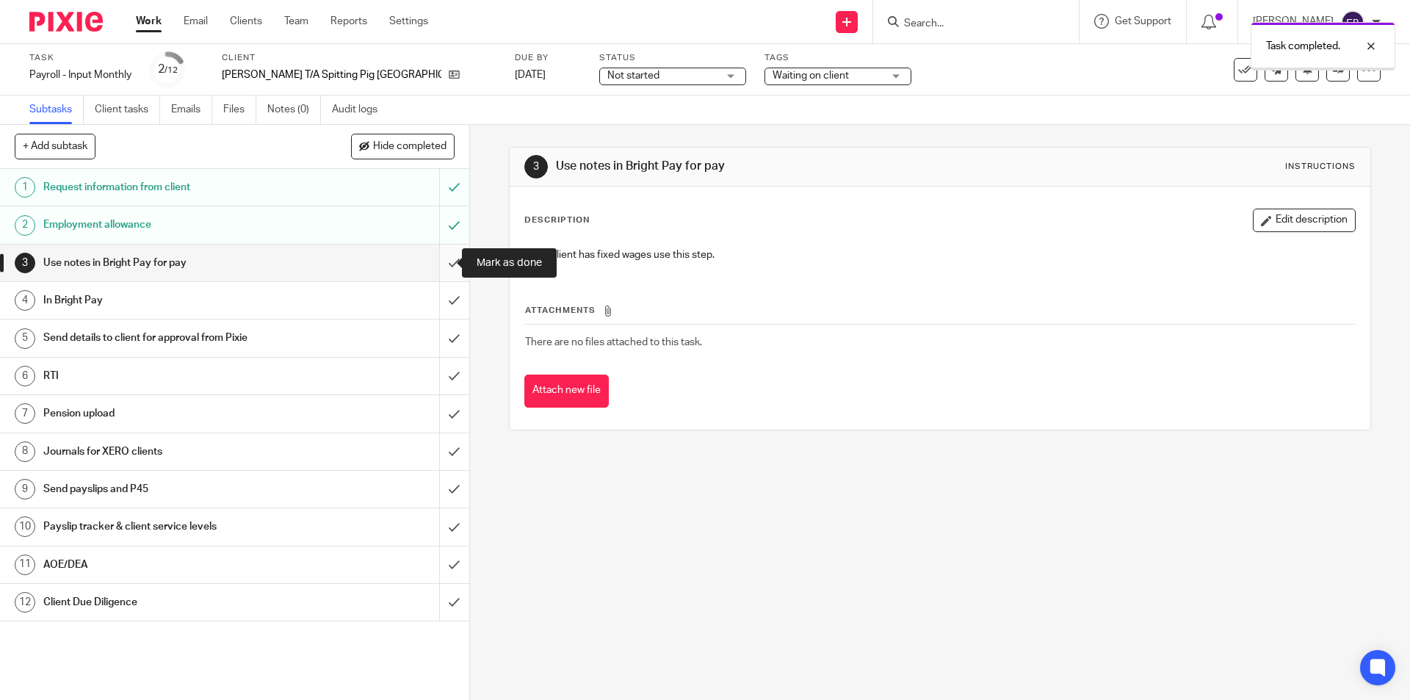
click at [444, 267] on input "submit" at bounding box center [234, 263] width 469 height 37
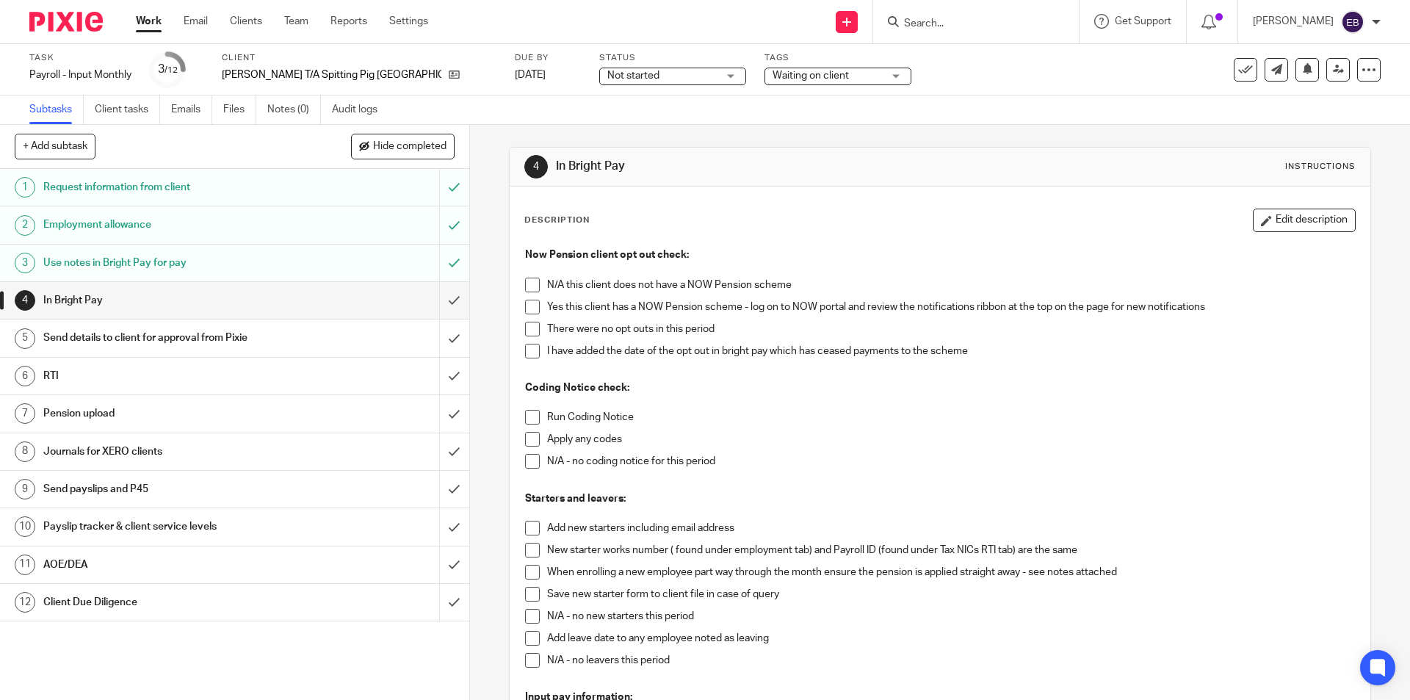
click at [525, 303] on span at bounding box center [532, 307] width 15 height 15
click at [527, 323] on span at bounding box center [532, 329] width 15 height 15
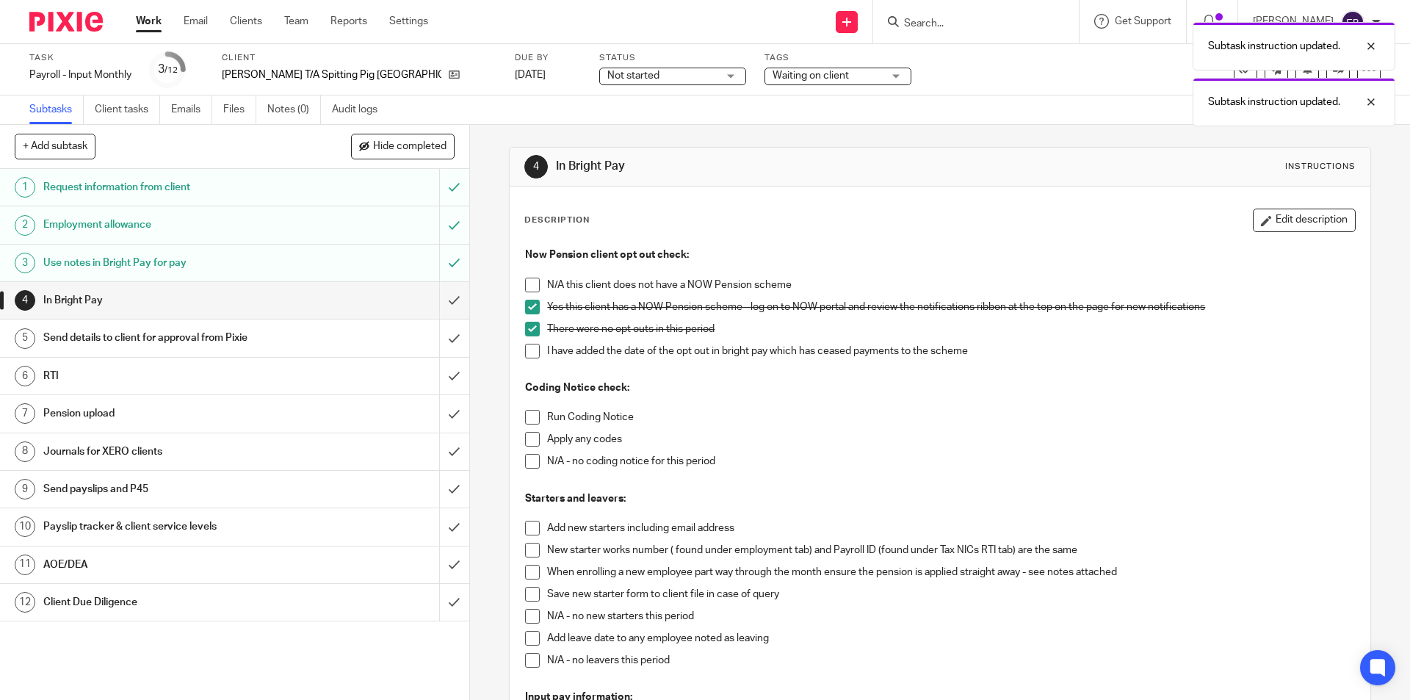
click at [531, 420] on span at bounding box center [532, 417] width 15 height 15
click at [532, 464] on span at bounding box center [532, 461] width 15 height 15
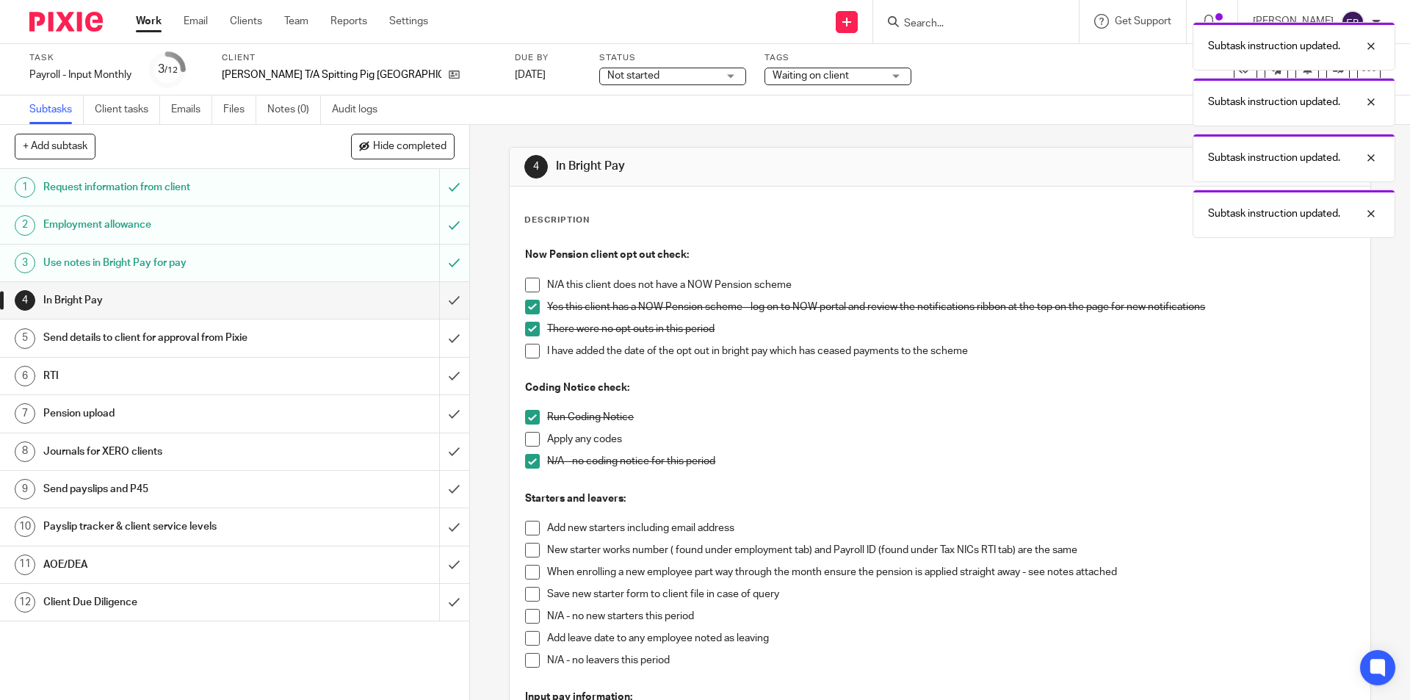
scroll to position [147, 0]
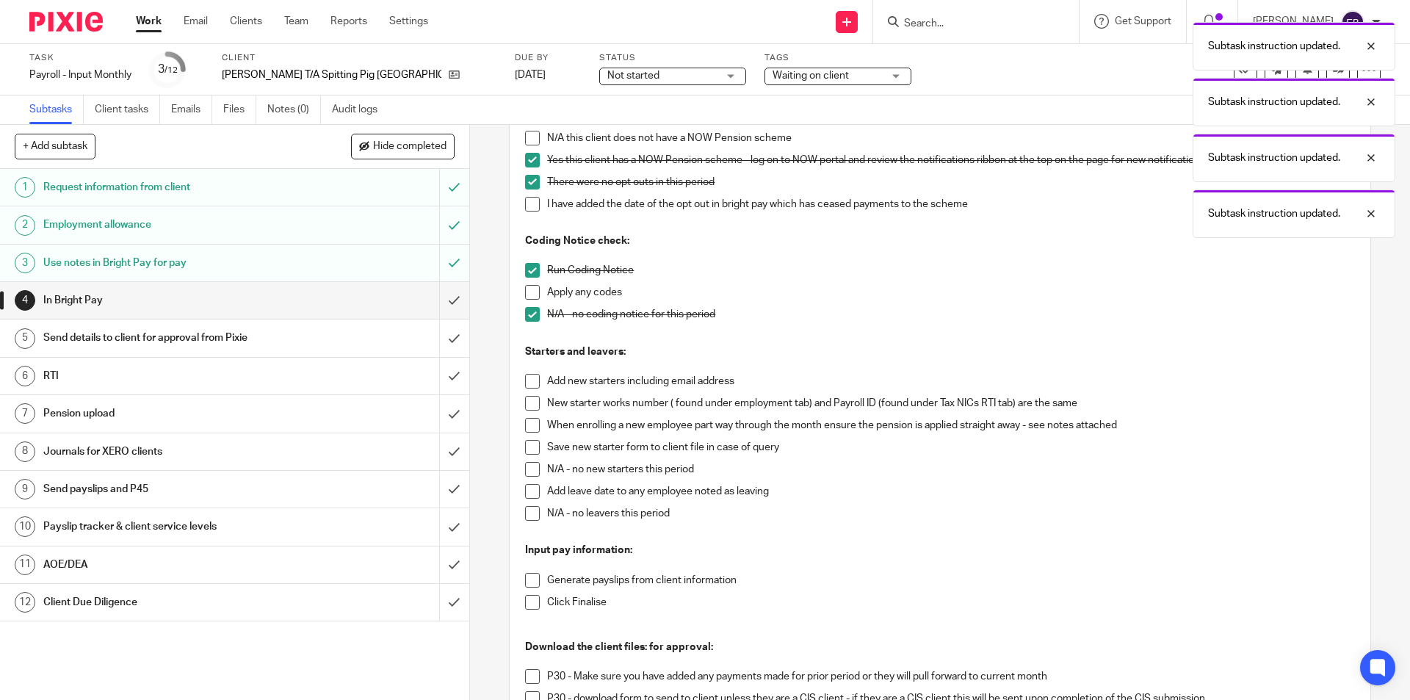
click at [529, 513] on span at bounding box center [532, 513] width 15 height 15
click at [531, 471] on span at bounding box center [532, 469] width 15 height 15
click at [530, 585] on span at bounding box center [532, 580] width 15 height 15
drag, startPoint x: 527, startPoint y: 603, endPoint x: 542, endPoint y: 593, distance: 18.1
click at [526, 603] on span at bounding box center [532, 602] width 15 height 15
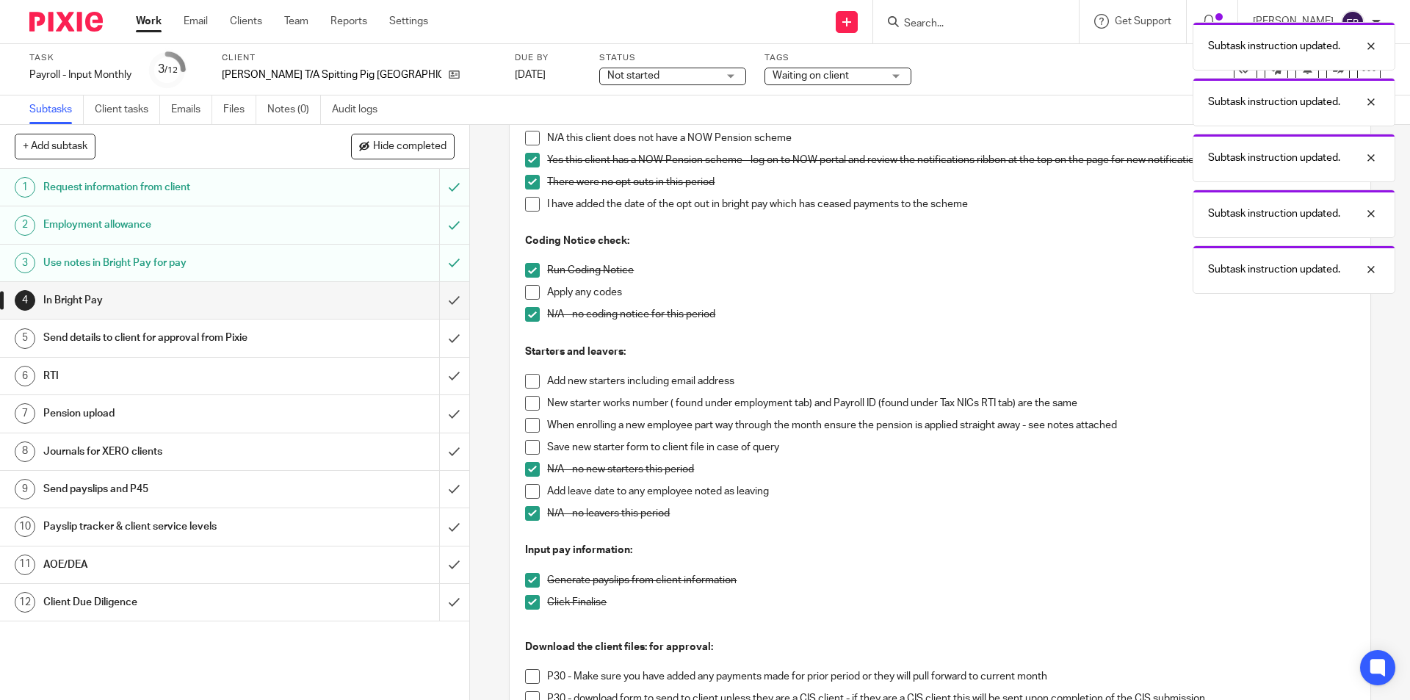
scroll to position [441, 0]
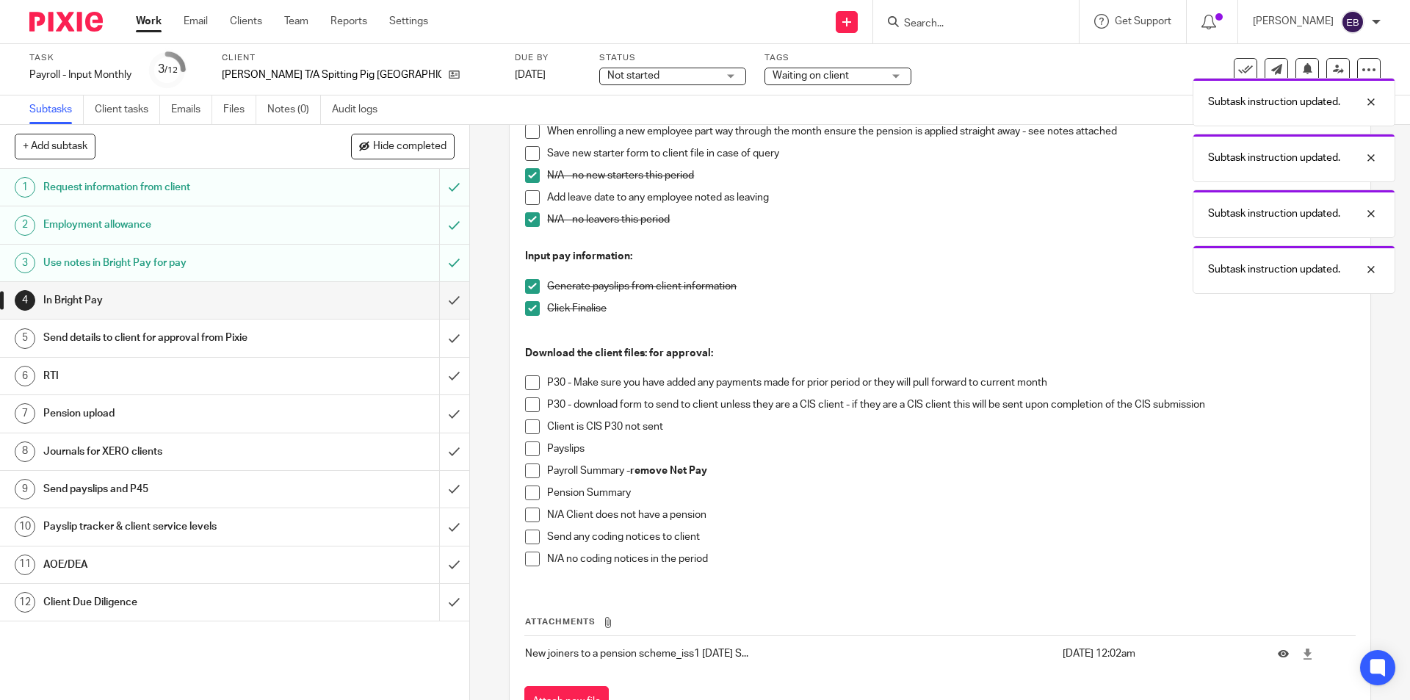
click at [527, 441] on li "Client is CIS P30 not sent" at bounding box center [939, 430] width 829 height 22
click at [526, 449] on span at bounding box center [532, 448] width 15 height 15
click at [527, 466] on span at bounding box center [532, 470] width 15 height 15
click at [529, 493] on span at bounding box center [532, 492] width 15 height 15
click at [525, 558] on span at bounding box center [532, 558] width 15 height 15
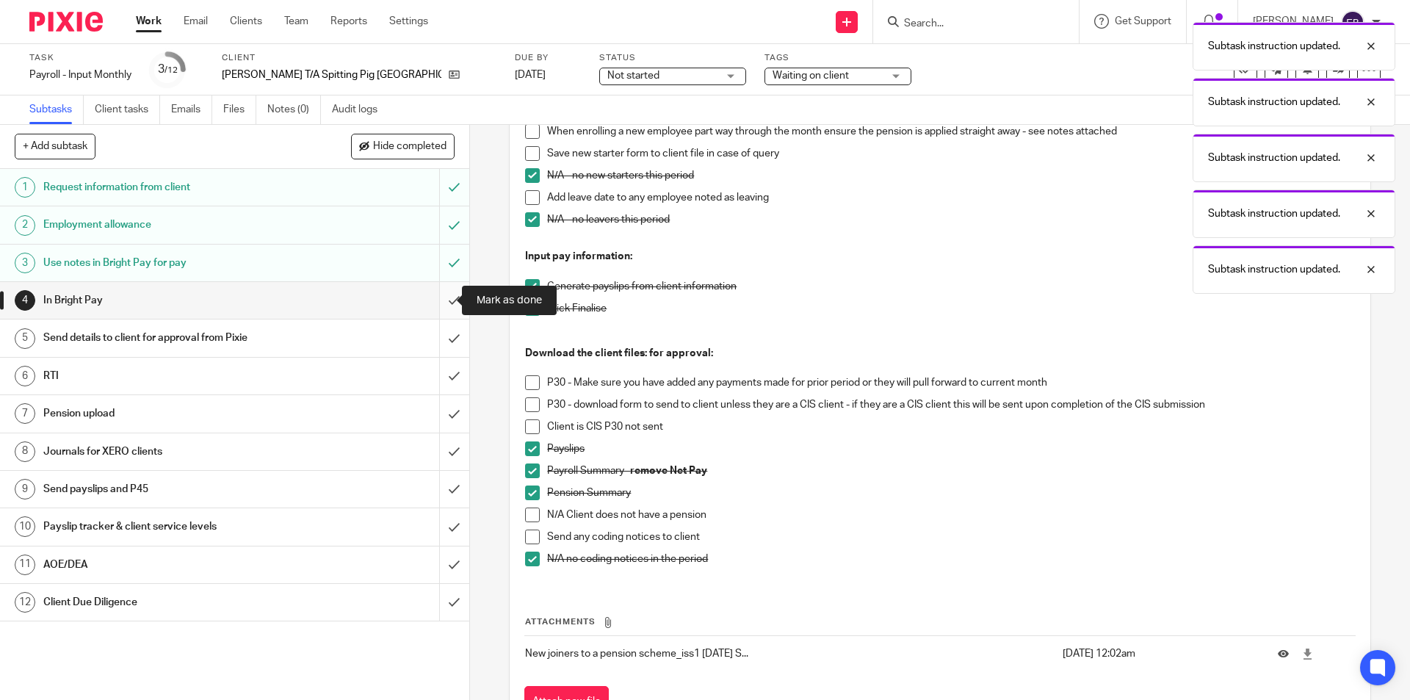
click at [449, 316] on input "submit" at bounding box center [234, 300] width 469 height 37
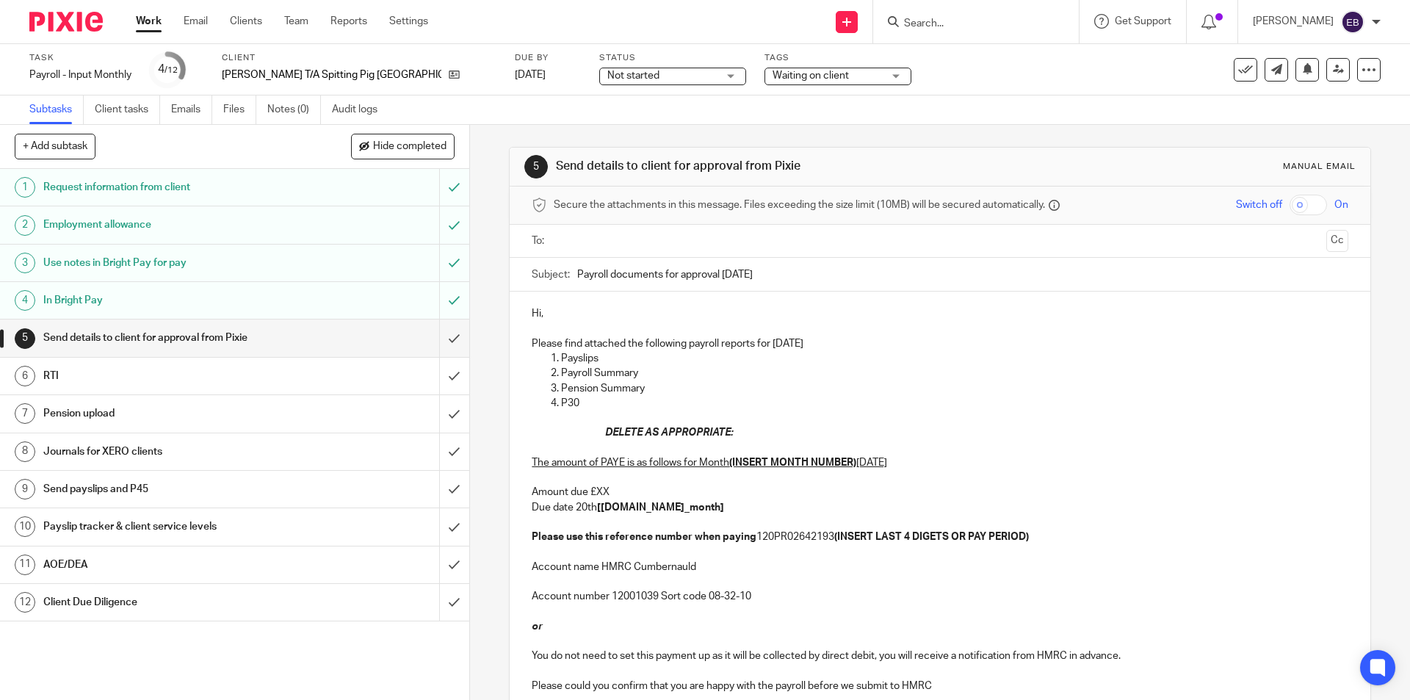
click at [595, 235] on input "text" at bounding box center [939, 241] width 761 height 17
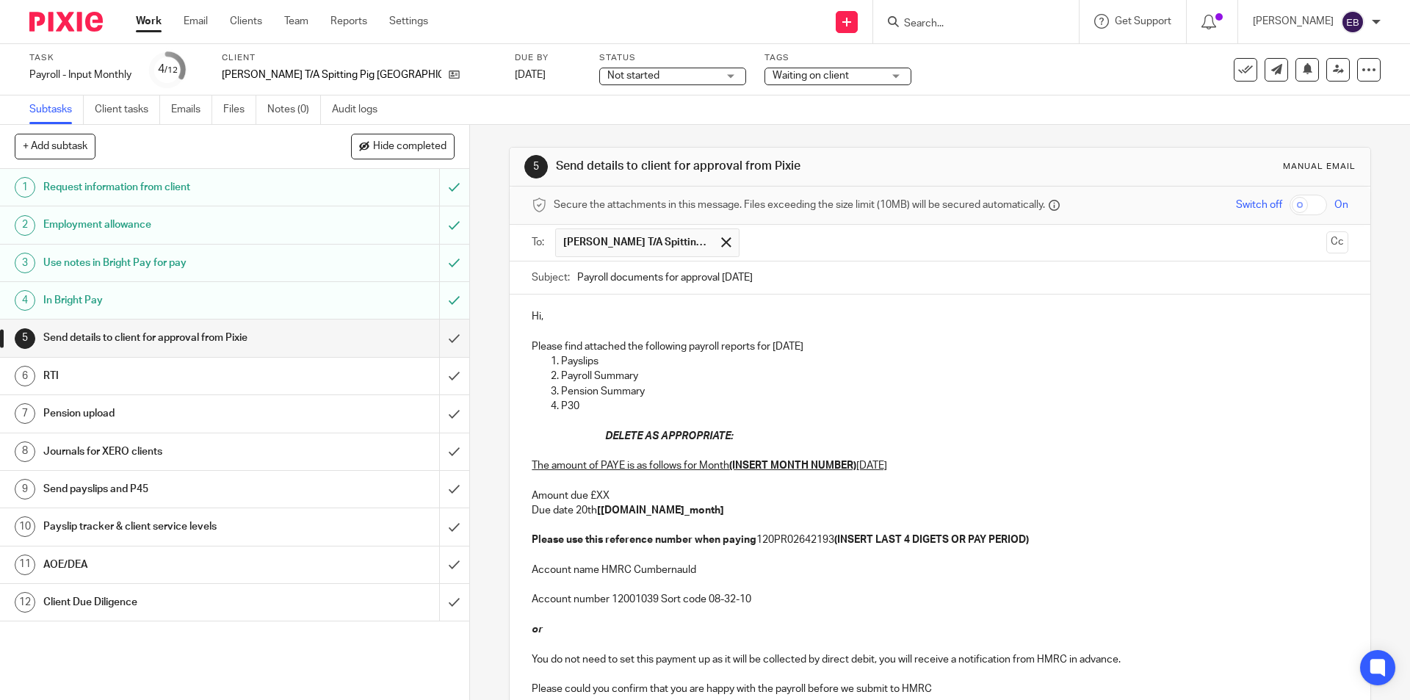
click at [576, 321] on p "Hi," at bounding box center [940, 316] width 816 height 15
drag, startPoint x: 580, startPoint y: 405, endPoint x: 554, endPoint y: 410, distance: 26.1
click at [561, 410] on li "P30" at bounding box center [954, 406] width 786 height 15
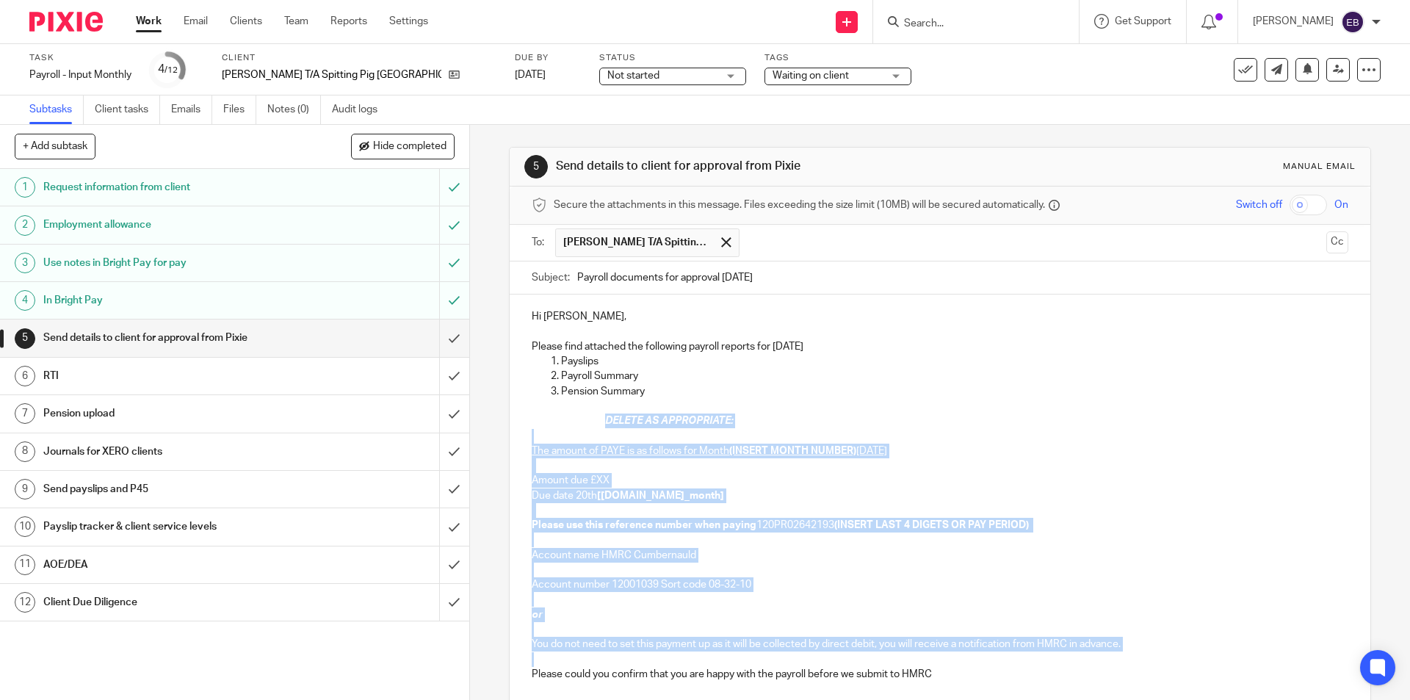
drag, startPoint x: 601, startPoint y: 419, endPoint x: 1117, endPoint y: 654, distance: 566.8
click at [1117, 654] on div "Hi [PERSON_NAME], Please find attached the following payroll reports for [DATE]…" at bounding box center [940, 493] width 860 height 398
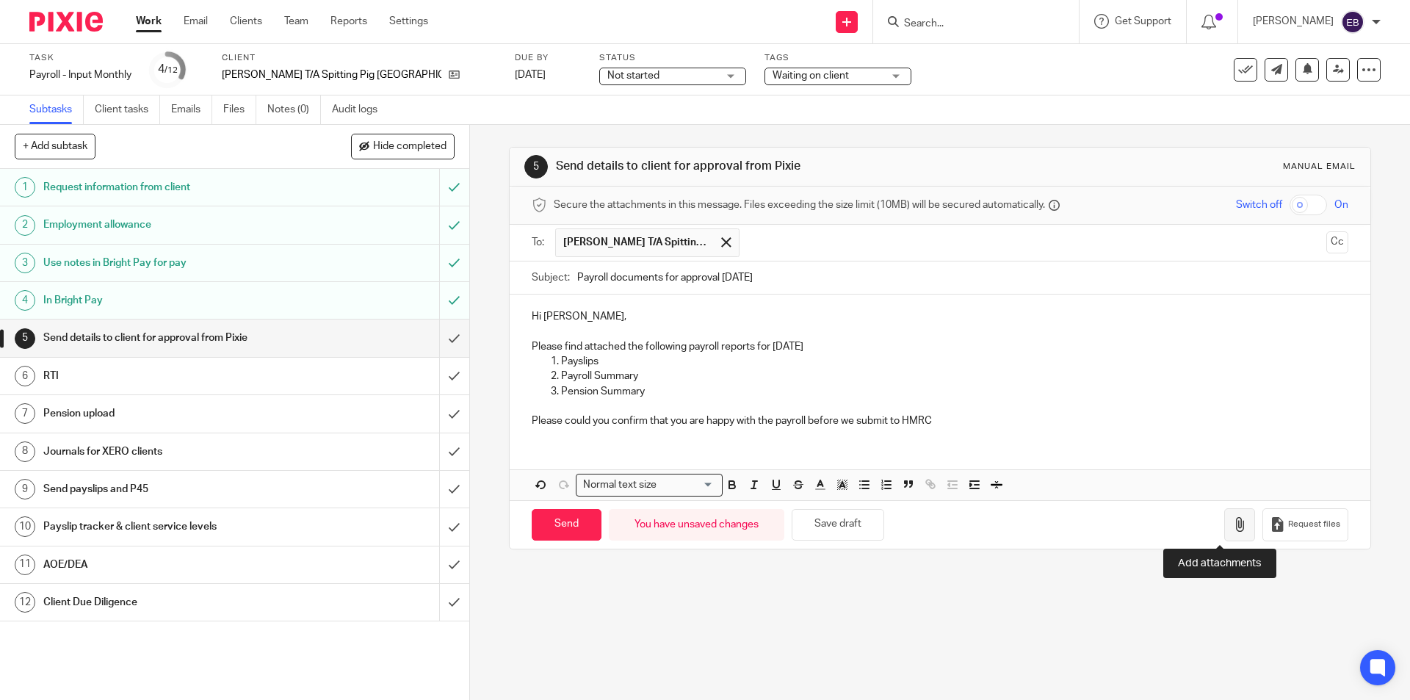
click at [1230, 535] on button "button" at bounding box center [1239, 524] width 31 height 33
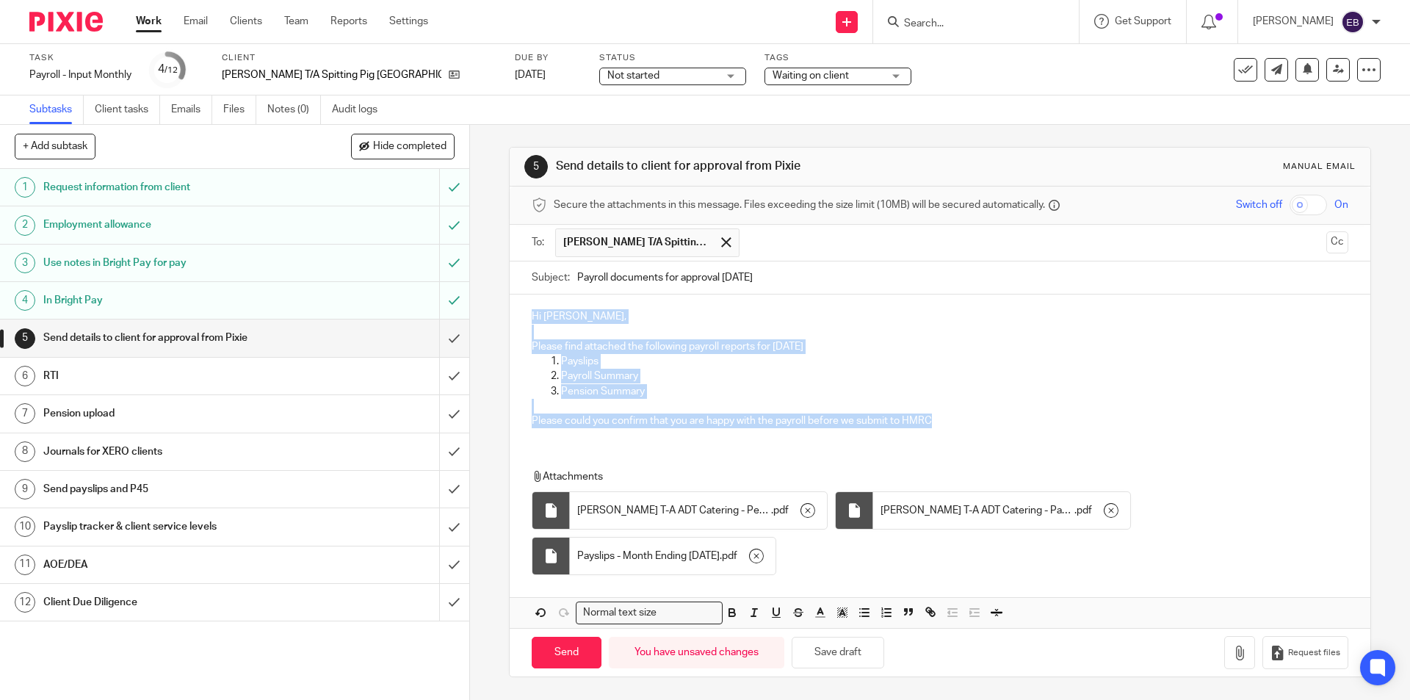
drag, startPoint x: 527, startPoint y: 314, endPoint x: 772, endPoint y: 392, distance: 257.5
click at [970, 429] on div "Hi [PERSON_NAME], Please find attached the following payroll reports for [DATE]…" at bounding box center [940, 366] width 860 height 145
click at [728, 384] on p "Pension Summary" at bounding box center [954, 391] width 786 height 15
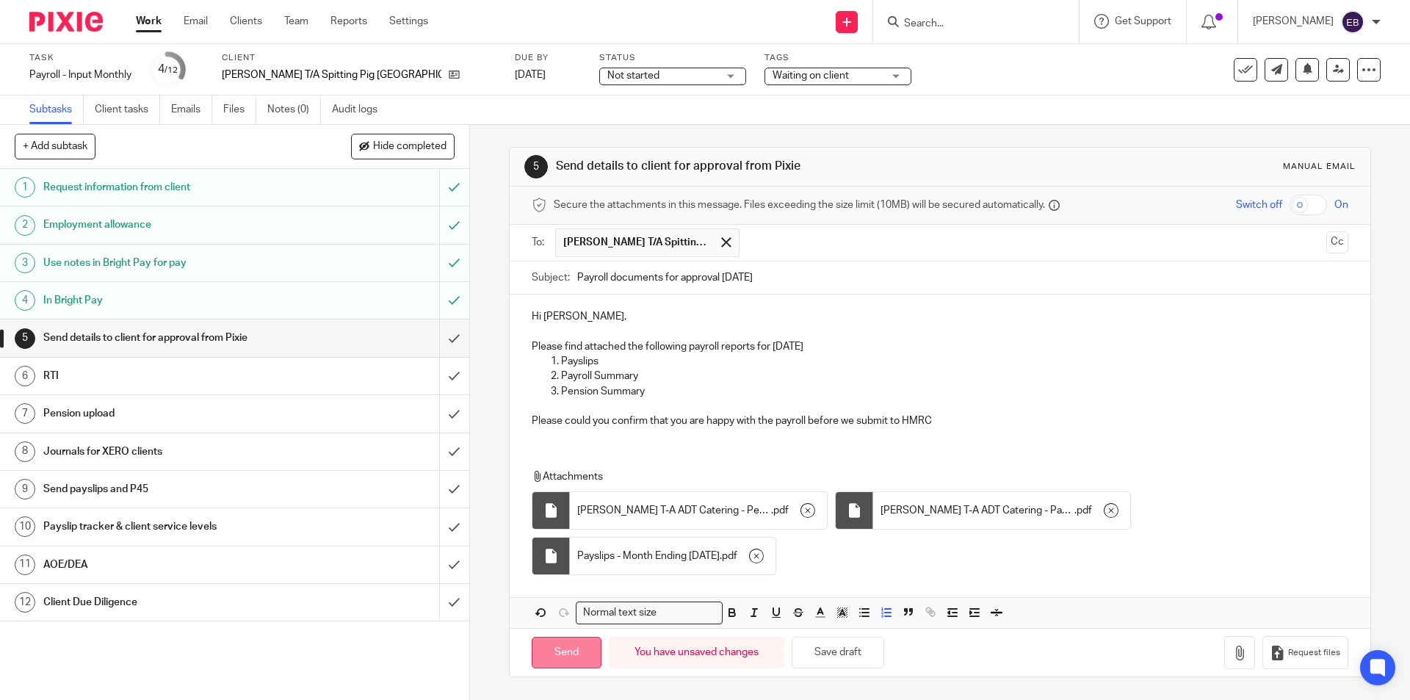
click at [557, 651] on input "Send" at bounding box center [567, 653] width 70 height 32
type input "Sent"
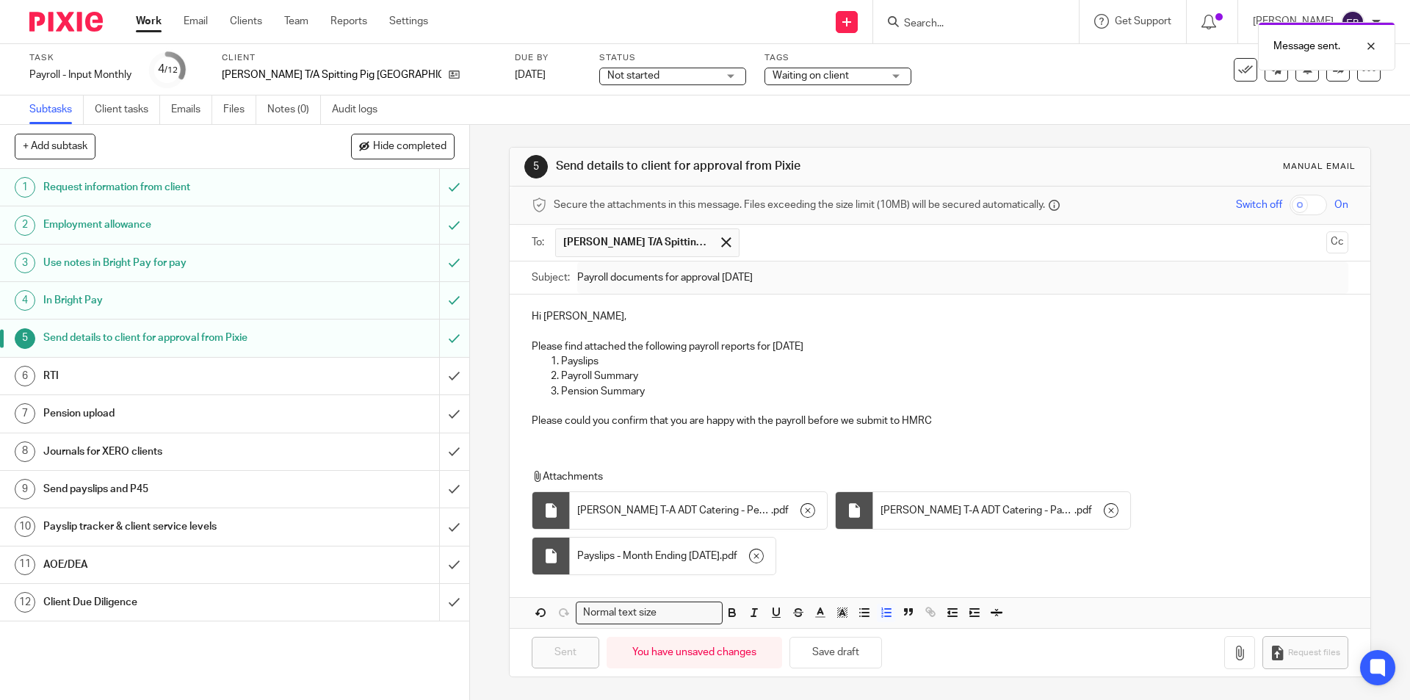
click at [772, 74] on span "Waiting on client" at bounding box center [810, 75] width 76 height 10
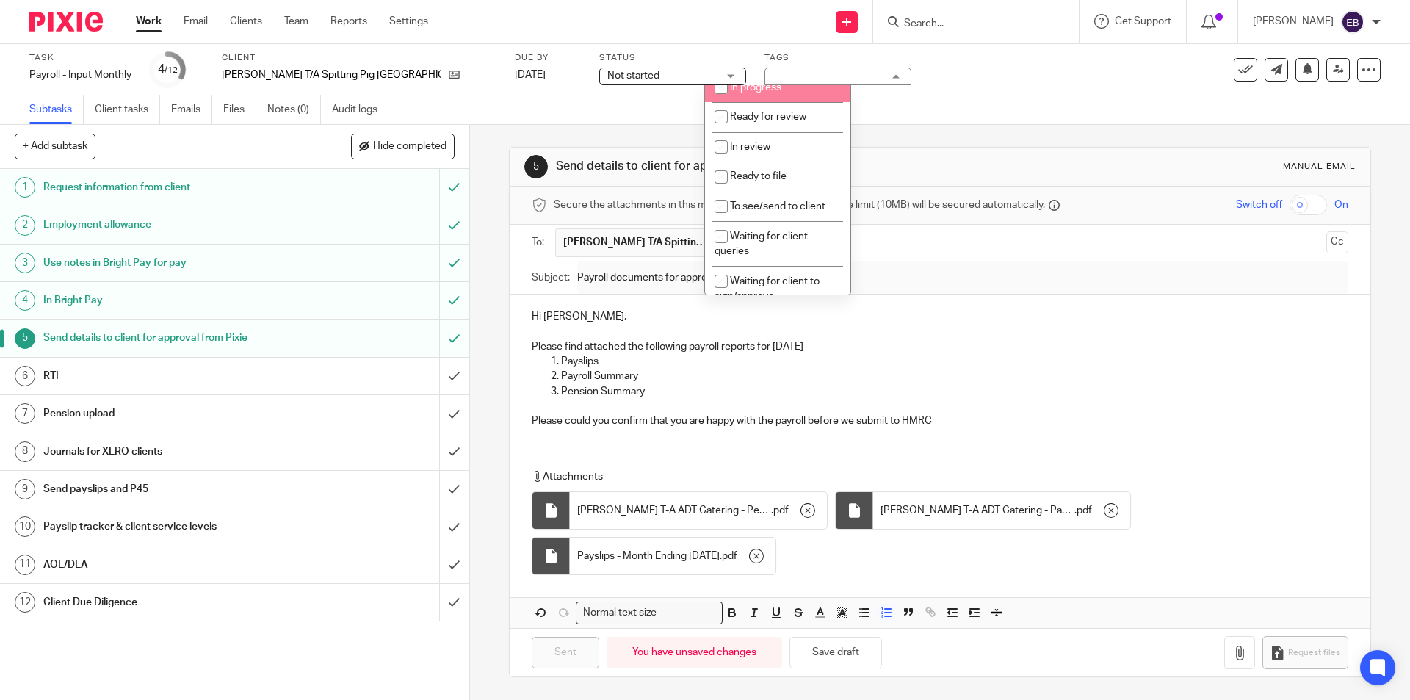
scroll to position [220, 0]
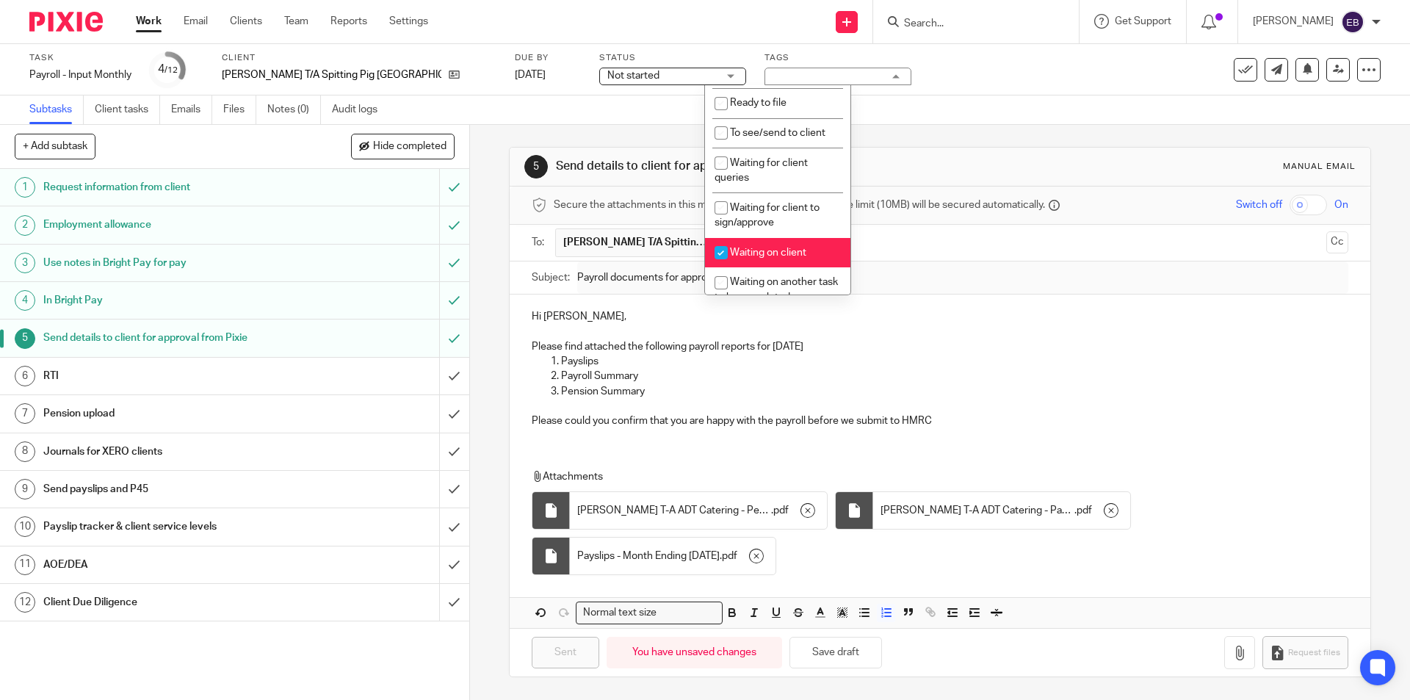
click at [789, 253] on span "Waiting on client" at bounding box center [768, 252] width 76 height 10
checkbox input "false"
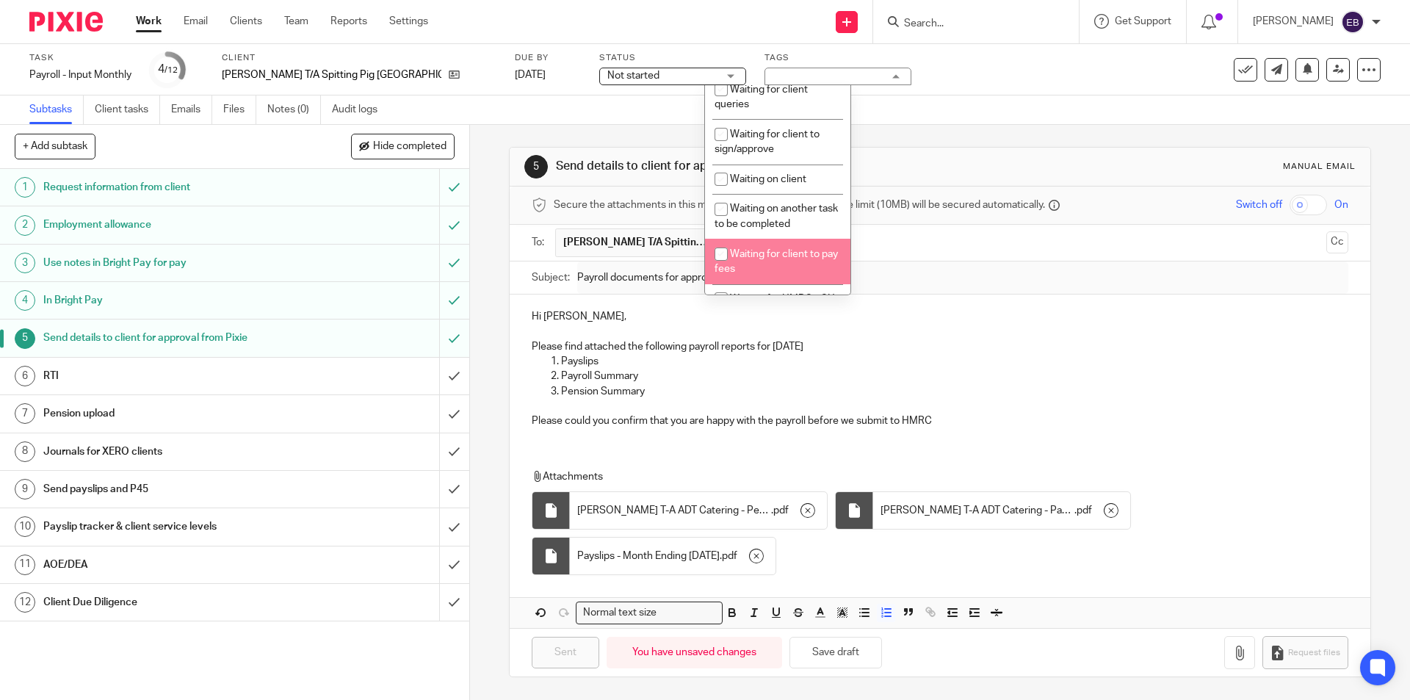
click at [207, 363] on link "6 RTI" at bounding box center [219, 376] width 439 height 37
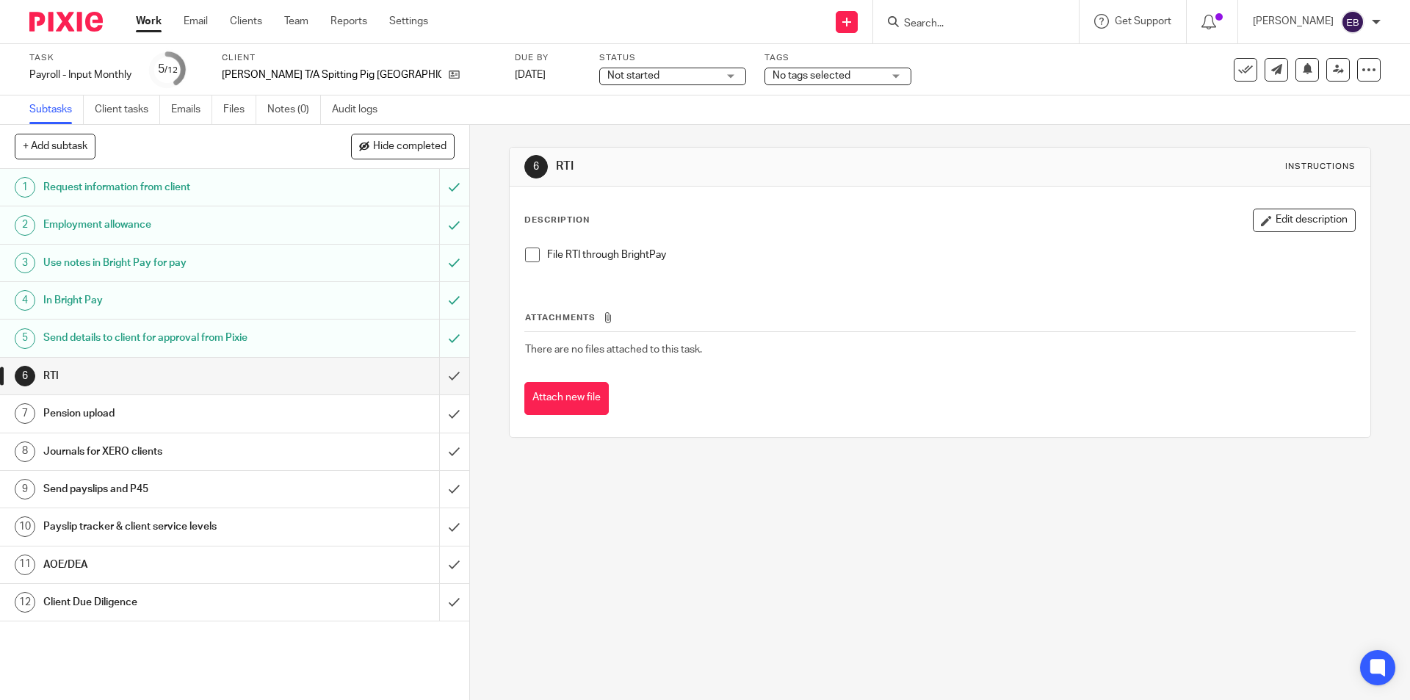
click at [518, 258] on div "File RTI through BrightPay" at bounding box center [940, 260] width 844 height 40
click at [525, 254] on span at bounding box center [532, 254] width 15 height 15
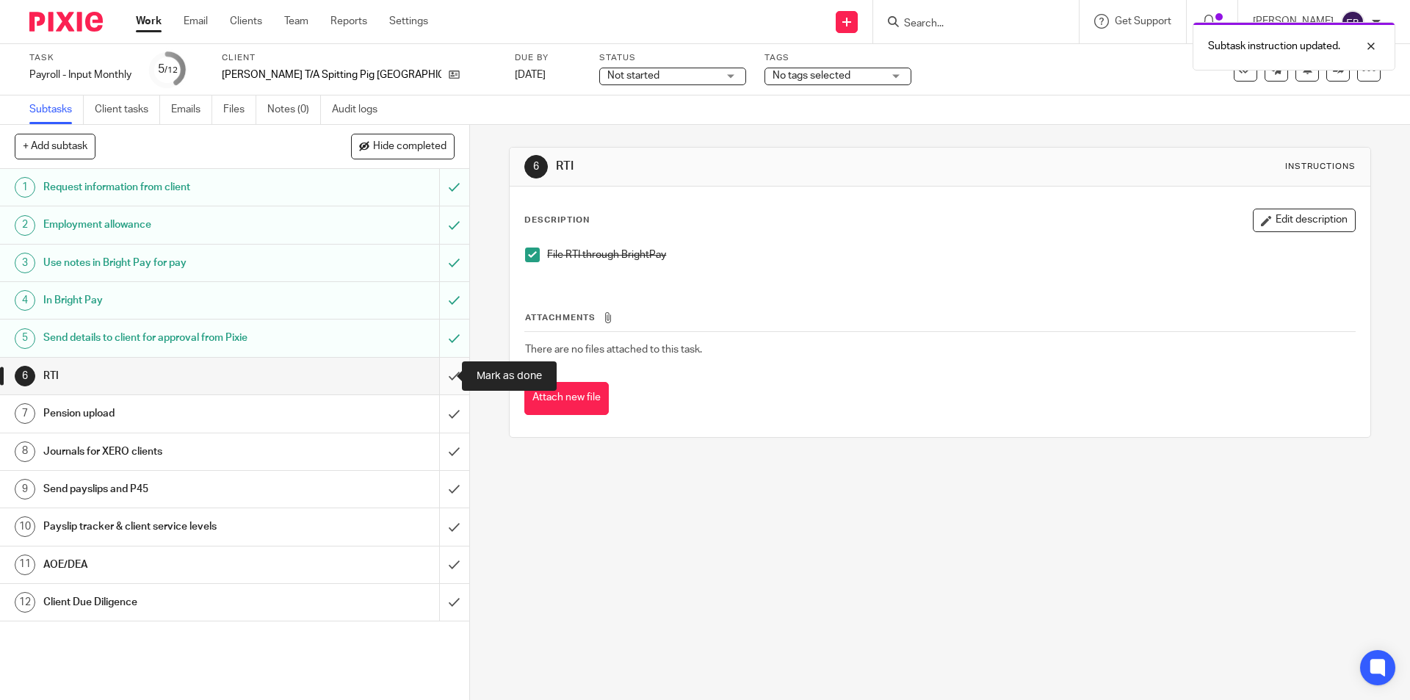
click at [440, 372] on input "submit" at bounding box center [234, 376] width 469 height 37
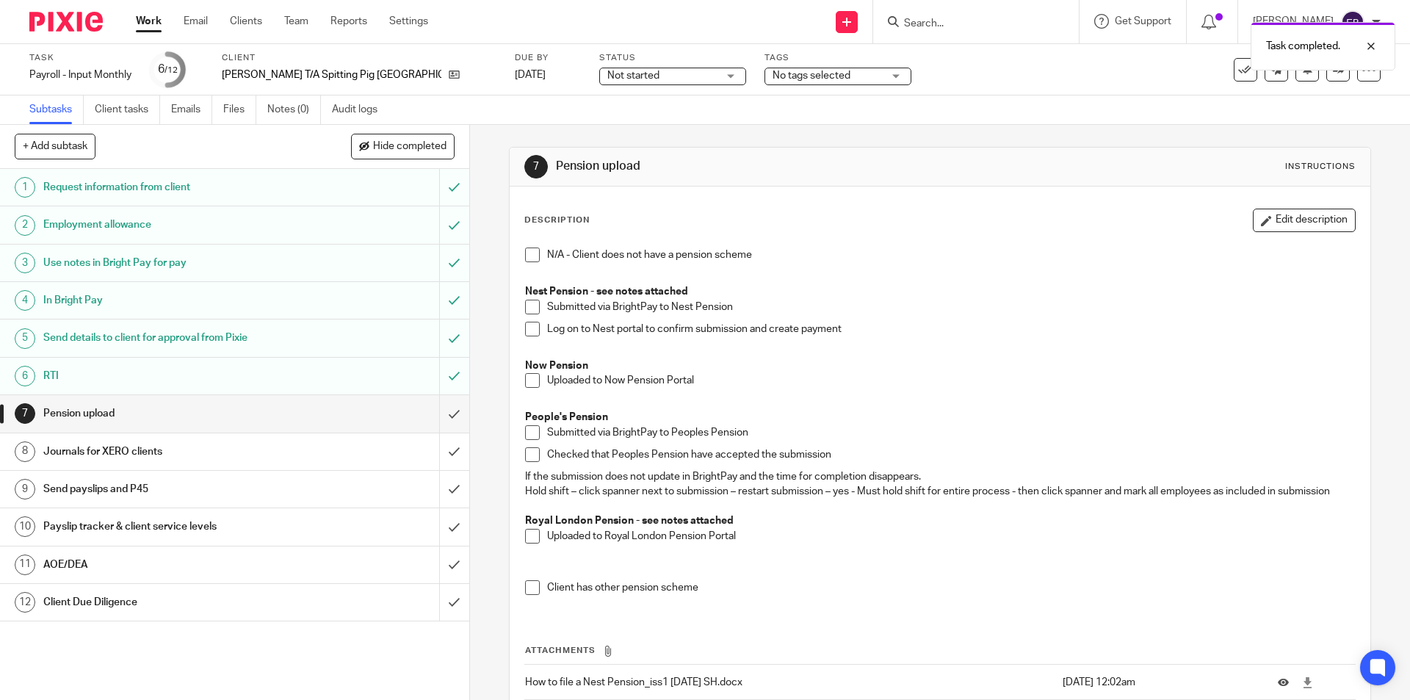
click at [641, 68] on span "Not started" at bounding box center [662, 75] width 110 height 15
click at [597, 133] on span "In progress" at bounding box center [574, 129] width 51 height 10
click at [772, 76] on span "No tags selected" at bounding box center [811, 75] width 78 height 10
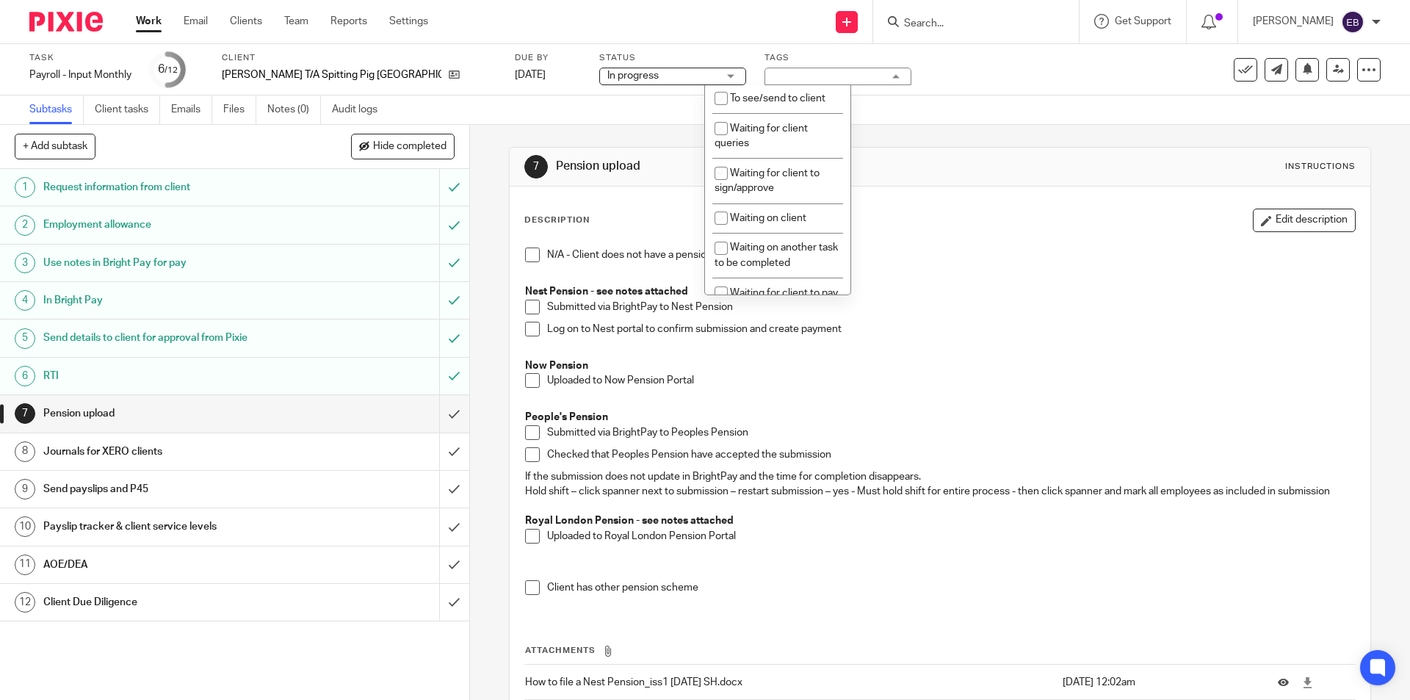
scroll to position [258, 0]
click at [784, 173] on span "Waiting for client to sign/approve" at bounding box center [766, 177] width 105 height 26
checkbox input "true"
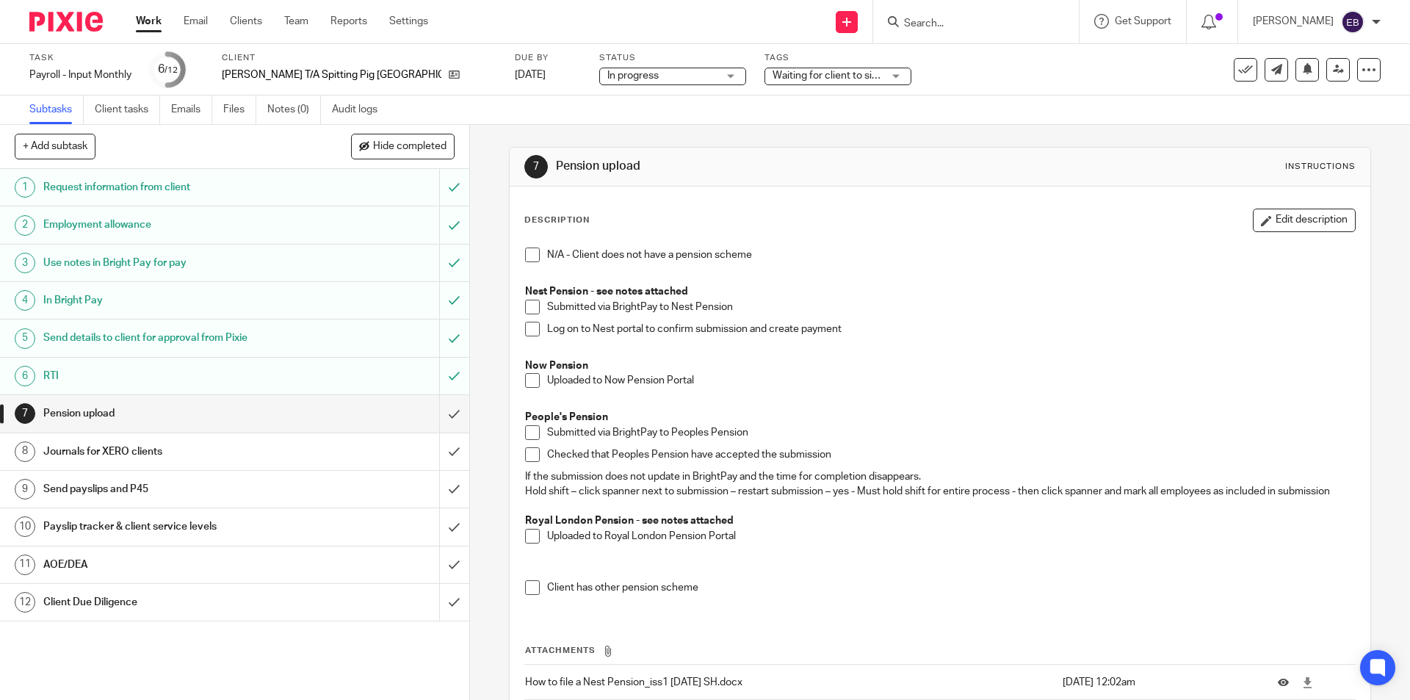
click at [1018, 68] on div "Task Payroll - Input Monthly Save Payroll - Input Monthly 6 /12 Client Andrew T…" at bounding box center [592, 69] width 1126 height 35
click at [161, 16] on link "Work" at bounding box center [149, 21] width 26 height 15
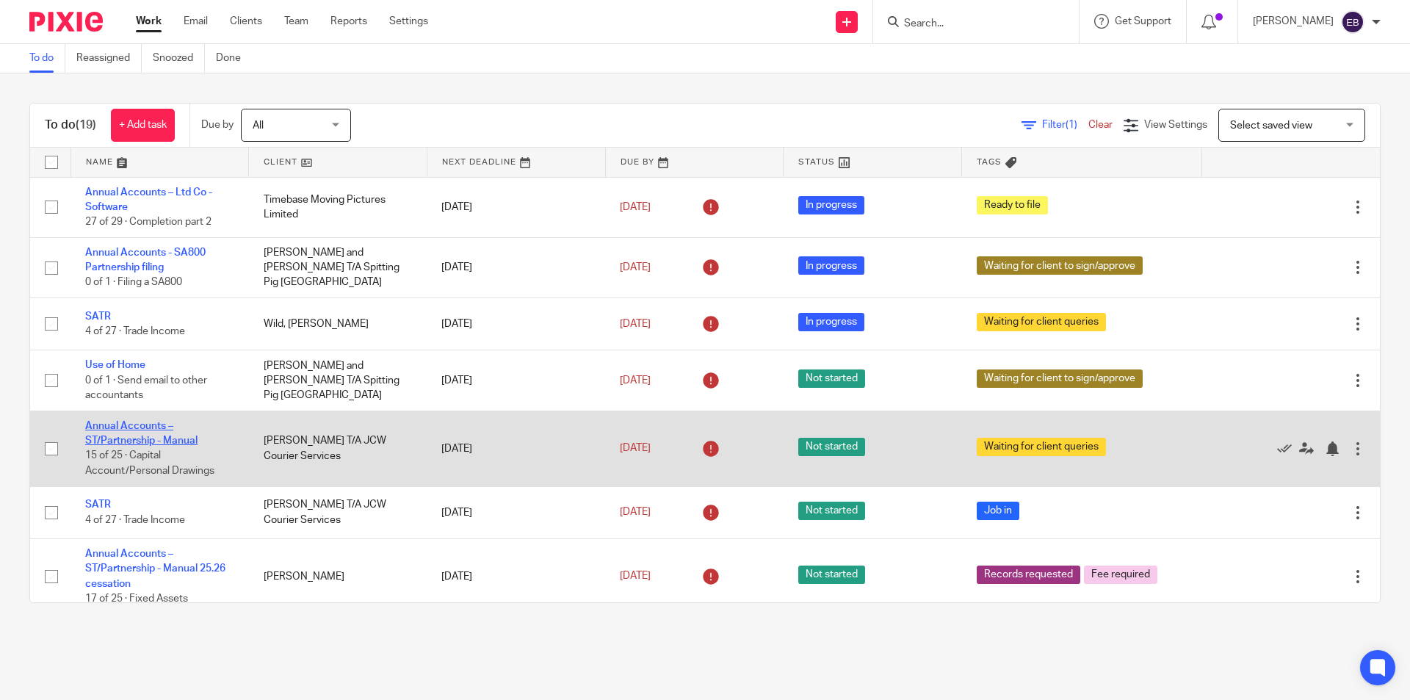
click at [138, 427] on link "Annual Accounts – ST/Partnership - Manual" at bounding box center [141, 433] width 112 height 25
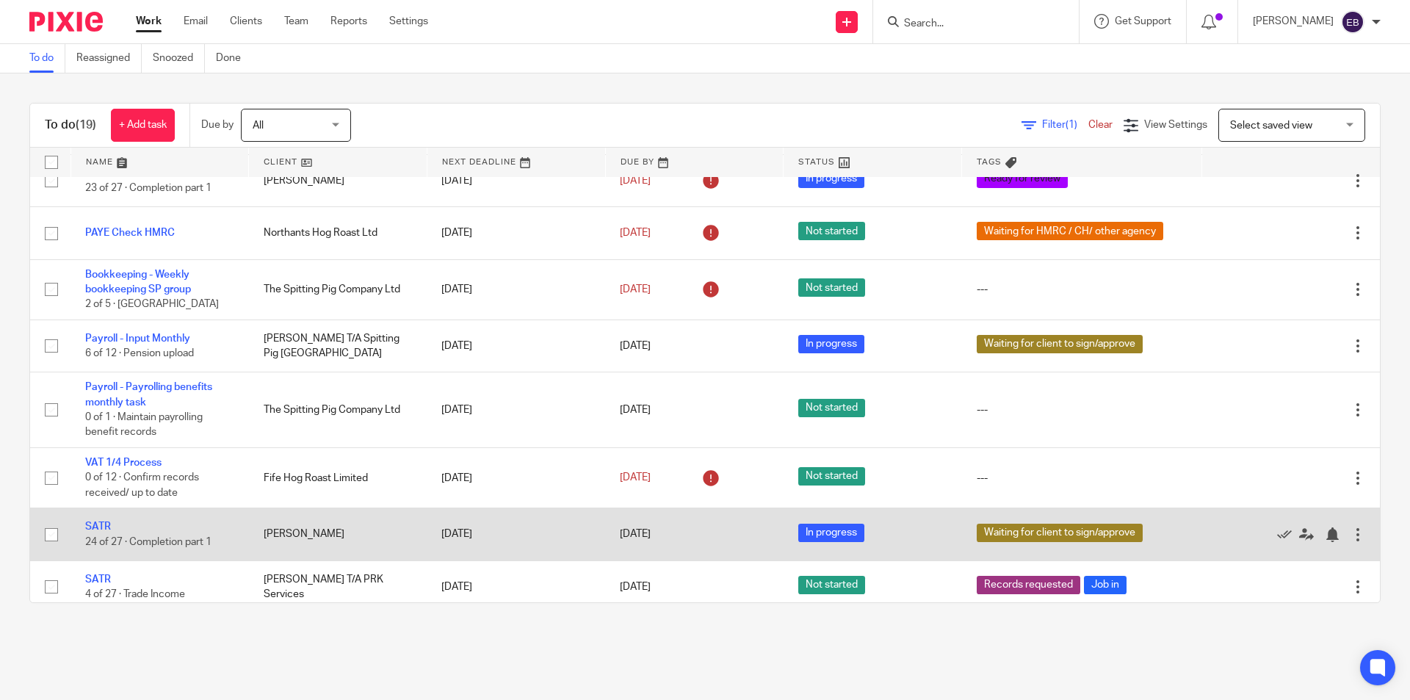
scroll to position [719, 0]
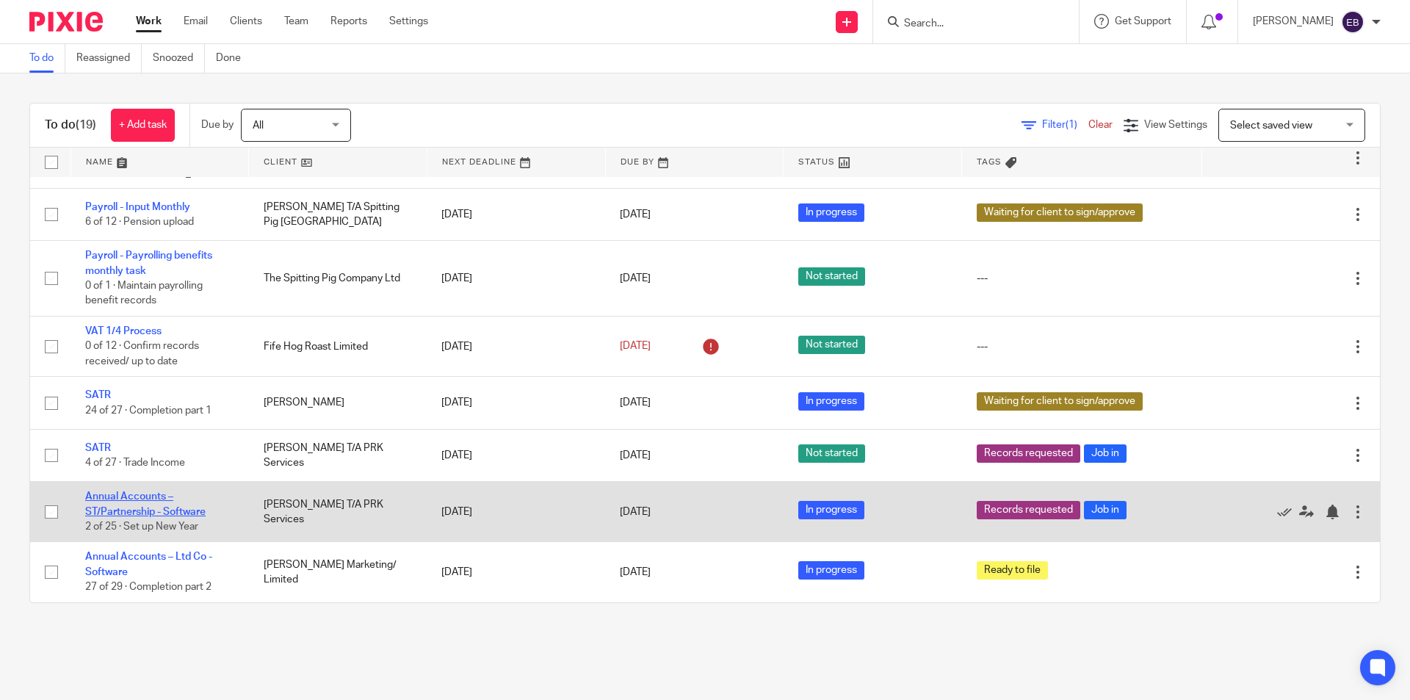
click at [130, 499] on link "Annual Accounts – ST/Partnership - Software" at bounding box center [145, 503] width 120 height 25
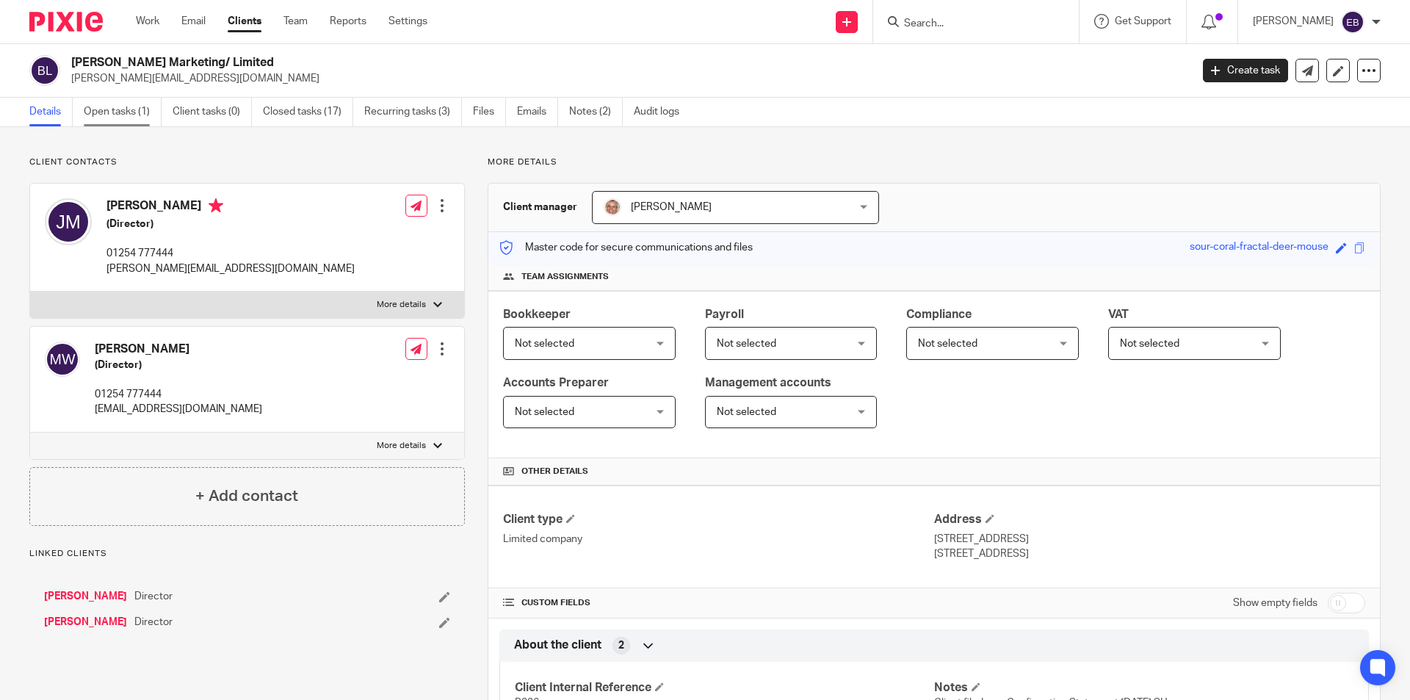
click at [123, 120] on link "Open tasks (1)" at bounding box center [123, 112] width 78 height 29
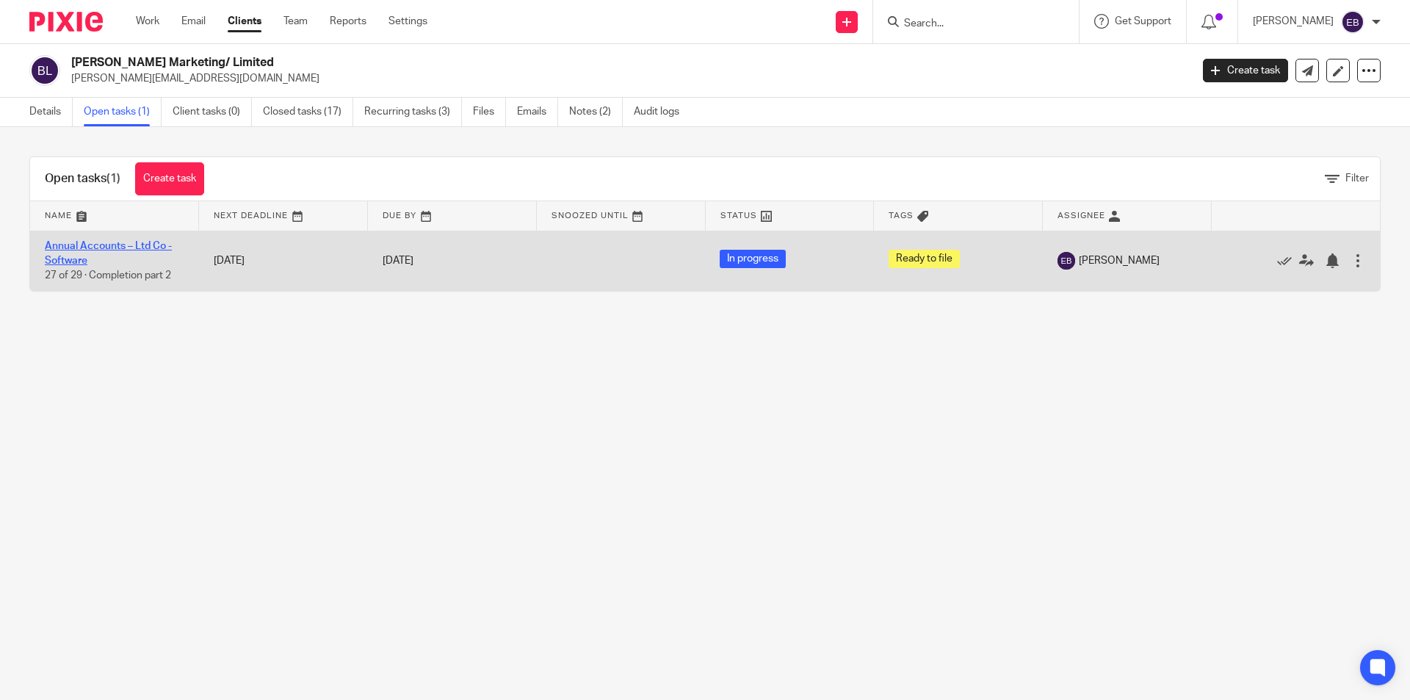
click at [96, 242] on link "Annual Accounts – Ltd Co - Software" at bounding box center [108, 253] width 127 height 25
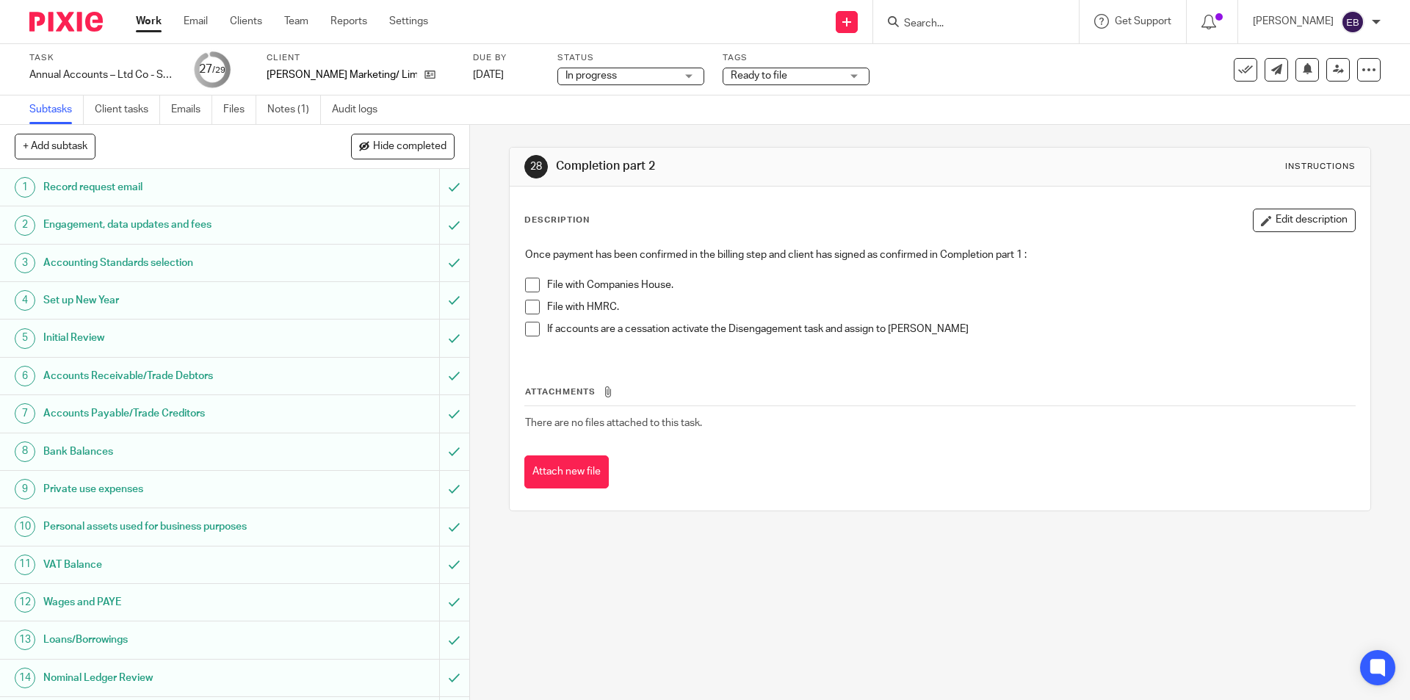
click at [529, 282] on span at bounding box center [532, 285] width 15 height 15
click at [528, 304] on span at bounding box center [532, 307] width 15 height 15
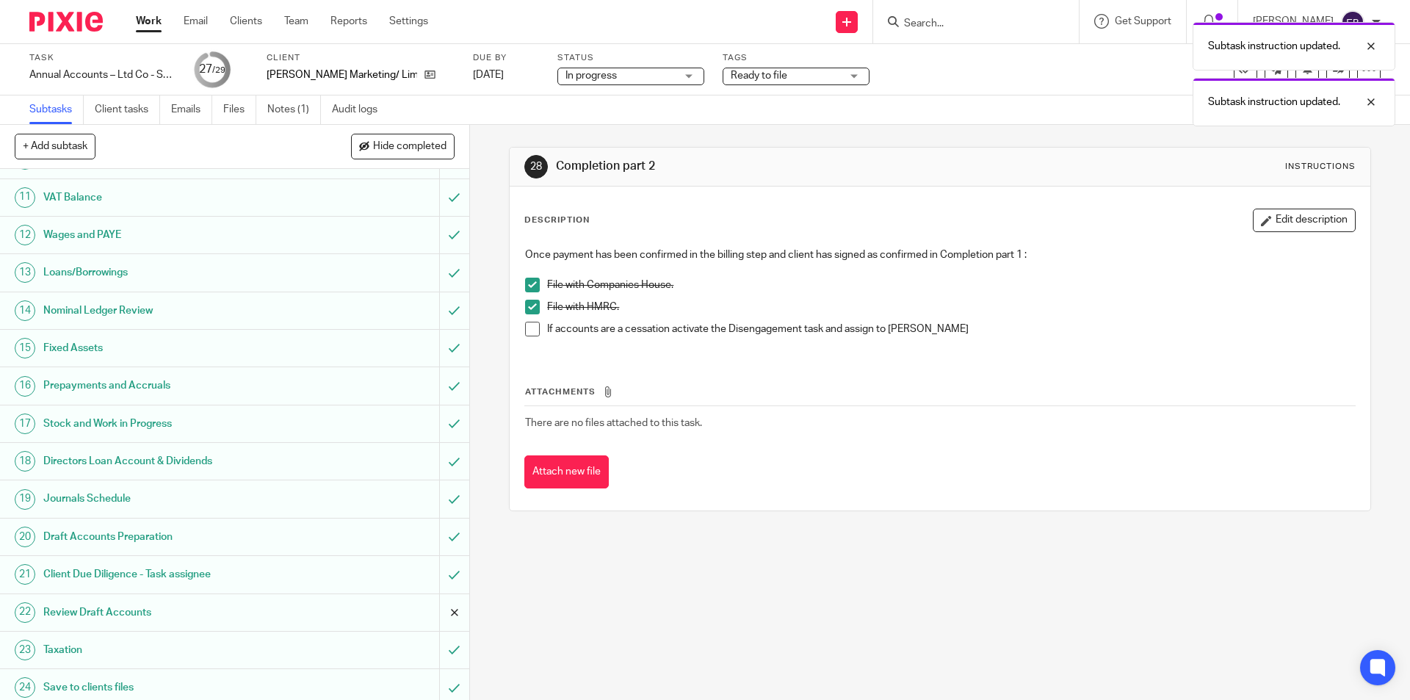
scroll to position [562, 0]
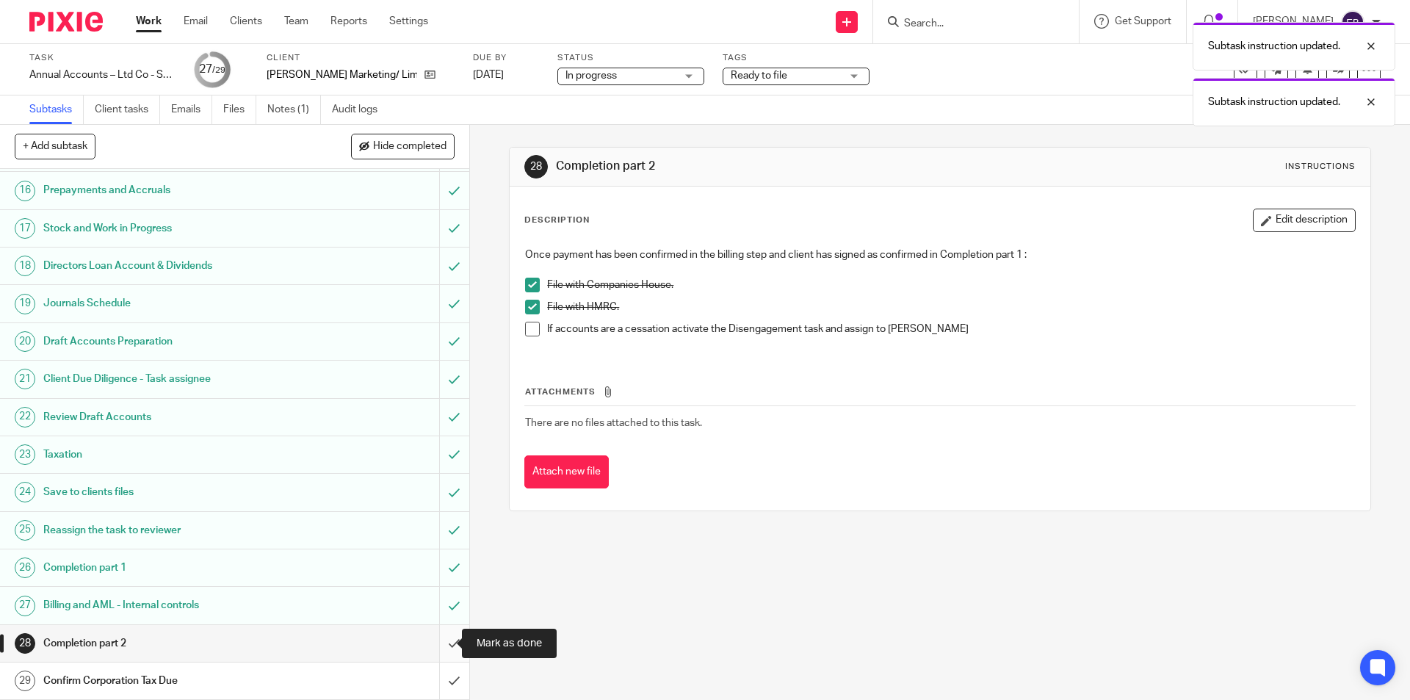
click at [433, 643] on input "submit" at bounding box center [234, 643] width 469 height 37
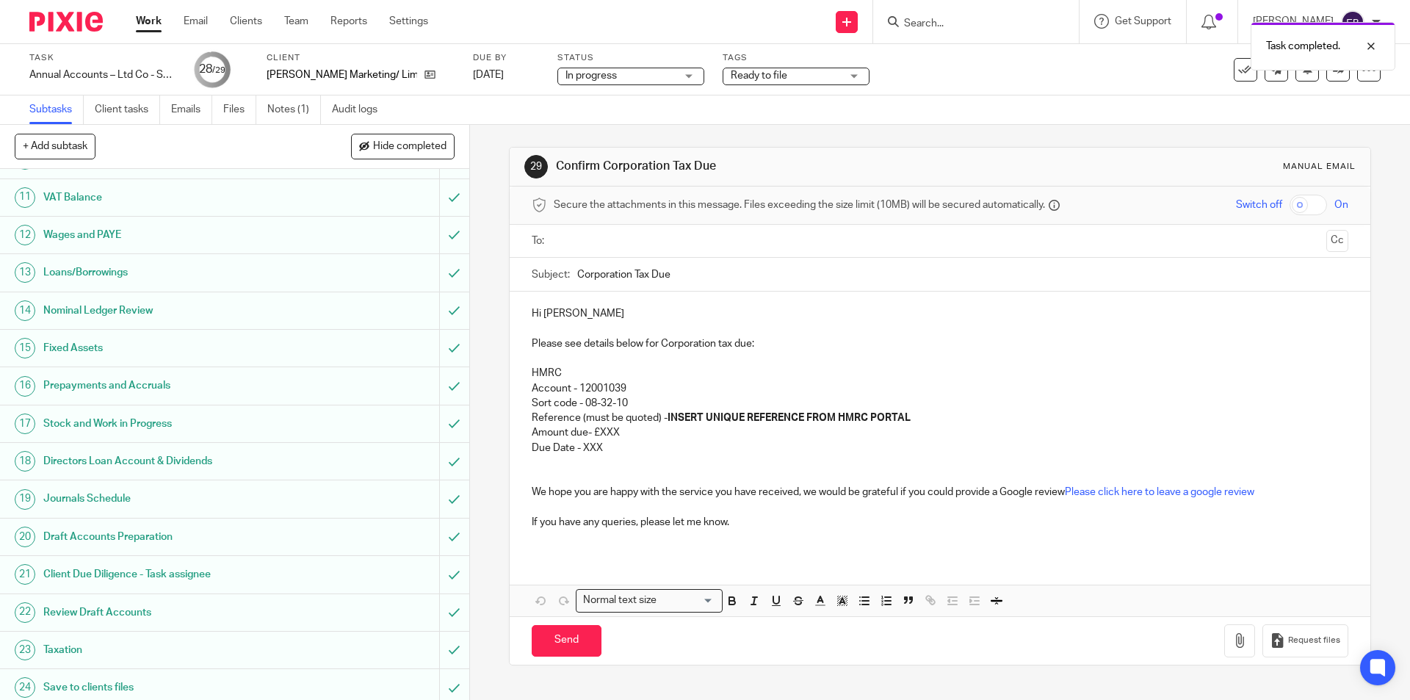
scroll to position [562, 0]
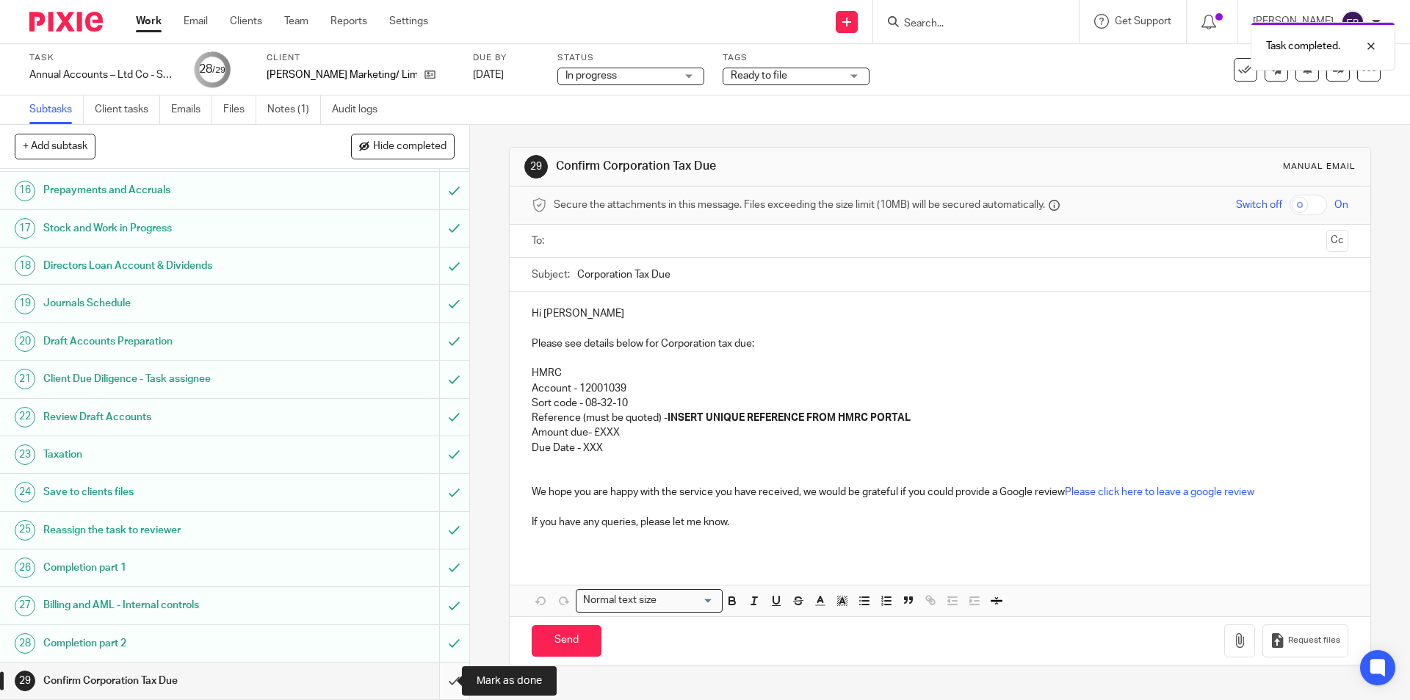
click at [440, 687] on input "submit" at bounding box center [234, 680] width 469 height 37
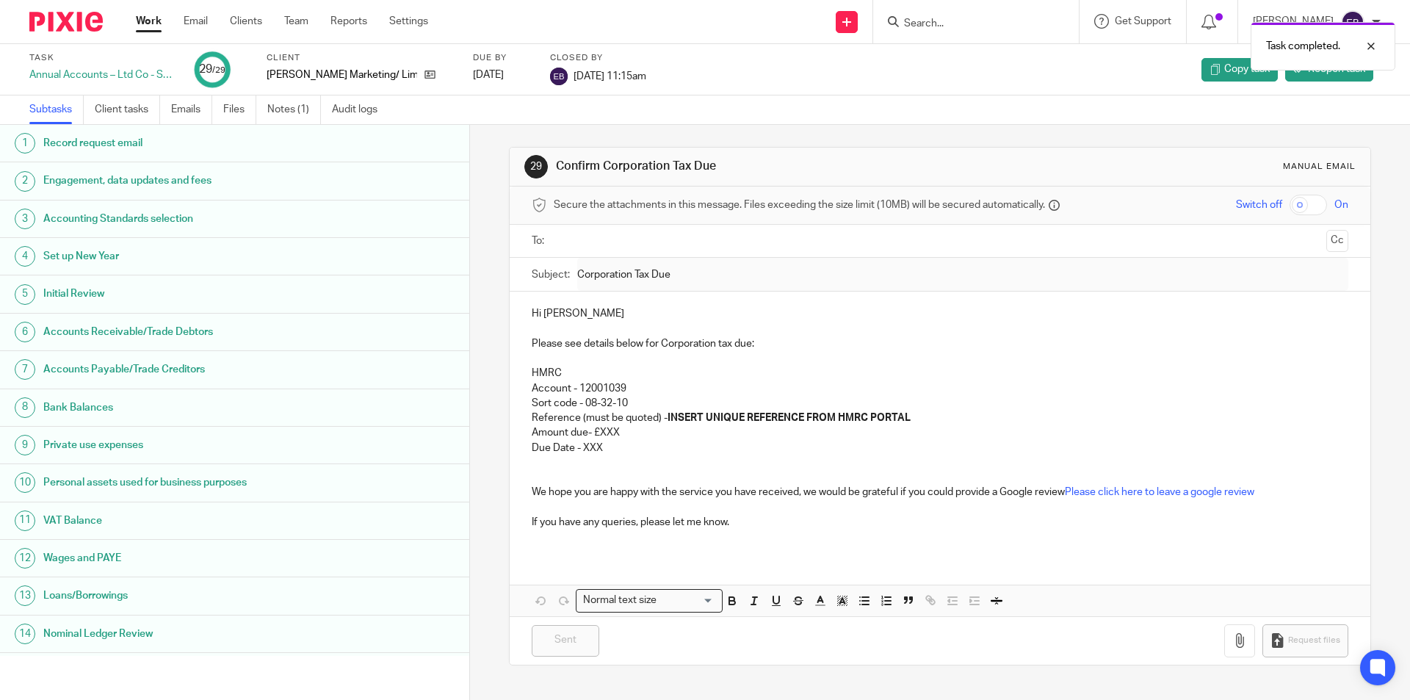
click at [141, 21] on link "Work" at bounding box center [149, 21] width 26 height 15
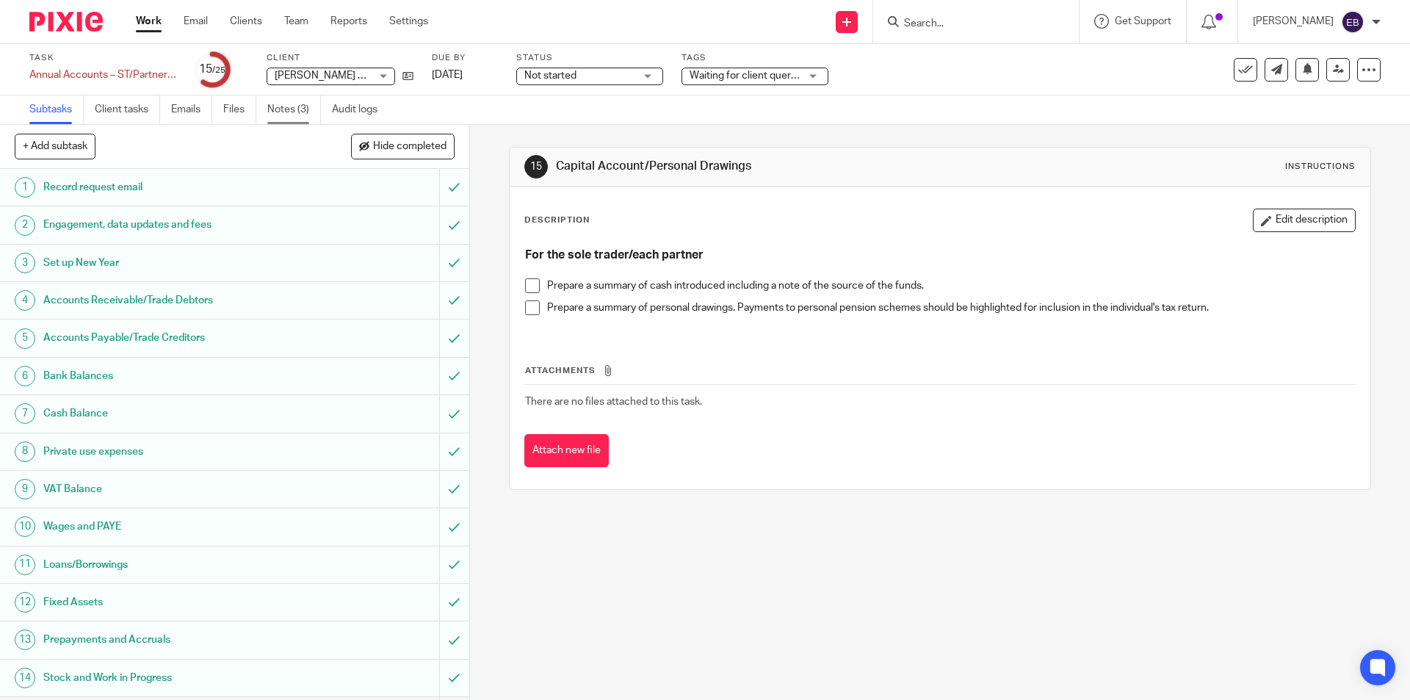
click at [286, 113] on link "Notes (3)" at bounding box center [294, 109] width 54 height 29
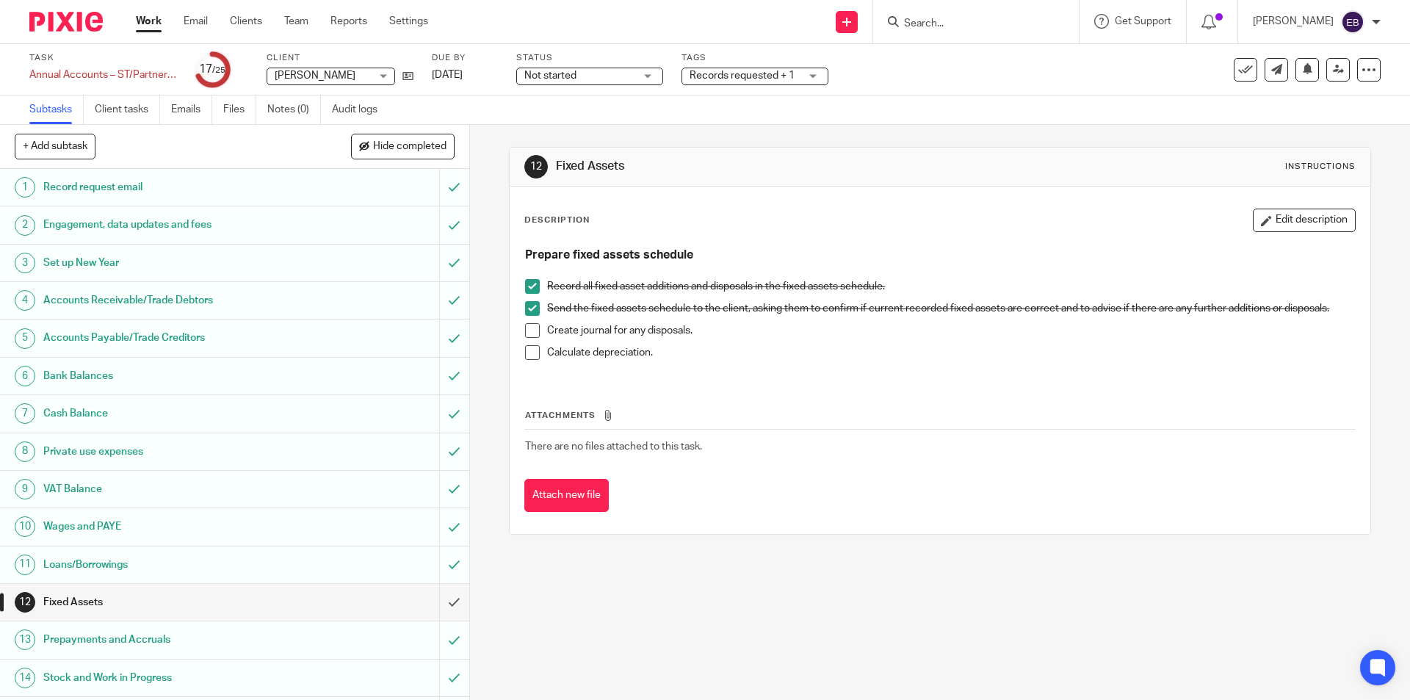
click at [728, 79] on span "Records requested + 1" at bounding box center [742, 75] width 105 height 10
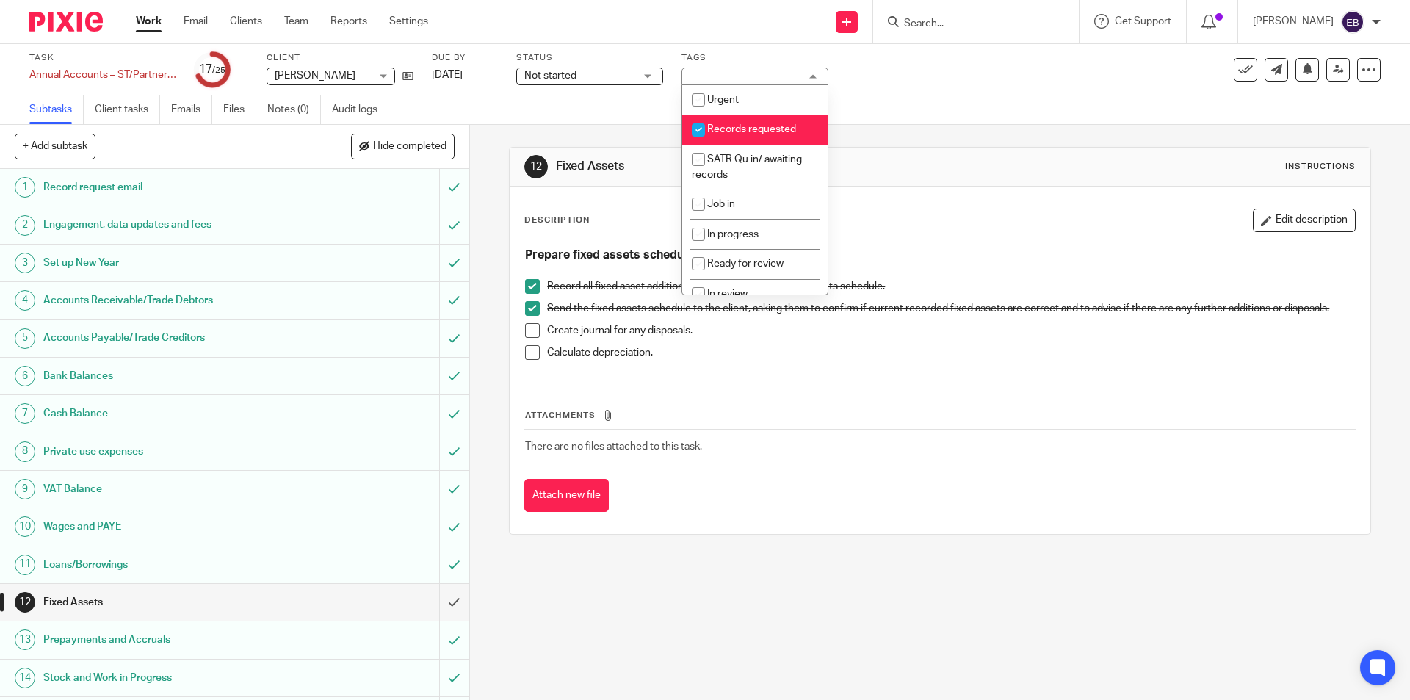
drag, startPoint x: 772, startPoint y: 137, endPoint x: 818, endPoint y: 126, distance: 46.7
click at [772, 135] on li "Records requested" at bounding box center [754, 130] width 145 height 30
checkbox input "false"
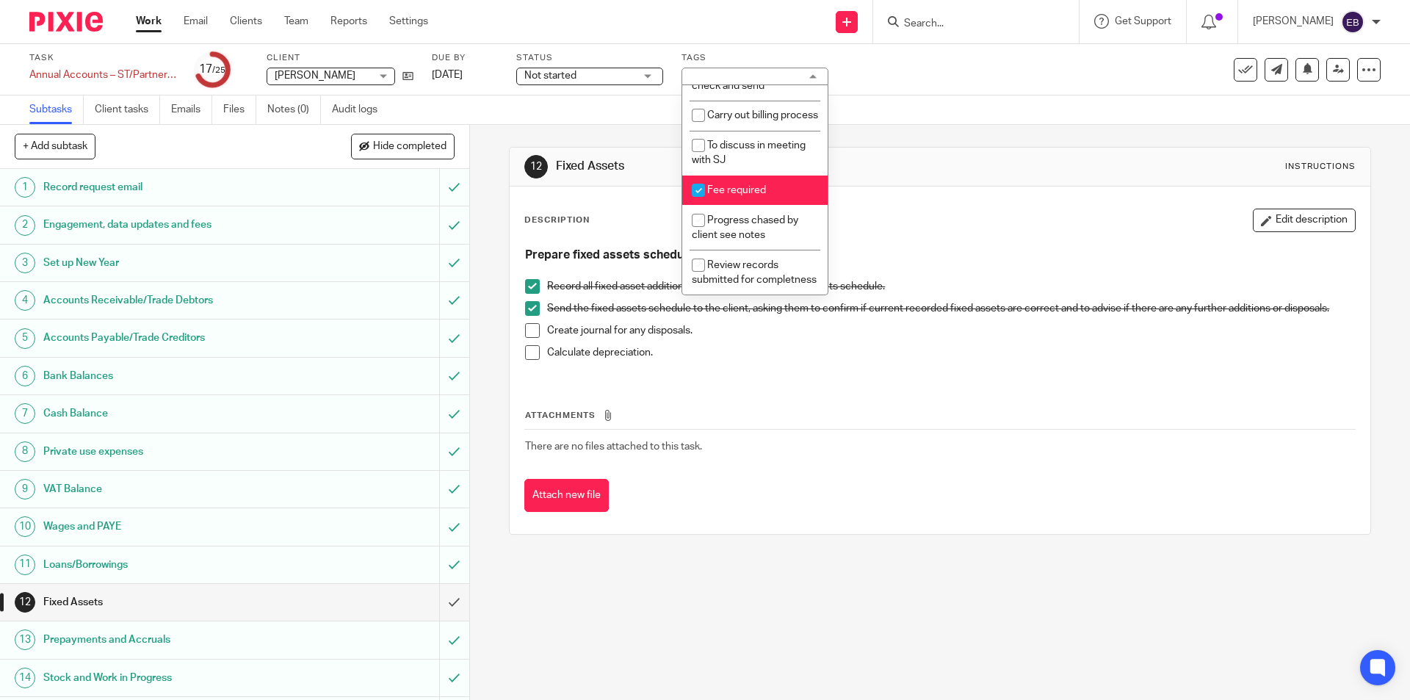
scroll to position [672, 0]
click at [763, 176] on li "Fee required" at bounding box center [754, 191] width 145 height 30
checkbox input "false"
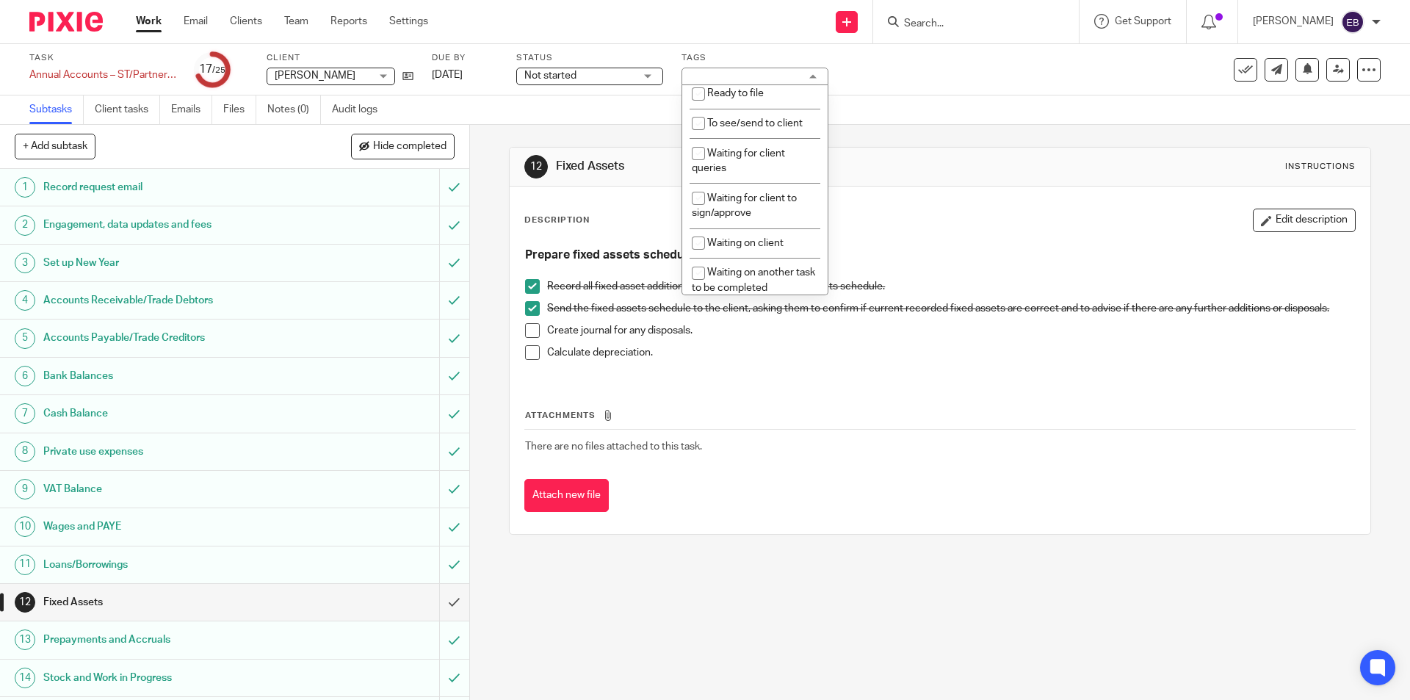
scroll to position [209, 0]
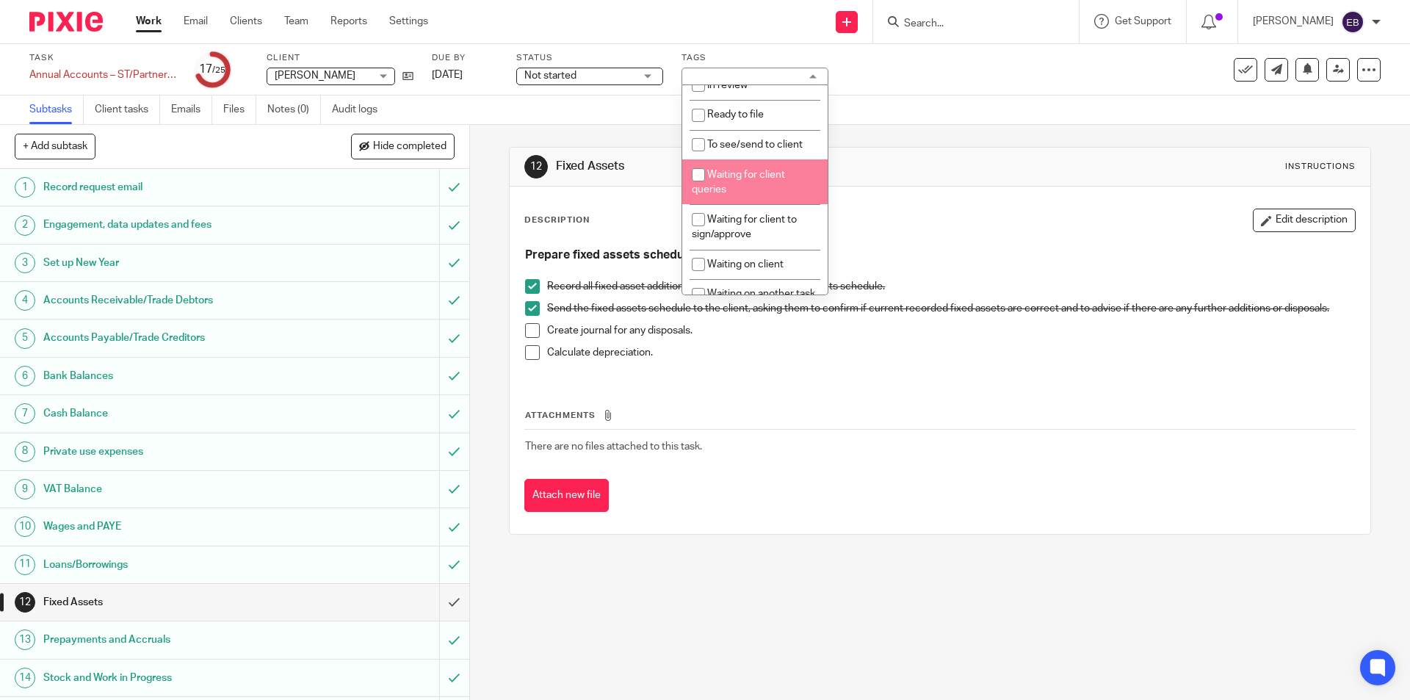
click at [775, 184] on li "Waiting for client queries" at bounding box center [754, 181] width 145 height 45
checkbox input "true"
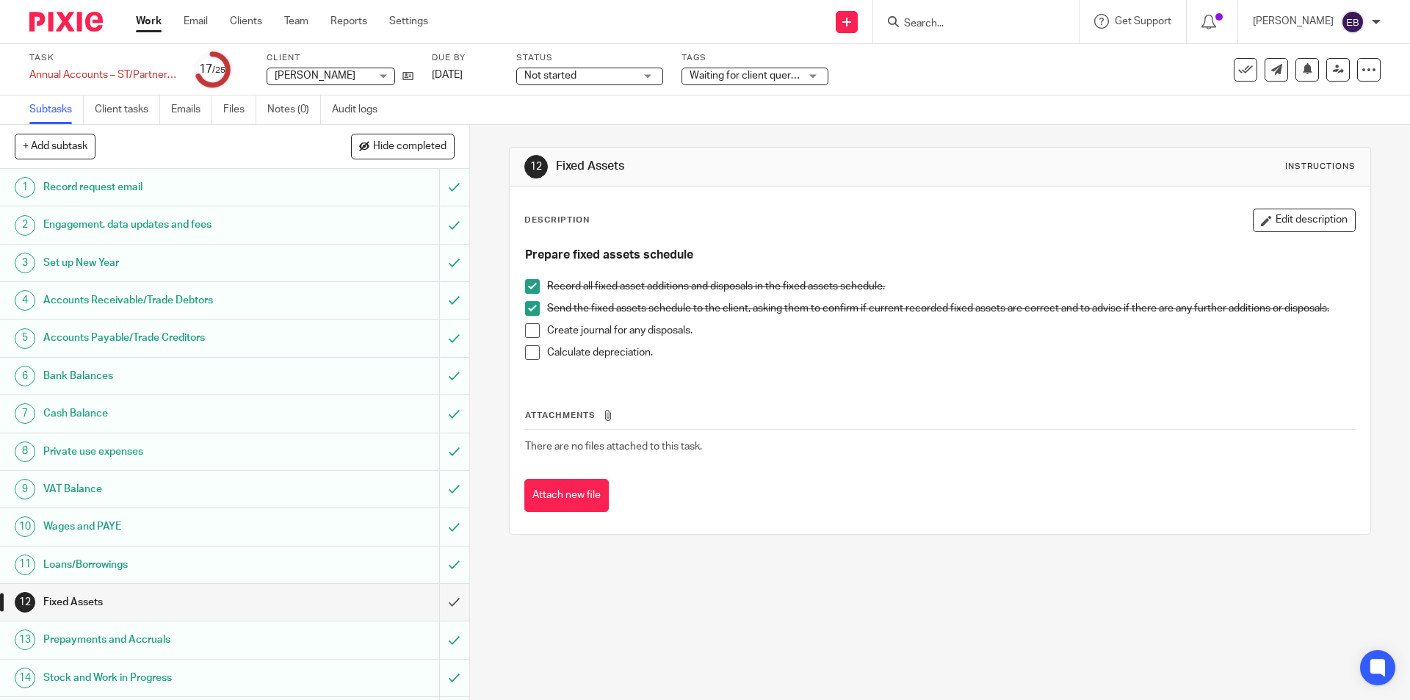
click at [922, 104] on div "Subtasks Client tasks Emails Files Notes (0) Audit logs" at bounding box center [705, 109] width 1410 height 29
click at [151, 17] on link "Work" at bounding box center [149, 21] width 26 height 15
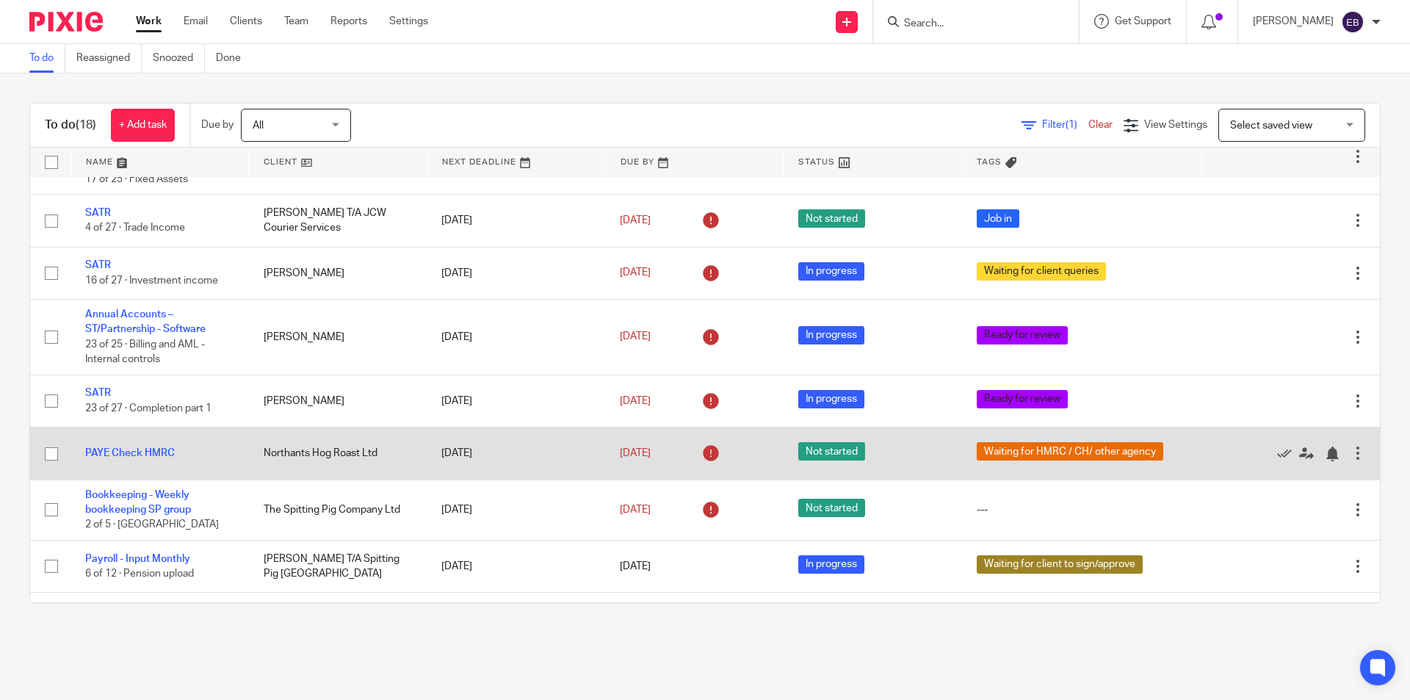
scroll to position [658, 0]
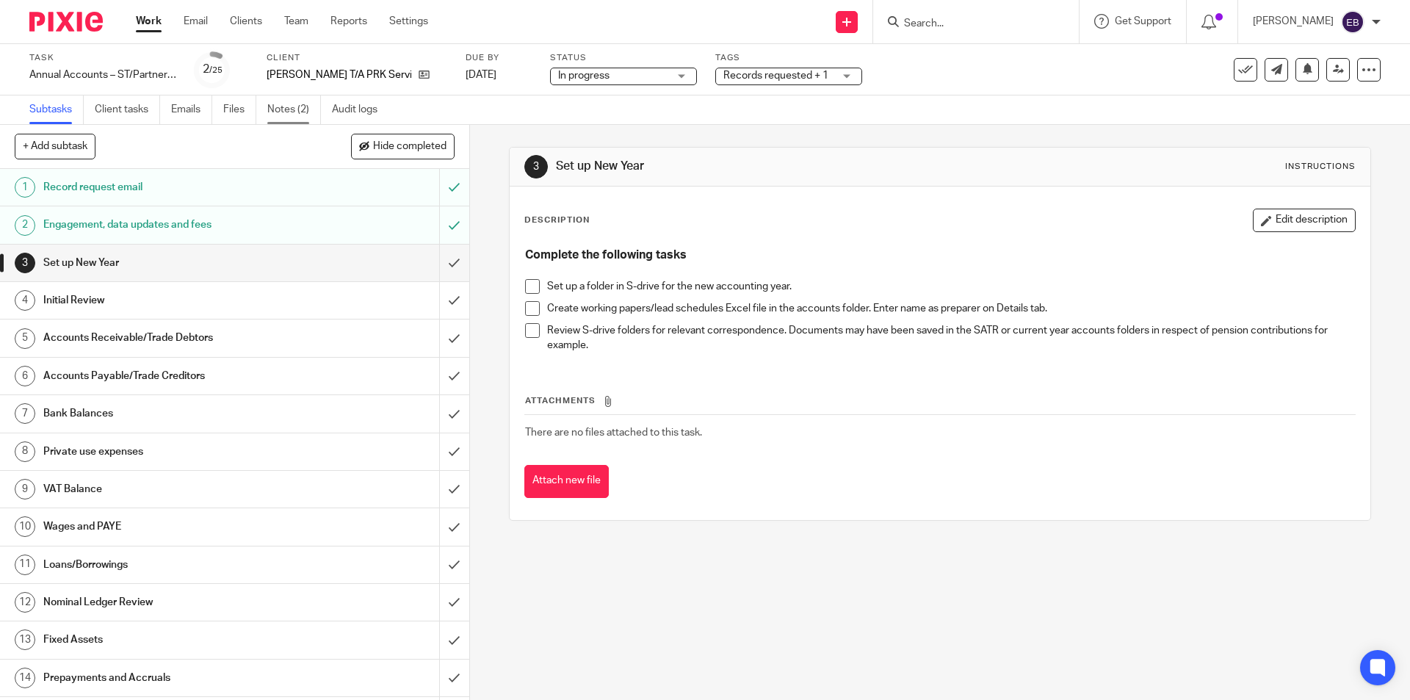
click at [295, 104] on link "Notes (2)" at bounding box center [294, 109] width 54 height 29
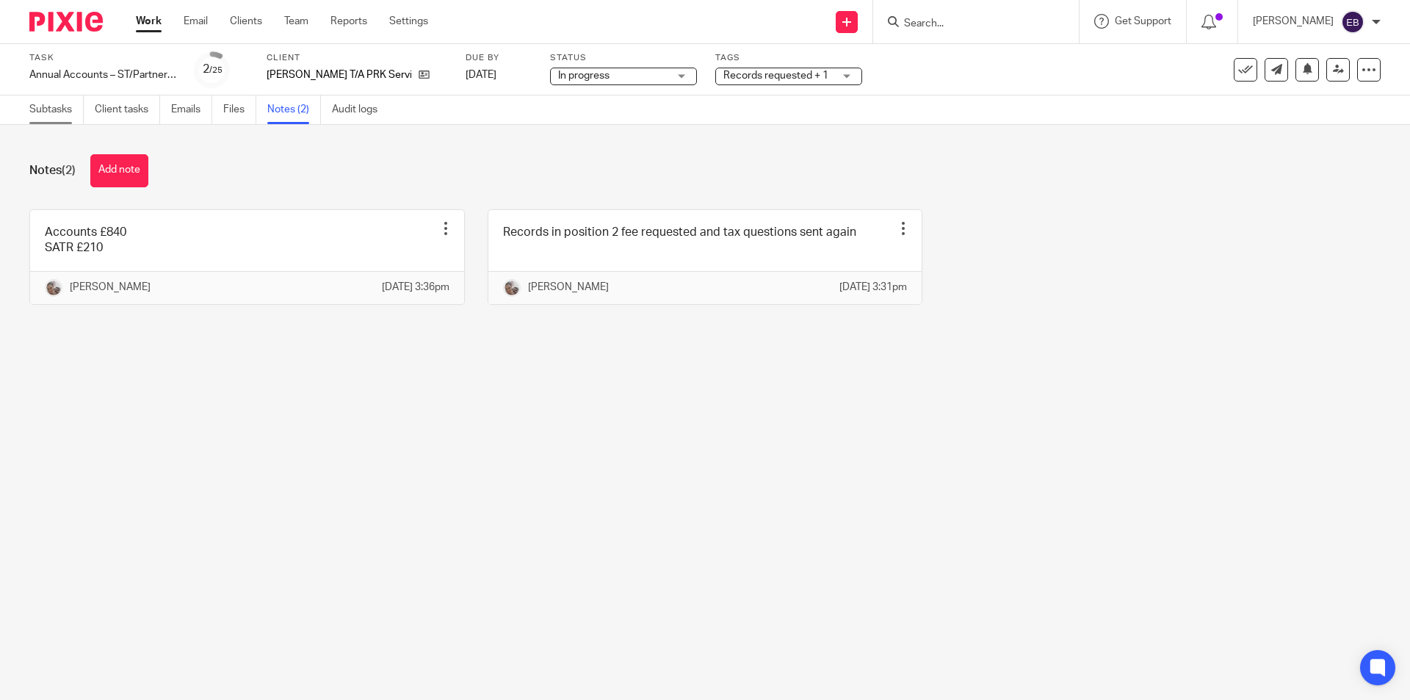
click at [52, 113] on link "Subtasks" at bounding box center [56, 109] width 54 height 29
